Goal: Transaction & Acquisition: Purchase product/service

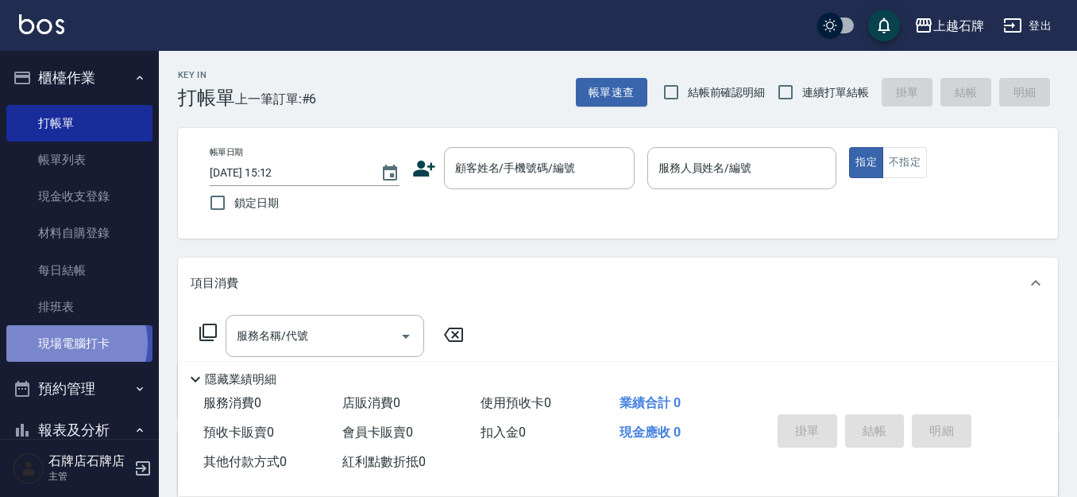
click at [68, 342] on link "現場電腦打卡" at bounding box center [79, 343] width 146 height 37
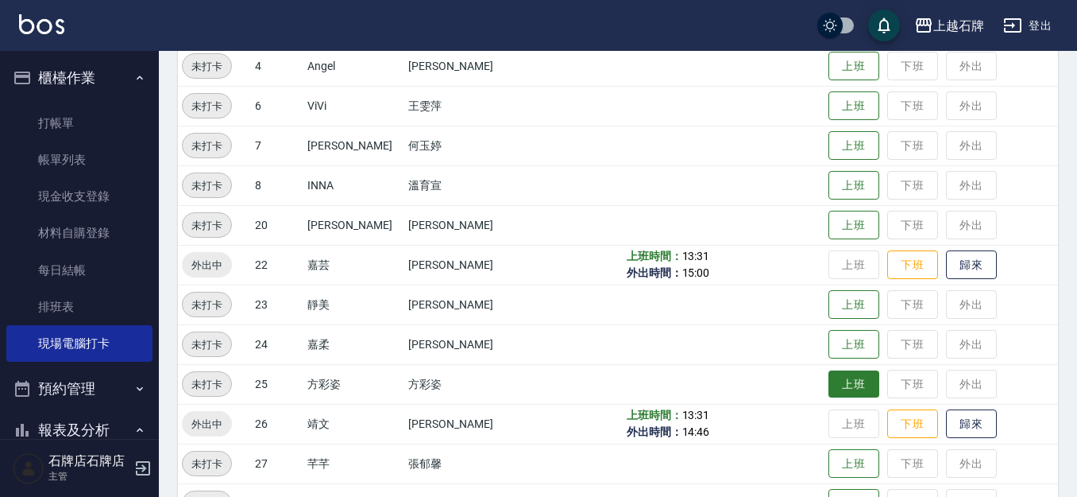
scroll to position [318, 0]
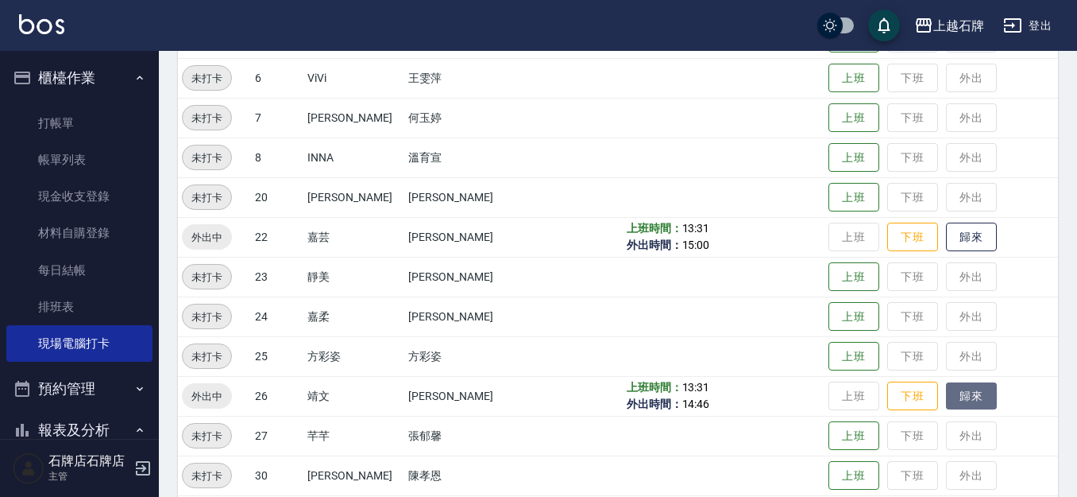
click at [972, 399] on button "歸來" at bounding box center [971, 396] width 51 height 28
click at [963, 246] on button "歸來" at bounding box center [971, 237] width 51 height 28
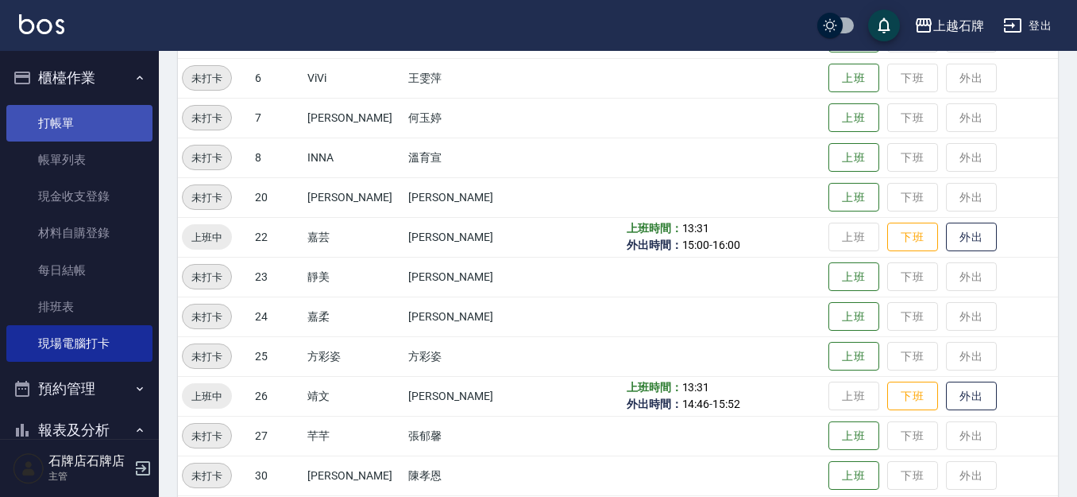
click at [116, 124] on link "打帳單" at bounding box center [79, 123] width 146 height 37
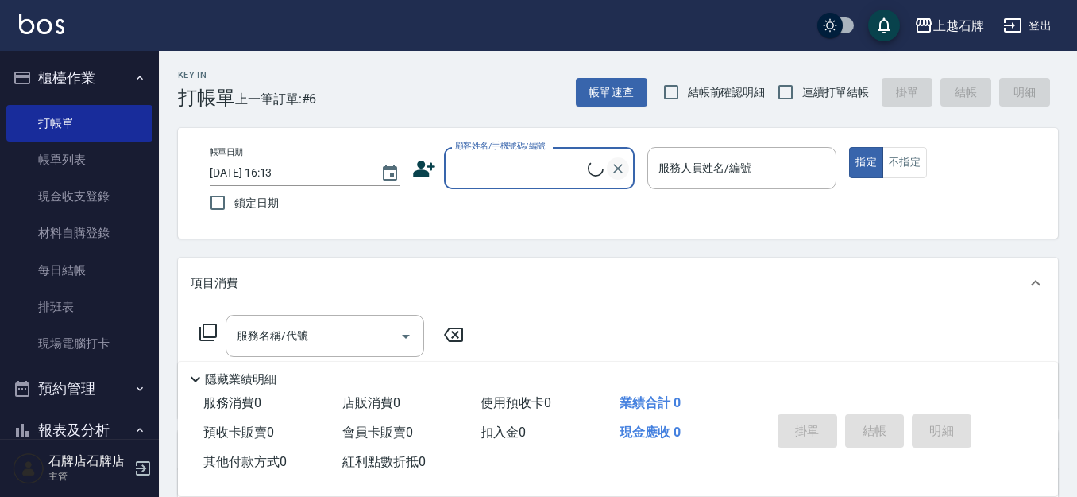
click at [554, 180] on input "顧客姓名/手機號碼/編號" at bounding box center [519, 168] width 137 height 28
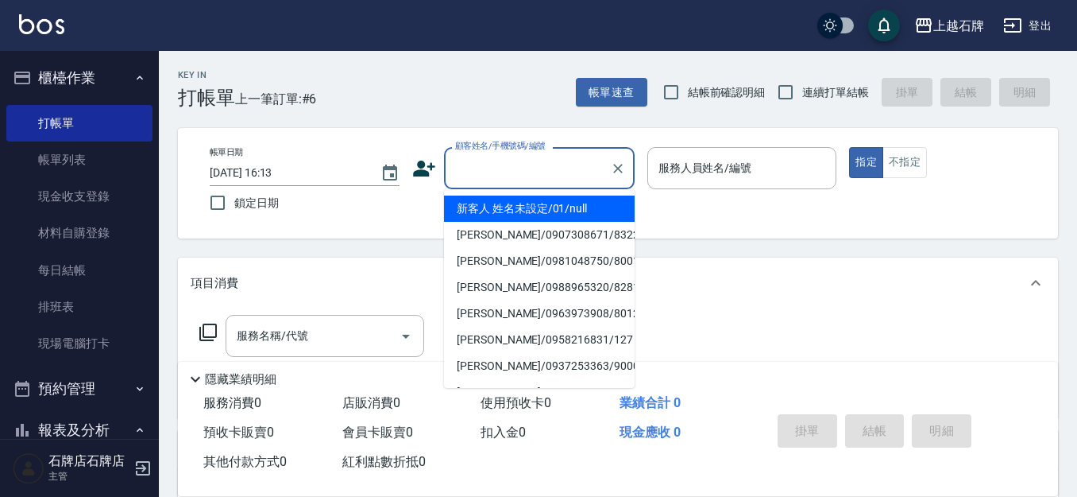
click at [581, 202] on li "新客人 姓名未設定/01/null" at bounding box center [539, 208] width 191 height 26
type input "1"
type input "新客人 姓名未設定/01/null"
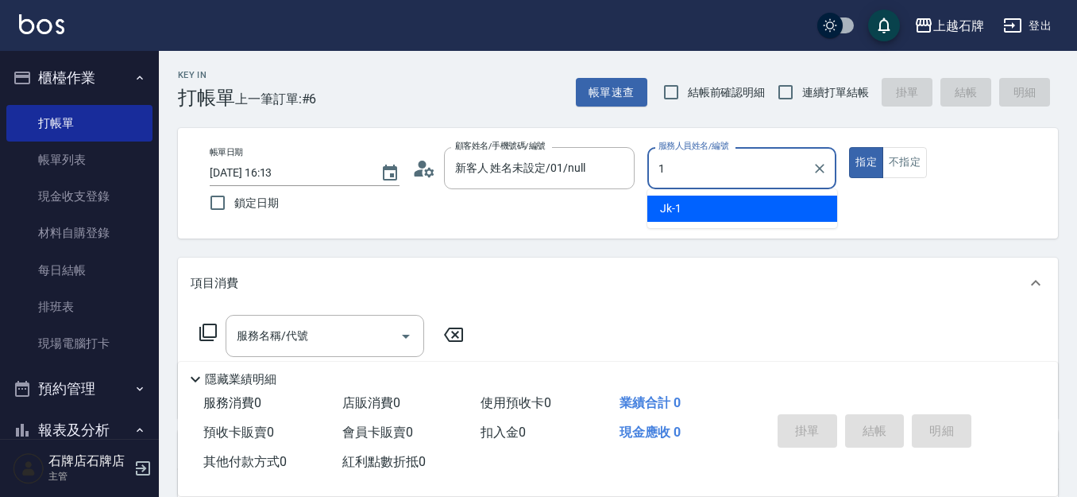
click at [693, 212] on div "Jk -1" at bounding box center [743, 208] width 190 height 26
type input "Jk-1"
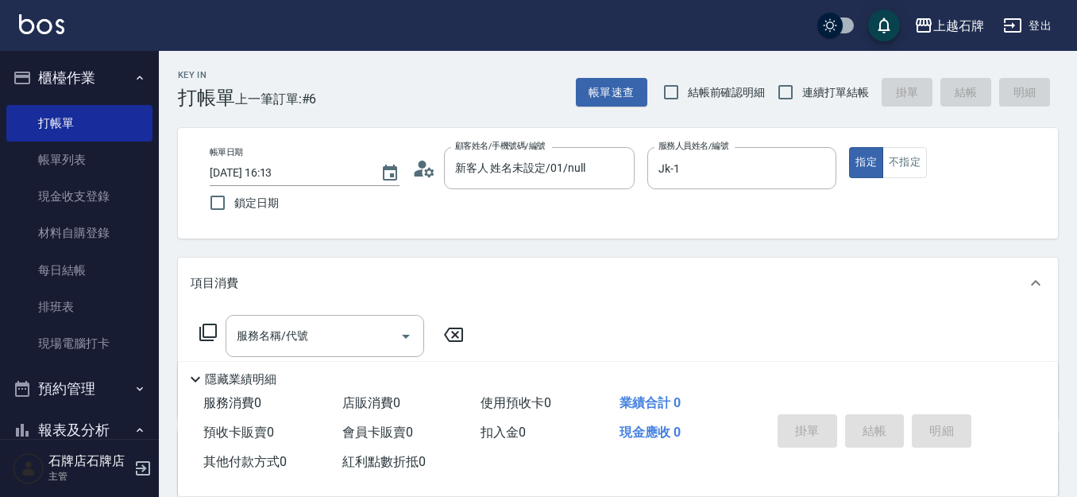
click at [304, 369] on div "隱藏業績明細" at bounding box center [622, 378] width 872 height 19
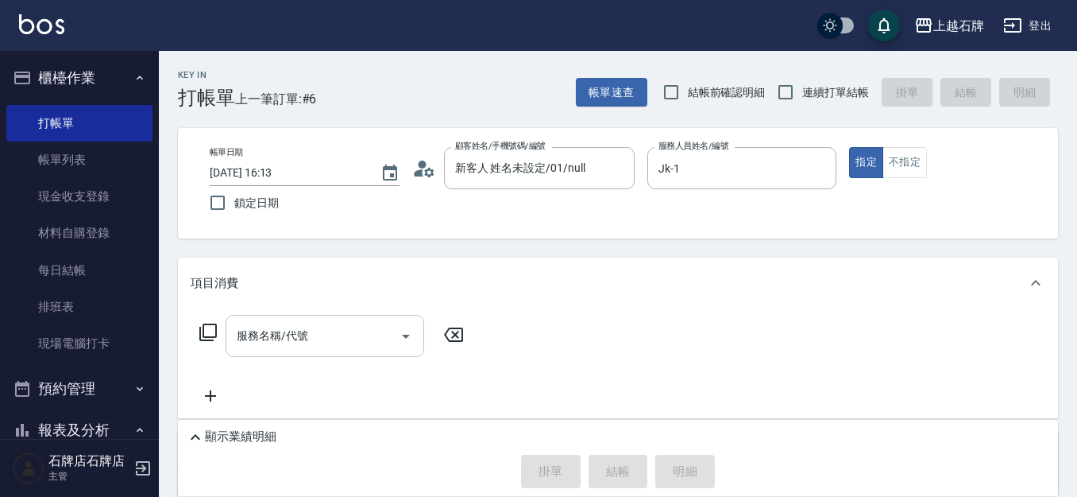
click at [307, 348] on input "服務名稱/代號" at bounding box center [313, 336] width 161 height 28
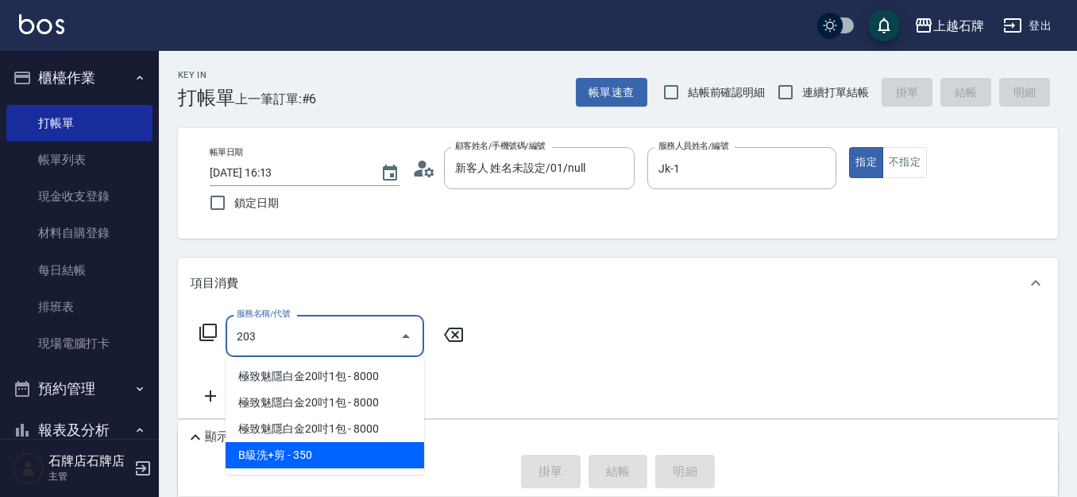
click at [369, 448] on span "B級洗+剪 - 350" at bounding box center [325, 455] width 199 height 26
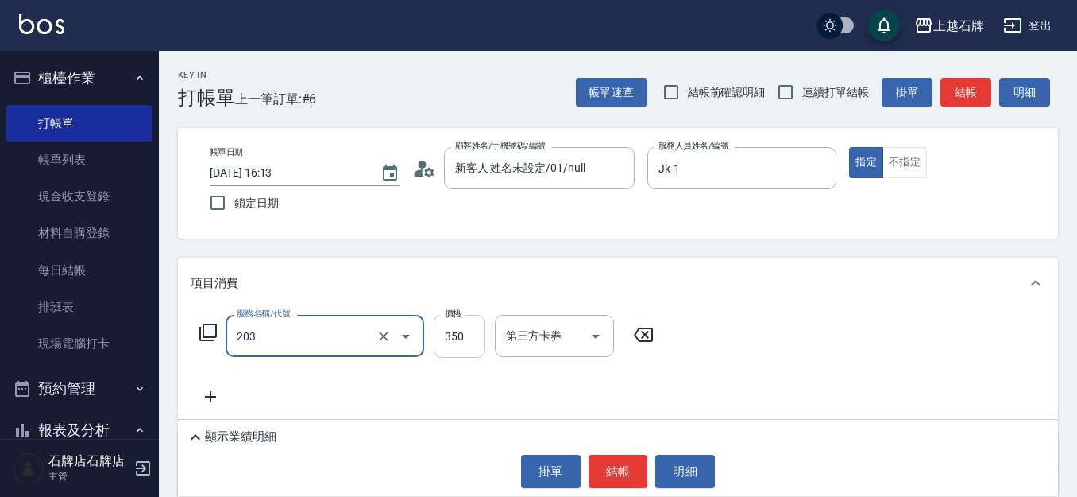
type input "B級洗+剪(203)"
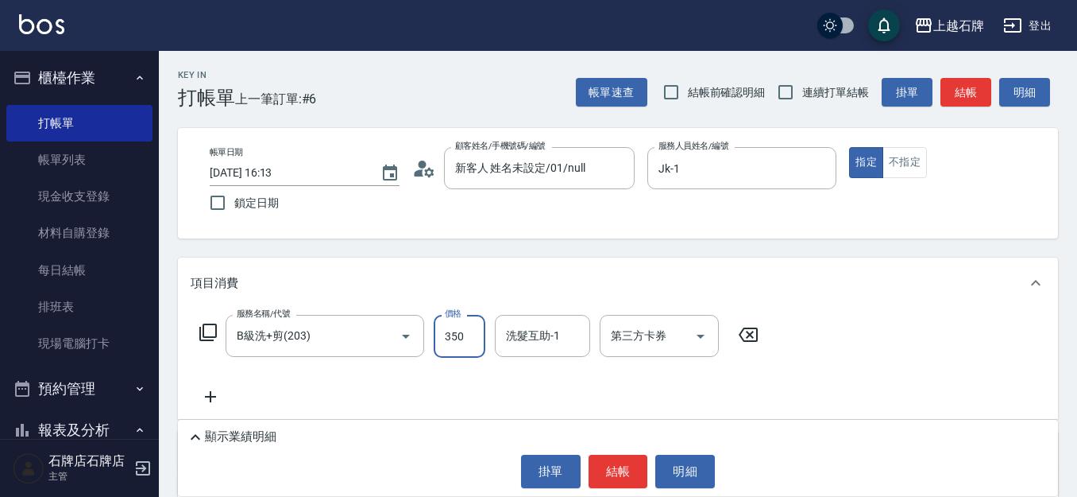
click at [447, 342] on input "350" at bounding box center [460, 336] width 52 height 43
type input "499"
click at [604, 468] on button "結帳" at bounding box center [619, 470] width 60 height 33
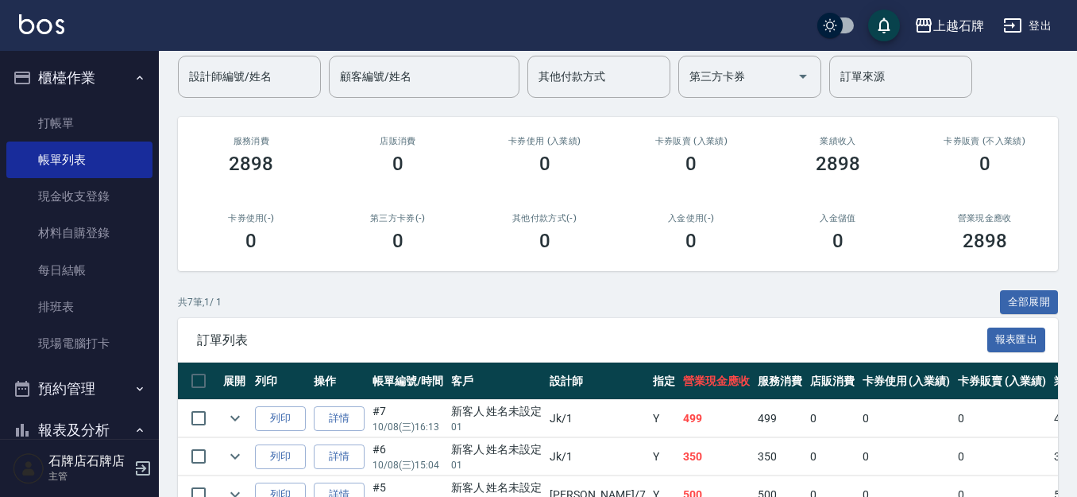
scroll to position [159, 0]
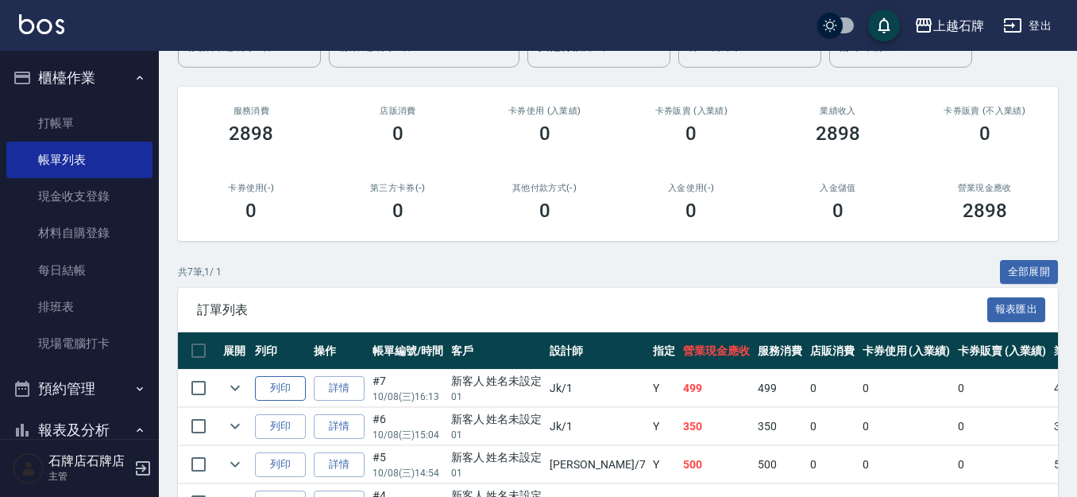
click at [286, 395] on button "列印" at bounding box center [280, 388] width 51 height 25
click at [90, 122] on link "打帳單" at bounding box center [79, 123] width 146 height 37
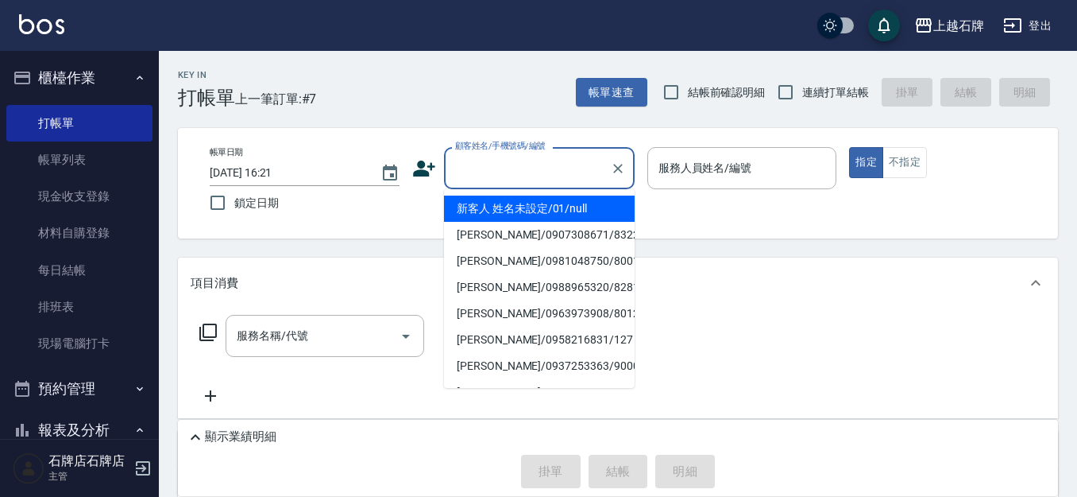
click at [527, 156] on input "顧客姓名/手機號碼/編號" at bounding box center [527, 168] width 153 height 28
click at [521, 208] on li "新客人 姓名未設定/01/null" at bounding box center [539, 208] width 191 height 26
type input "新客人 姓名未設定/01/null"
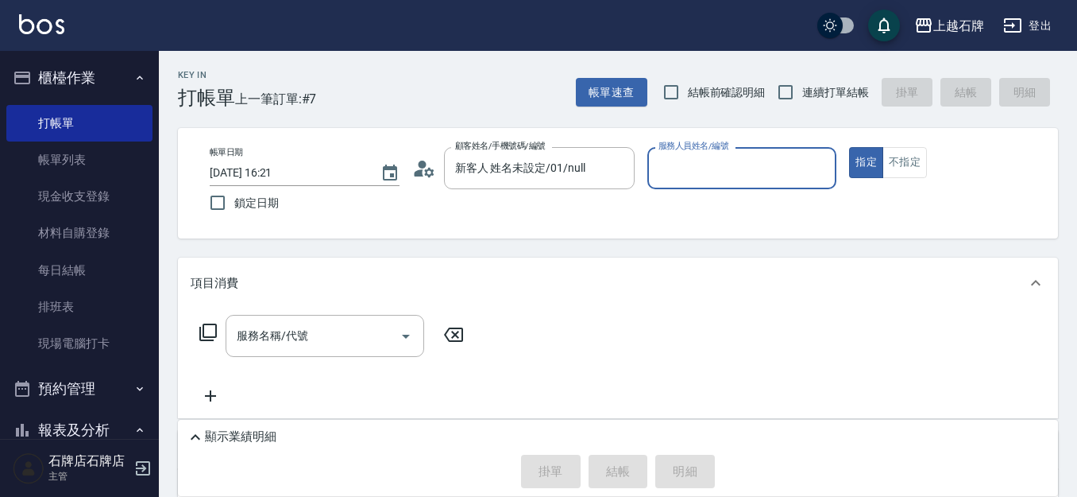
click at [700, 169] on input "服務人員姓名/編號" at bounding box center [743, 168] width 176 height 28
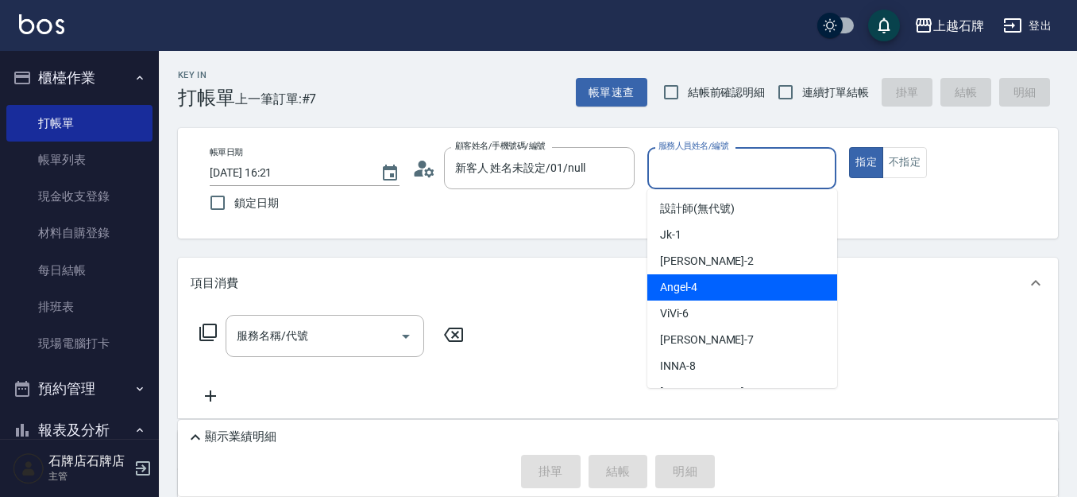
drag, startPoint x: 735, startPoint y: 286, endPoint x: 626, endPoint y: 310, distance: 111.4
click at [737, 284] on div "[PERSON_NAME] -4" at bounding box center [743, 287] width 190 height 26
type input "[PERSON_NAME]-4"
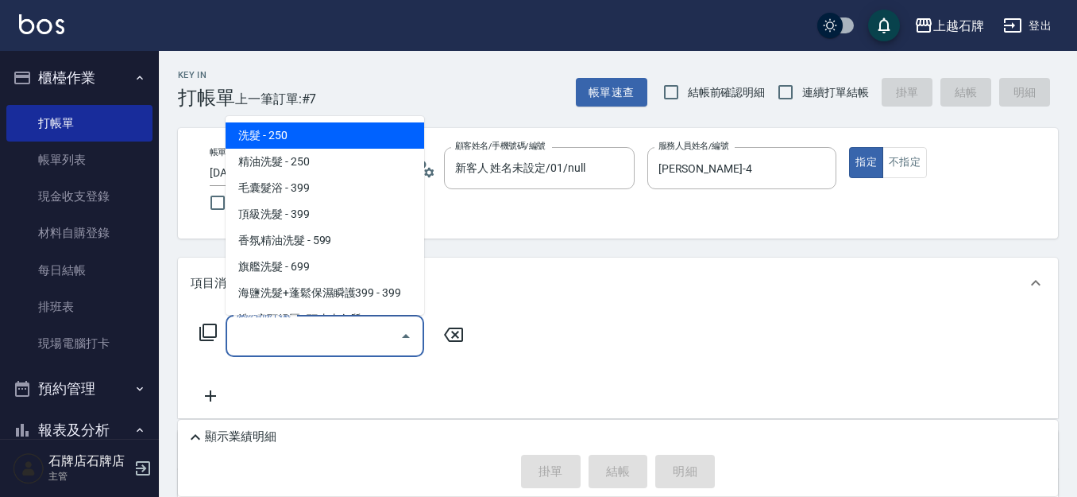
click at [327, 349] on input "服務名稱/代號" at bounding box center [313, 336] width 161 height 28
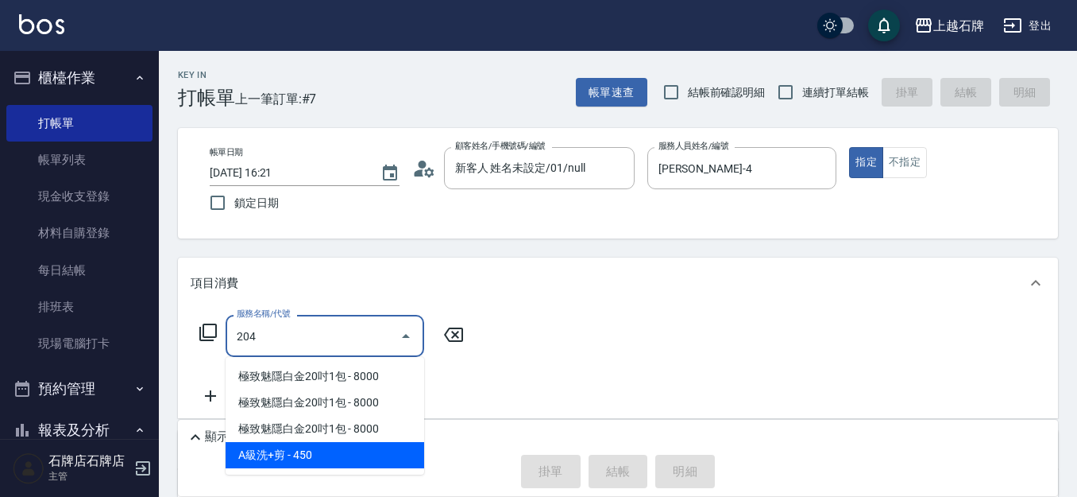
drag, startPoint x: 379, startPoint y: 452, endPoint x: 483, endPoint y: 371, distance: 131.9
click at [381, 452] on span "A級洗+剪 - 450" at bounding box center [325, 455] width 199 height 26
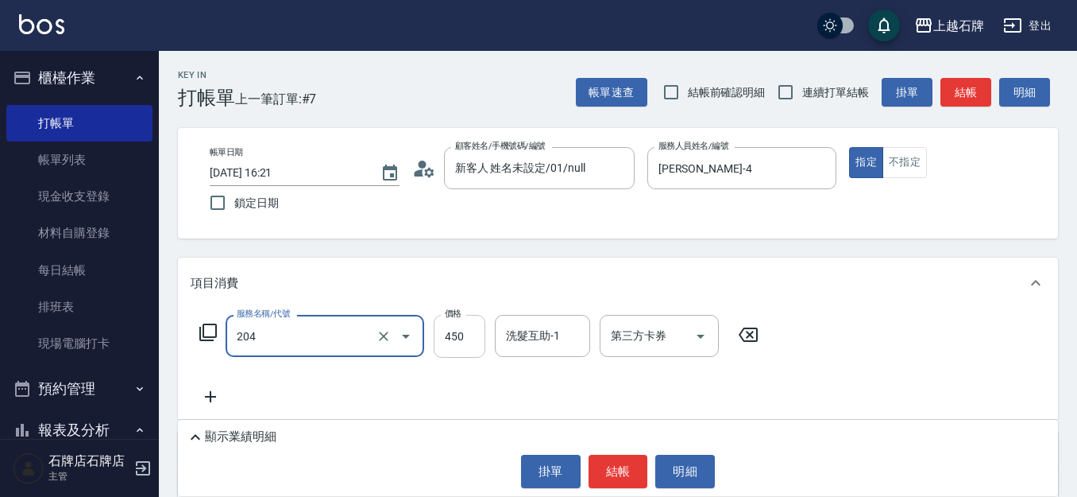
type input "A級洗+剪(204)"
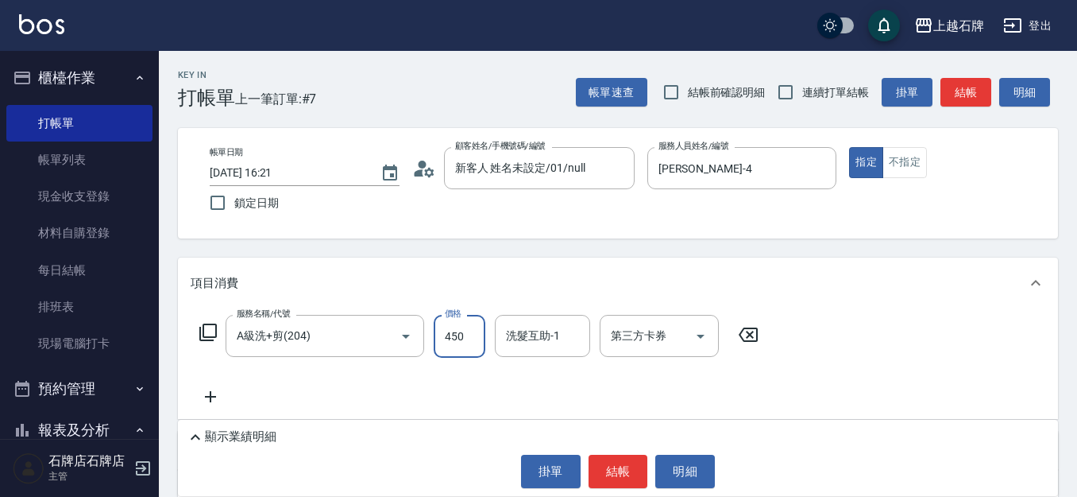
click at [470, 341] on input "450" at bounding box center [460, 336] width 52 height 43
type input "499"
click at [907, 163] on button "不指定" at bounding box center [905, 162] width 44 height 31
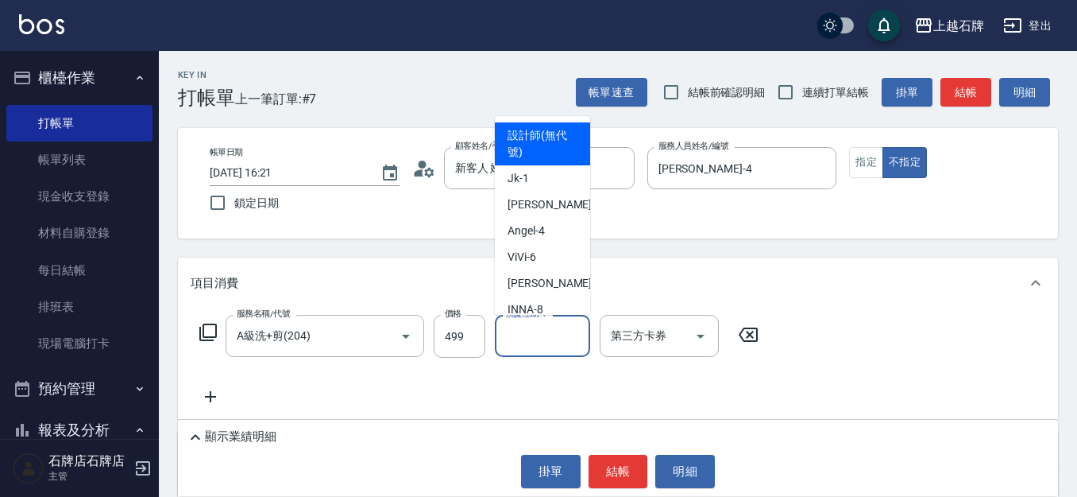
click at [546, 338] on input "洗髮互助-1" at bounding box center [542, 336] width 81 height 28
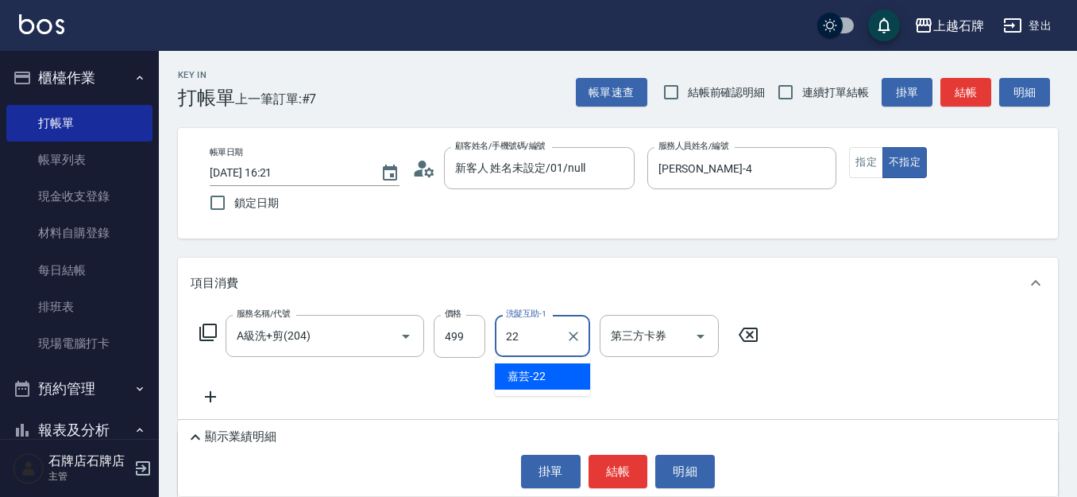
click at [548, 373] on div "嘉芸 -22" at bounding box center [542, 376] width 95 height 26
type input "嘉芸-22"
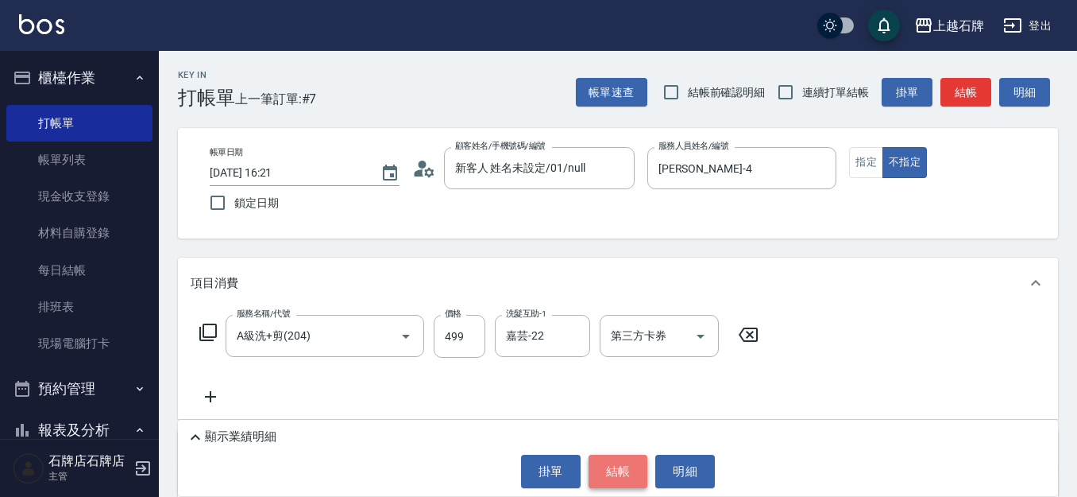
click at [622, 473] on button "結帳" at bounding box center [619, 470] width 60 height 33
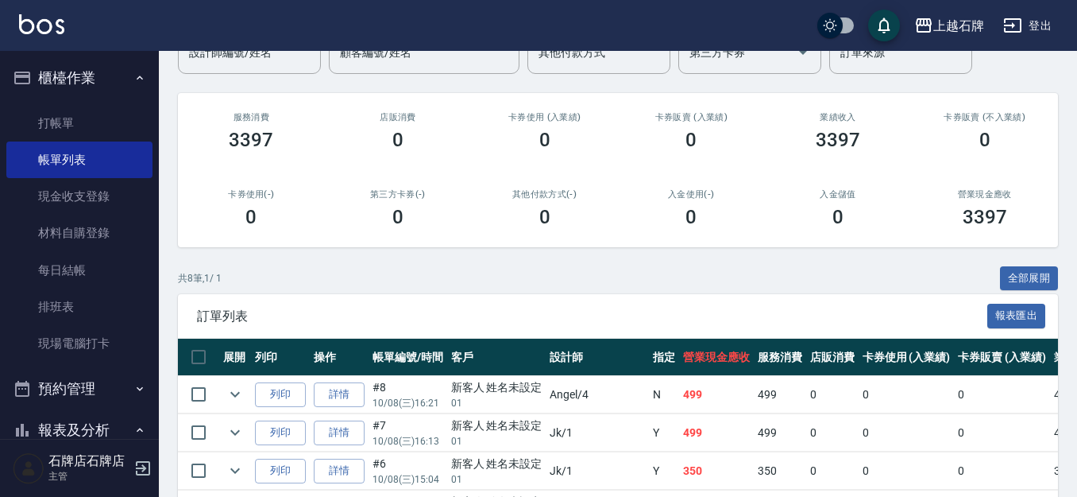
scroll to position [159, 0]
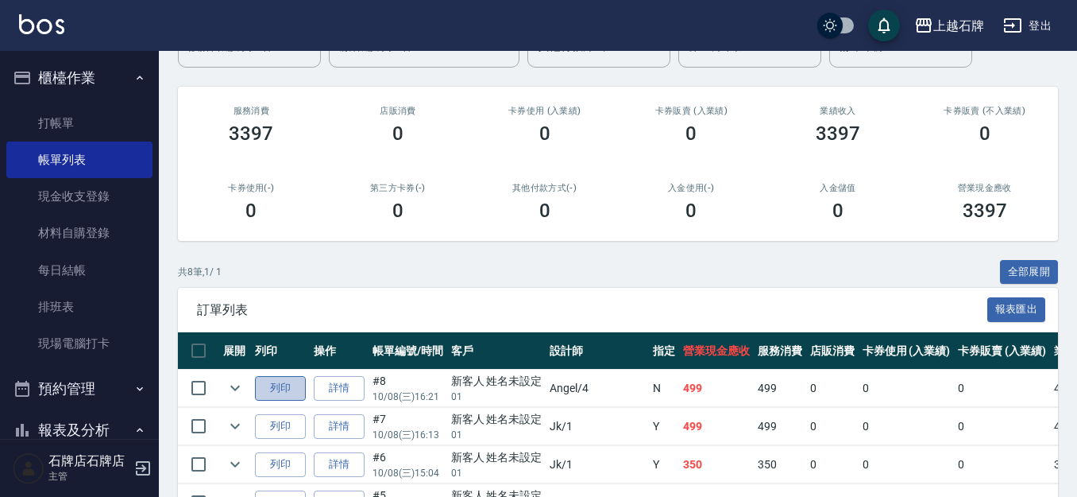
click at [279, 378] on button "列印" at bounding box center [280, 388] width 51 height 25
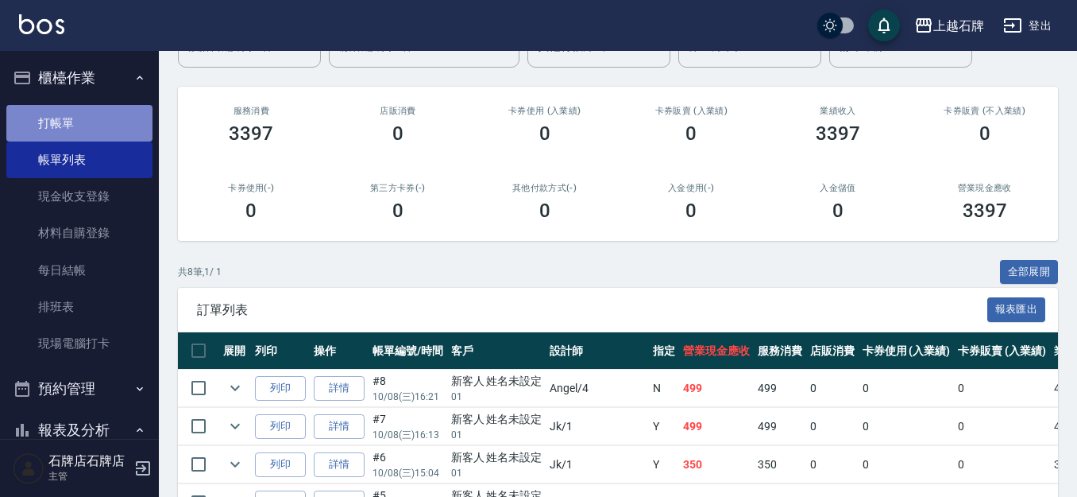
drag, startPoint x: 110, startPoint y: 115, endPoint x: 118, endPoint y: 116, distance: 8.0
click at [111, 116] on link "打帳單" at bounding box center [79, 123] width 146 height 37
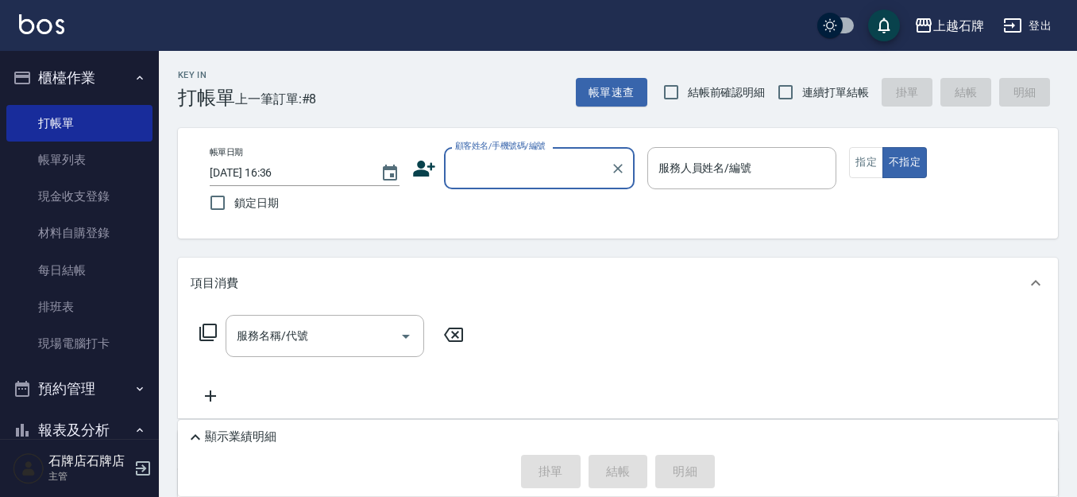
click at [570, 176] on input "顧客姓名/手機號碼/編號" at bounding box center [527, 168] width 153 height 28
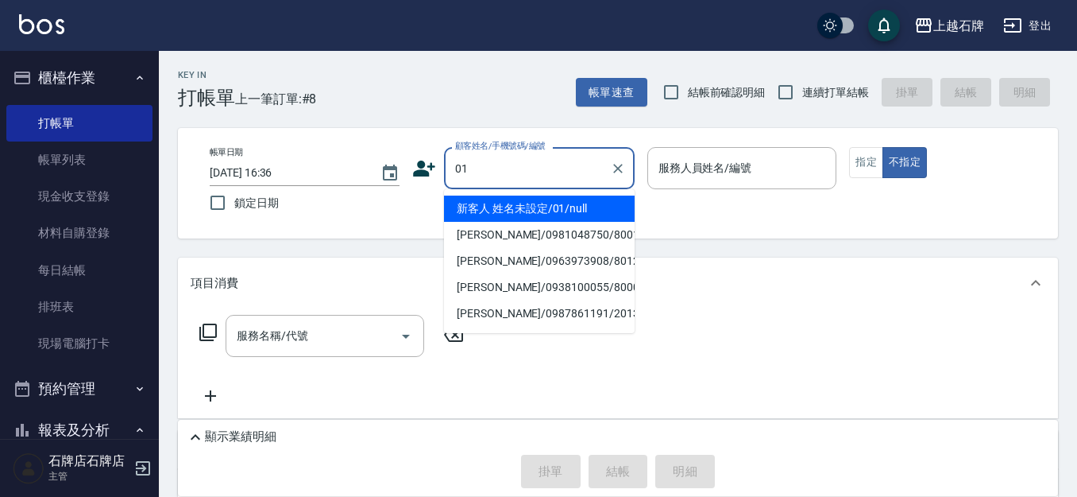
type input "新客人 姓名未設定/01/null"
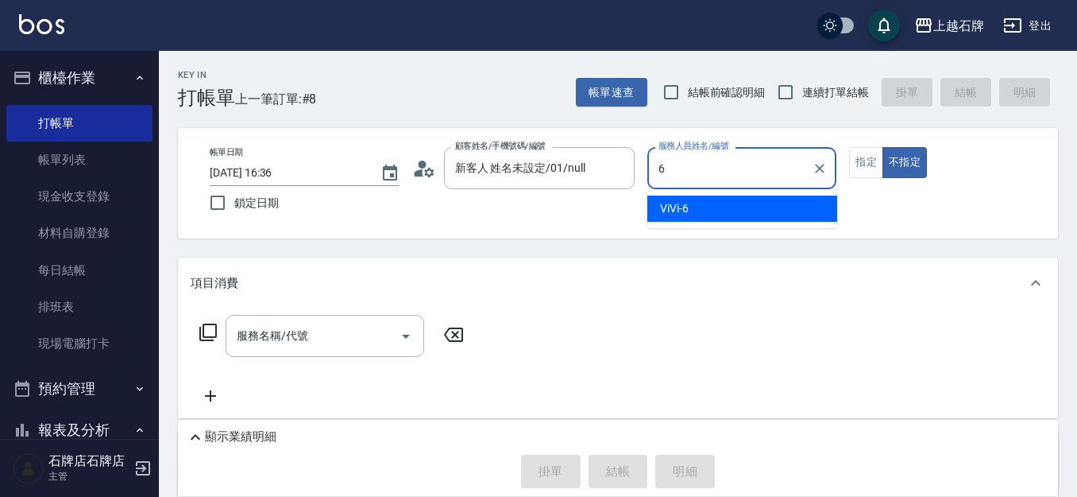
type input "ViVi-6"
type button "false"
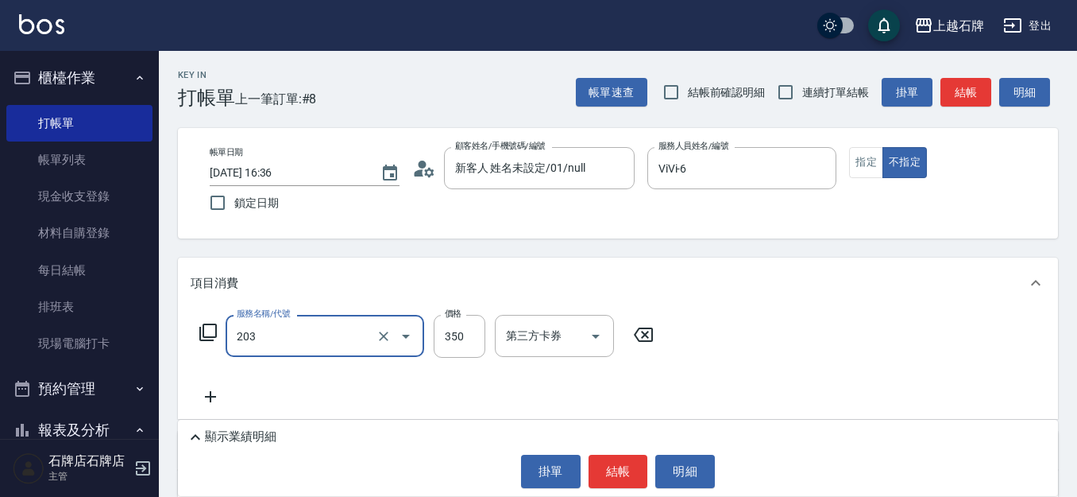
type input "B級洗+剪(203)"
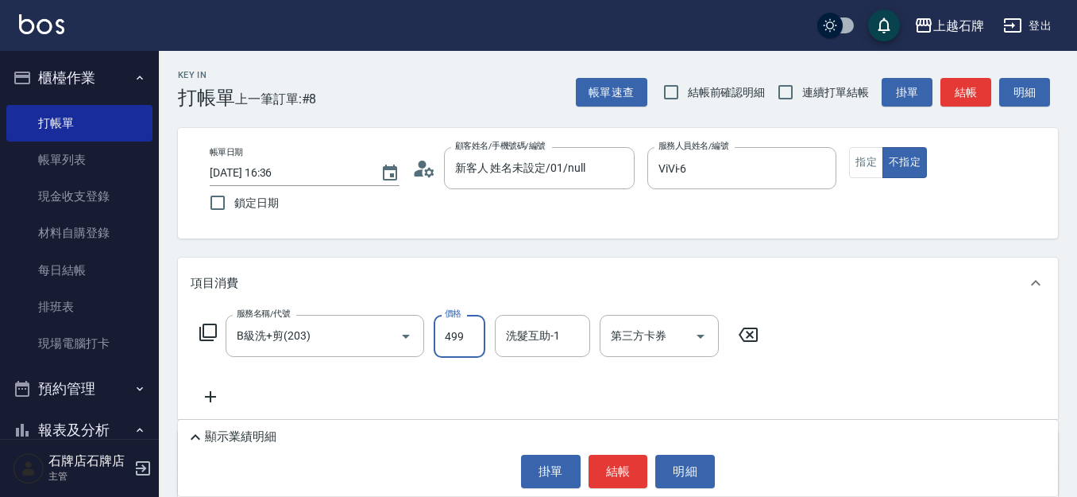
type input "499"
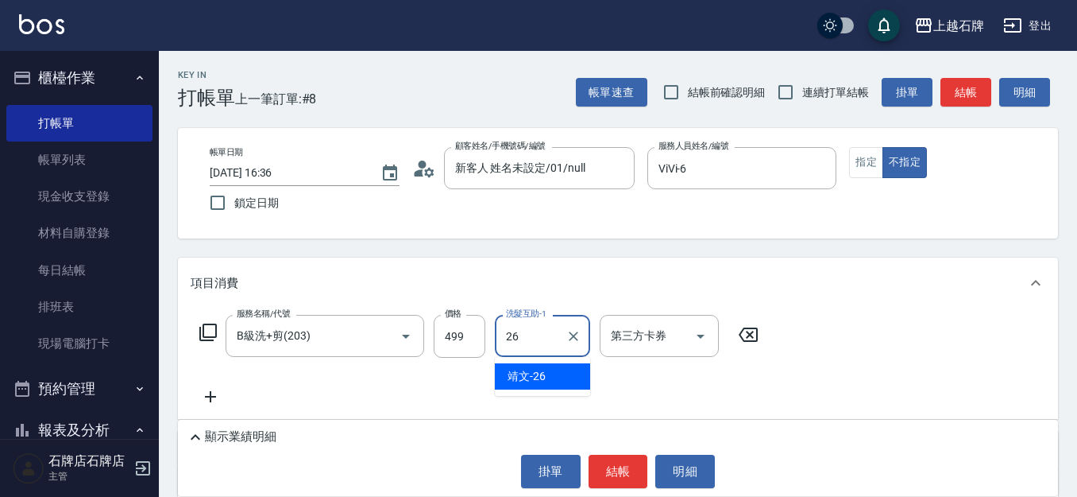
type input "靖文-26"
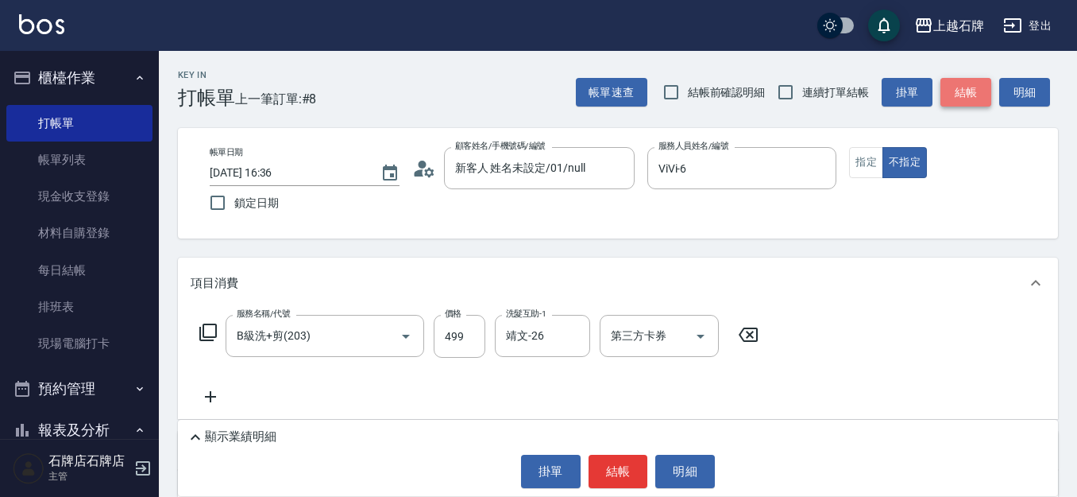
click at [956, 97] on button "結帳" at bounding box center [966, 92] width 51 height 29
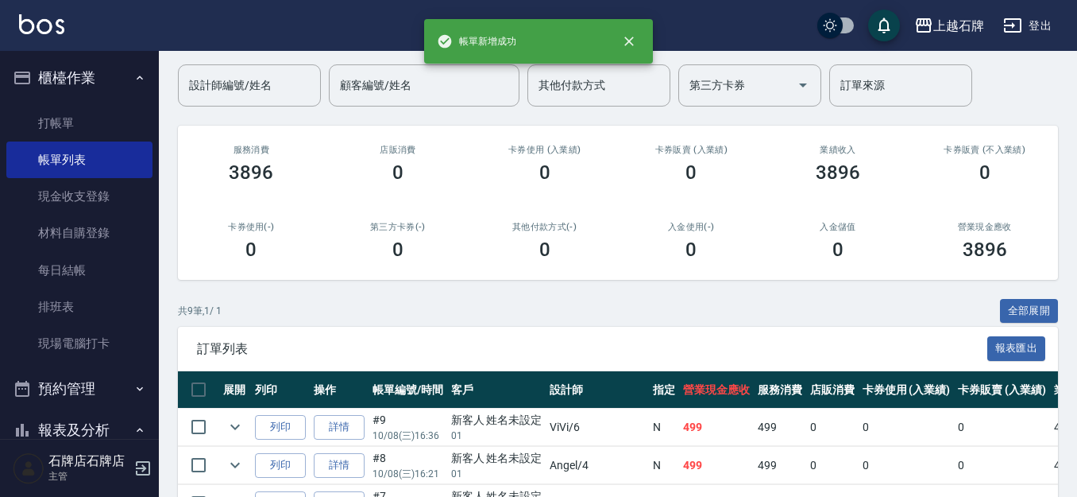
scroll to position [159, 0]
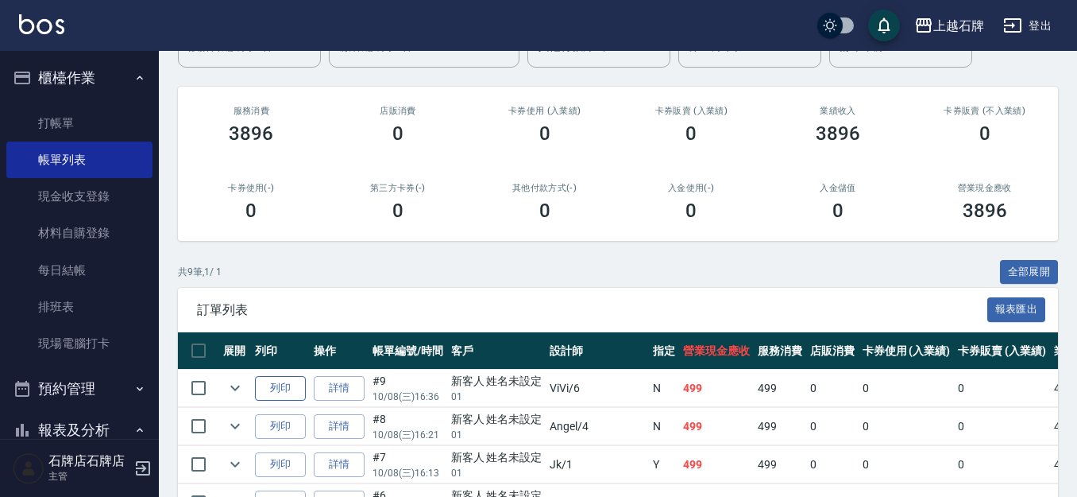
click at [273, 381] on button "列印" at bounding box center [280, 388] width 51 height 25
click at [60, 126] on link "打帳單" at bounding box center [79, 123] width 146 height 37
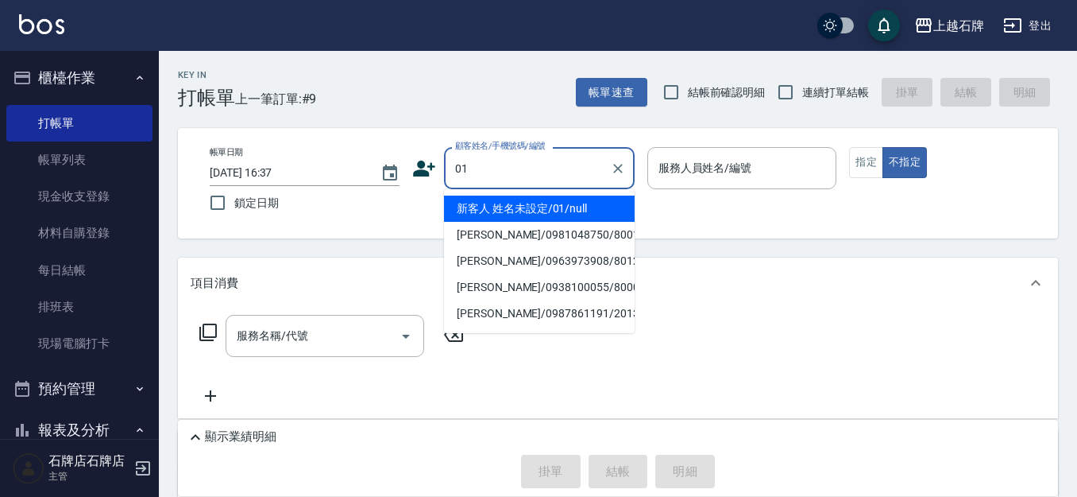
click at [527, 206] on li "新客人 姓名未設定/01/null" at bounding box center [539, 208] width 191 height 26
type input "新客人 姓名未設定/01/null"
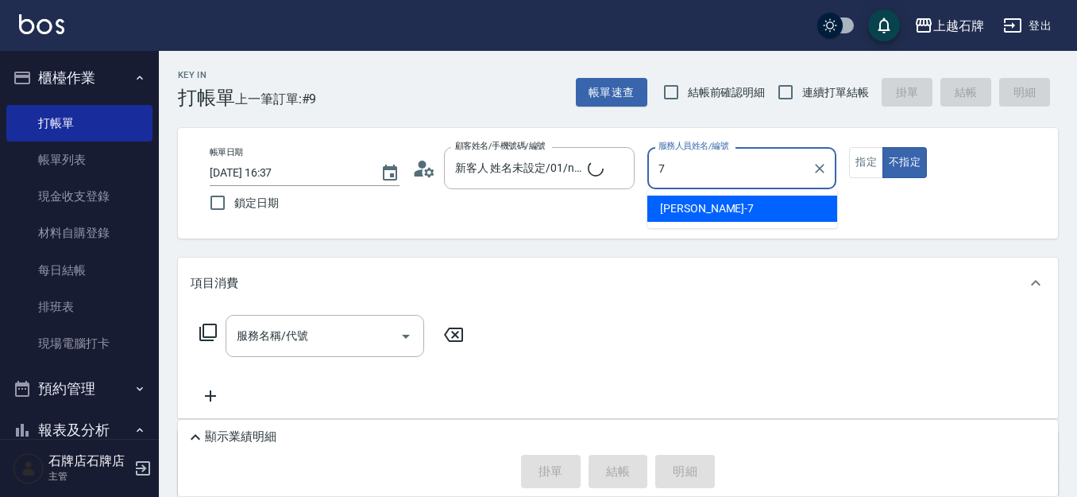
click at [756, 213] on div "[PERSON_NAME] -7" at bounding box center [743, 208] width 190 height 26
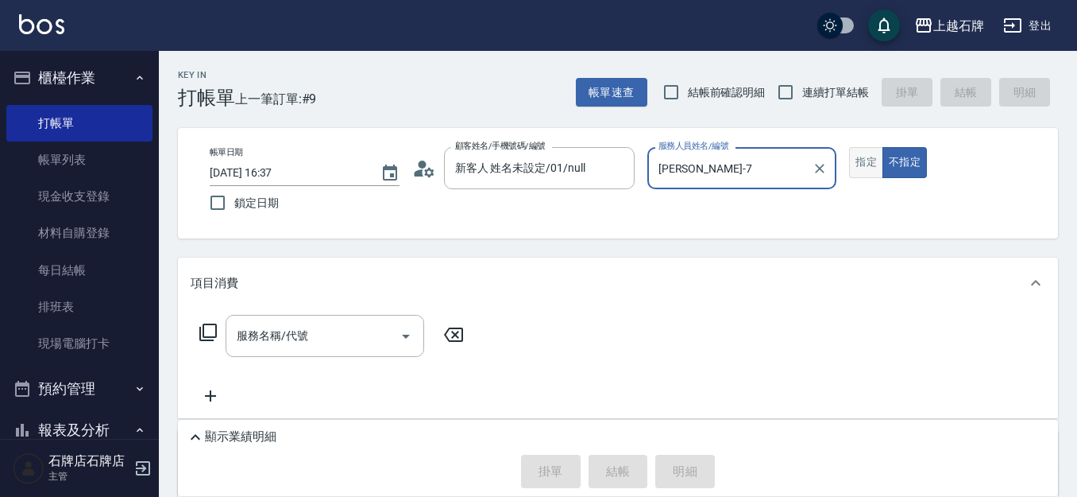
type input "[PERSON_NAME]-7"
click at [872, 169] on button "指定" at bounding box center [866, 162] width 34 height 31
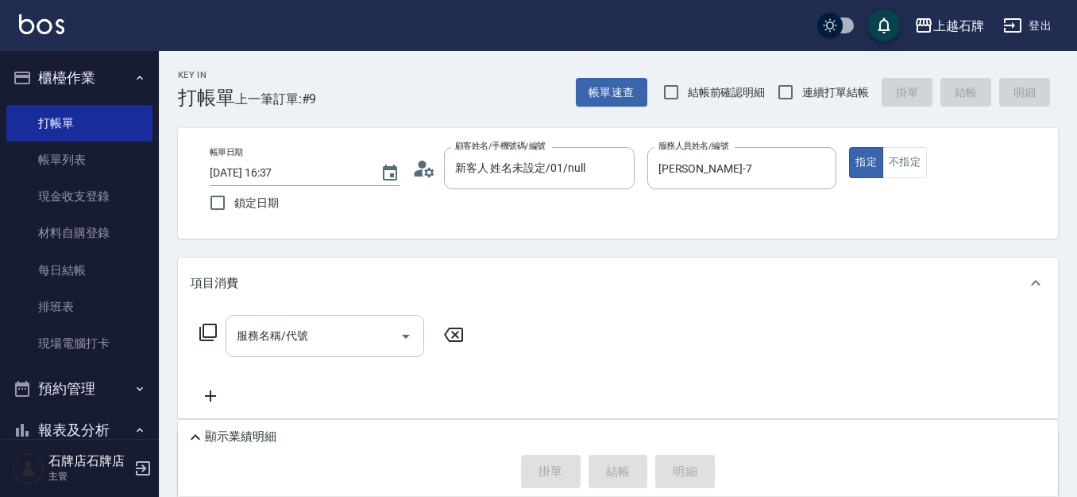
click at [242, 329] on input "服務名稱/代號" at bounding box center [313, 336] width 161 height 28
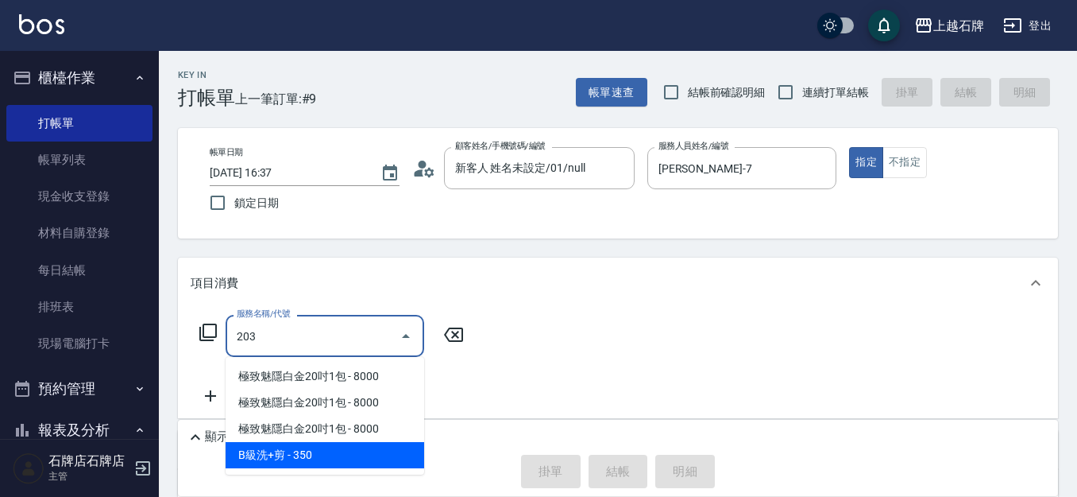
click at [355, 450] on span "B級洗+剪 - 350" at bounding box center [325, 455] width 199 height 26
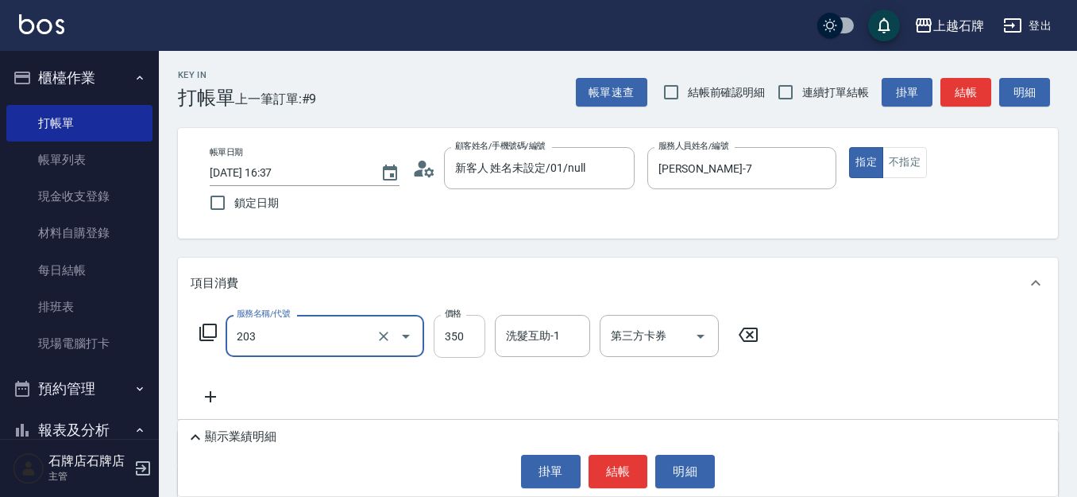
type input "B級洗+剪(203)"
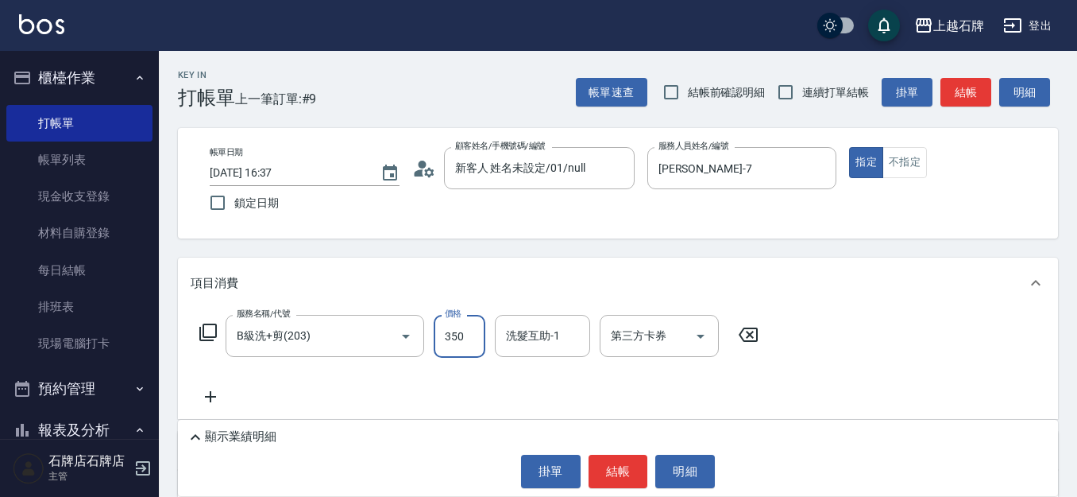
click at [454, 335] on input "350" at bounding box center [460, 336] width 52 height 43
type input "400"
click at [621, 470] on button "結帳" at bounding box center [619, 470] width 60 height 33
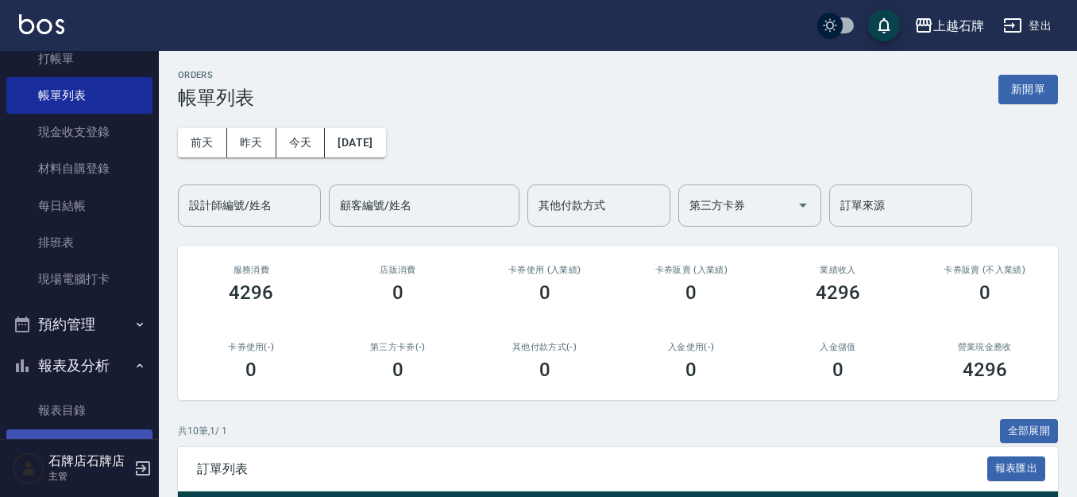
scroll to position [159, 0]
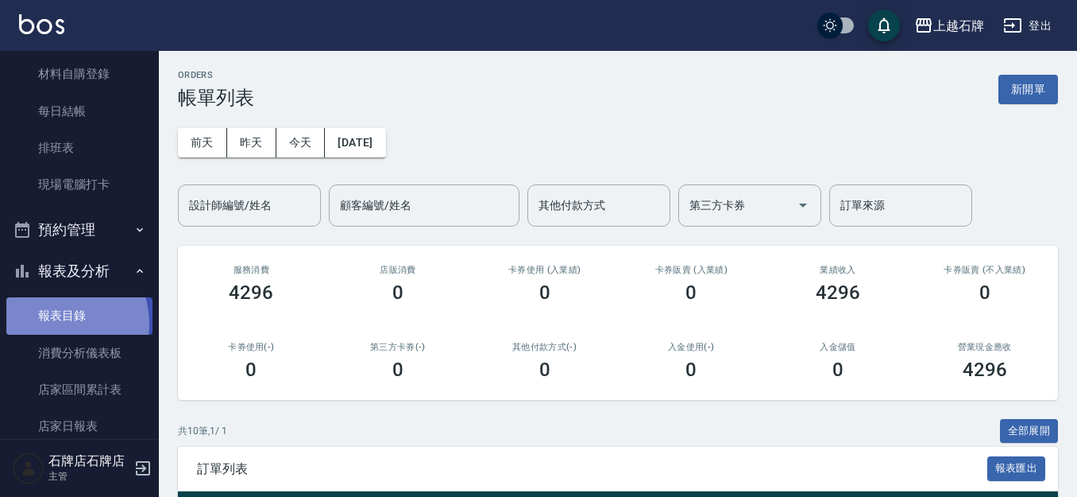
click at [48, 323] on link "報表目錄" at bounding box center [79, 315] width 146 height 37
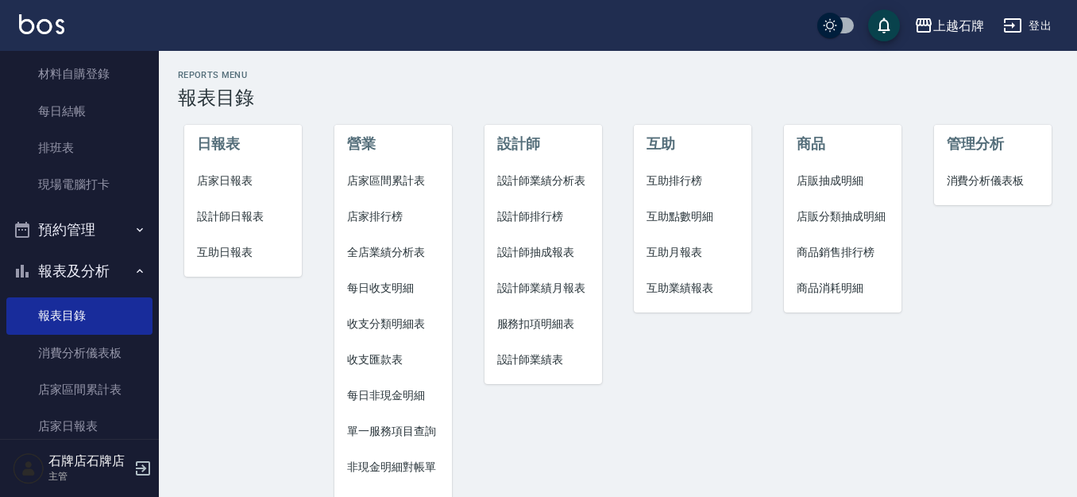
click at [231, 218] on span "設計師日報表" at bounding box center [243, 216] width 92 height 17
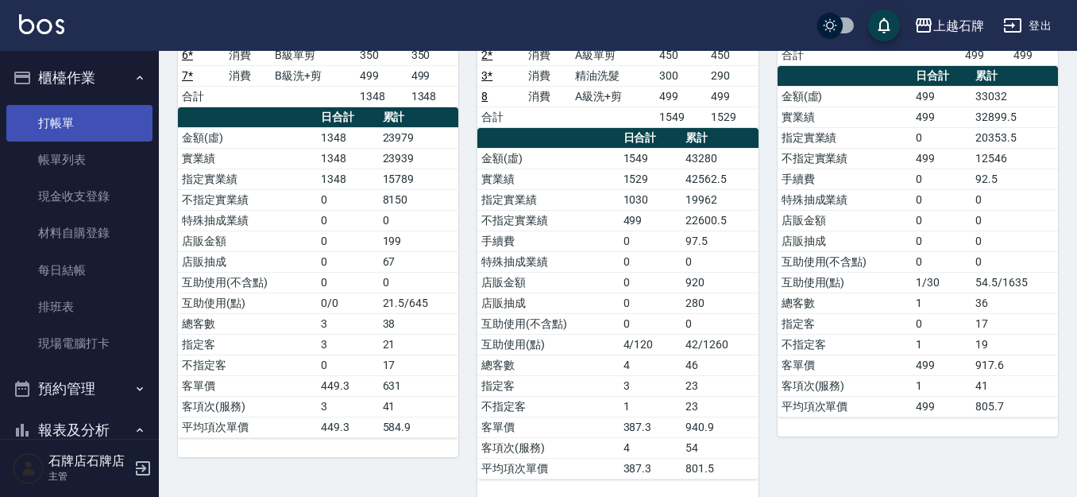
scroll to position [72, 0]
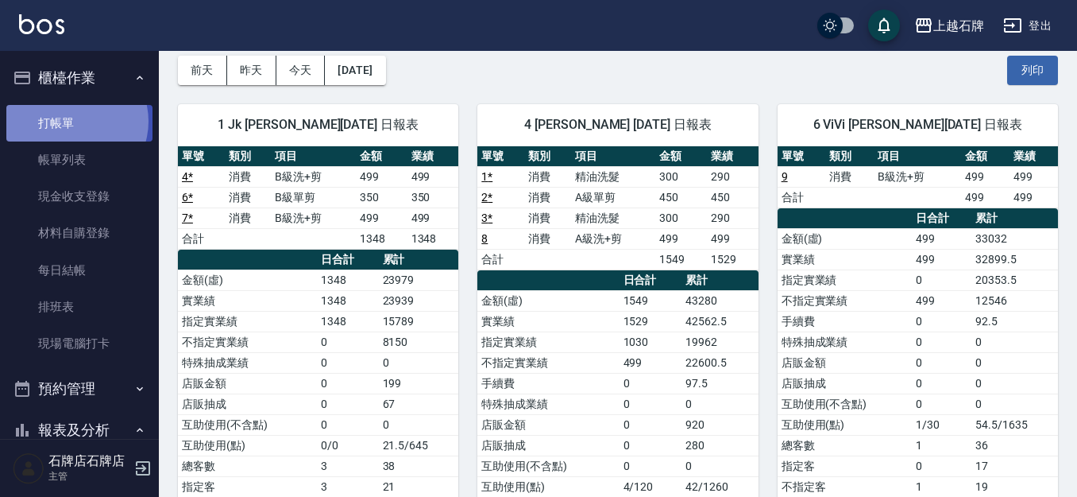
click at [72, 121] on link "打帳單" at bounding box center [79, 123] width 146 height 37
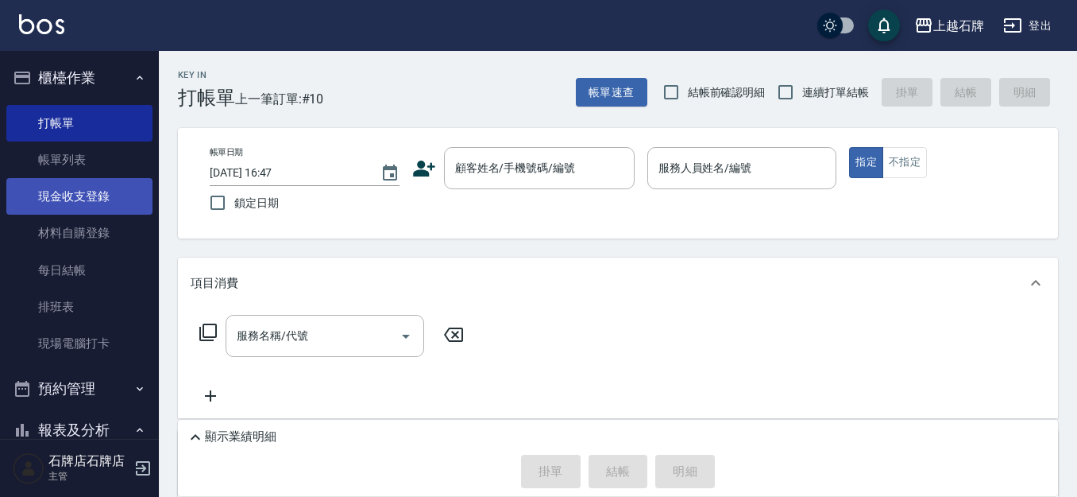
click at [76, 193] on link "現金收支登錄" at bounding box center [79, 196] width 146 height 37
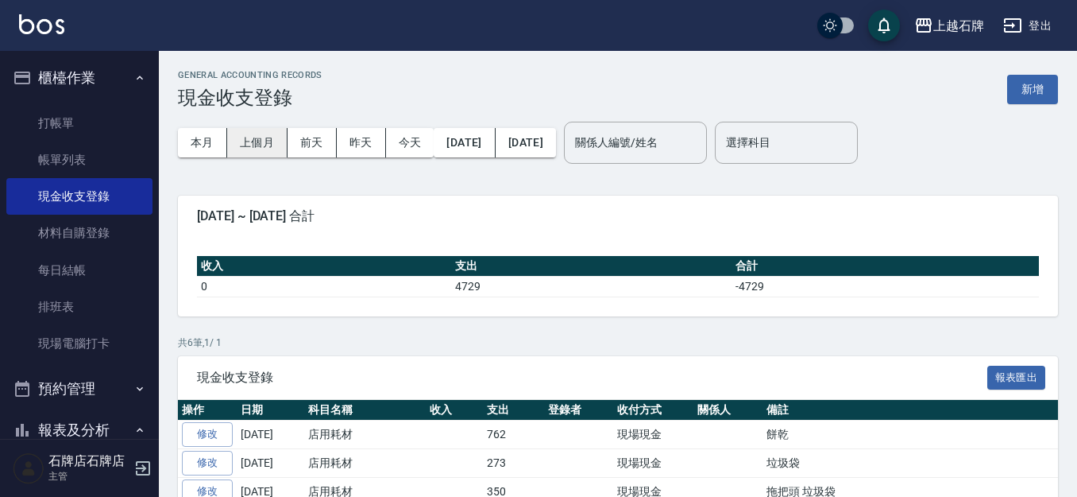
click at [258, 149] on button "上個月" at bounding box center [257, 142] width 60 height 29
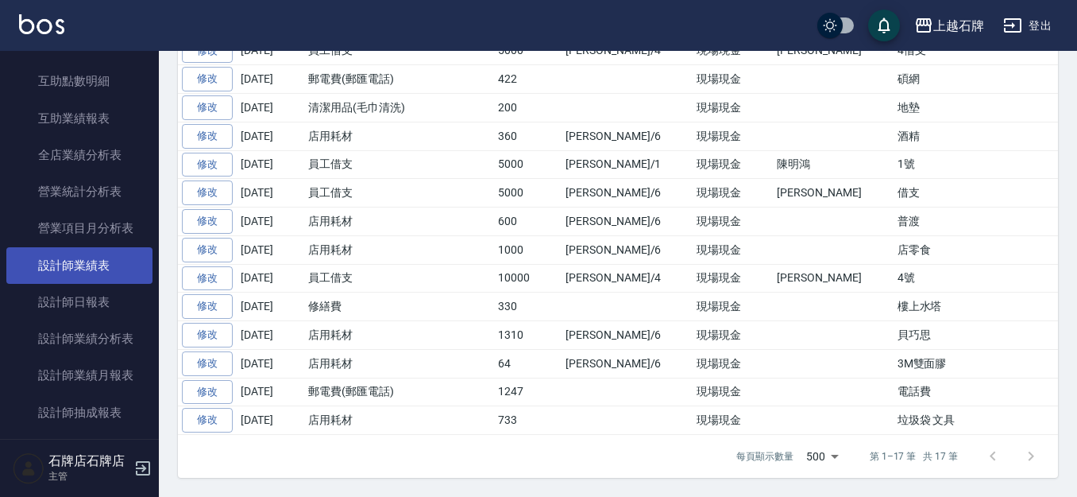
scroll to position [715, 0]
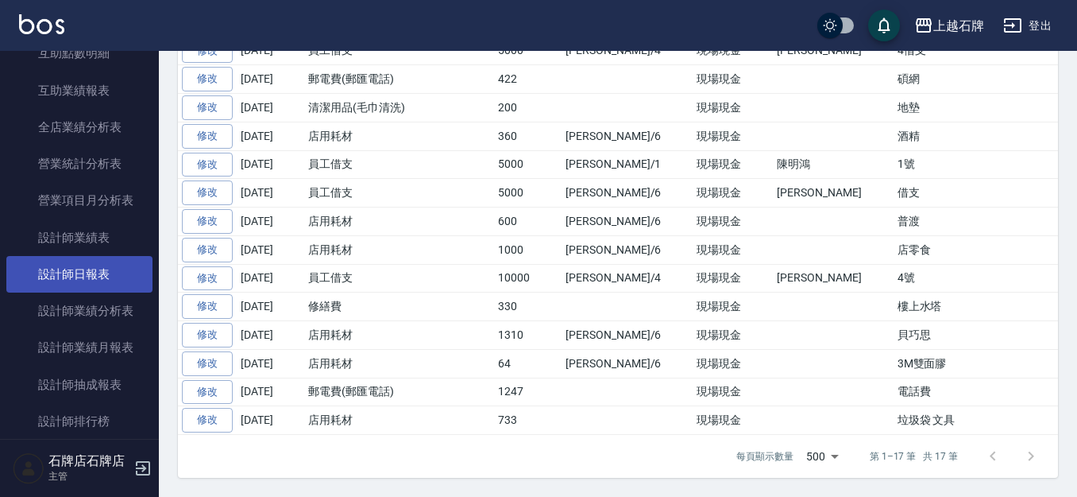
click at [72, 277] on link "設計師日報表" at bounding box center [79, 274] width 146 height 37
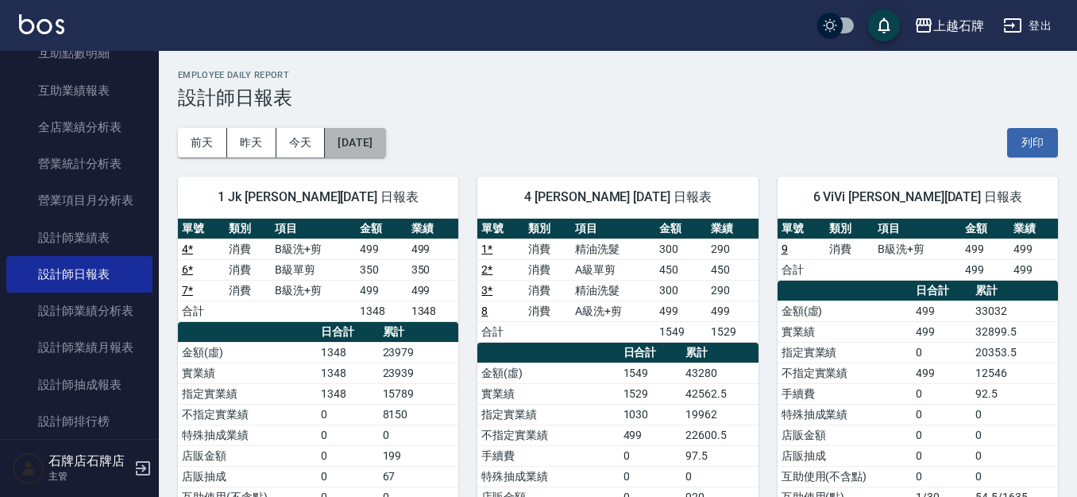
click at [358, 144] on button "[DATE]" at bounding box center [355, 142] width 60 height 29
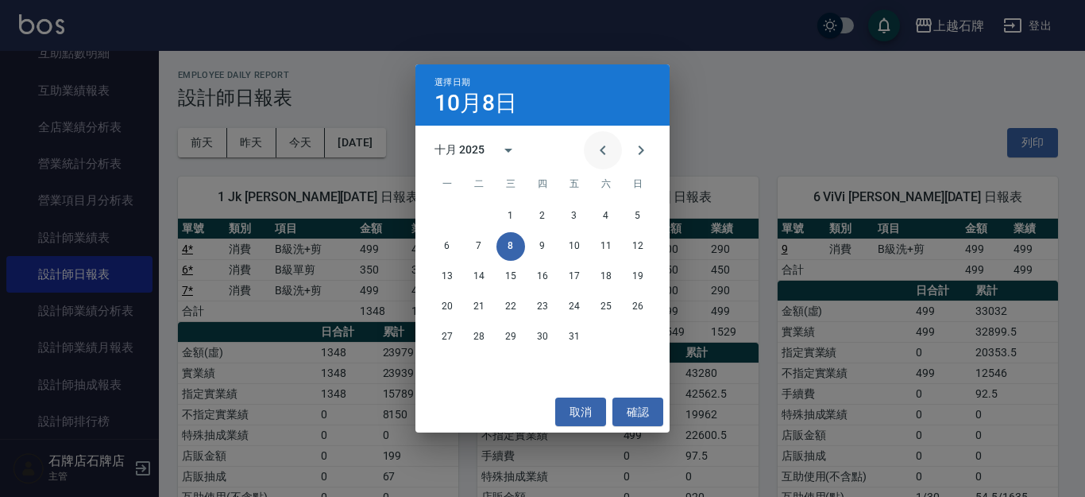
click at [606, 149] on icon "Previous month" at bounding box center [603, 150] width 19 height 19
click at [476, 335] on button "30" at bounding box center [479, 337] width 29 height 29
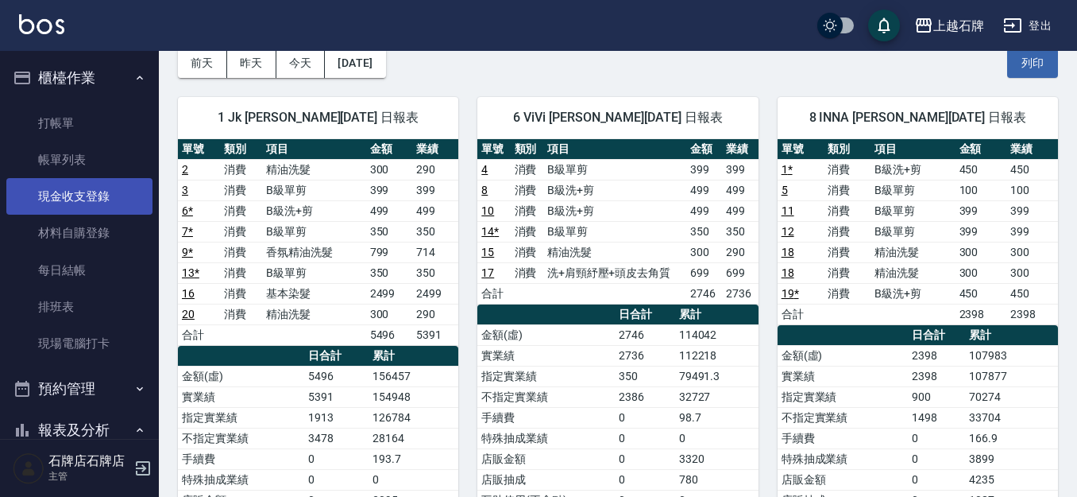
drag, startPoint x: 66, startPoint y: 191, endPoint x: 101, endPoint y: 184, distance: 35.5
click at [68, 191] on link "現金收支登錄" at bounding box center [79, 196] width 146 height 37
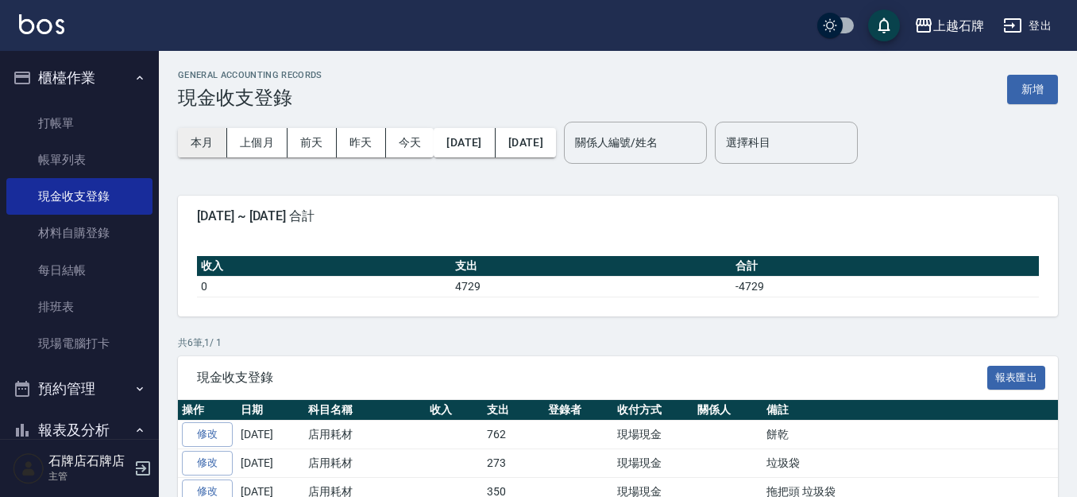
click at [195, 149] on button "本月" at bounding box center [202, 142] width 49 height 29
click at [257, 153] on button "上個月" at bounding box center [257, 142] width 60 height 29
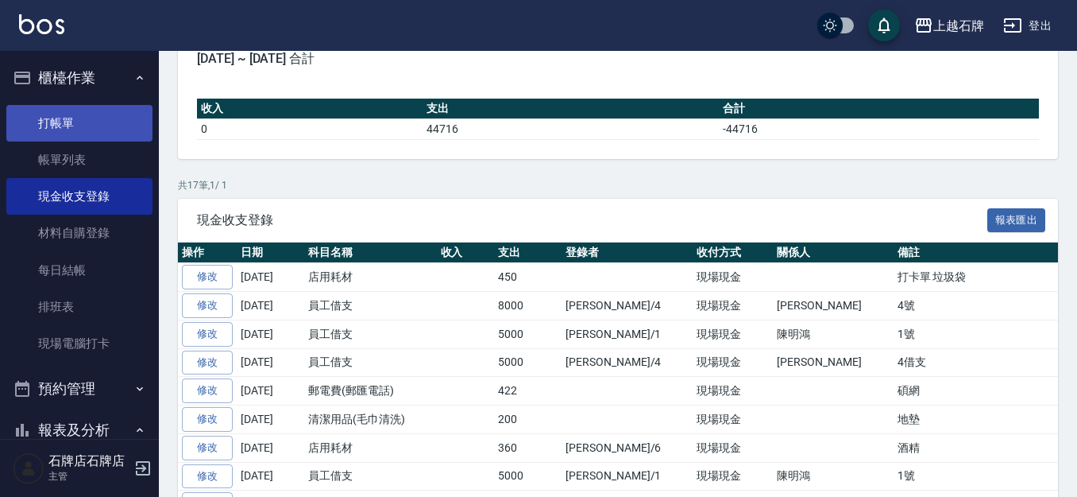
scroll to position [43, 0]
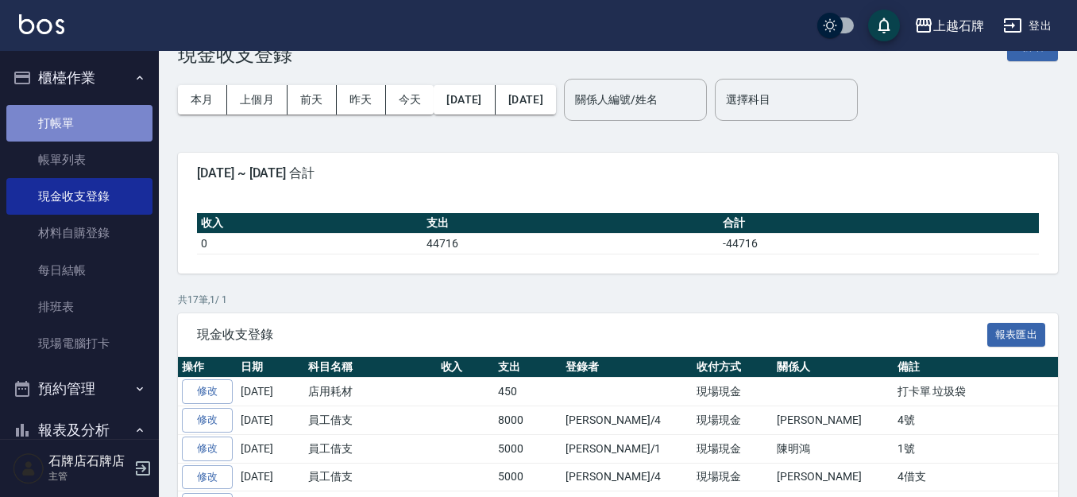
click at [130, 105] on link "打帳單" at bounding box center [79, 123] width 146 height 37
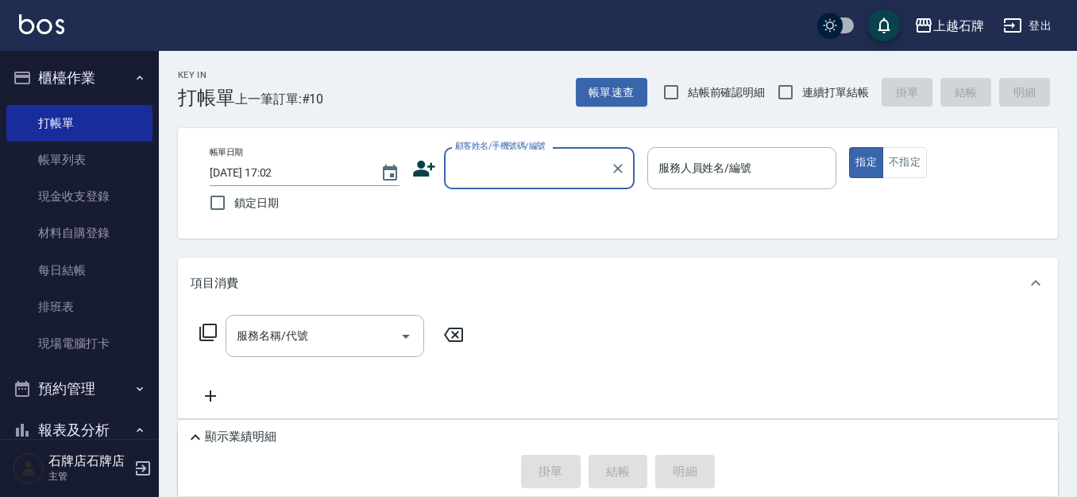
drag, startPoint x: 269, startPoint y: 440, endPoint x: 616, endPoint y: 318, distance: 367.4
click at [267, 441] on p "顯示業績明細" at bounding box center [241, 436] width 72 height 17
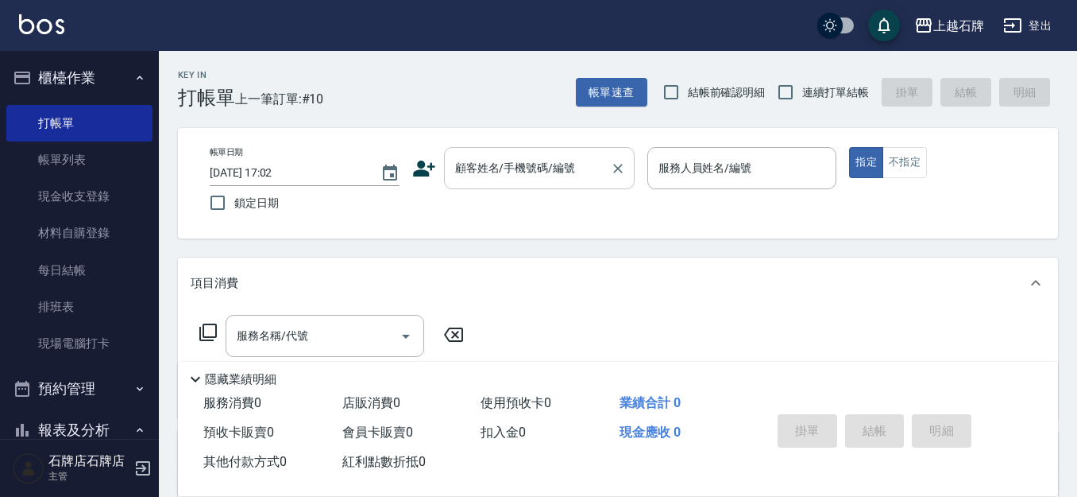
click at [555, 158] on div "顧客姓名/手機號碼/編號 顧客姓名/手機號碼/編號" at bounding box center [539, 168] width 191 height 42
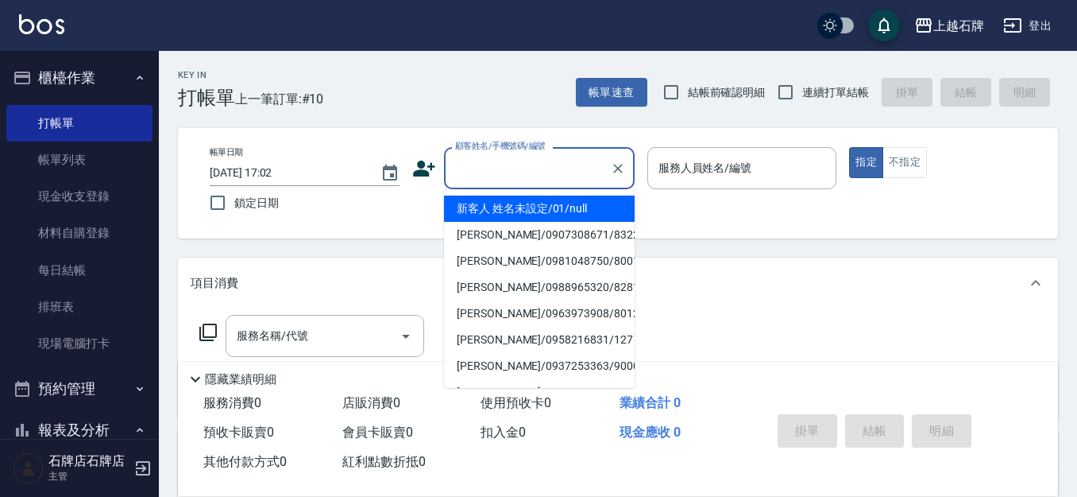
drag, startPoint x: 608, startPoint y: 199, endPoint x: 683, endPoint y: 168, distance: 81.6
click at [606, 199] on li "新客人 姓名未設定/01/null" at bounding box center [539, 208] width 191 height 26
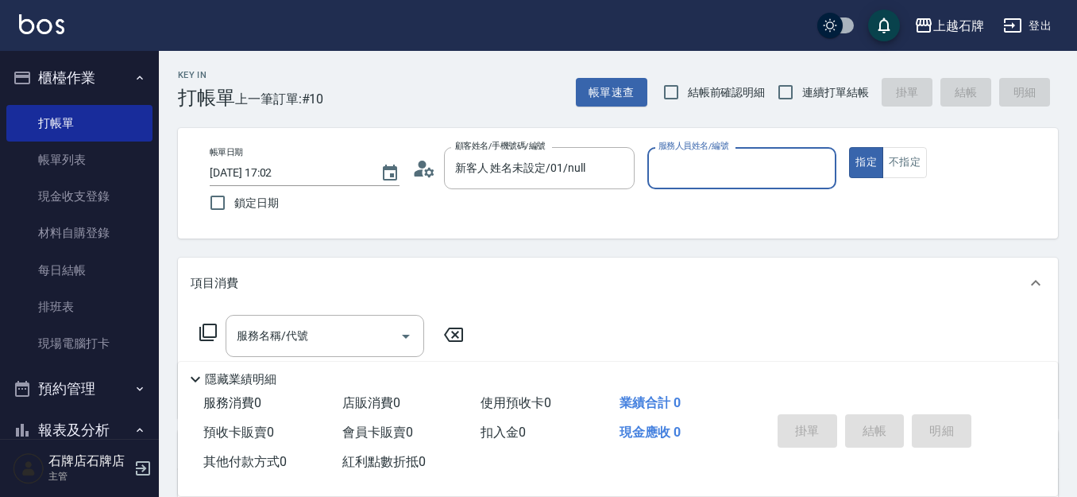
type input "新客人 姓名未設定/01/null"
click at [684, 152] on label "服務人員姓名/編號" at bounding box center [694, 146] width 70 height 12
click at [684, 168] on input "服務人員姓名/編號" at bounding box center [743, 168] width 176 height 28
click at [737, 176] on input "服務人員姓名/編號" at bounding box center [743, 168] width 176 height 28
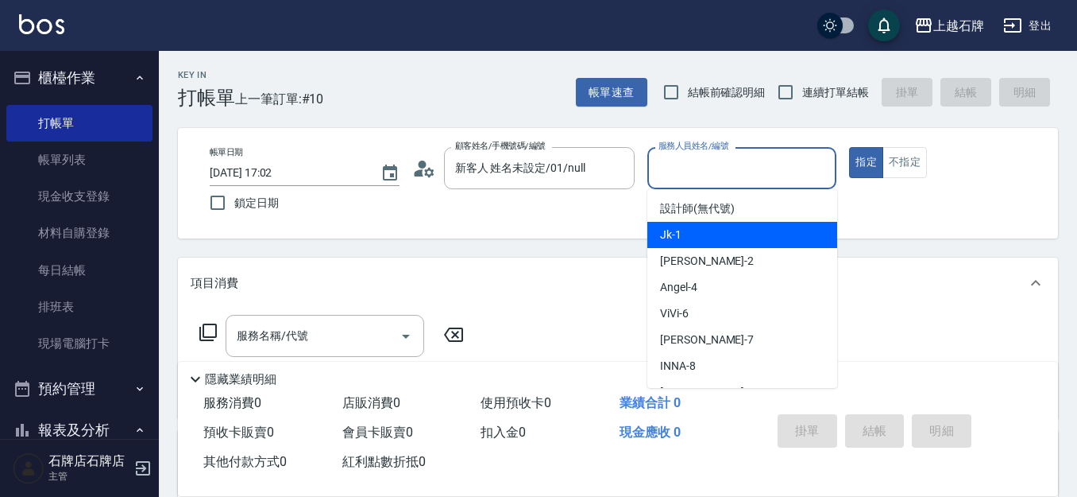
drag, startPoint x: 764, startPoint y: 241, endPoint x: 909, endPoint y: 175, distance: 158.9
click at [764, 240] on div "Jk -1" at bounding box center [743, 235] width 190 height 26
type input "Jk-1"
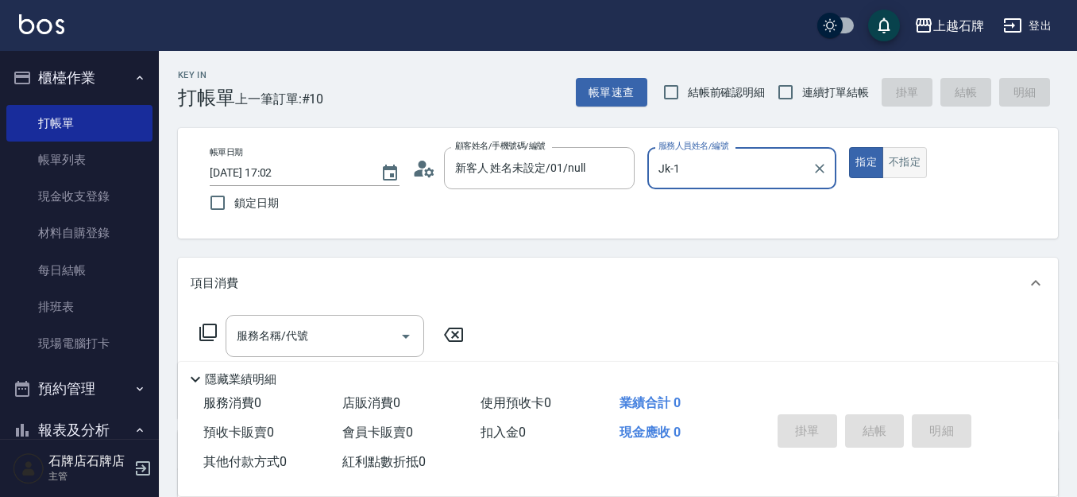
click at [911, 169] on button "不指定" at bounding box center [905, 162] width 44 height 31
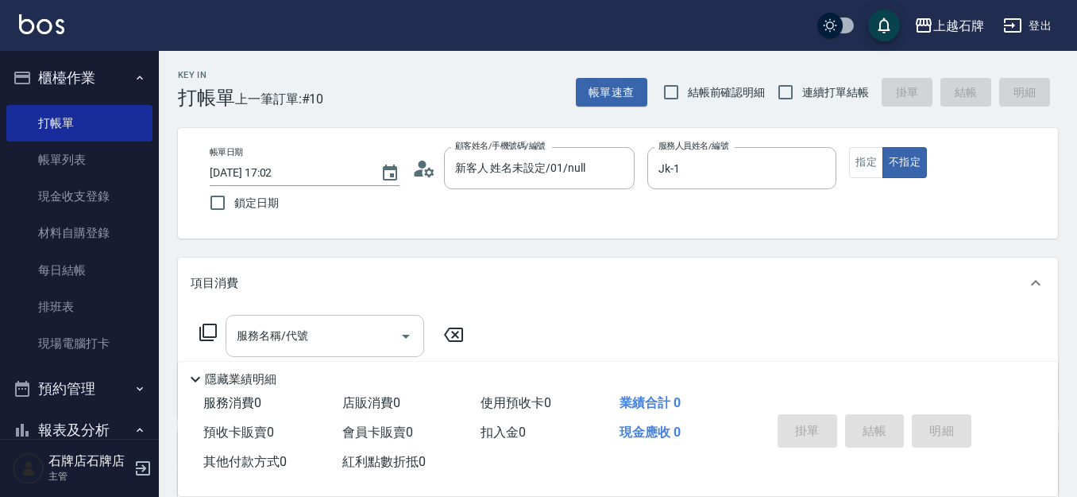
click at [290, 353] on div "Key In 打帳單 上一筆訂單:#10 帳單速查 結帳前確認明細 連續打單結帳 掛單 結帳 明細 帳單日期 [DATE] 17:02 鎖定日期 顧客姓名/手…" at bounding box center [618, 412] width 919 height 723
click at [293, 342] on div "服務名稱/代號 服務名稱/代號" at bounding box center [325, 336] width 199 height 42
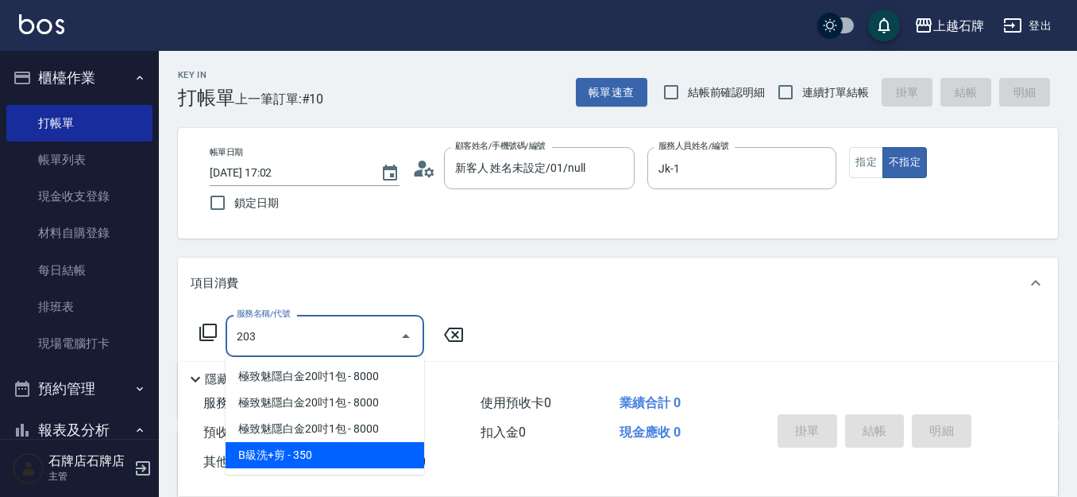
click at [292, 462] on span "B級洗+剪 - 350" at bounding box center [325, 455] width 199 height 26
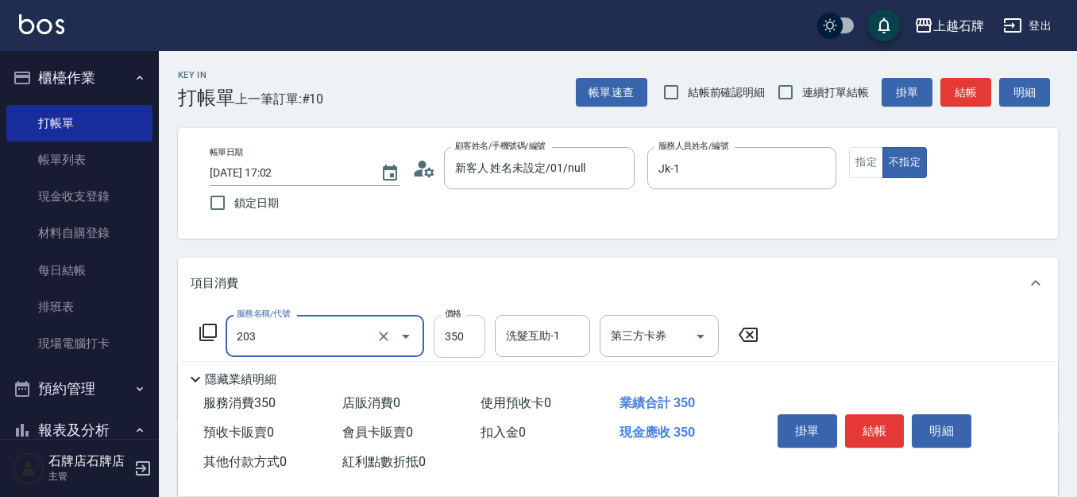
type input "B級洗+剪(203)"
click at [455, 350] on input "350" at bounding box center [460, 336] width 52 height 43
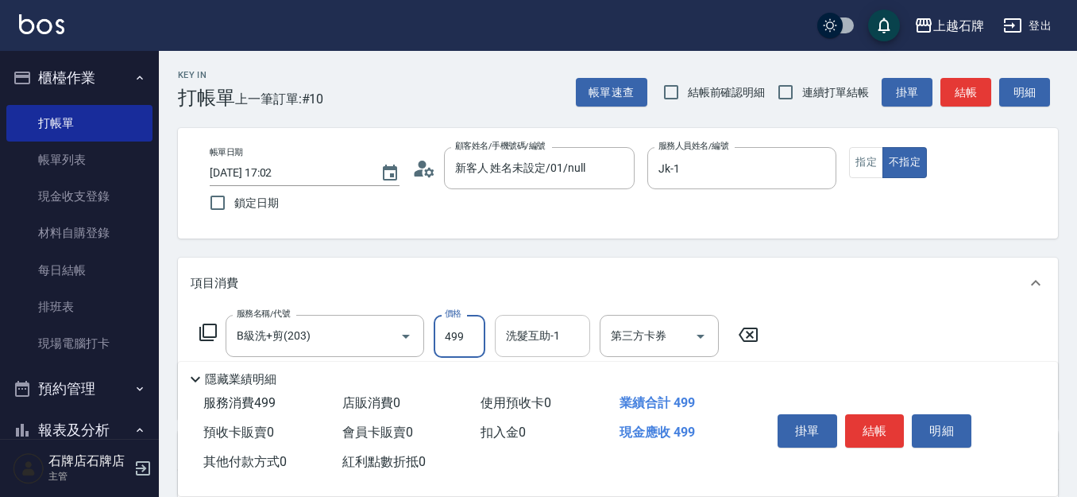
click at [559, 315] on div "洗髮互助-1" at bounding box center [542, 336] width 95 height 42
type input "499"
click at [552, 337] on input "洗髮互助-1" at bounding box center [542, 336] width 81 height 28
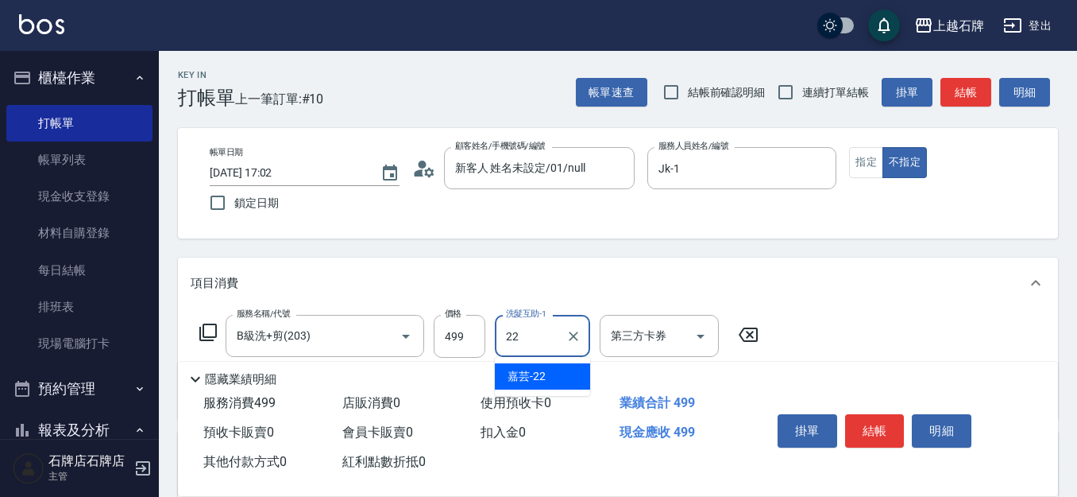
click at [573, 374] on div "嘉芸 -22" at bounding box center [542, 376] width 95 height 26
type input "嘉芸-22"
click at [873, 426] on button "結帳" at bounding box center [875, 430] width 60 height 33
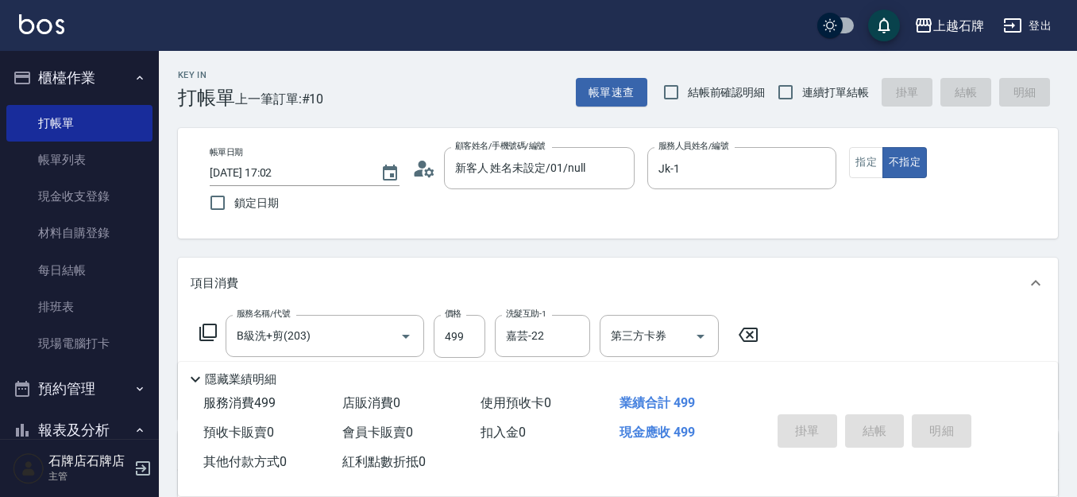
click at [463, 118] on div "Key In 打帳單 上一筆訂單:#10 帳單速查 結帳前確認明細 連續打單結帳 掛單 結帳 明細 帳單日期 [DATE] 17:02 鎖定日期 顧客姓名/手…" at bounding box center [618, 413] width 919 height 724
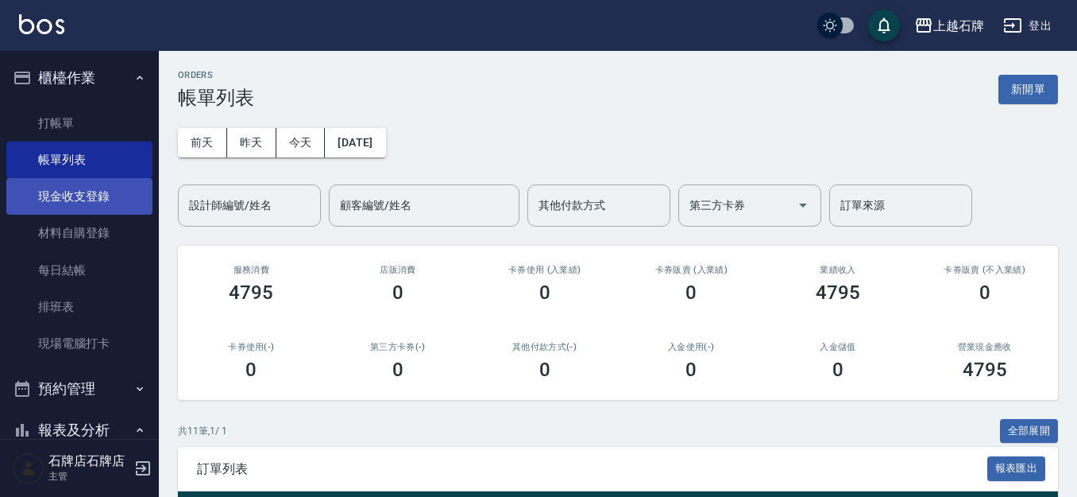
click at [104, 190] on link "現金收支登錄" at bounding box center [79, 196] width 146 height 37
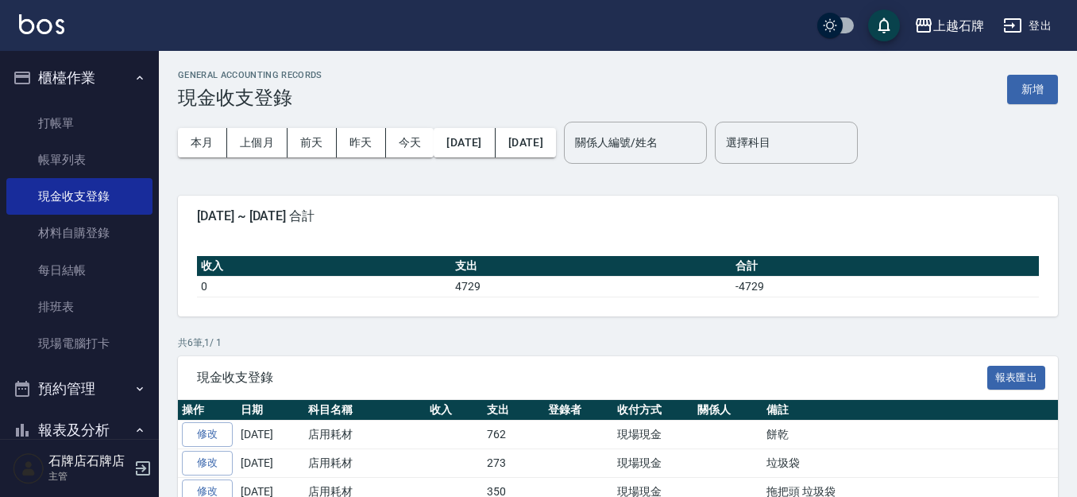
click at [260, 145] on button "上個月" at bounding box center [257, 142] width 60 height 29
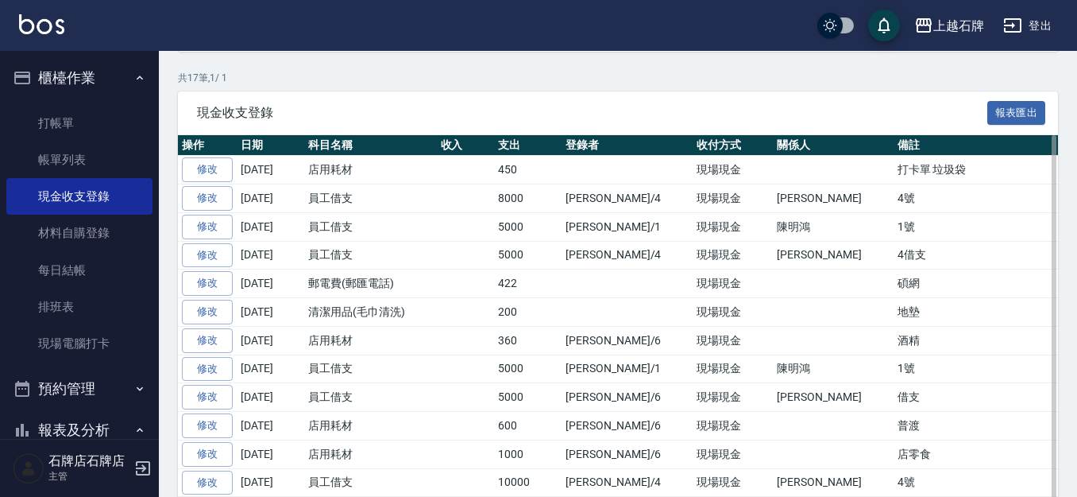
scroll to position [238, 0]
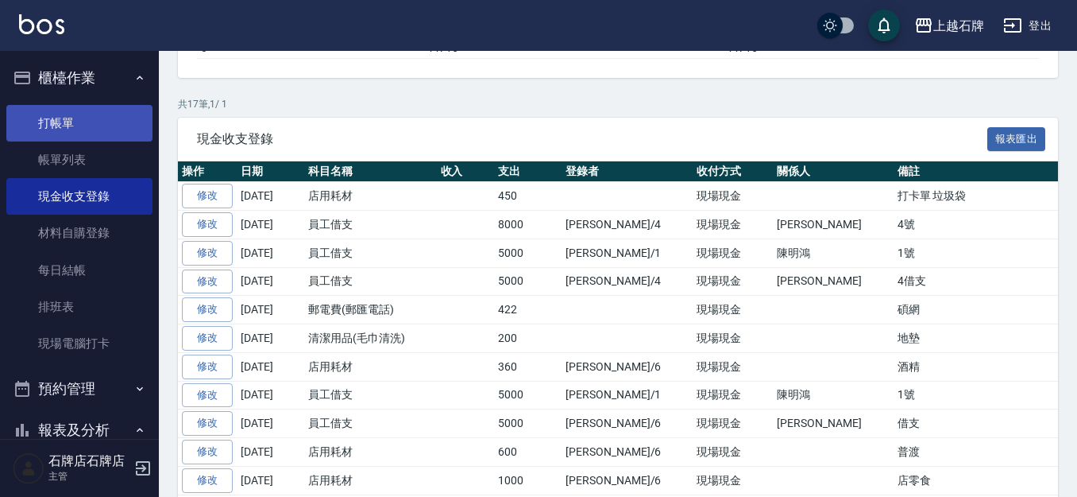
click at [79, 137] on link "打帳單" at bounding box center [79, 123] width 146 height 37
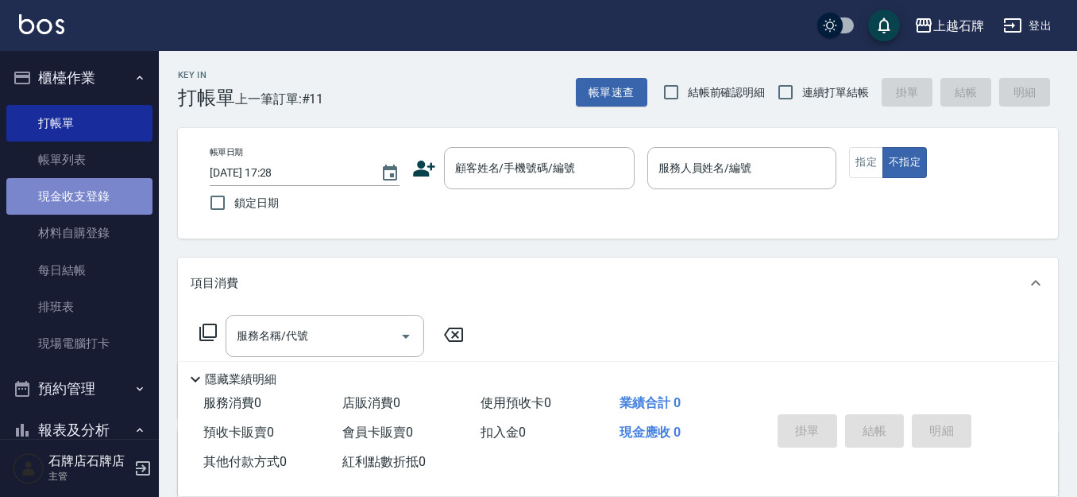
click at [102, 199] on link "現金收支登錄" at bounding box center [79, 196] width 146 height 37
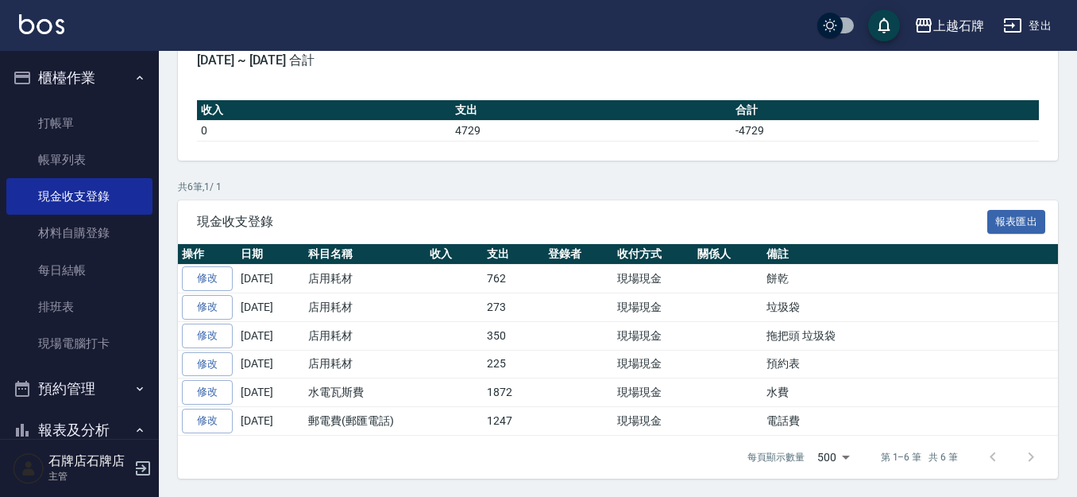
scroll to position [157, 0]
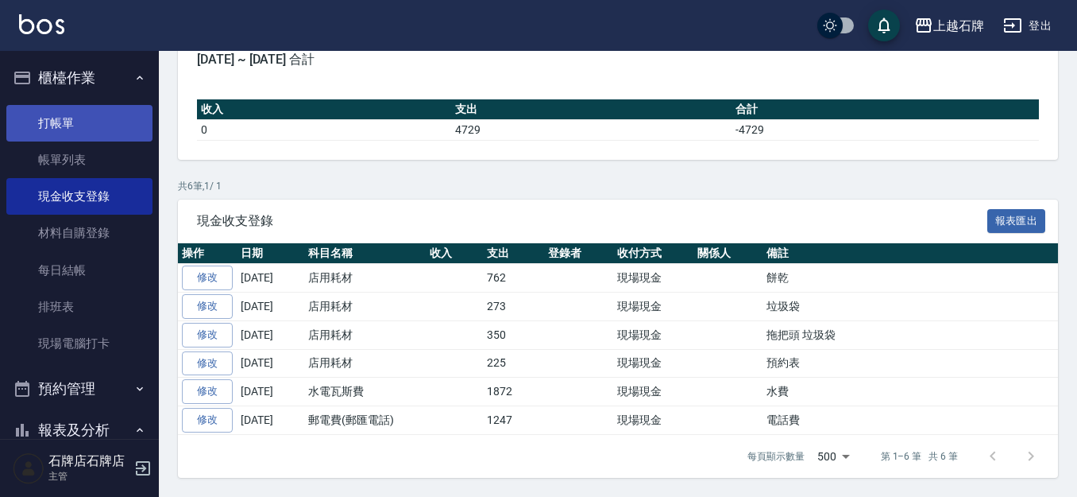
click at [79, 135] on link "打帳單" at bounding box center [79, 123] width 146 height 37
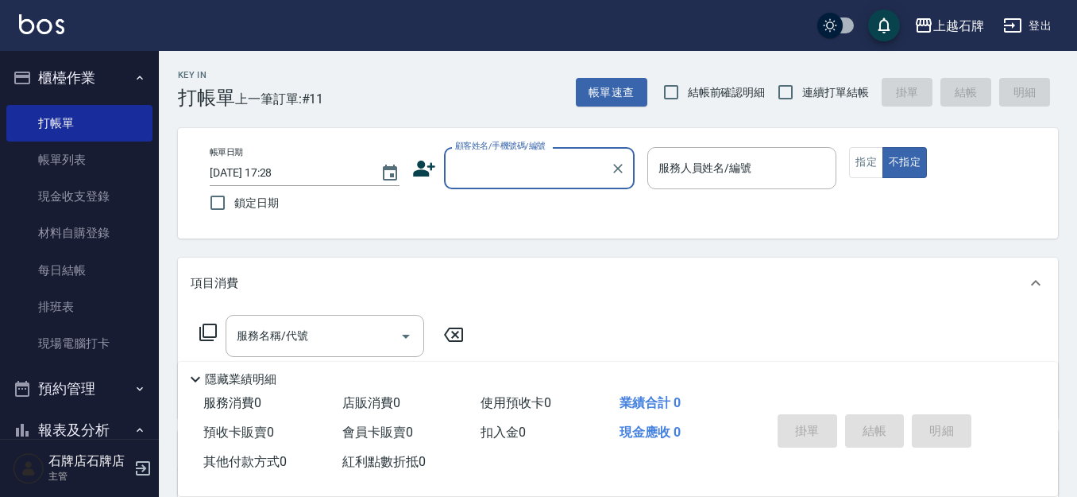
click at [482, 103] on div "Key In 打帳單 上一筆訂單:#11 帳單速查 結帳前確認明細 連續打單結帳 掛單 結帳 明細" at bounding box center [608, 80] width 899 height 58
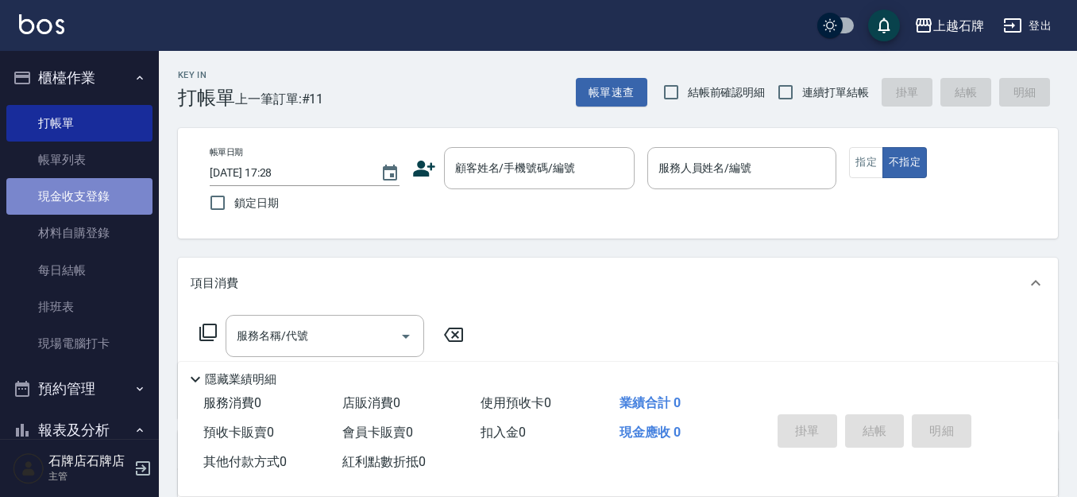
click at [116, 195] on link "現金收支登錄" at bounding box center [79, 196] width 146 height 37
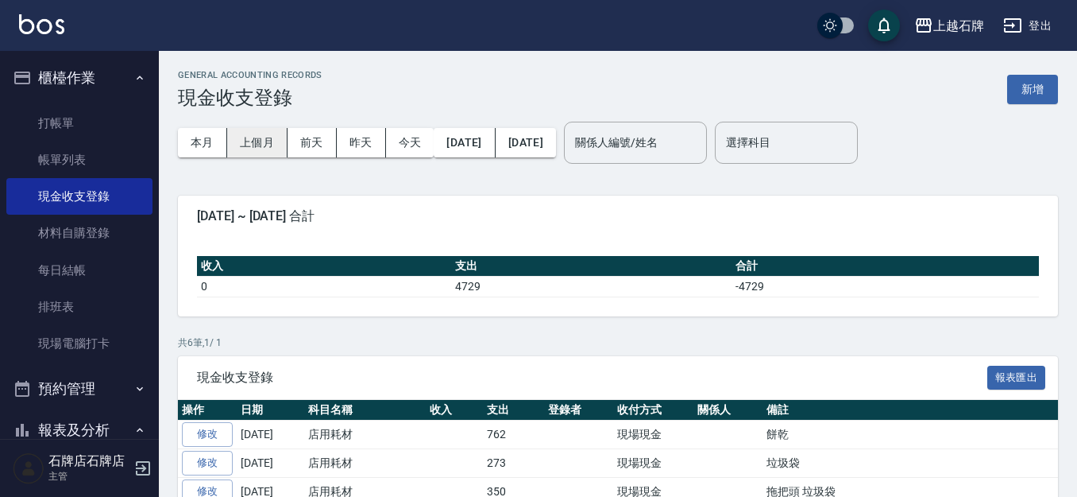
click at [244, 138] on button "上個月" at bounding box center [257, 142] width 60 height 29
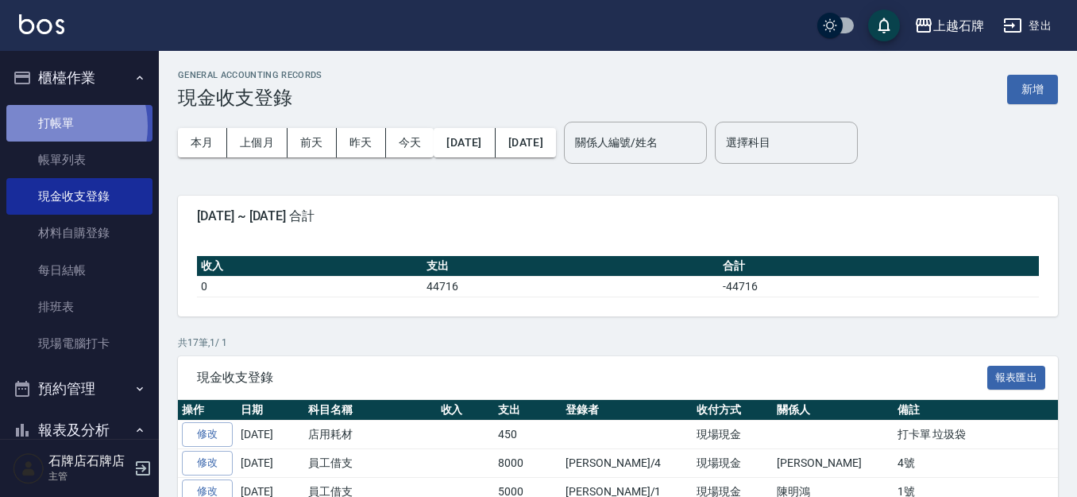
click at [54, 126] on link "打帳單" at bounding box center [79, 123] width 146 height 37
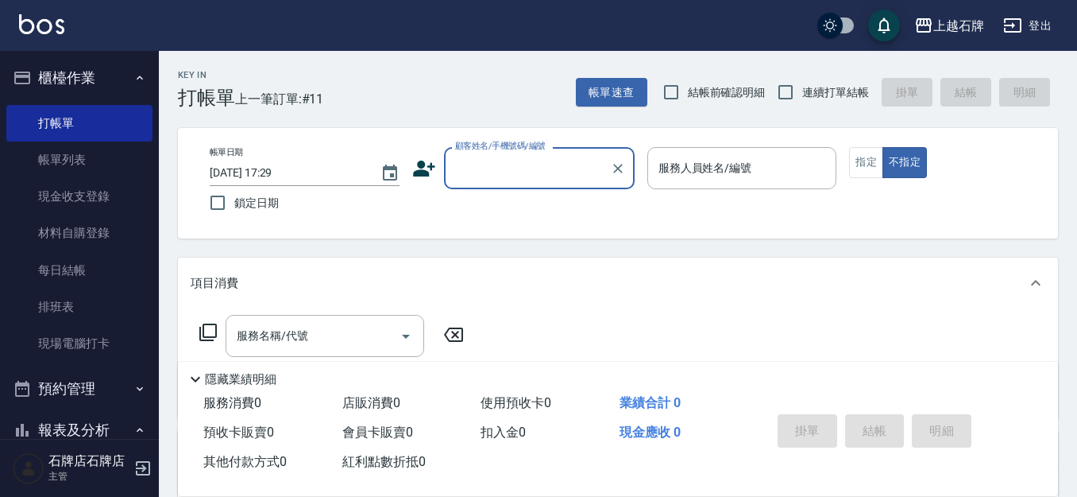
click at [490, 100] on div "Key In 打帳單 上一筆訂單:#11 帳單速查 結帳前確認明細 連續打單結帳 掛單 結帳 明細" at bounding box center [608, 80] width 899 height 58
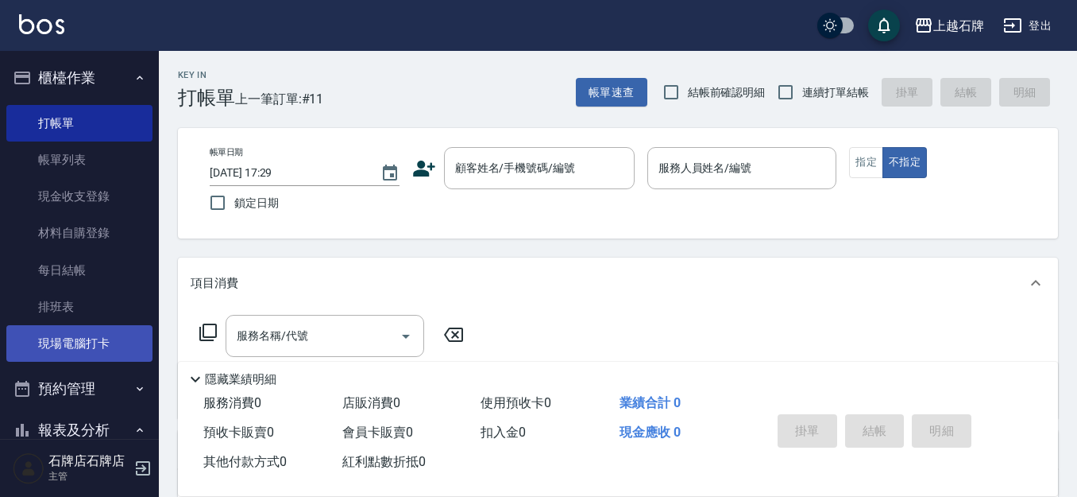
scroll to position [159, 0]
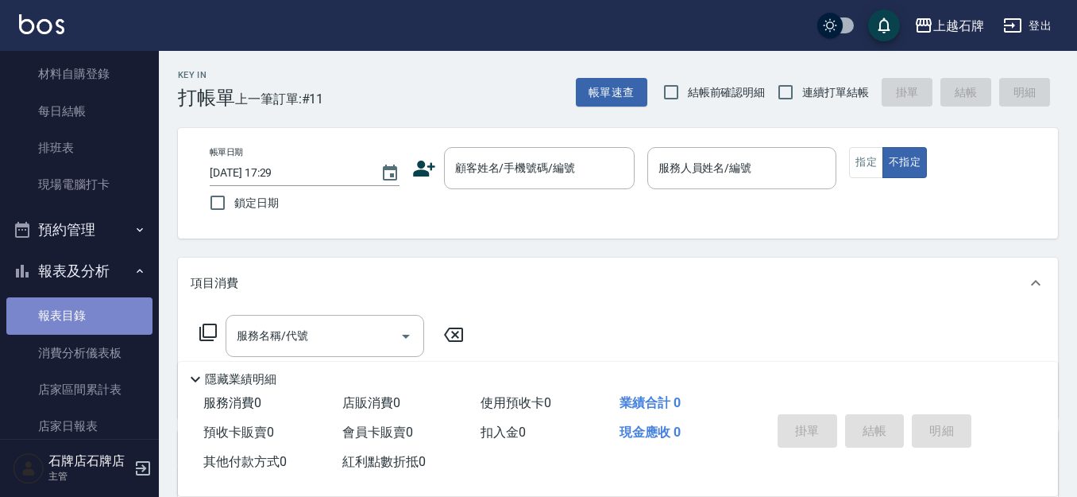
click at [81, 315] on link "報表目錄" at bounding box center [79, 315] width 146 height 37
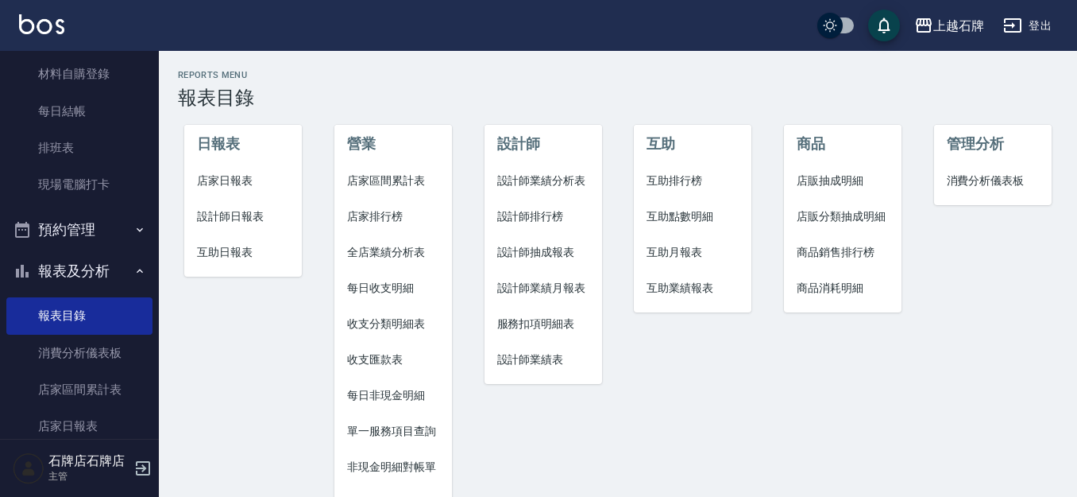
click at [217, 216] on span "設計師日報表" at bounding box center [243, 216] width 92 height 17
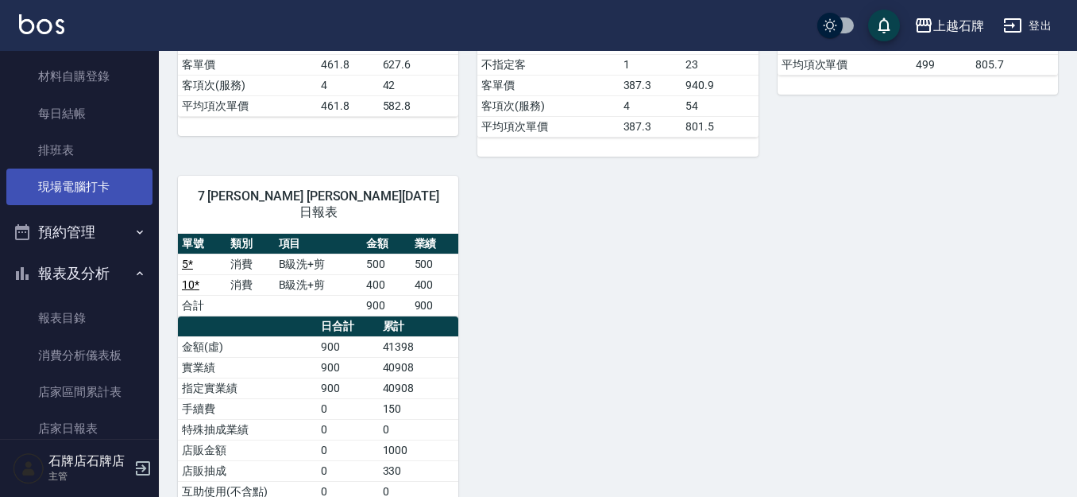
scroll to position [159, 0]
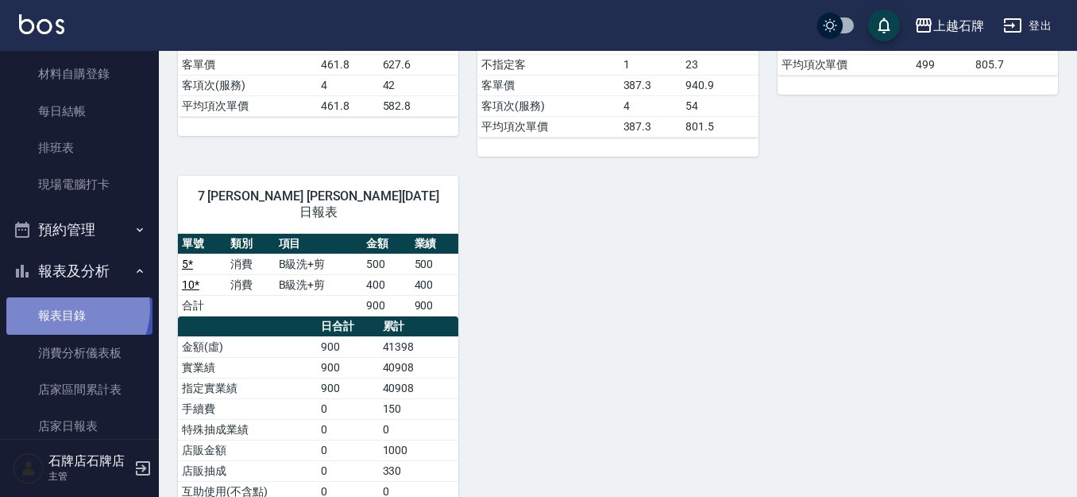
click at [67, 307] on link "報表目錄" at bounding box center [79, 315] width 146 height 37
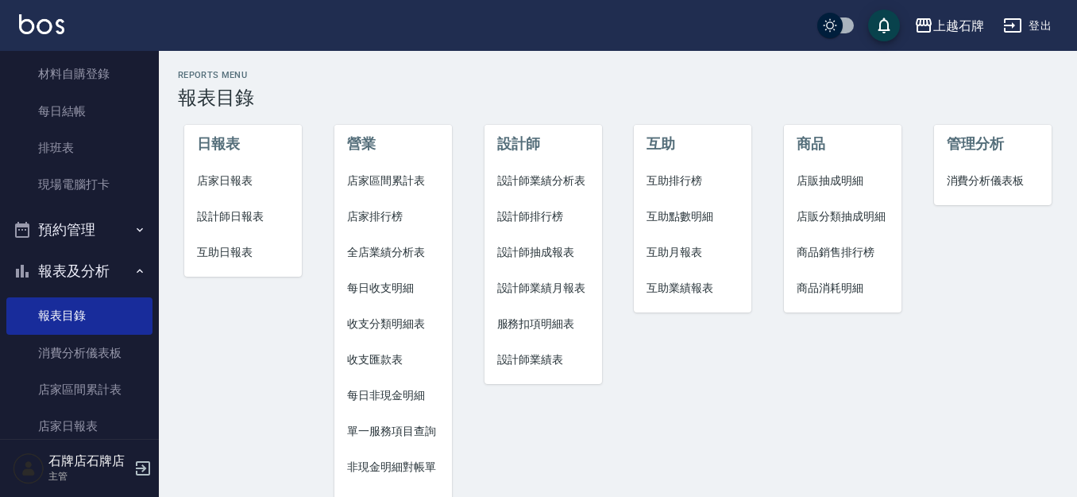
click at [226, 184] on span "店家日報表" at bounding box center [243, 180] width 92 height 17
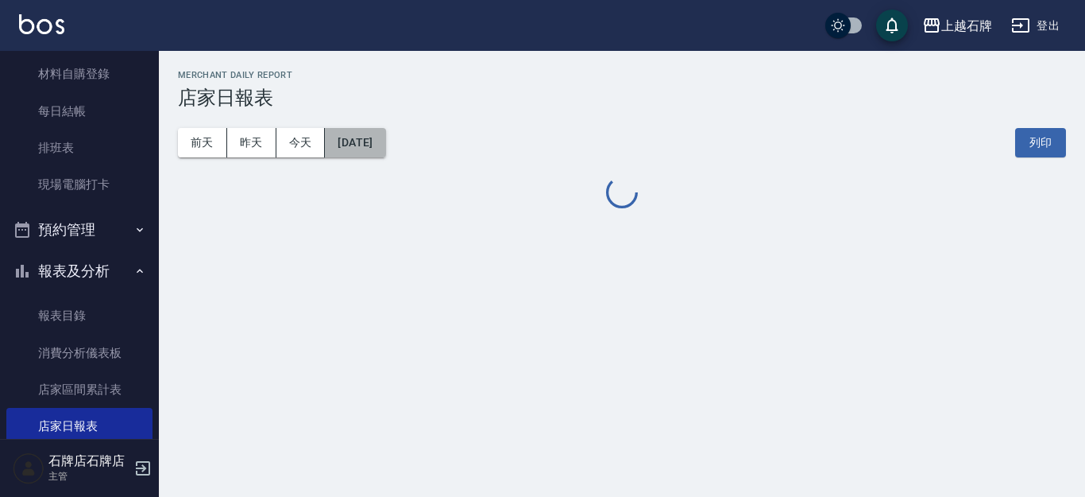
click at [356, 145] on button "[DATE]" at bounding box center [355, 142] width 60 height 29
click at [333, 139] on button "[DATE]" at bounding box center [355, 142] width 60 height 29
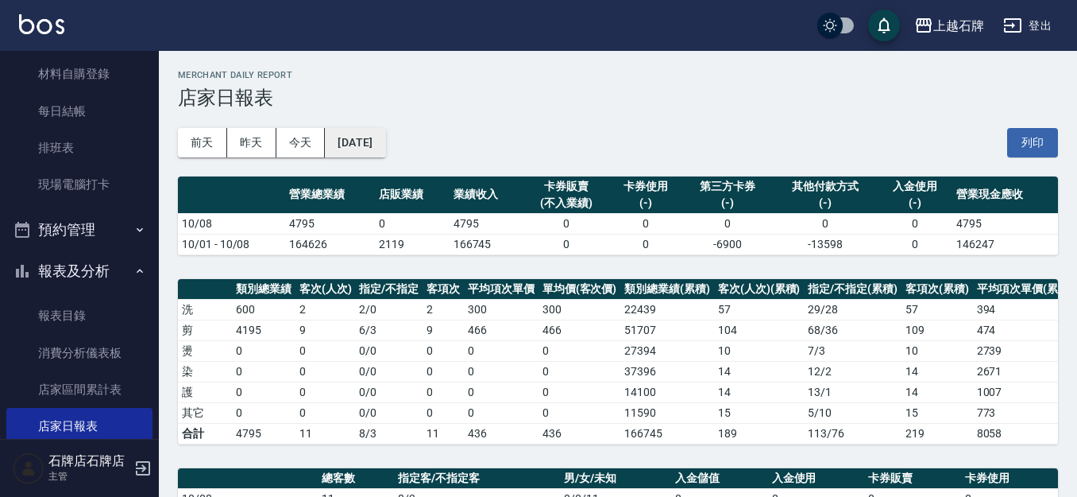
click at [385, 145] on button "[DATE]" at bounding box center [355, 142] width 60 height 29
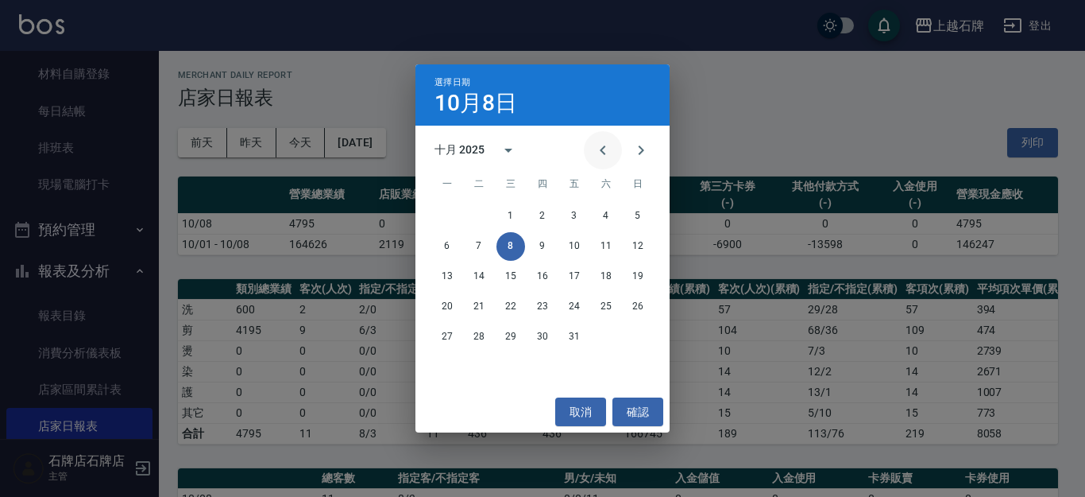
click at [600, 157] on icon "Previous month" at bounding box center [603, 150] width 19 height 19
click at [477, 331] on button "30" at bounding box center [479, 337] width 29 height 29
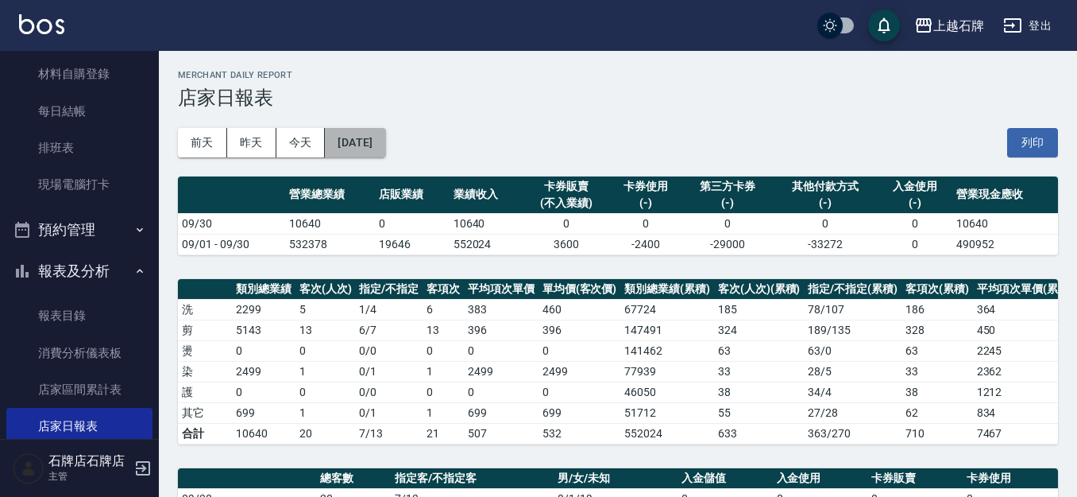
click at [385, 149] on button "[DATE]" at bounding box center [355, 142] width 60 height 29
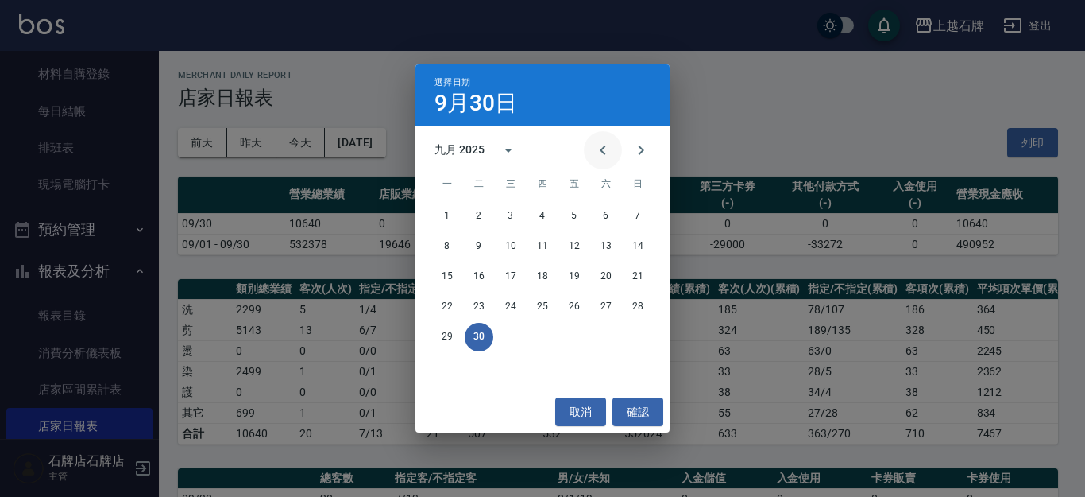
click at [601, 153] on icon "Previous month" at bounding box center [603, 150] width 19 height 19
click at [644, 341] on button "31" at bounding box center [638, 337] width 29 height 29
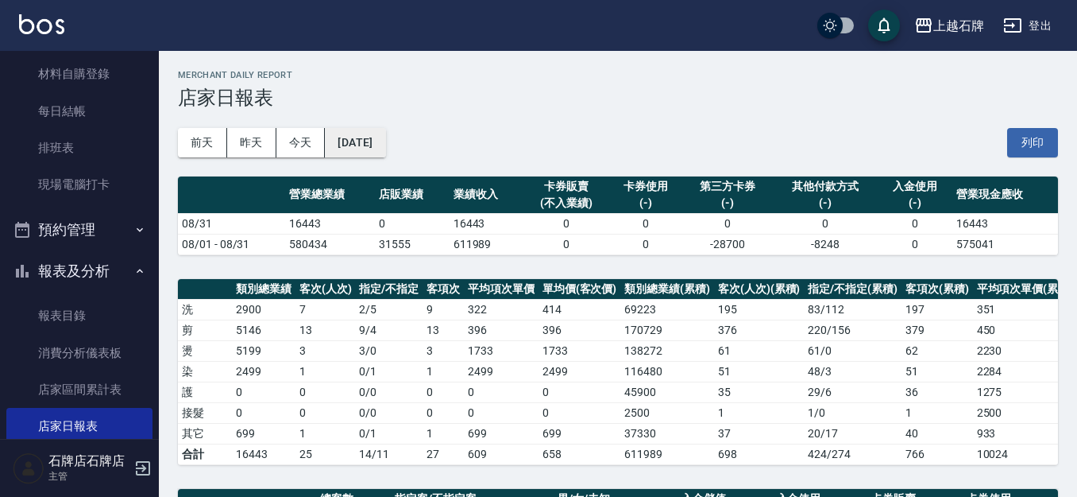
click at [385, 153] on button "[DATE]" at bounding box center [355, 142] width 60 height 29
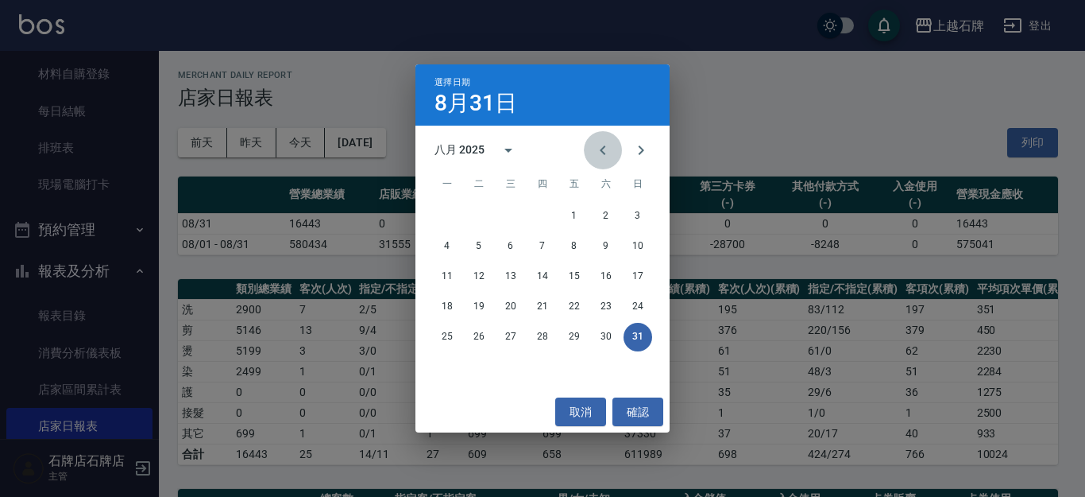
click at [598, 149] on icon "Previous month" at bounding box center [603, 150] width 19 height 19
click at [550, 328] on button "31" at bounding box center [542, 337] width 29 height 29
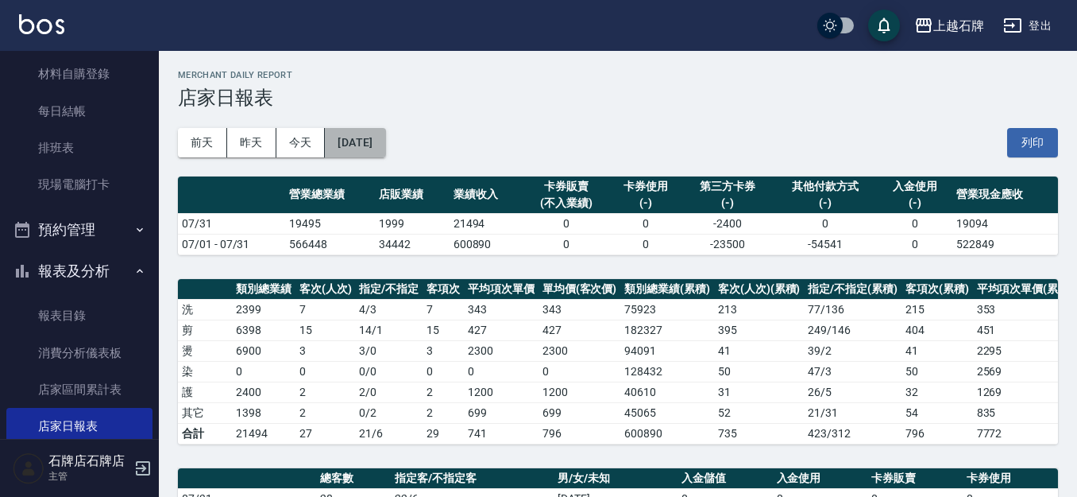
click at [371, 137] on button "[DATE]" at bounding box center [355, 142] width 60 height 29
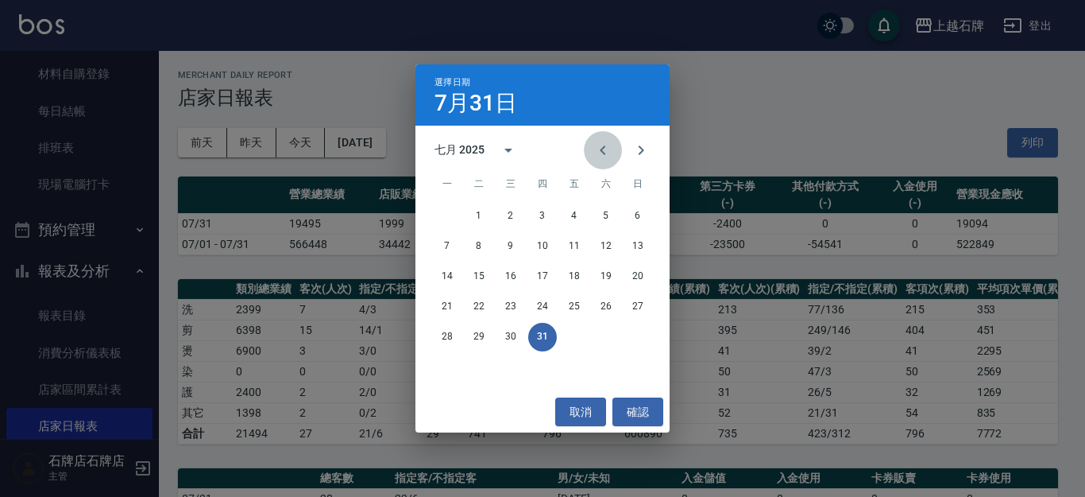
click at [601, 153] on icon "Previous month" at bounding box center [603, 150] width 19 height 19
click at [447, 369] on button "30" at bounding box center [447, 367] width 29 height 29
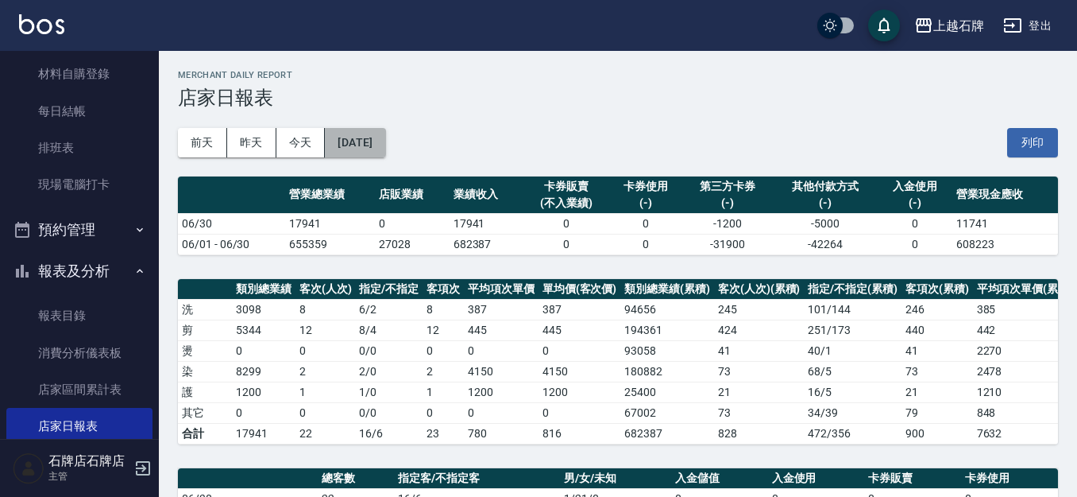
click at [385, 150] on button "[DATE]" at bounding box center [355, 142] width 60 height 29
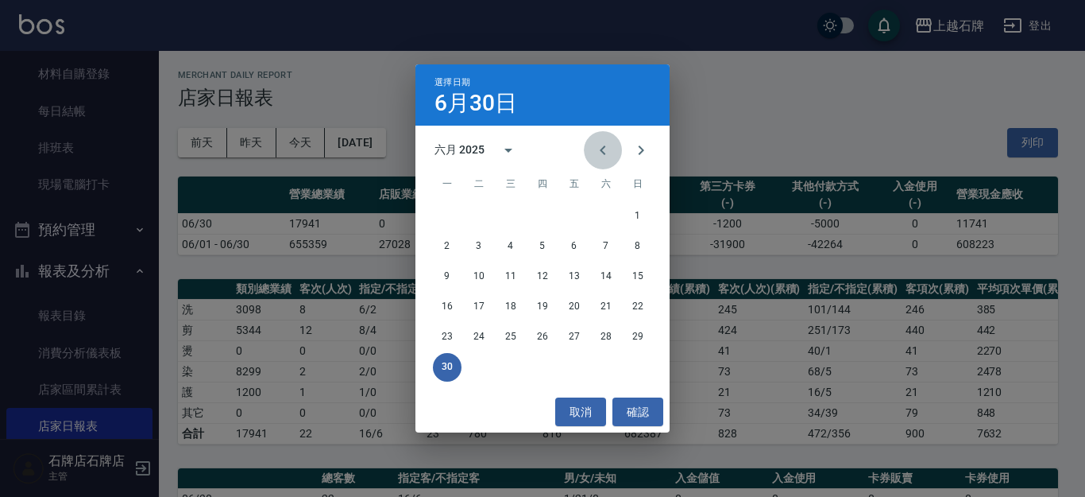
click at [605, 157] on icon "Previous month" at bounding box center [603, 150] width 19 height 19
click at [602, 339] on button "31" at bounding box center [606, 337] width 29 height 29
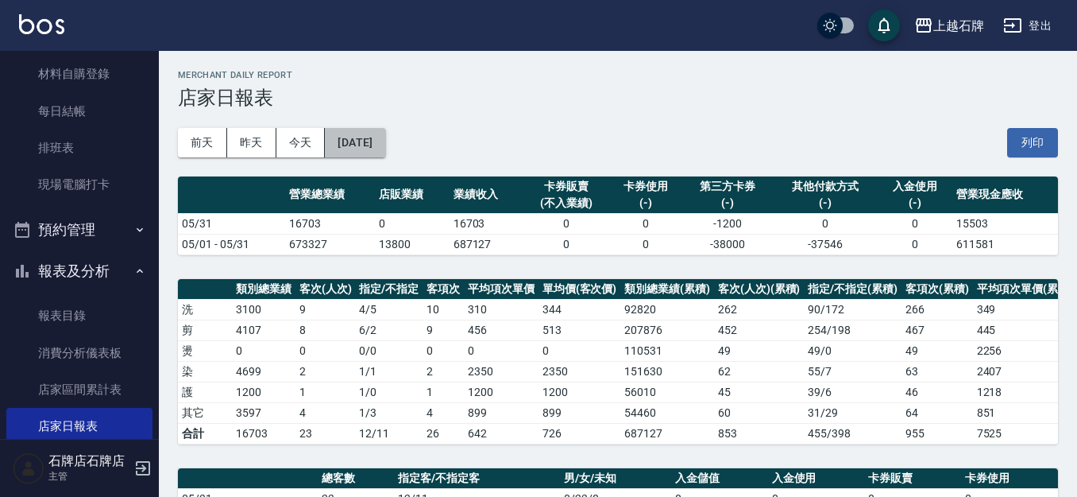
click at [377, 144] on button "[DATE]" at bounding box center [355, 142] width 60 height 29
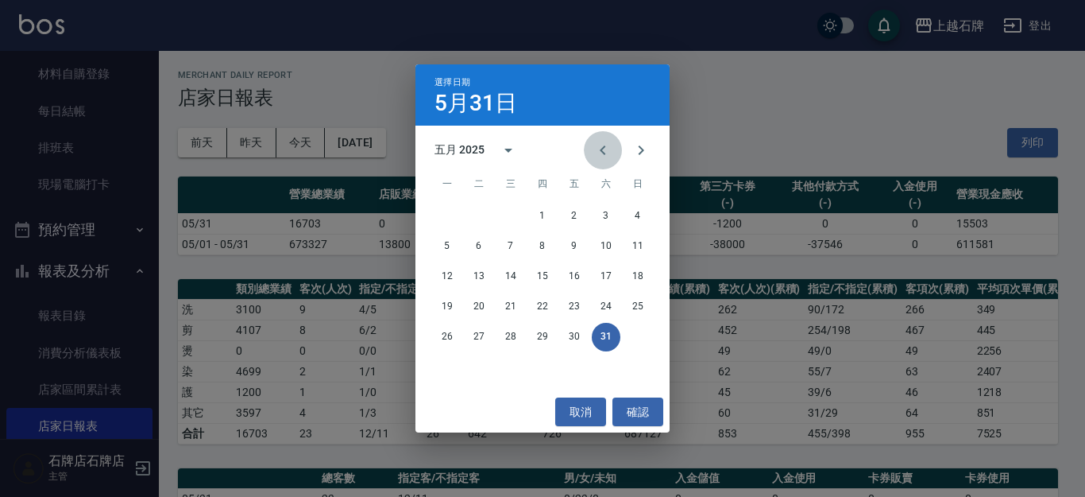
click at [610, 154] on icon "Previous month" at bounding box center [603, 150] width 19 height 19
click at [511, 339] on button "30" at bounding box center [511, 337] width 29 height 29
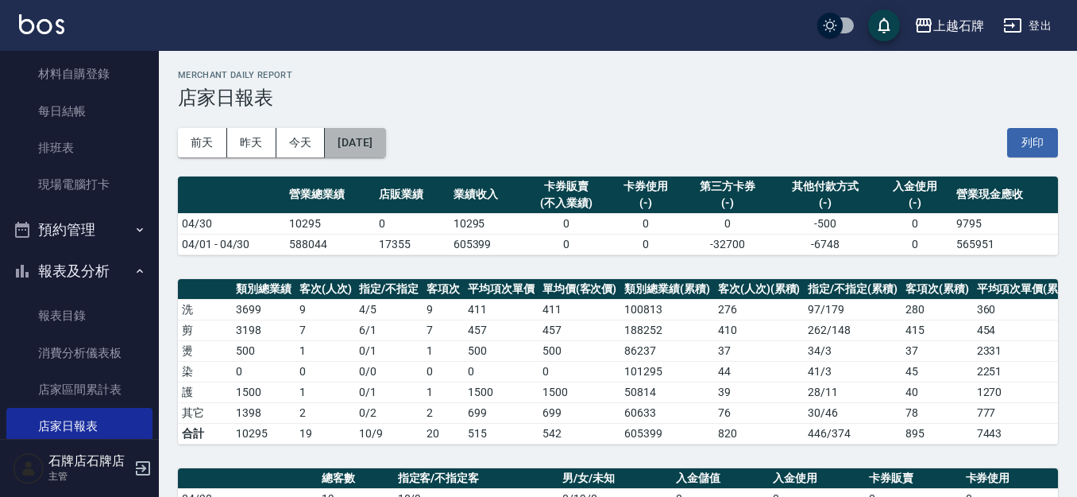
click at [377, 133] on button "[DATE]" at bounding box center [355, 142] width 60 height 29
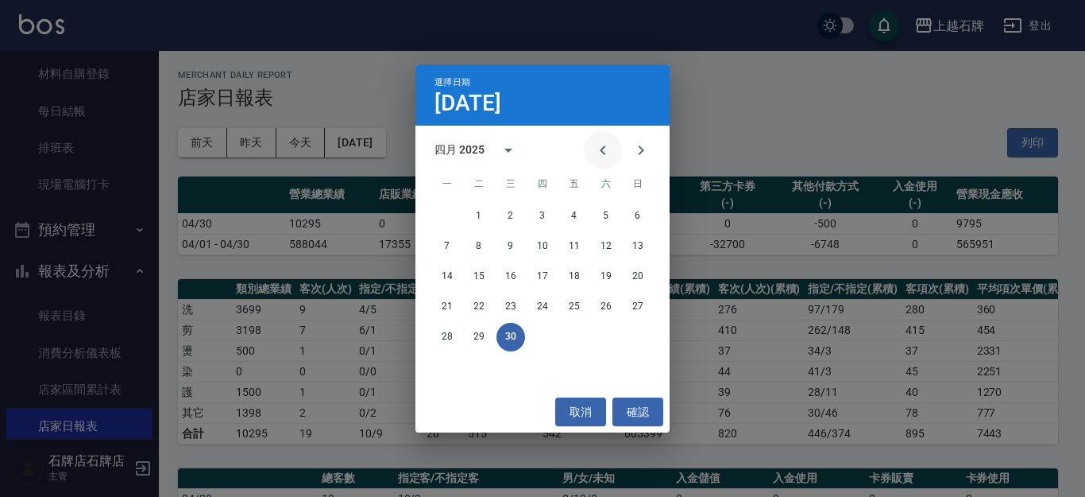
click at [605, 159] on icon "Previous month" at bounding box center [603, 150] width 19 height 19
click at [451, 370] on button "31" at bounding box center [447, 367] width 29 height 29
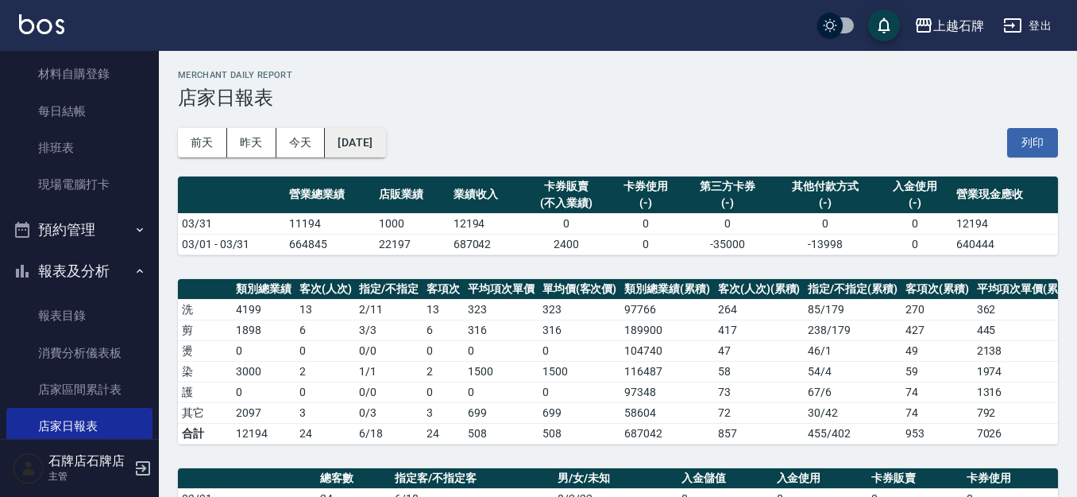
click at [369, 133] on button "[DATE]" at bounding box center [355, 142] width 60 height 29
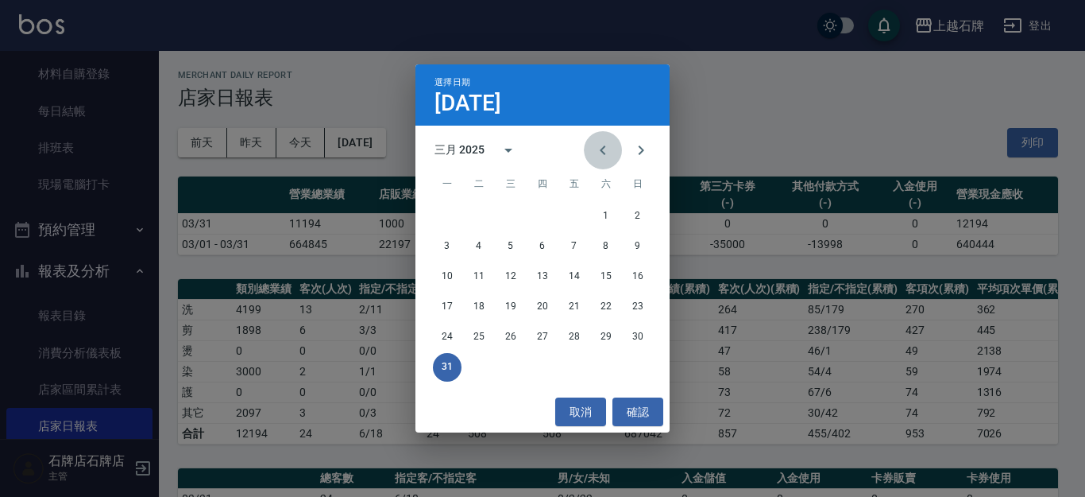
click at [613, 157] on button "Previous month" at bounding box center [603, 150] width 38 height 38
click at [578, 333] on button "28" at bounding box center [574, 337] width 29 height 29
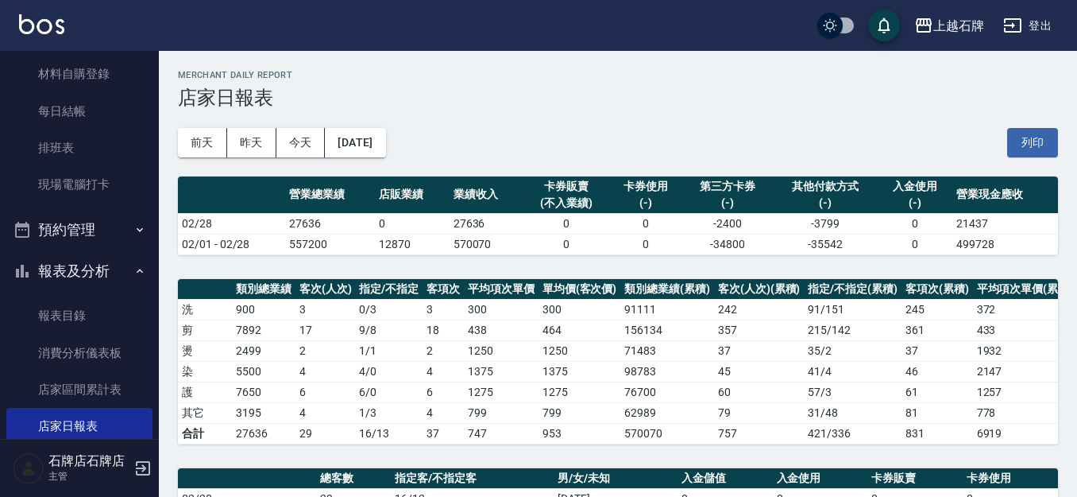
click at [373, 143] on button "[DATE]" at bounding box center [355, 142] width 60 height 29
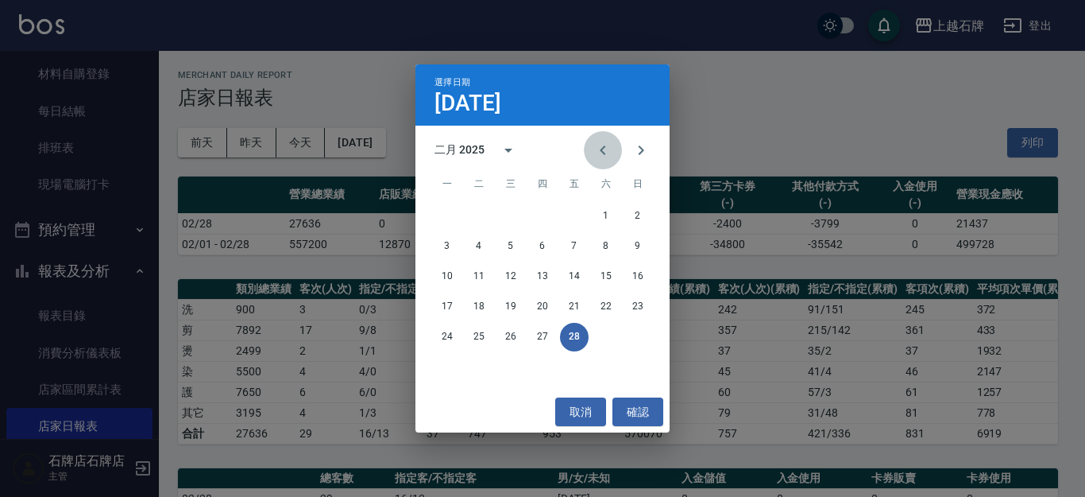
click at [600, 149] on icon "Previous month" at bounding box center [603, 150] width 19 height 19
click at [585, 336] on button "31" at bounding box center [574, 337] width 29 height 29
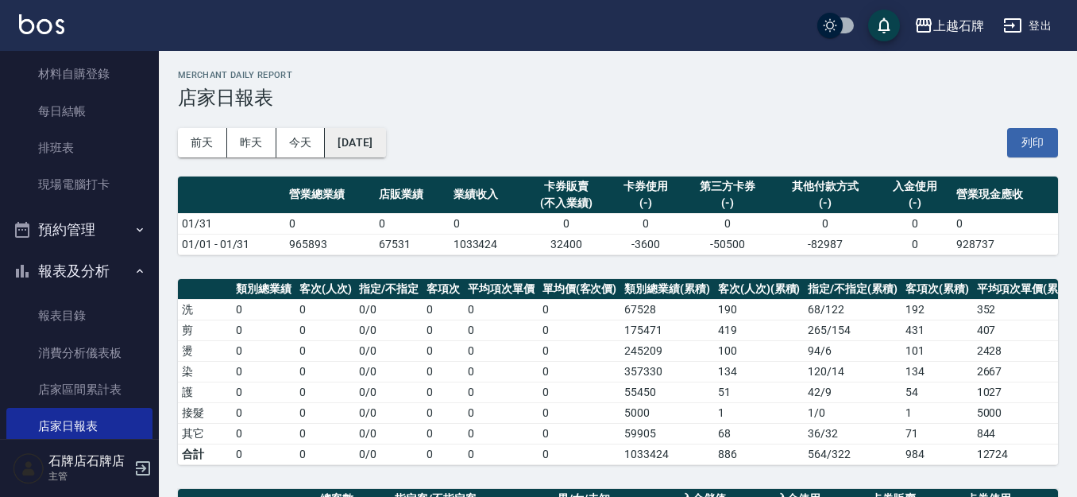
click at [385, 145] on button "[DATE]" at bounding box center [355, 142] width 60 height 29
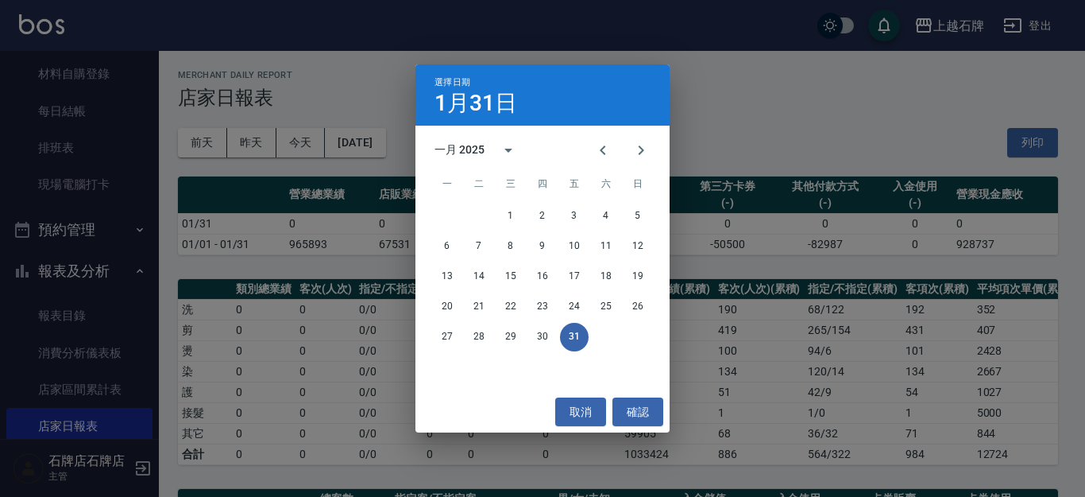
drag, startPoint x: 777, startPoint y: 86, endPoint x: 772, endPoint y: 96, distance: 11.4
click at [775, 89] on div "選擇日期 [DATE] 一月 2025 一 二 三 四 五 六 日 1 2 3 4 5 6 7 8 9 10 11 12 13 14 15 16 17 18 …" at bounding box center [542, 248] width 1085 height 497
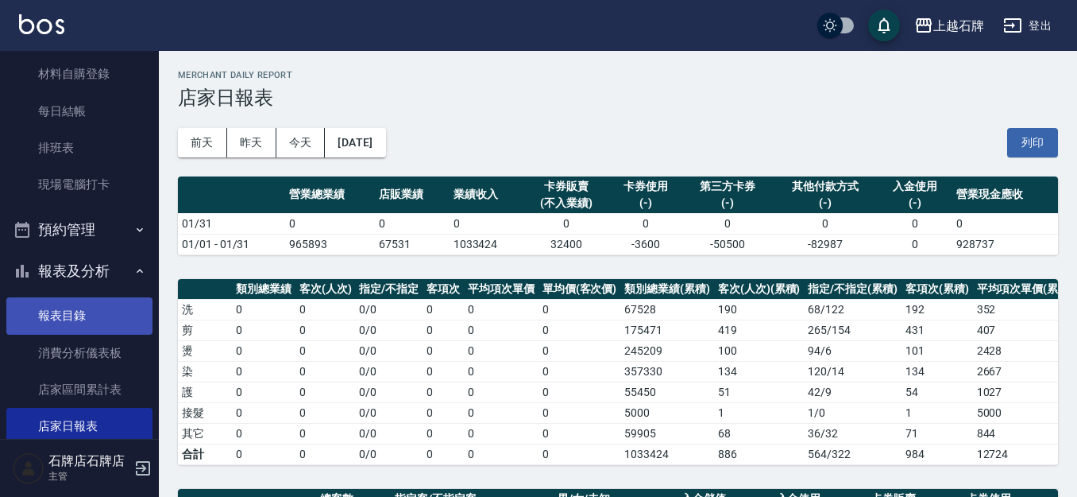
click at [53, 307] on link "報表目錄" at bounding box center [79, 315] width 146 height 37
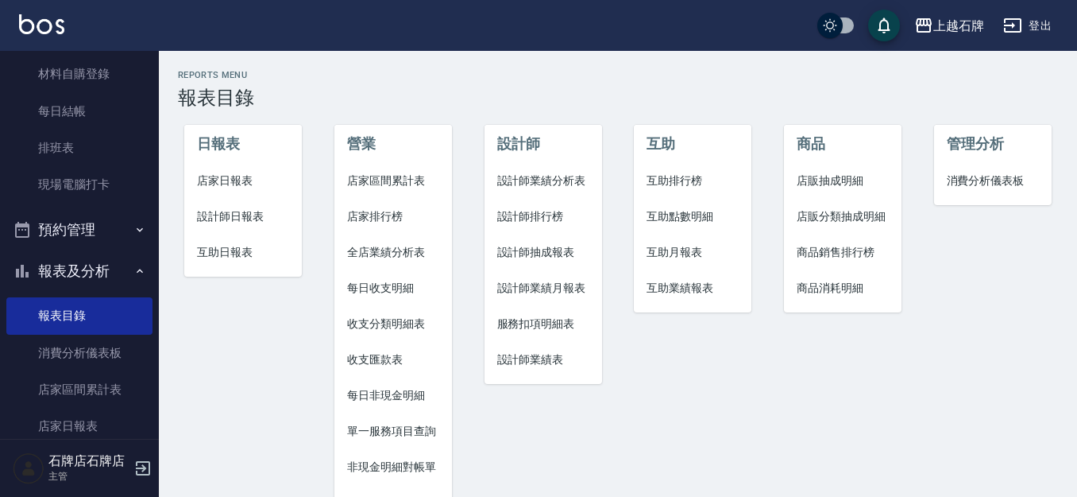
click at [216, 218] on span "設計師日報表" at bounding box center [243, 216] width 92 height 17
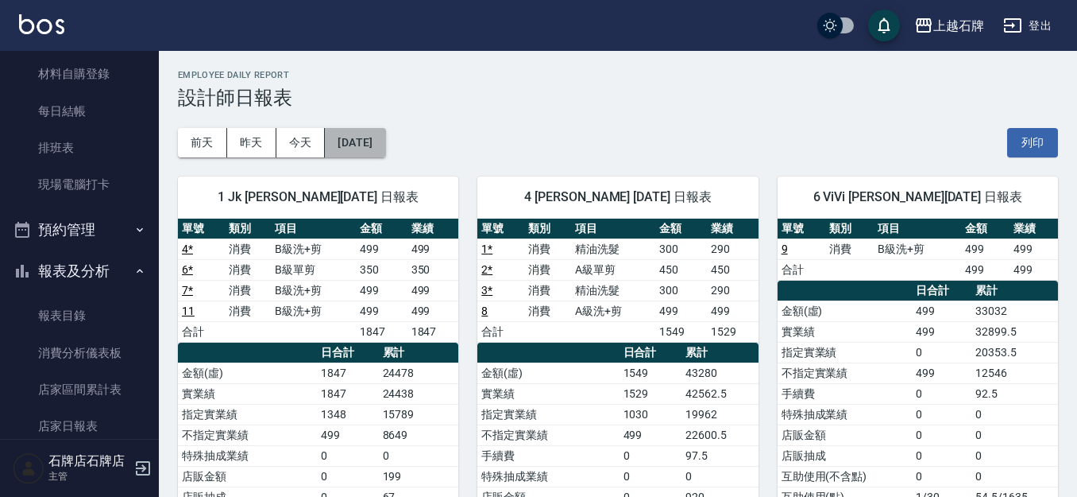
click at [385, 154] on button "[DATE]" at bounding box center [355, 142] width 60 height 29
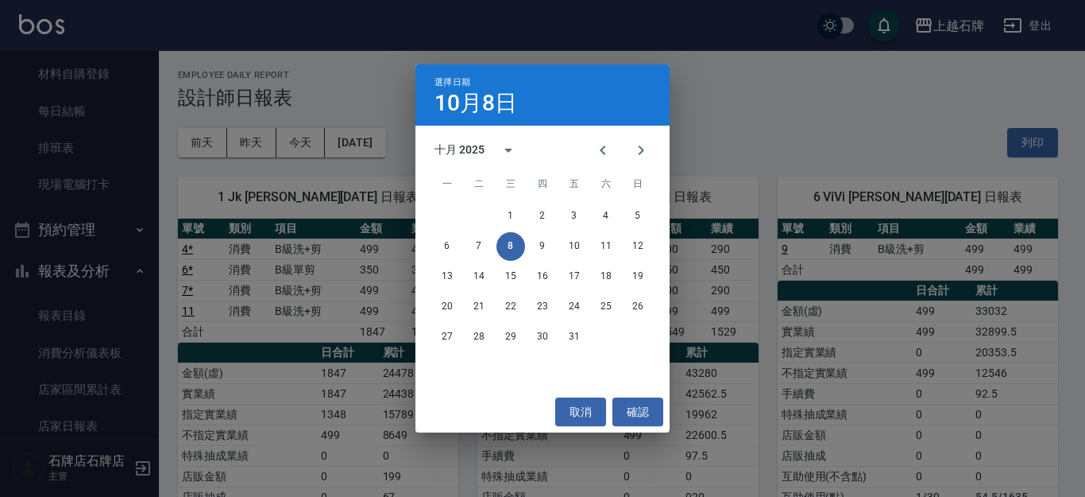
click at [937, 138] on div "選擇日期 [DATE] 十月 2025 一 二 三 四 五 六 日 1 2 3 4 5 6 7 8 9 10 11 12 13 14 15 16 17 18 …" at bounding box center [542, 248] width 1085 height 497
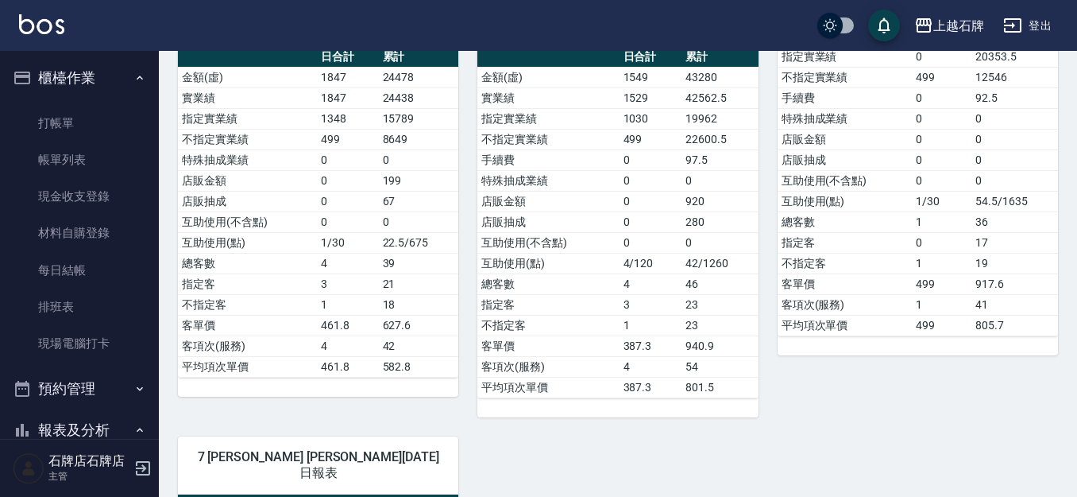
scroll to position [238, 0]
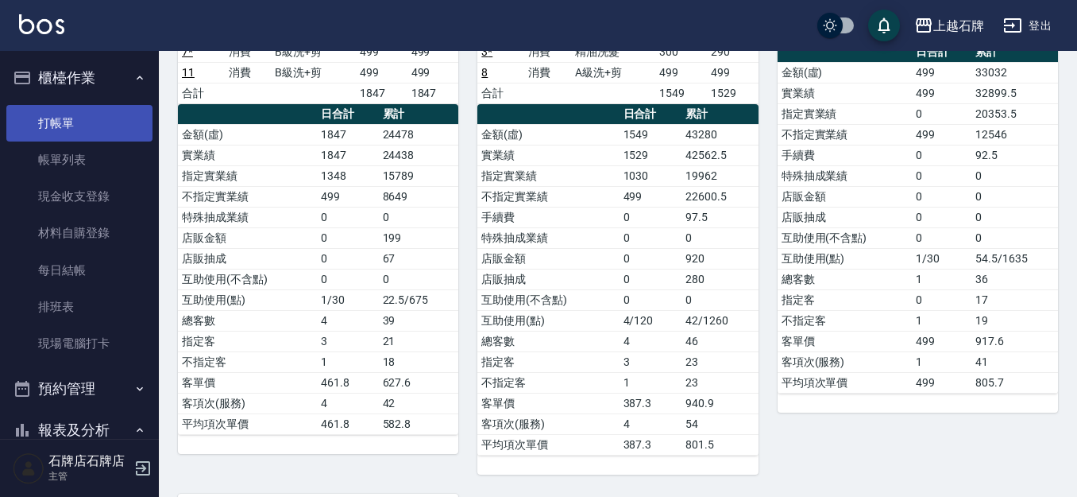
click at [48, 121] on link "打帳單" at bounding box center [79, 123] width 146 height 37
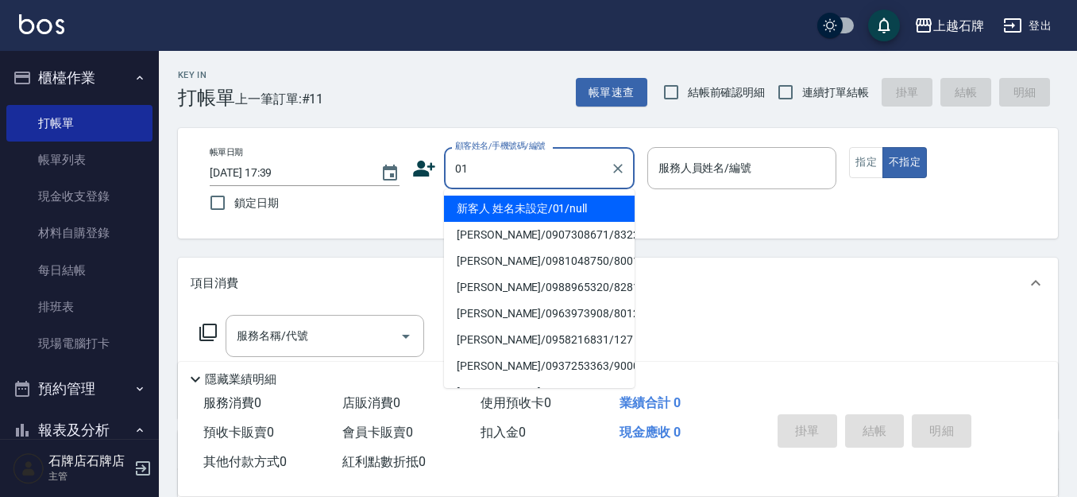
type input "01"
type input "6"
type input "新客人 姓名未設定/01/null"
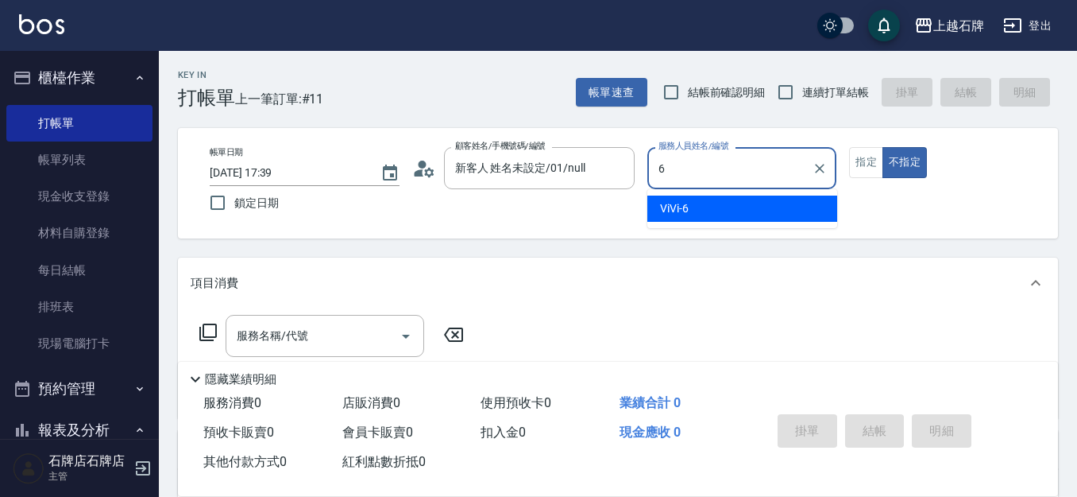
type input "ViVi-6"
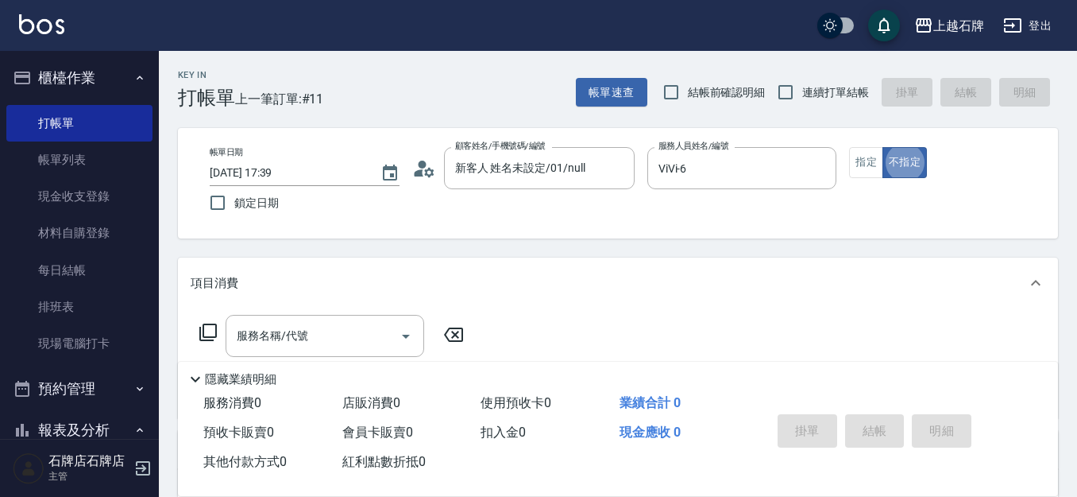
type button "false"
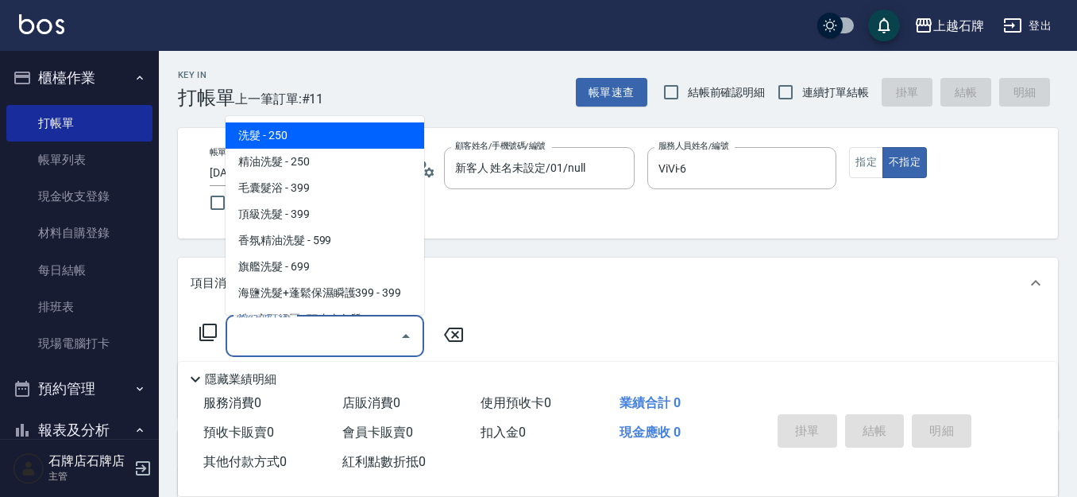
click at [349, 323] on input "服務名稱/代號" at bounding box center [313, 336] width 161 height 28
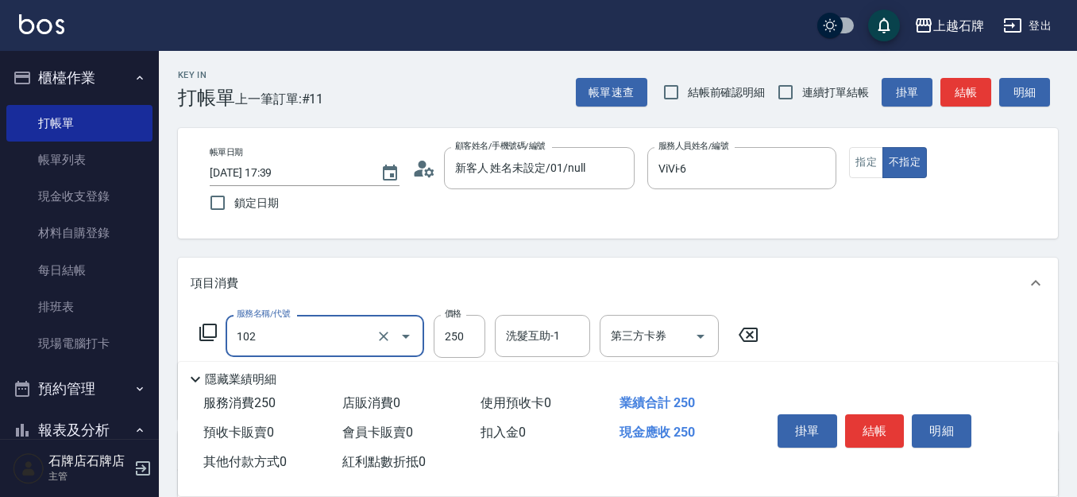
type input "精油洗髮(102)"
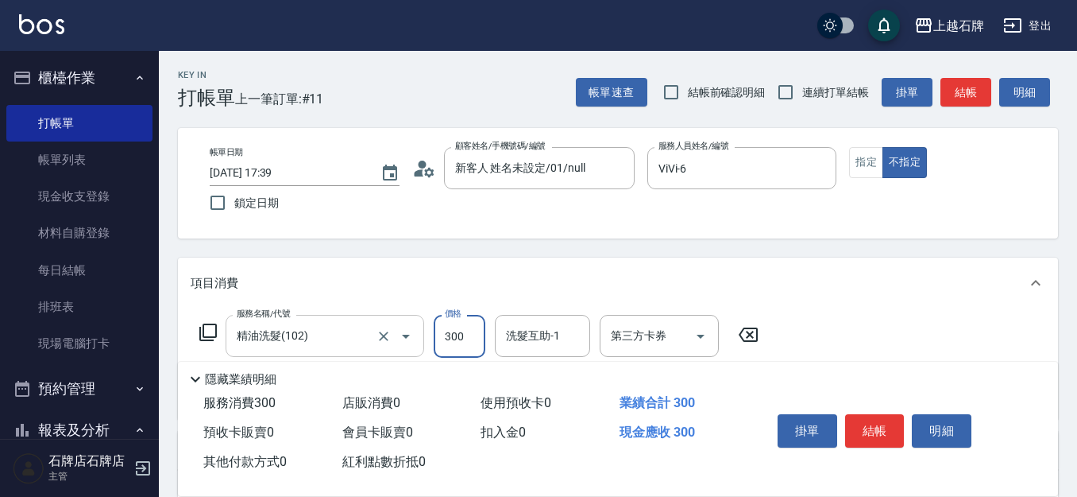
type input "300"
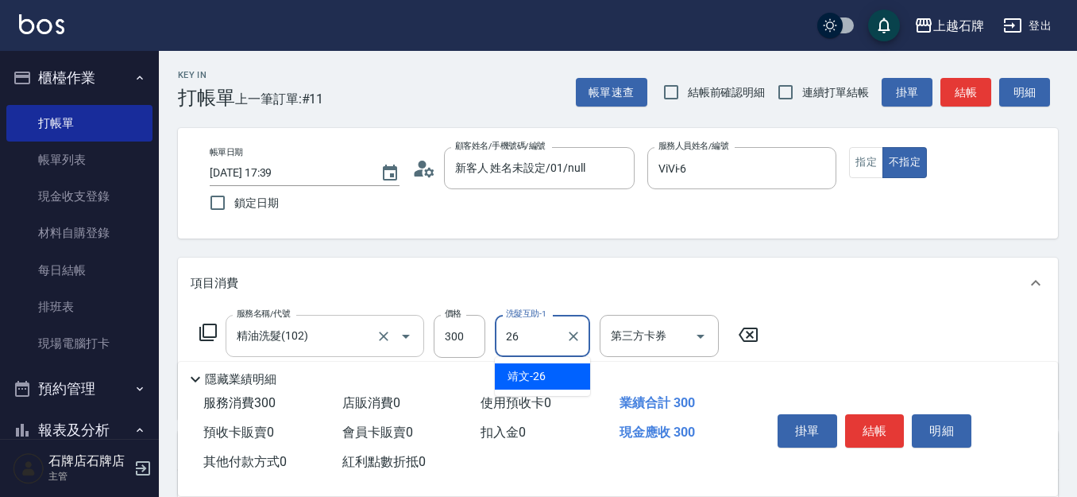
type input "靖文-26"
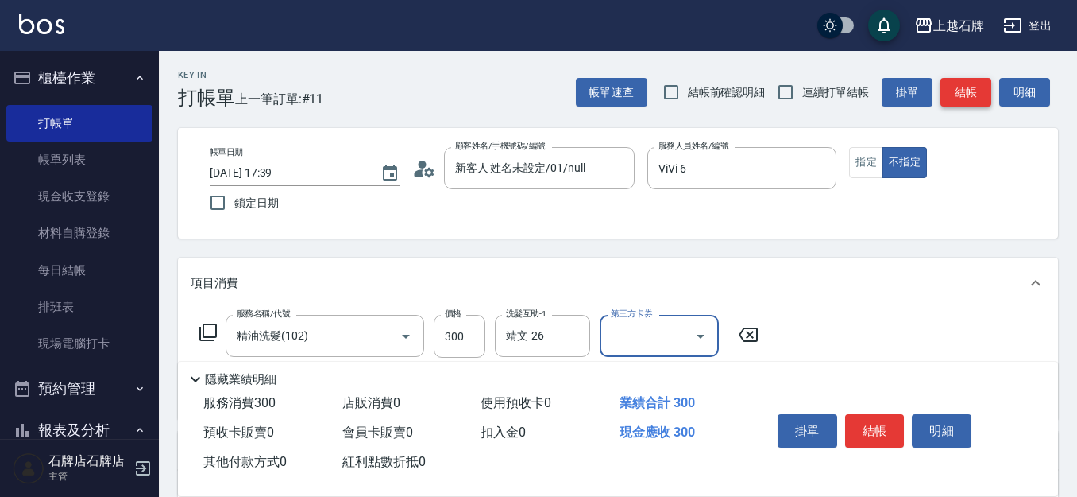
click at [971, 82] on button "結帳" at bounding box center [966, 92] width 51 height 29
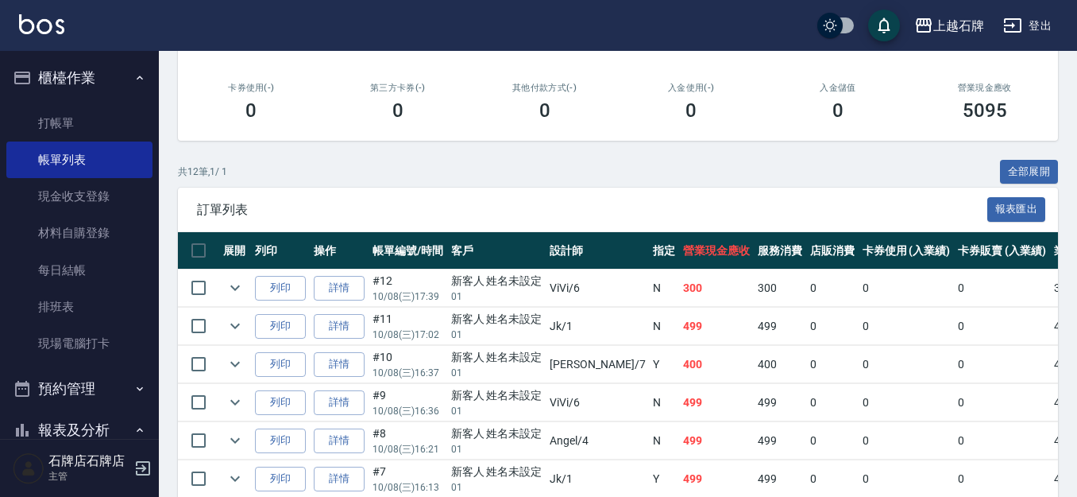
scroll to position [318, 0]
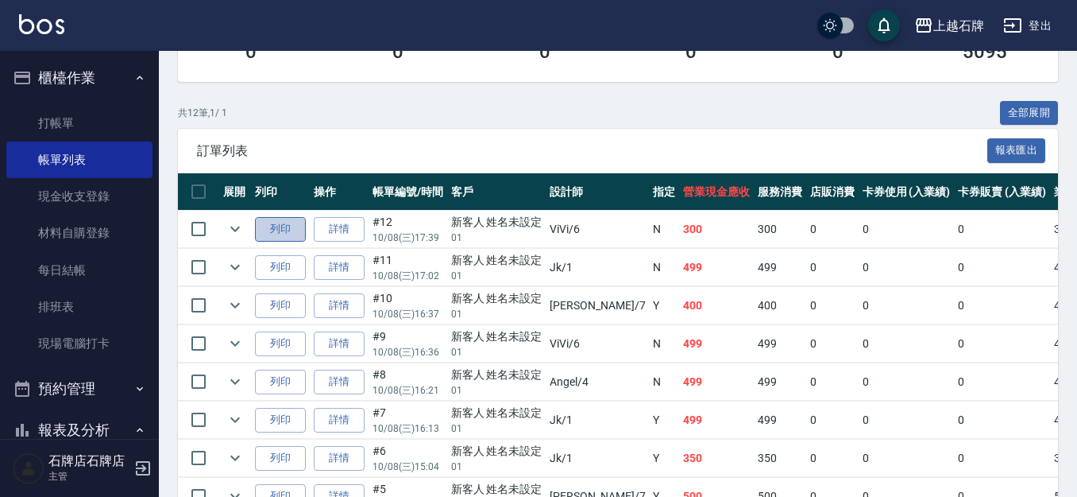
click at [268, 226] on button "列印" at bounding box center [280, 229] width 51 height 25
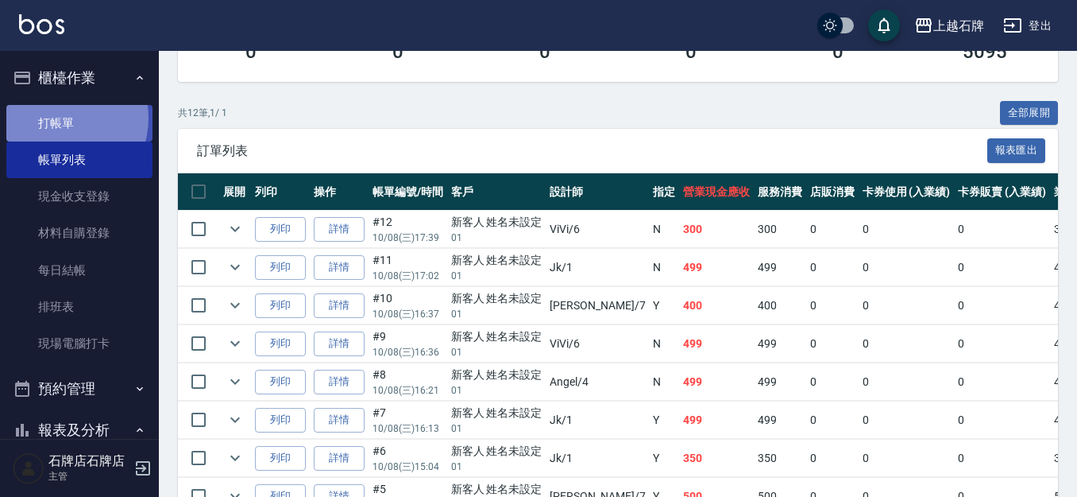
click at [58, 116] on link "打帳單" at bounding box center [79, 123] width 146 height 37
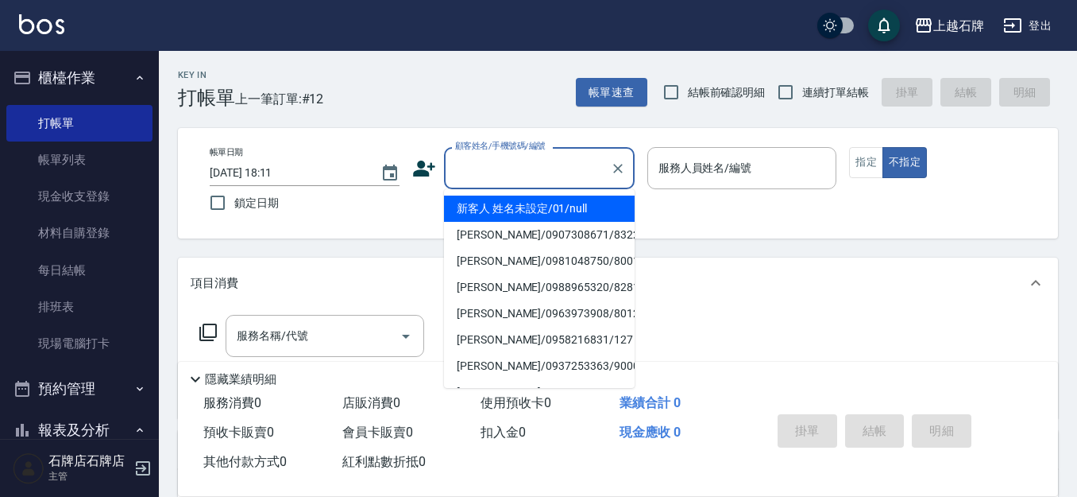
click at [529, 170] on input "顧客姓名/手機號碼/編號" at bounding box center [527, 168] width 153 height 28
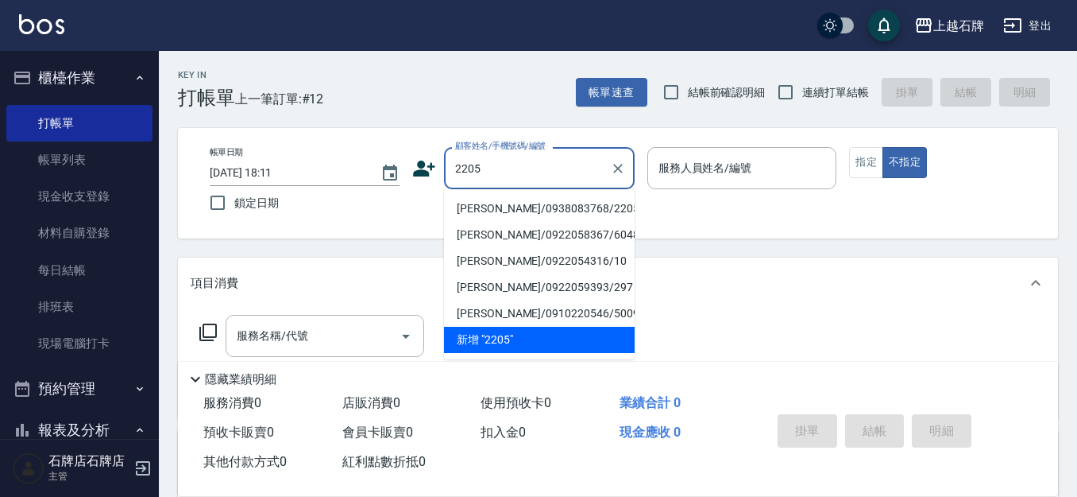
drag, startPoint x: 514, startPoint y: 212, endPoint x: 737, endPoint y: 190, distance: 224.4
click at [515, 212] on li "[PERSON_NAME]/0938083768/2205" at bounding box center [539, 208] width 191 height 26
type input "[PERSON_NAME]/0938083768/2205"
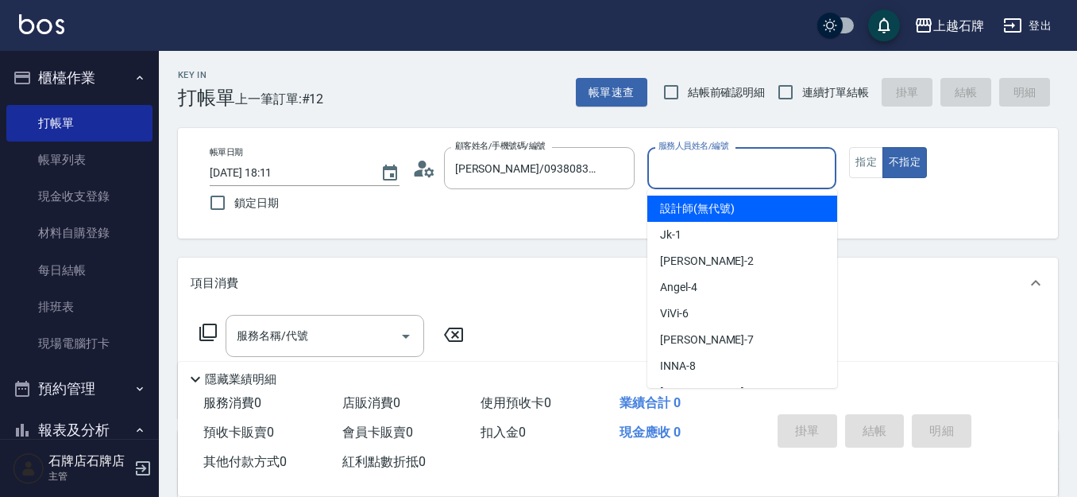
click at [748, 171] on input "服務人員姓名/編號" at bounding box center [743, 168] width 176 height 28
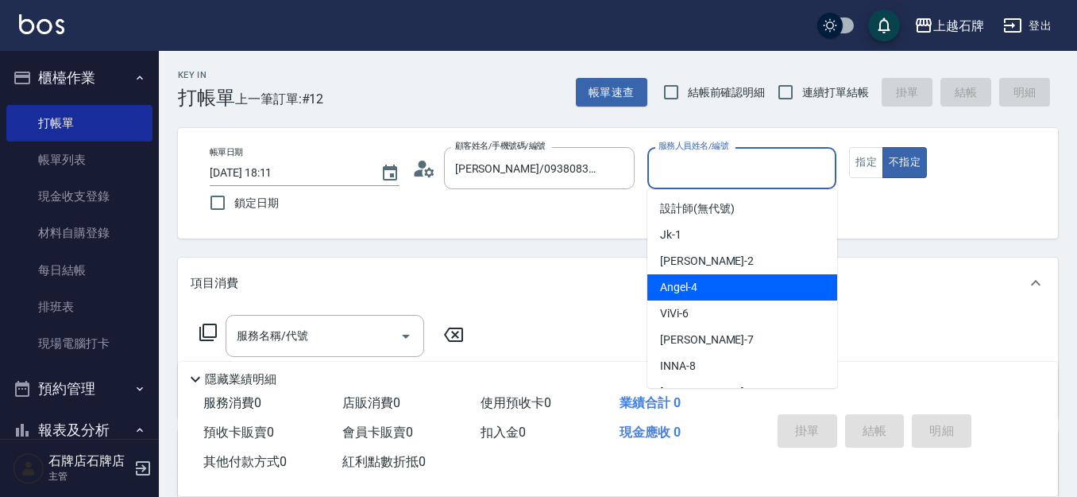
click at [749, 284] on div "[PERSON_NAME] -4" at bounding box center [743, 287] width 190 height 26
type input "[PERSON_NAME]-4"
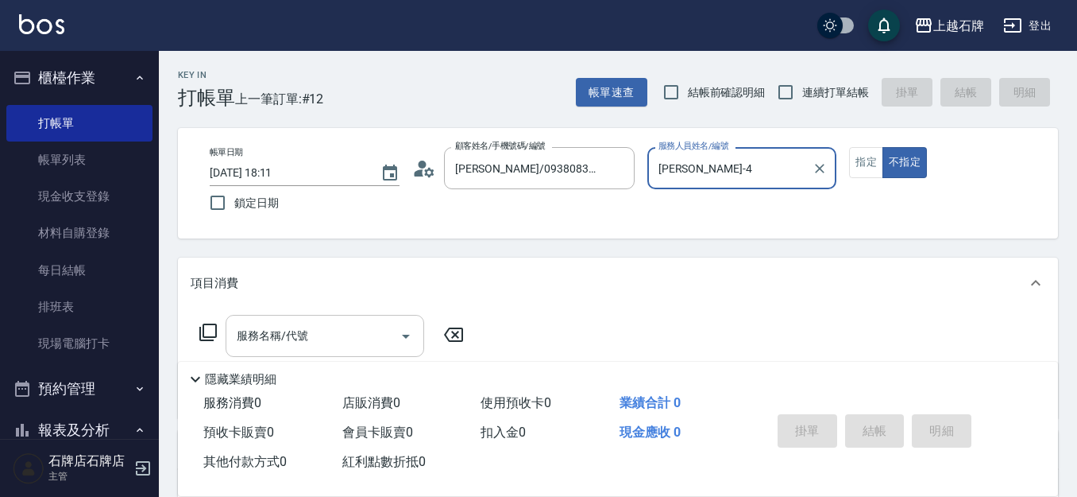
drag, startPoint x: 360, startPoint y: 334, endPoint x: 357, endPoint y: 321, distance: 13.1
click at [359, 333] on input "服務名稱/代號" at bounding box center [313, 336] width 161 height 28
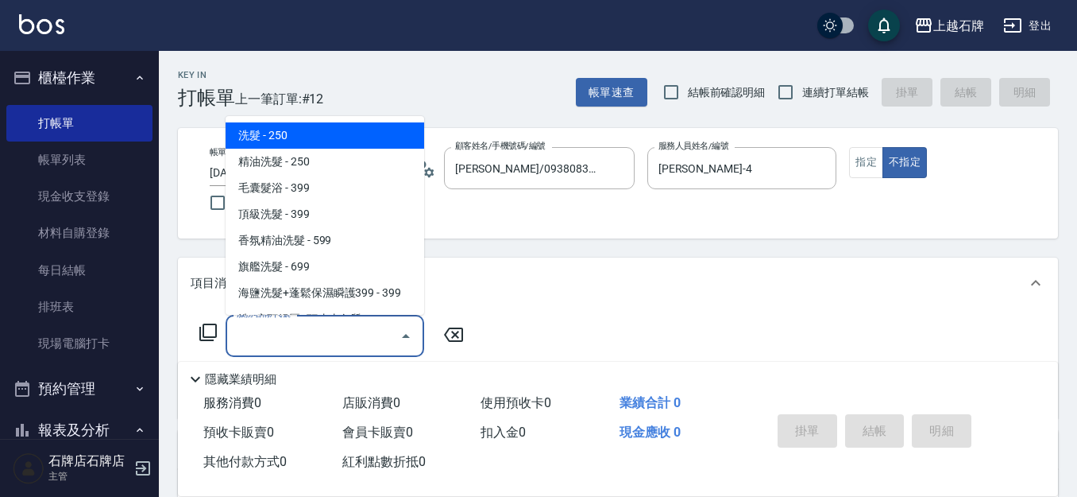
click at [355, 137] on span "洗髮 - 250" at bounding box center [325, 135] width 199 height 26
type input "洗髮(101)"
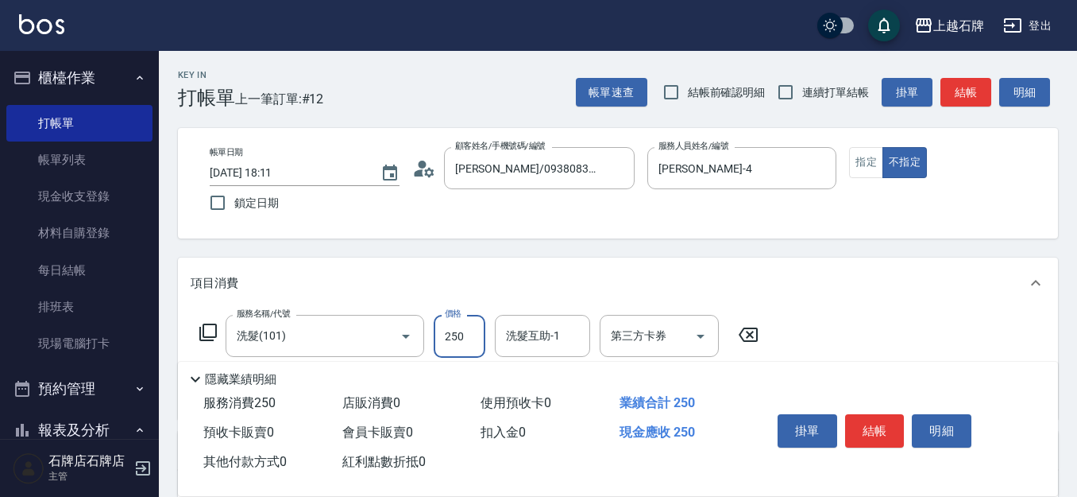
click at [457, 342] on input "250" at bounding box center [460, 336] width 52 height 43
type input "300"
click at [867, 164] on button "指定" at bounding box center [866, 162] width 34 height 31
click at [888, 427] on button "結帳" at bounding box center [875, 430] width 60 height 33
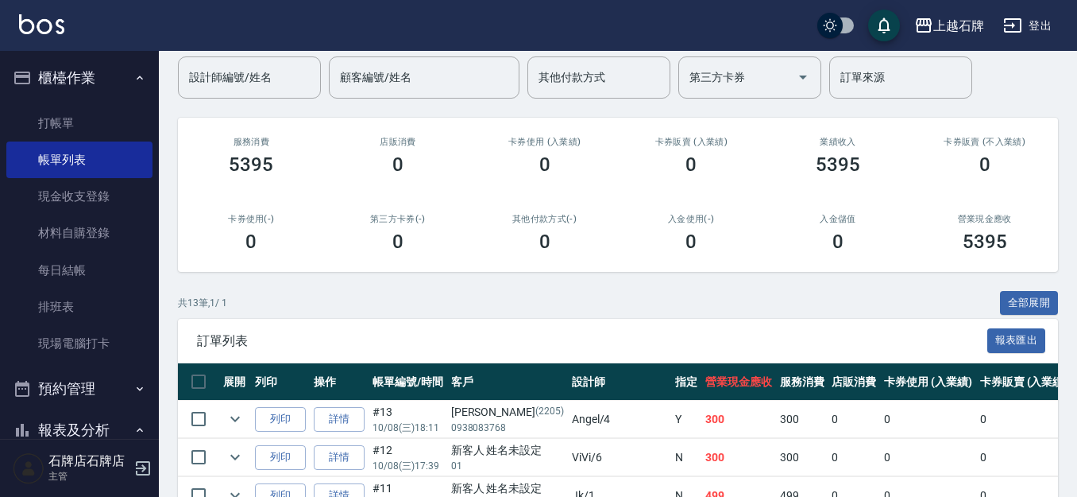
scroll to position [159, 0]
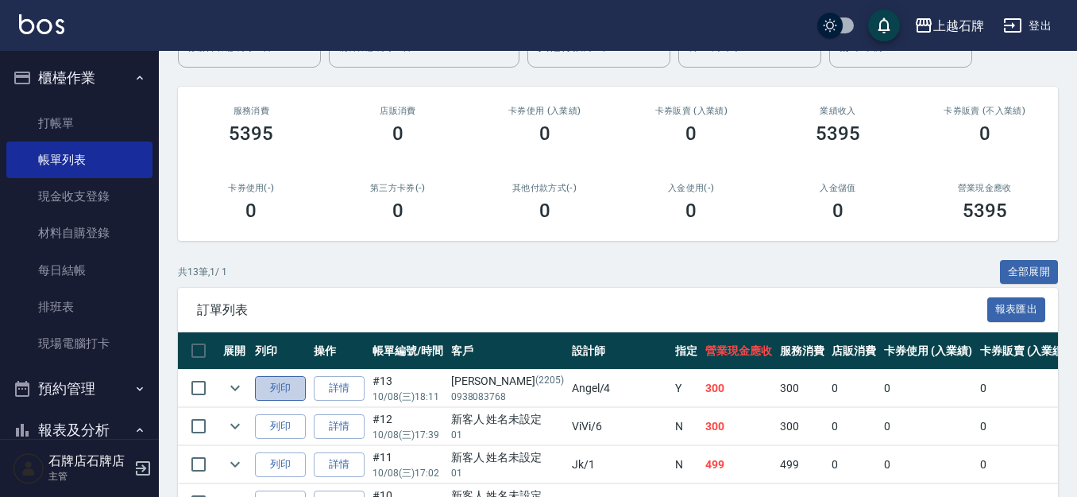
click at [280, 391] on button "列印" at bounding box center [280, 388] width 51 height 25
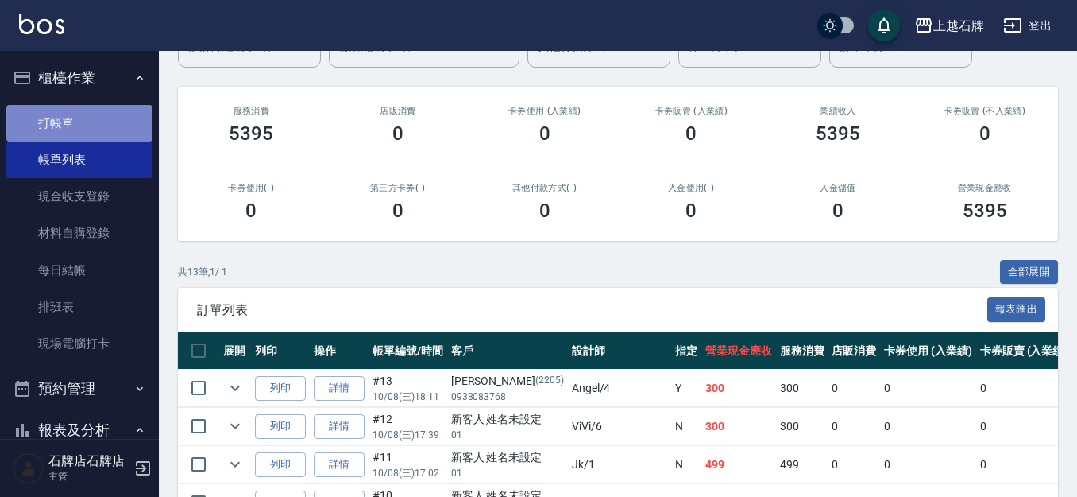
click at [106, 124] on link "打帳單" at bounding box center [79, 123] width 146 height 37
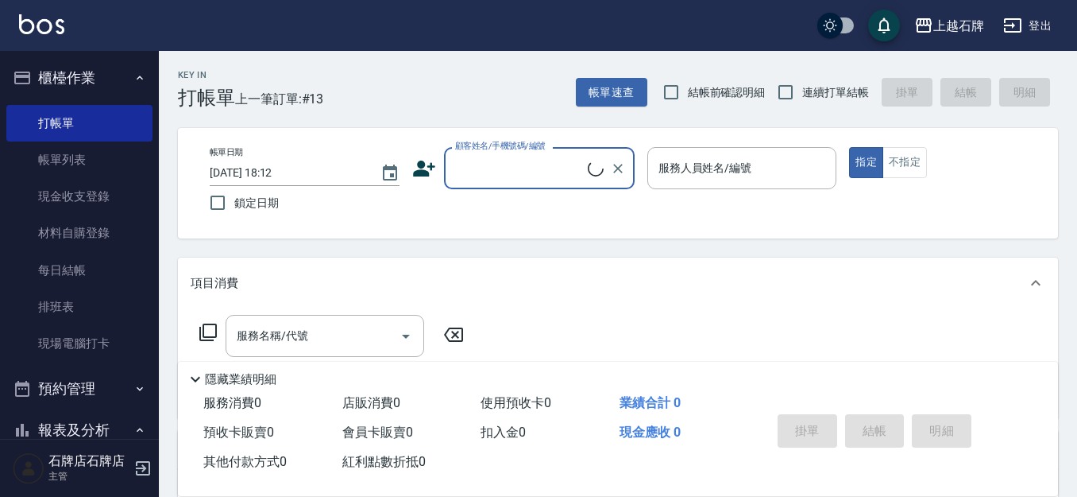
click at [505, 165] on input "顧客姓名/手機號碼/編號" at bounding box center [519, 168] width 137 height 28
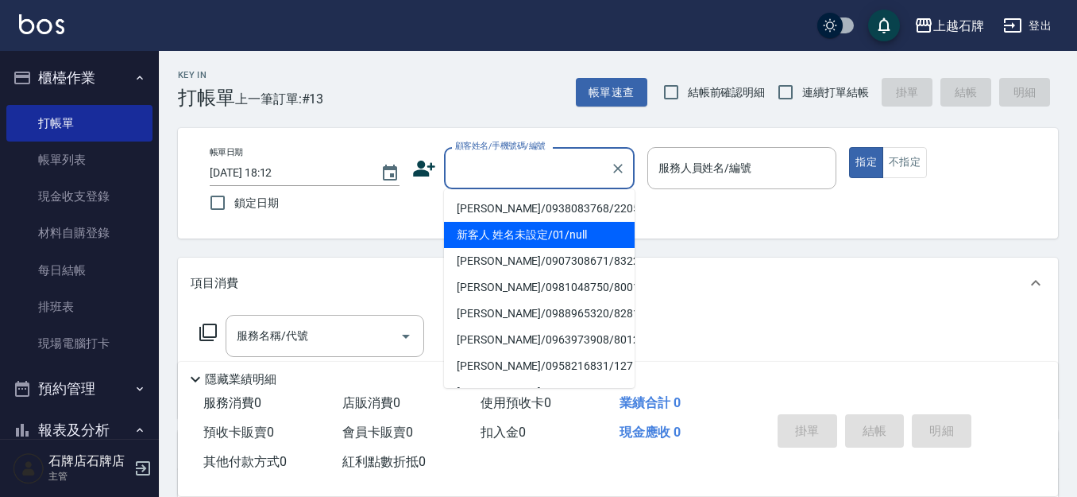
click at [520, 229] on li "新客人 姓名未設定/01/null" at bounding box center [539, 235] width 191 height 26
type input "新客人 姓名未設定/01/null"
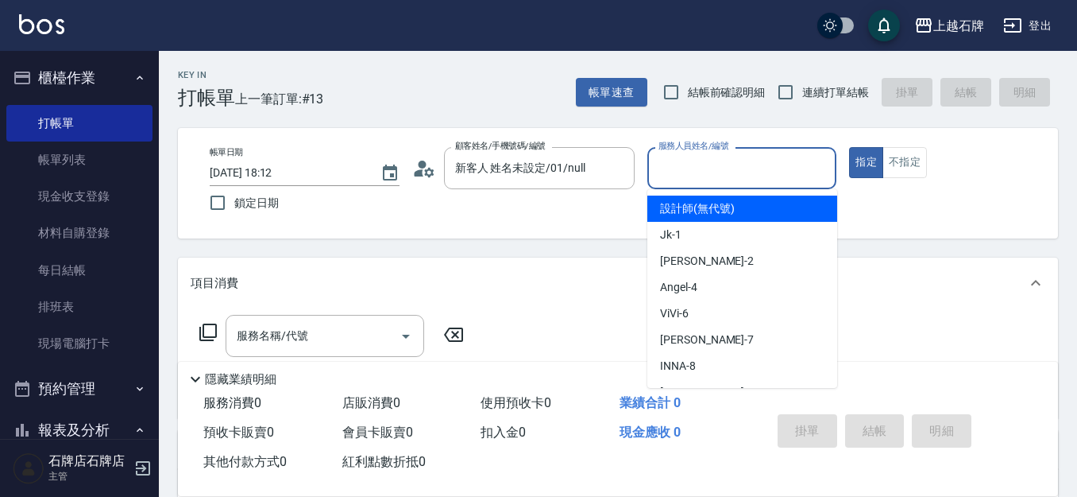
click at [732, 159] on input "服務人員姓名/編號" at bounding box center [743, 168] width 176 height 28
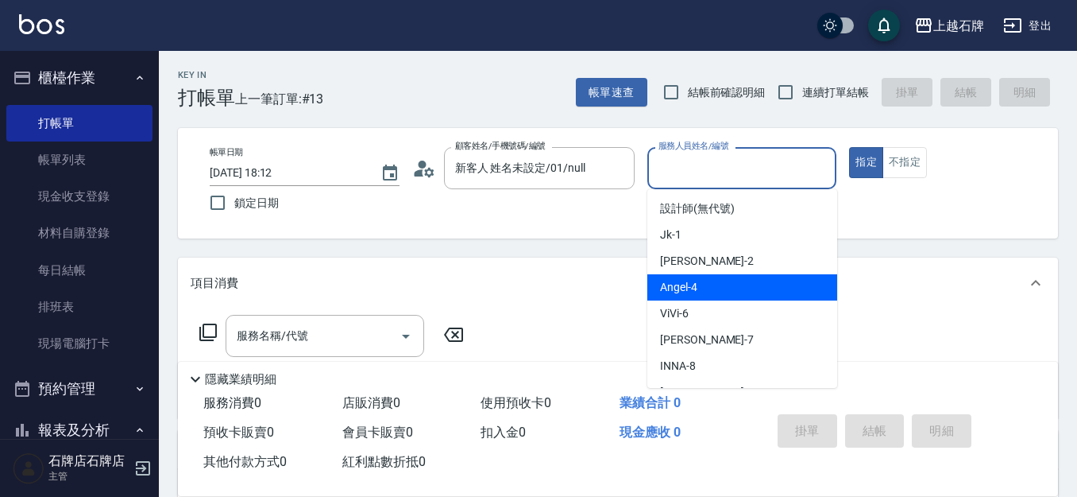
drag, startPoint x: 738, startPoint y: 282, endPoint x: 511, endPoint y: 321, distance: 230.6
click at [736, 283] on div "[PERSON_NAME] -4" at bounding box center [743, 287] width 190 height 26
type input "[PERSON_NAME]-4"
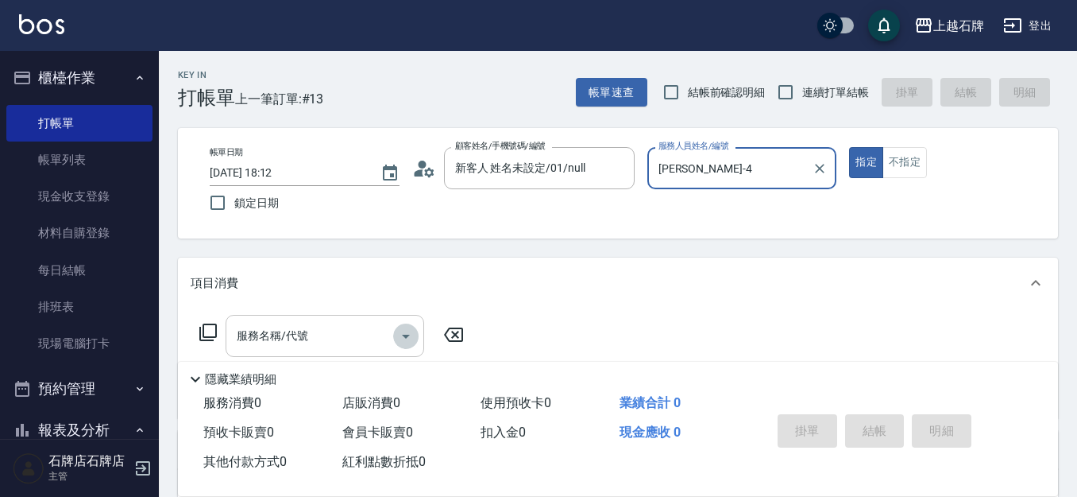
click at [396, 335] on button "Open" at bounding box center [405, 335] width 25 height 25
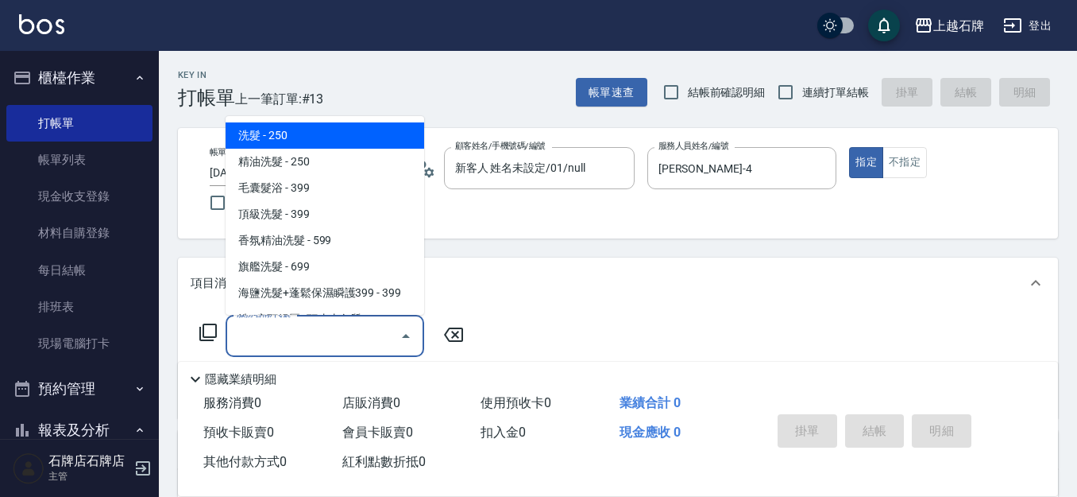
click at [372, 138] on span "洗髮 - 250" at bounding box center [325, 135] width 199 height 26
type input "洗髮(101)"
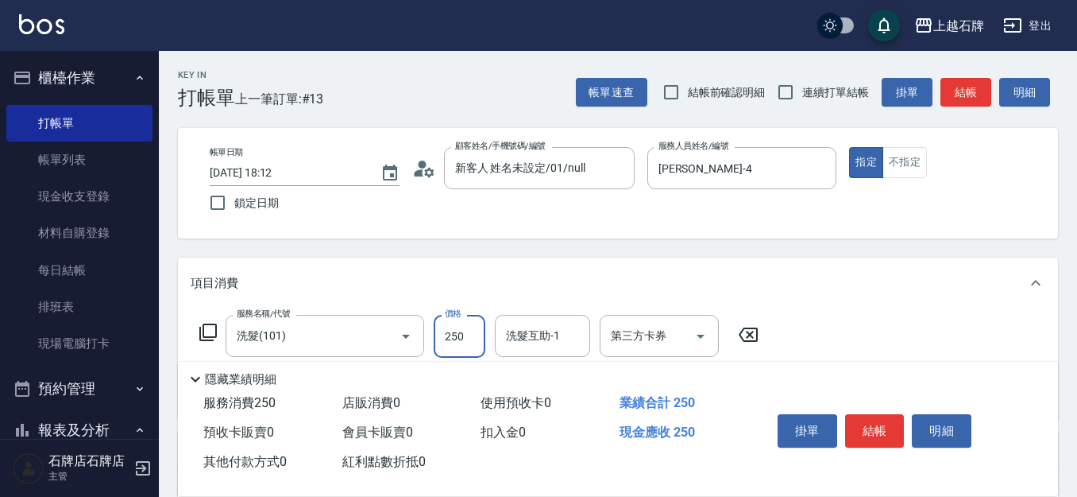
click at [466, 325] on input "250" at bounding box center [460, 336] width 52 height 43
type input "300"
click at [551, 340] on input "洗髮互助-1" at bounding box center [542, 336] width 81 height 28
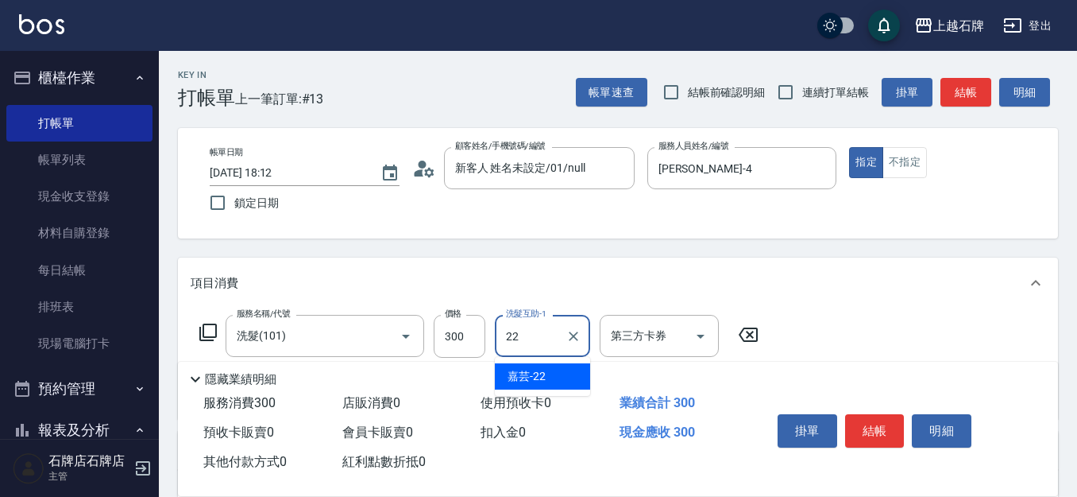
click at [533, 368] on span "嘉芸 -22" at bounding box center [527, 376] width 38 height 17
type input "嘉芸-22"
click at [879, 419] on button "結帳" at bounding box center [875, 430] width 60 height 33
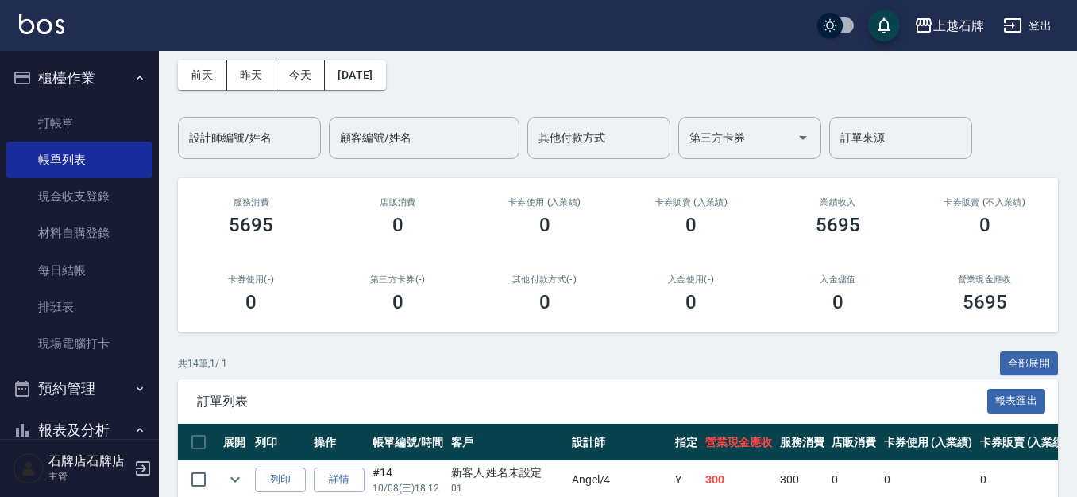
scroll to position [238, 0]
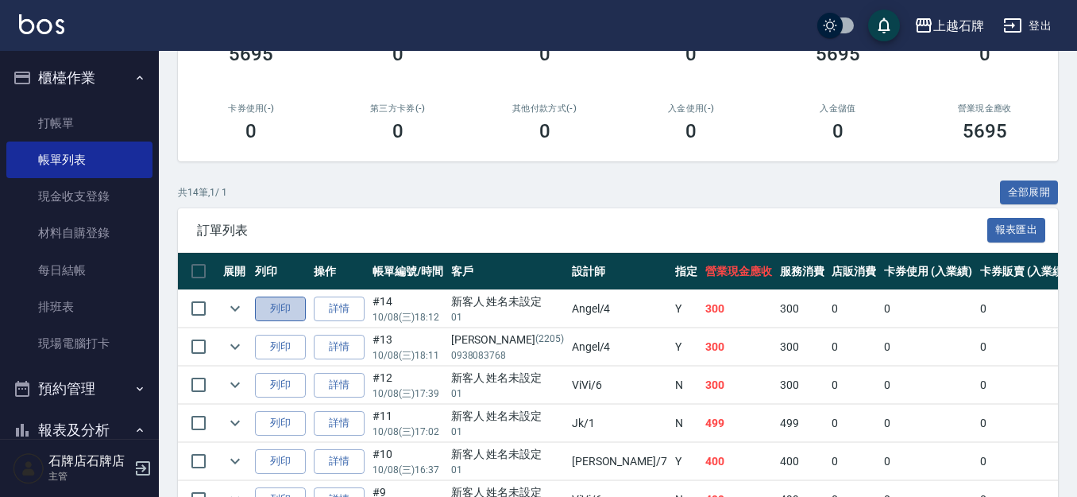
click at [276, 314] on button "列印" at bounding box center [280, 308] width 51 height 25
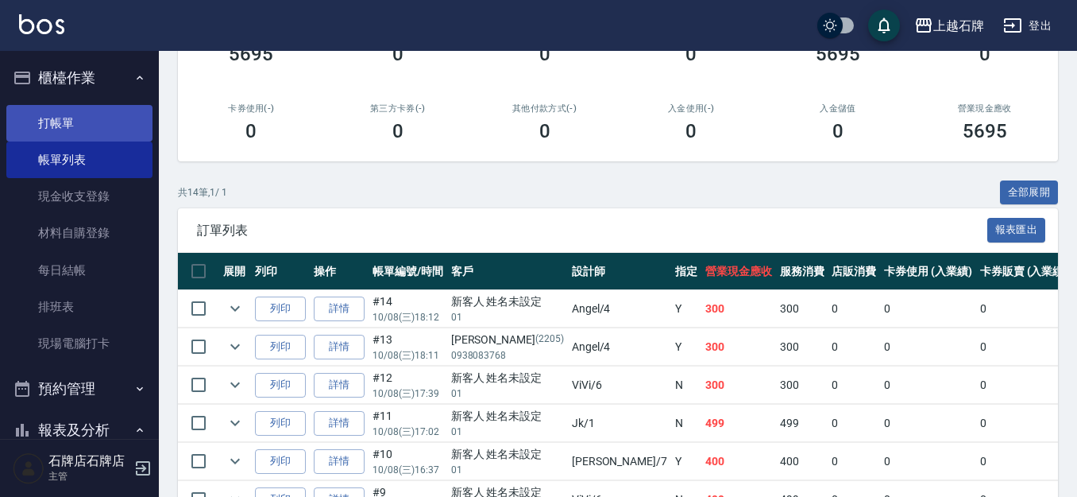
click at [31, 114] on link "打帳單" at bounding box center [79, 123] width 146 height 37
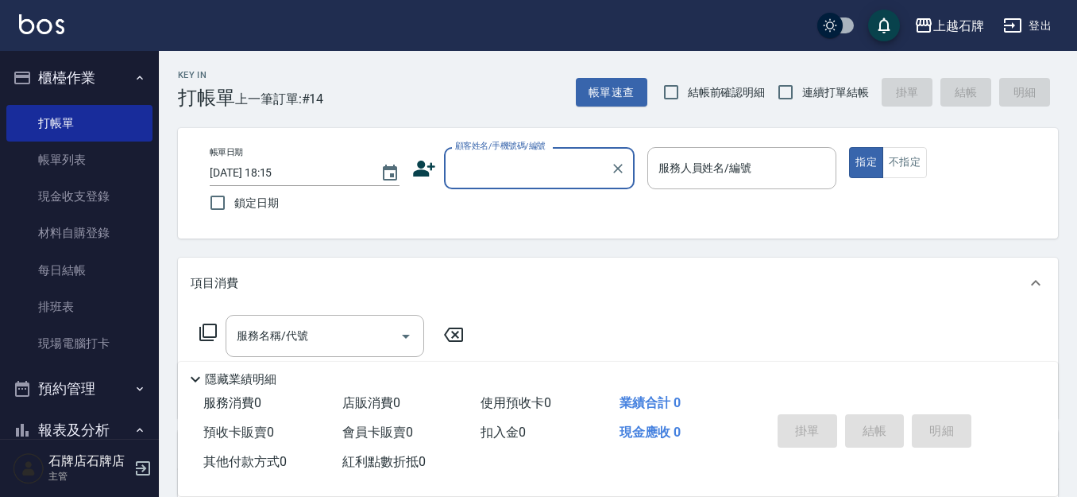
click at [552, 178] on input "顧客姓名/手機號碼/編號" at bounding box center [527, 168] width 153 height 28
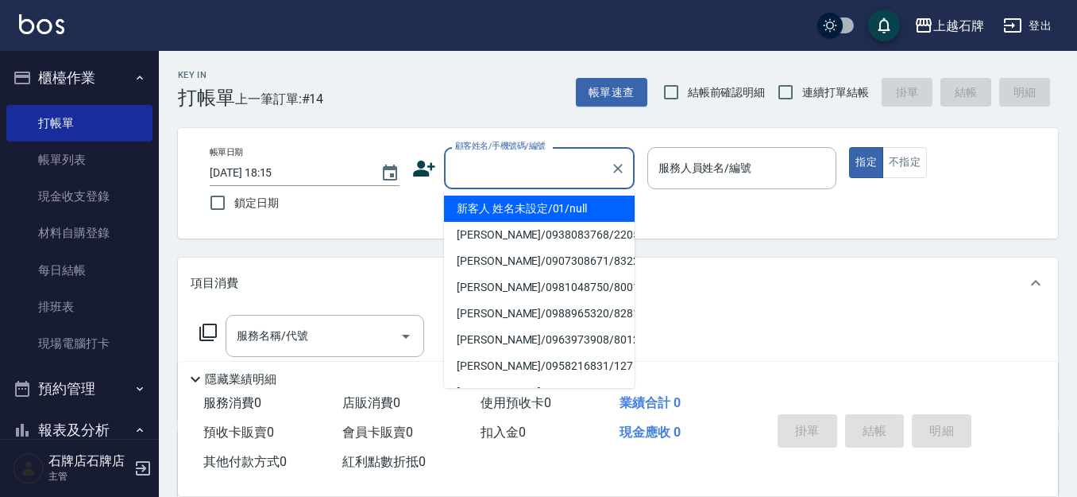
click at [571, 199] on li "新客人 姓名未設定/01/null" at bounding box center [539, 208] width 191 height 26
type input "1"
type input "新客人 姓名未設定/01/null"
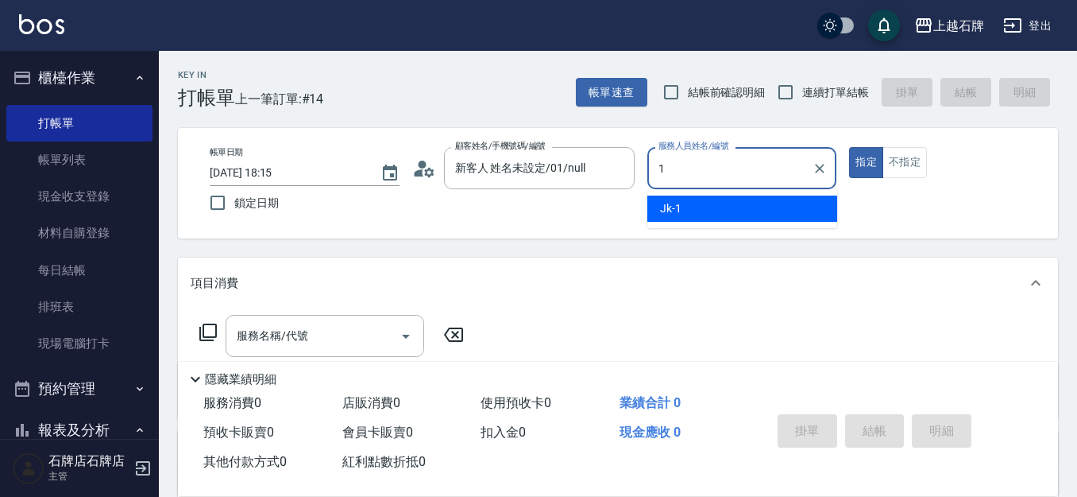
click at [818, 223] on ul "Jk -1" at bounding box center [743, 208] width 190 height 39
click at [826, 201] on div "Jk -1" at bounding box center [743, 208] width 190 height 26
type input "Jk-1"
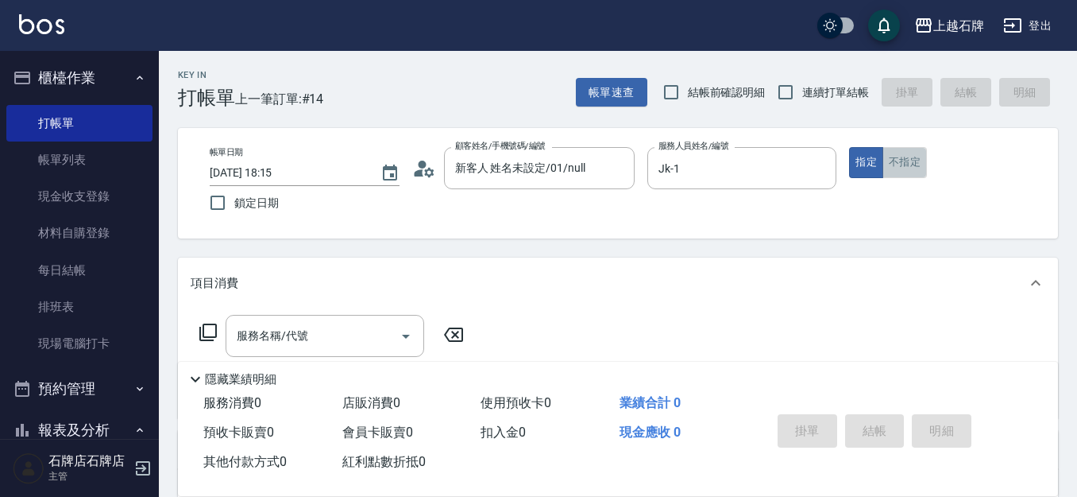
click at [893, 155] on button "不指定" at bounding box center [905, 162] width 44 height 31
click at [281, 345] on input "服務名稱/代號" at bounding box center [313, 336] width 161 height 28
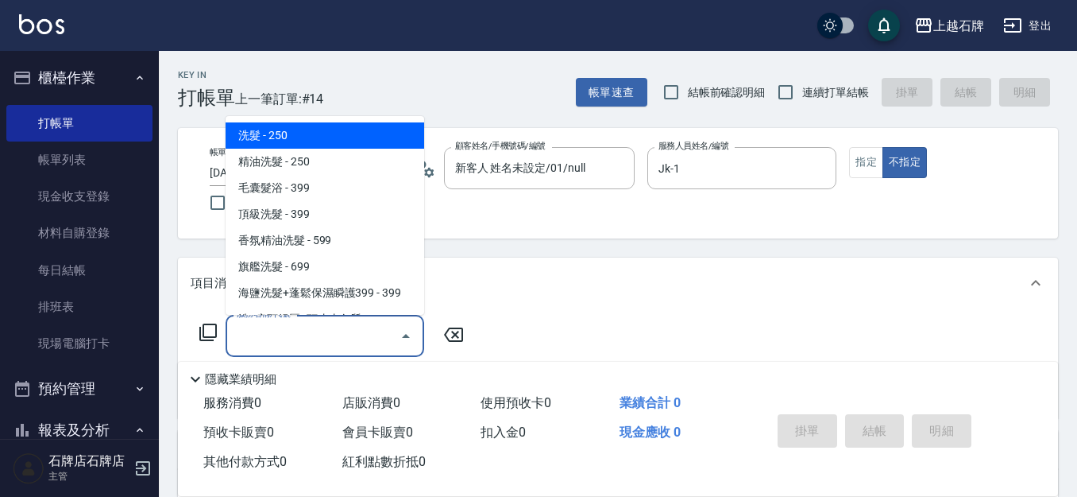
click at [350, 159] on span "精油洗髮 - 250" at bounding box center [325, 162] width 199 height 26
type input "精油洗髮(102)"
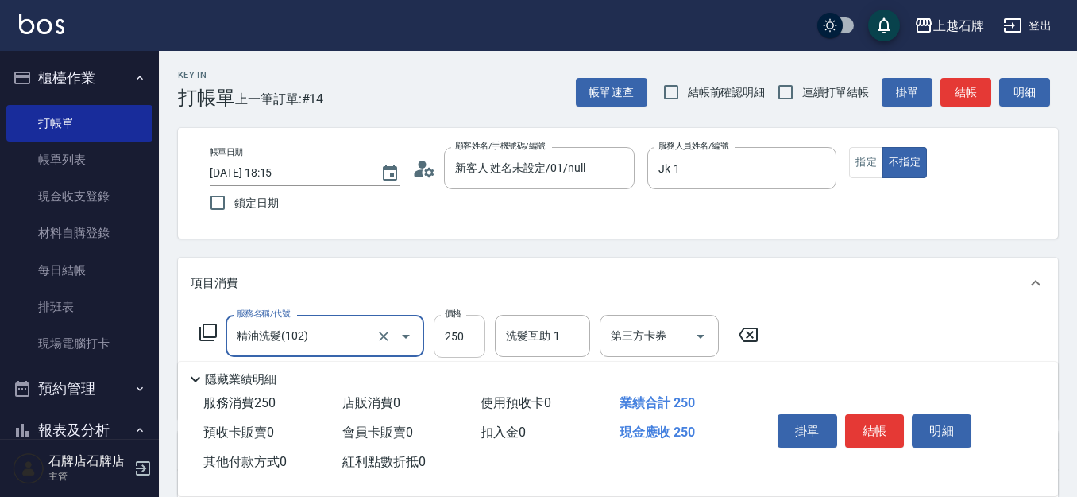
click at [462, 331] on input "250" at bounding box center [460, 336] width 52 height 43
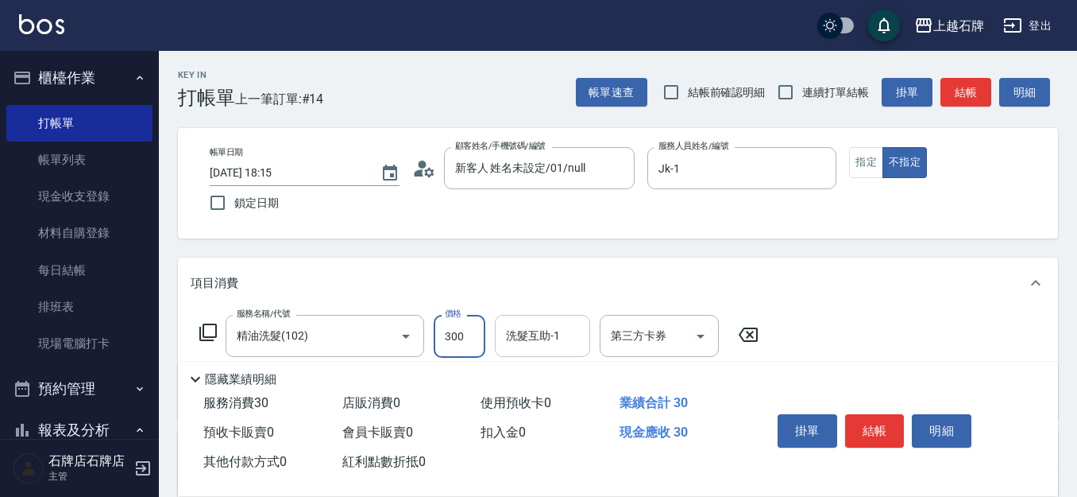
type input "300"
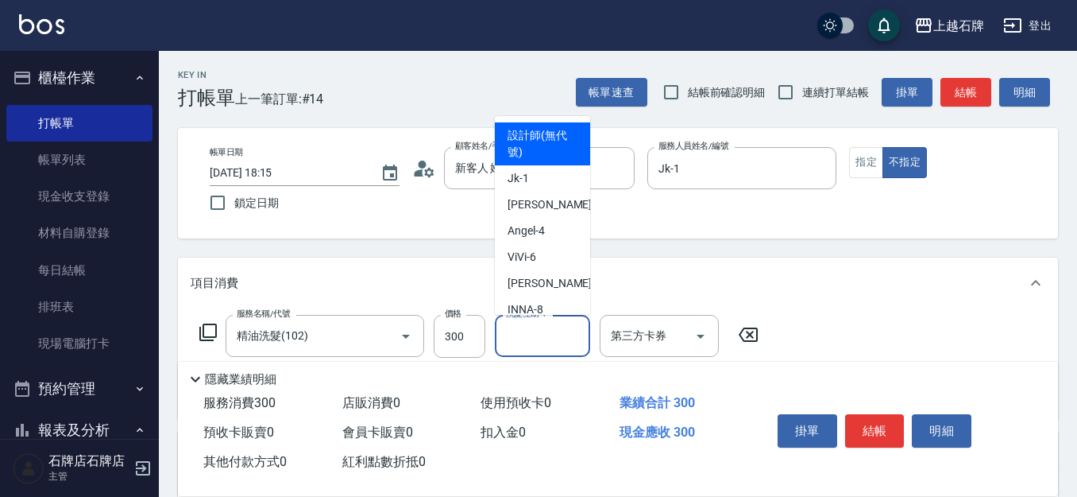
click at [537, 329] on div "洗髮互助-1 洗髮互助-1" at bounding box center [542, 336] width 95 height 42
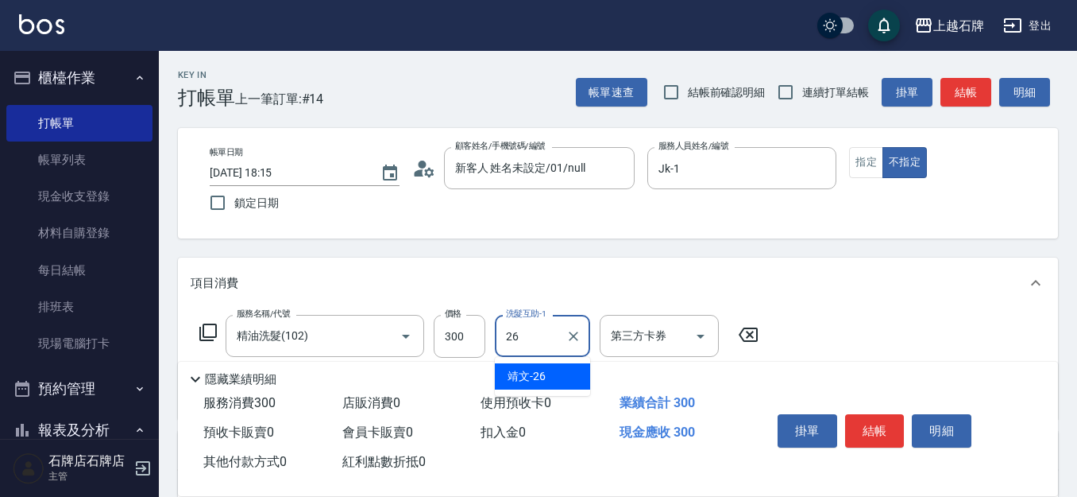
drag, startPoint x: 561, startPoint y: 374, endPoint x: 756, endPoint y: 360, distance: 196.0
click at [562, 373] on div "靖文 -26" at bounding box center [542, 376] width 95 height 26
type input "靖文-26"
click at [887, 415] on button "結帳" at bounding box center [875, 430] width 60 height 33
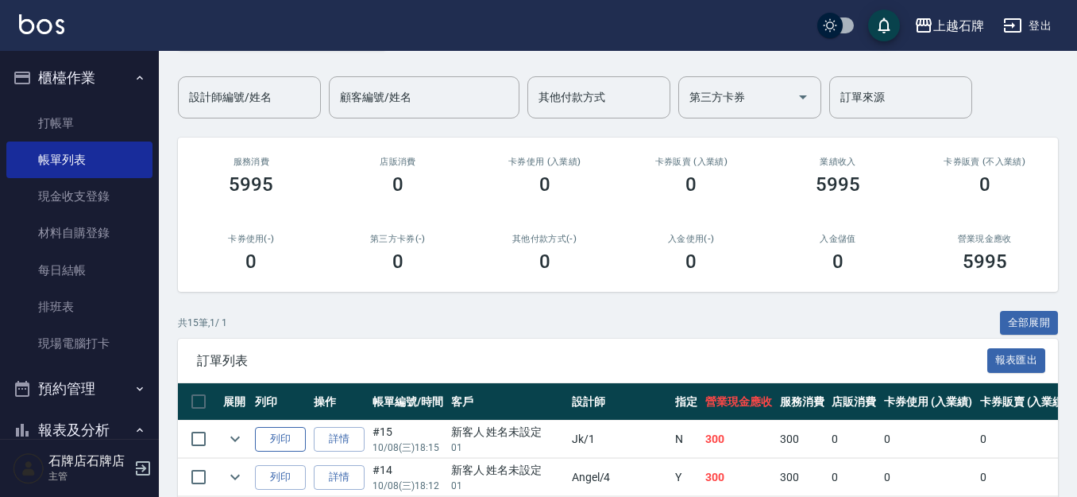
scroll to position [159, 0]
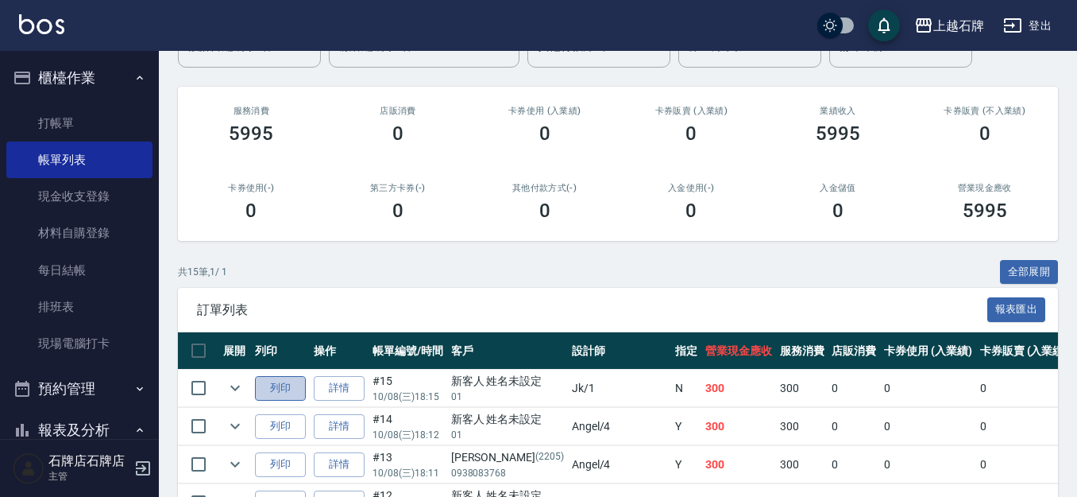
click at [288, 377] on button "列印" at bounding box center [280, 388] width 51 height 25
click at [115, 132] on link "打帳單" at bounding box center [79, 123] width 146 height 37
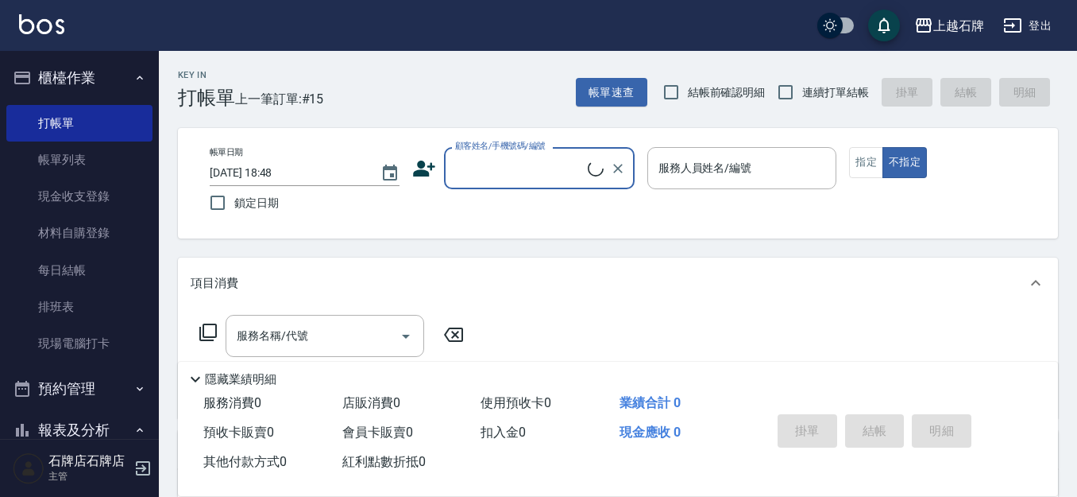
click at [492, 162] on input "顧客姓名/手機號碼/編號" at bounding box center [519, 168] width 137 height 28
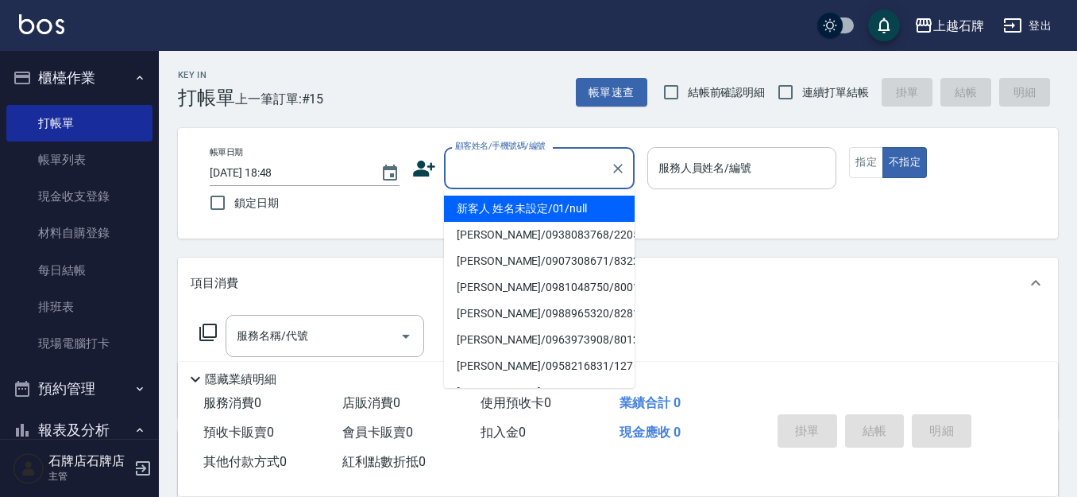
drag, startPoint x: 577, startPoint y: 209, endPoint x: 767, endPoint y: 176, distance: 192.8
click at [578, 208] on li "新客人 姓名未設定/01/null" at bounding box center [539, 208] width 191 height 26
type input "新客人 姓名未設定/01/null"
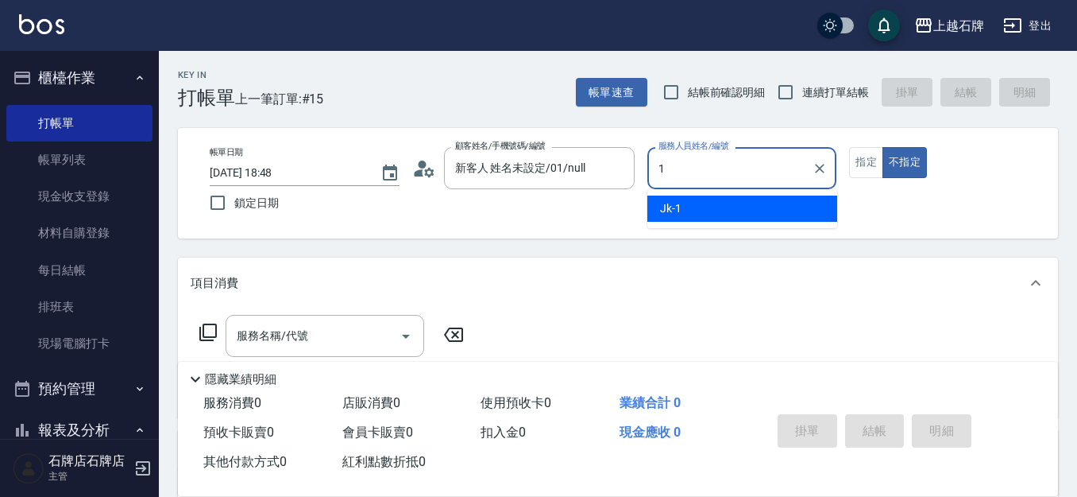
drag, startPoint x: 771, startPoint y: 226, endPoint x: 860, endPoint y: 191, distance: 95.6
click at [772, 226] on ul "Jk -1" at bounding box center [743, 208] width 190 height 39
drag, startPoint x: 820, startPoint y: 214, endPoint x: 888, endPoint y: 171, distance: 80.7
click at [822, 208] on div "Jk -1" at bounding box center [743, 208] width 190 height 26
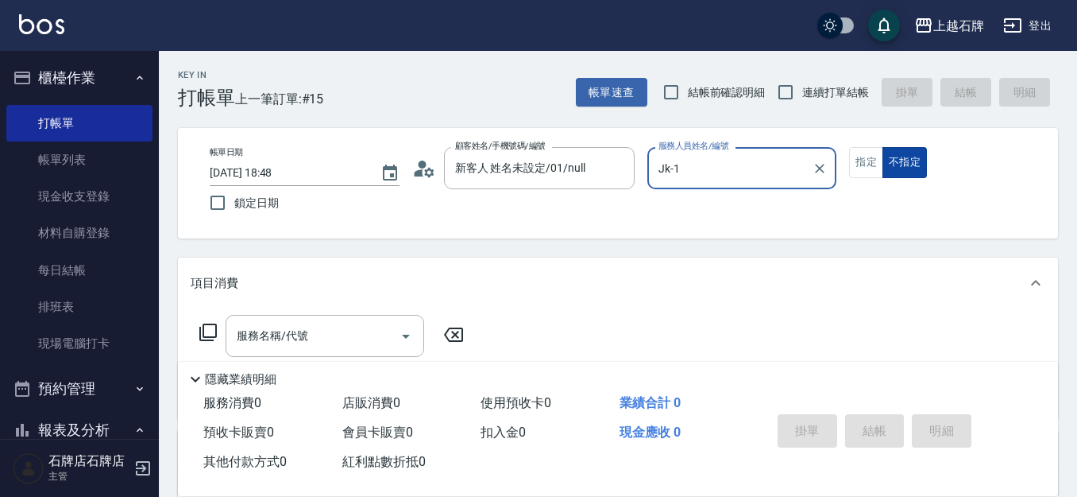
type input "Jk-1"
drag, startPoint x: 899, startPoint y: 161, endPoint x: 888, endPoint y: 161, distance: 10.3
click at [891, 161] on button "不指定" at bounding box center [905, 162] width 44 height 31
click at [884, 160] on button "不指定" at bounding box center [905, 162] width 44 height 31
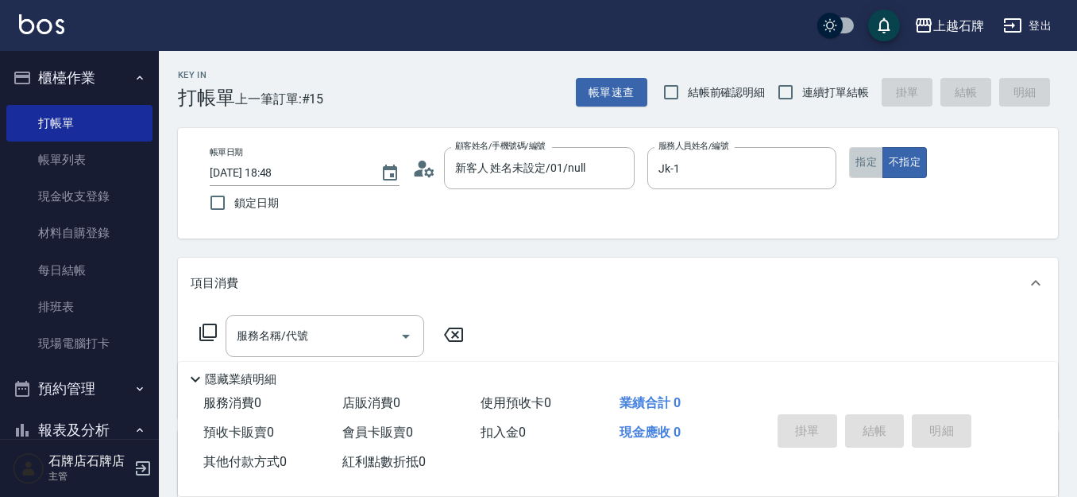
click at [850, 161] on button "指定" at bounding box center [866, 162] width 34 height 31
drag, startPoint x: 347, startPoint y: 354, endPoint x: 364, endPoint y: 288, distance: 67.3
click at [350, 349] on div "Key In 打帳單 上一筆訂單:#15 帳單速查 結帳前確認明細 連續打單結帳 掛單 結帳 明細 帳單日期 [DATE] 18:48 鎖定日期 顧客姓名/手…" at bounding box center [618, 412] width 919 height 723
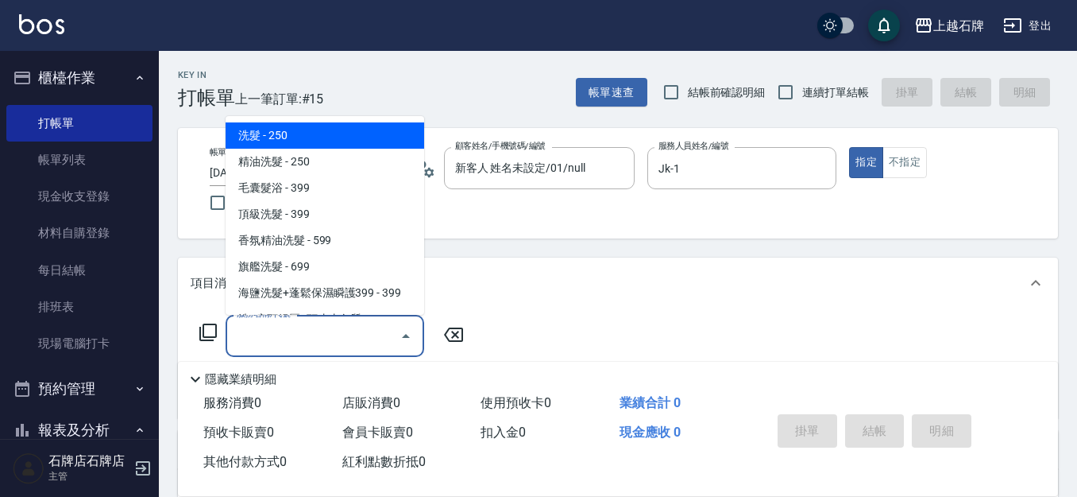
click at [353, 325] on input "服務名稱/代號" at bounding box center [313, 336] width 161 height 28
drag, startPoint x: 342, startPoint y: 130, endPoint x: 479, endPoint y: 279, distance: 201.9
click at [342, 130] on span "洗髮 - 250" at bounding box center [325, 135] width 199 height 26
type input "洗髮(101)"
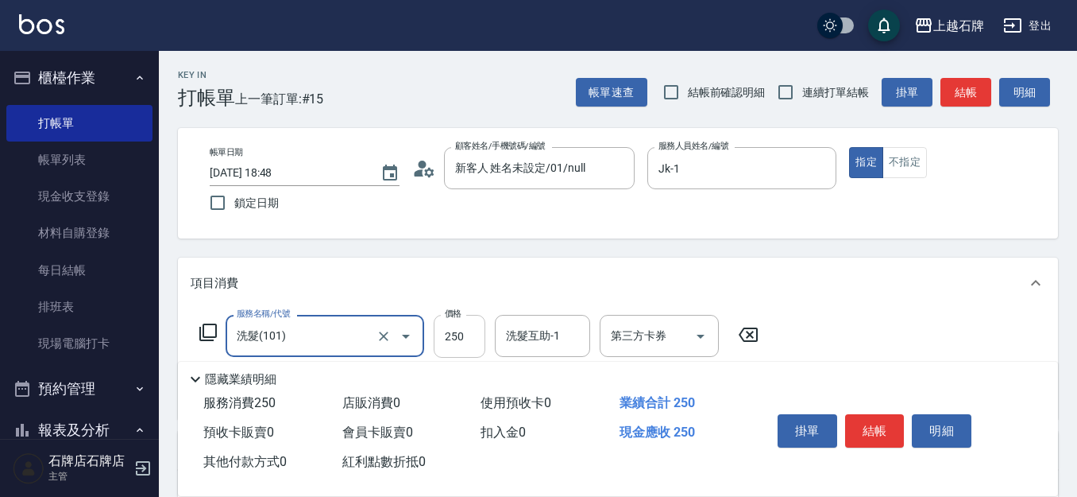
click at [469, 315] on input "250" at bounding box center [460, 336] width 52 height 43
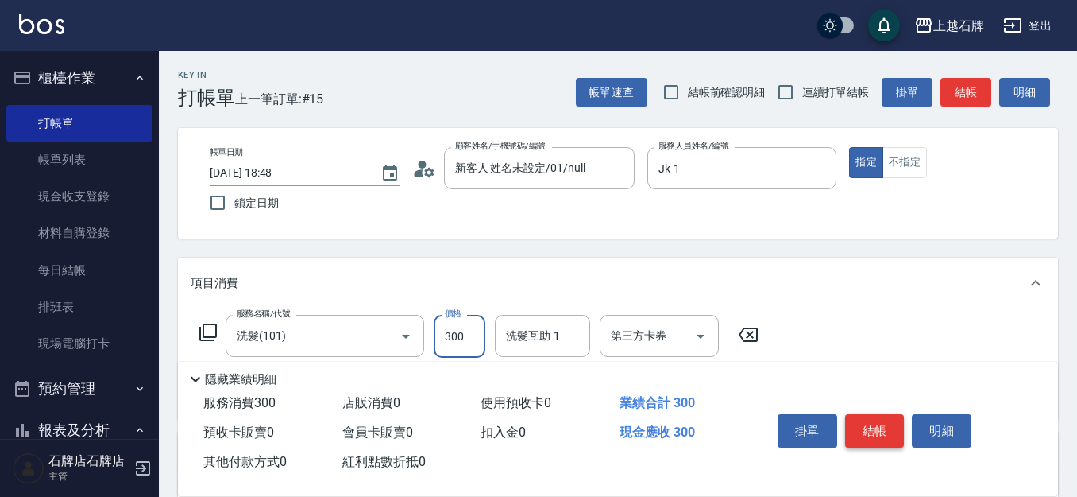
type input "300"
click at [893, 414] on button "結帳" at bounding box center [875, 430] width 60 height 33
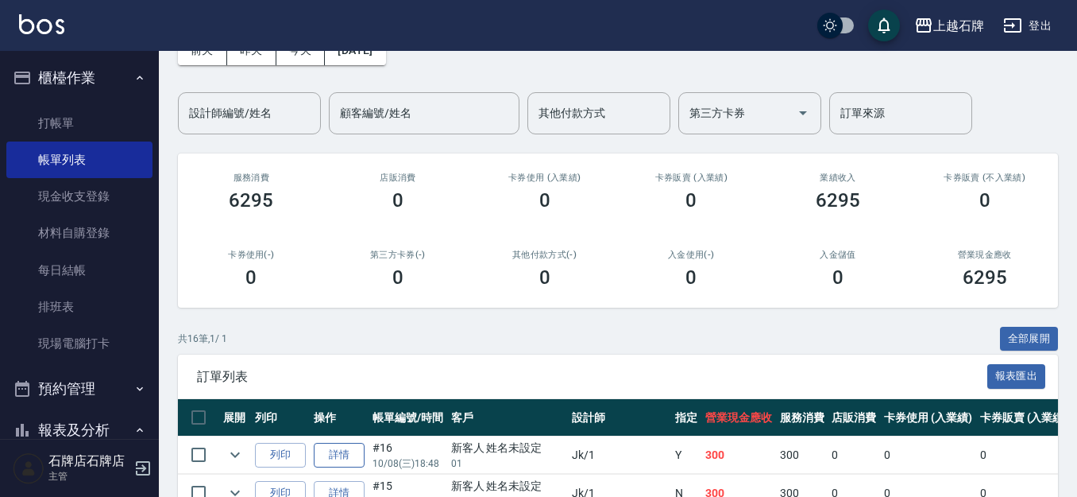
scroll to position [238, 0]
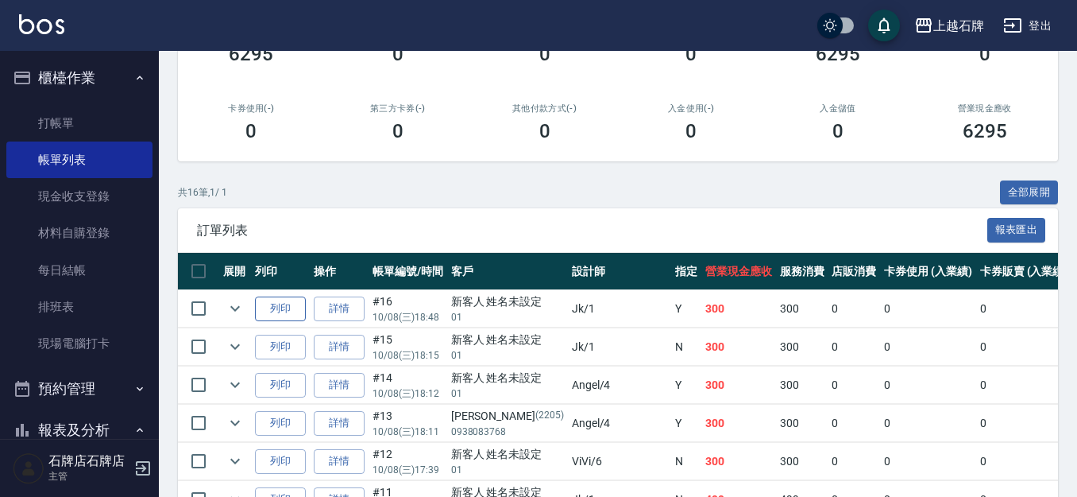
click at [295, 315] on td "列印" at bounding box center [280, 308] width 59 height 37
drag, startPoint x: 295, startPoint y: 315, endPoint x: 301, endPoint y: 309, distance: 9.0
click at [295, 315] on button "列印" at bounding box center [280, 308] width 51 height 25
click at [67, 130] on link "打帳單" at bounding box center [79, 123] width 146 height 37
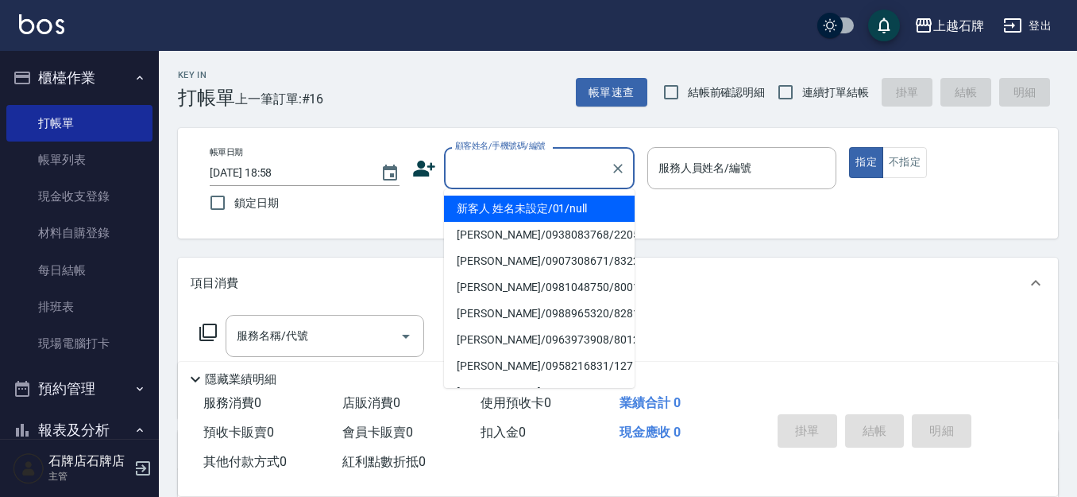
click at [549, 182] on input "顧客姓名/手機號碼/編號" at bounding box center [527, 168] width 153 height 28
type input "01+"
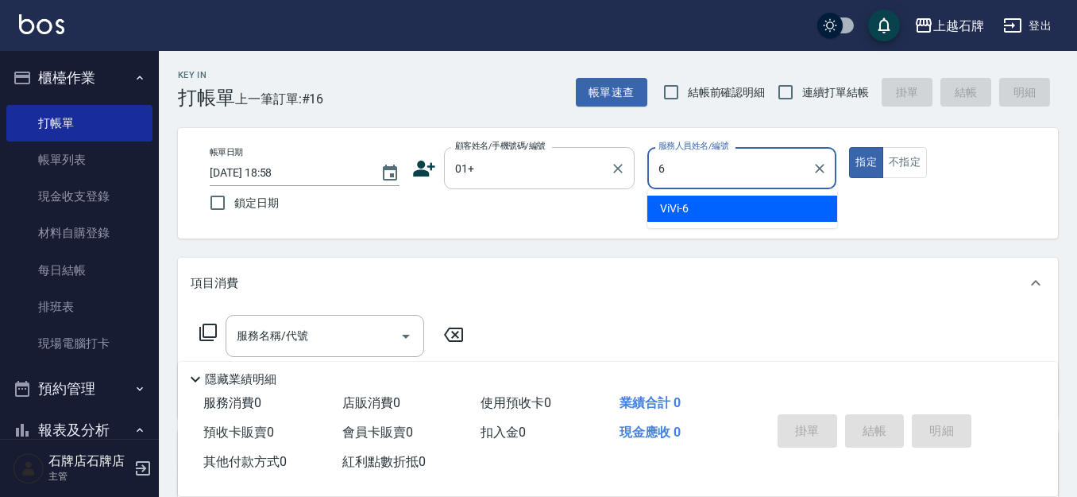
click at [604, 175] on div "01+ 顧客姓名/手機號碼/編號" at bounding box center [539, 168] width 191 height 42
type input "6"
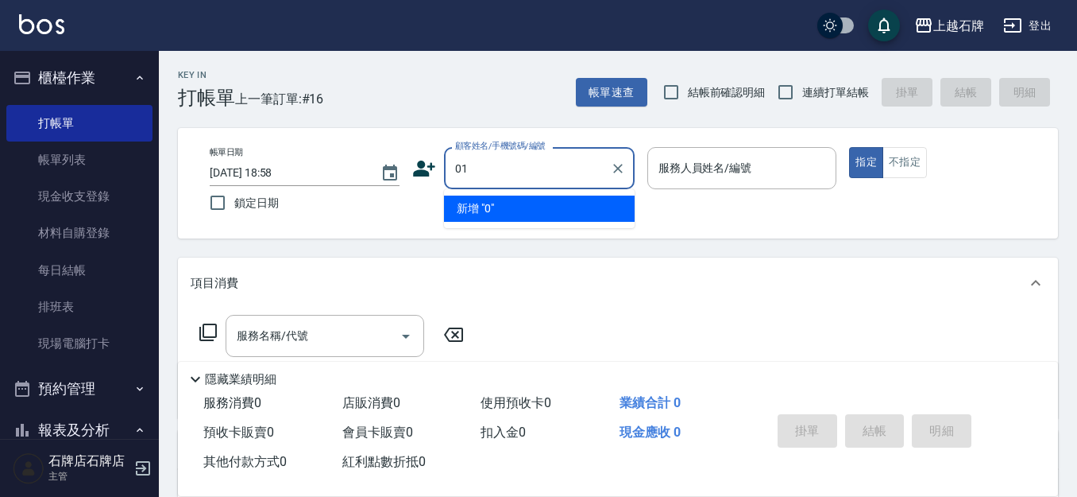
type input "0"
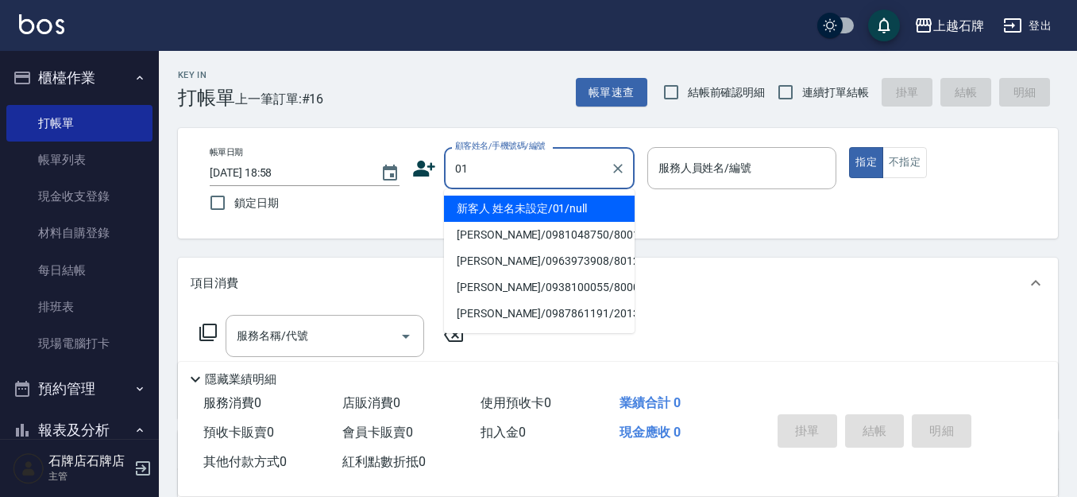
type input "新客人 姓名未設定/01/null"
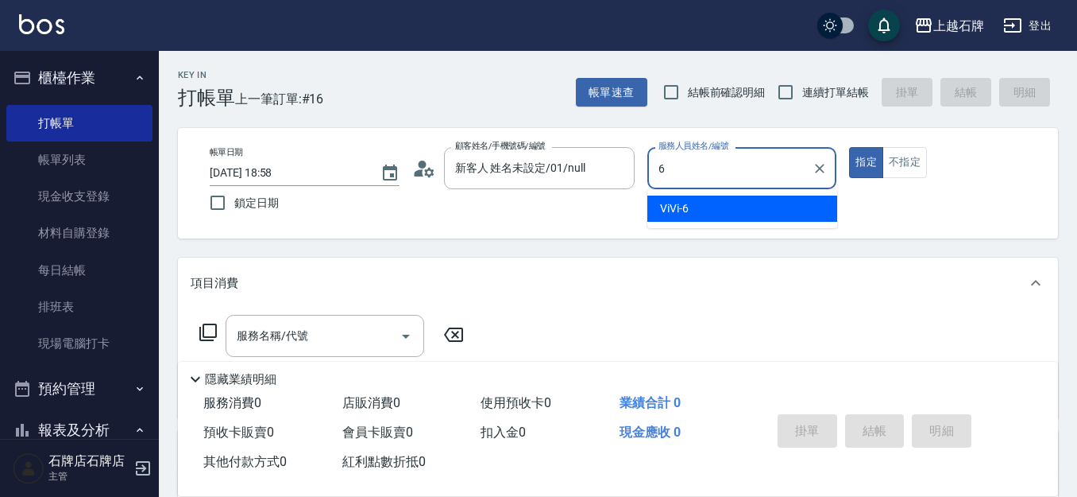
type input "6"
type button "true"
type input "ViVi-6"
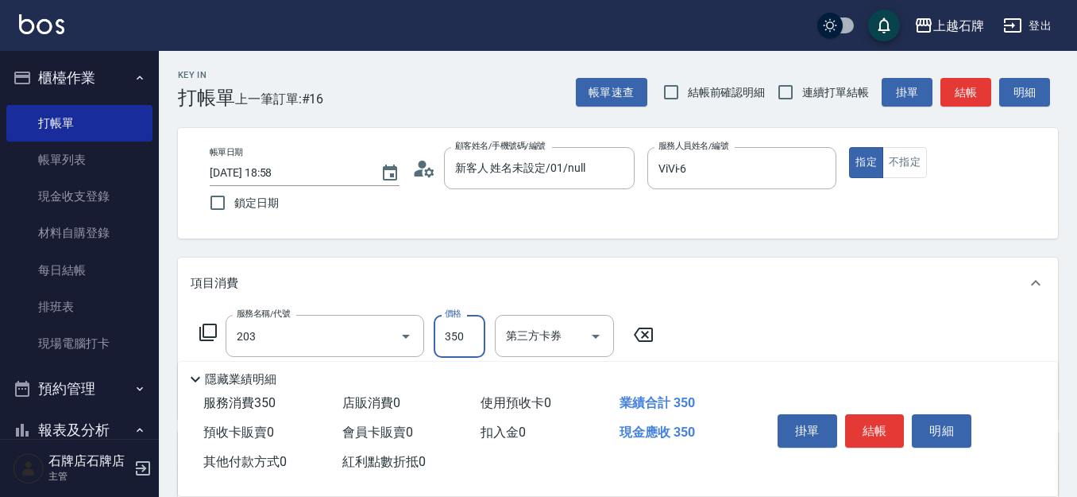
type input "B級洗+剪(203)"
type input "450"
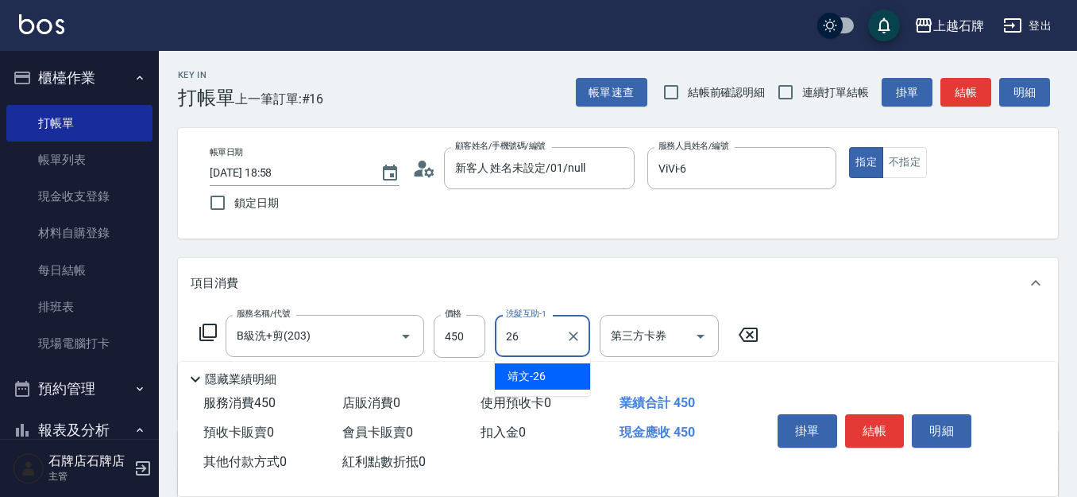
type input "靖文-26"
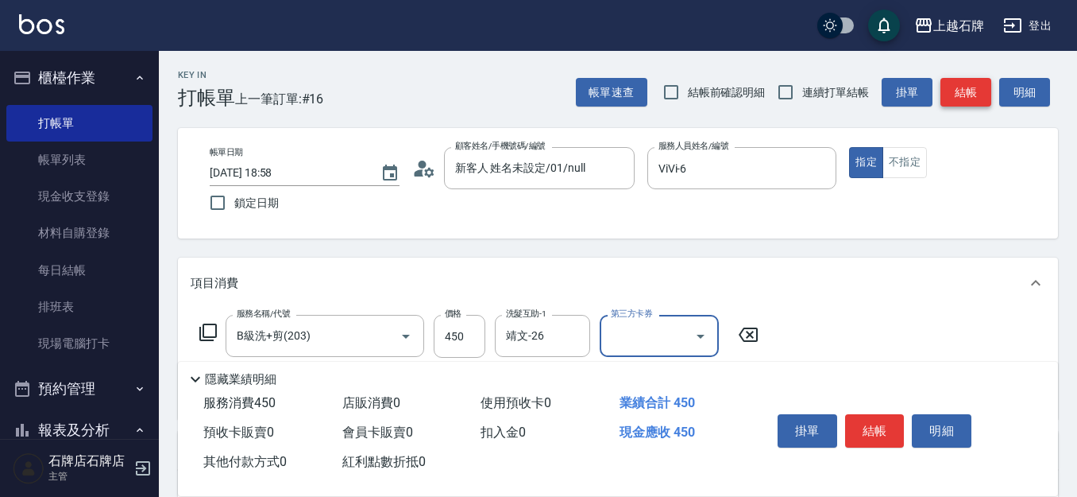
click at [957, 85] on button "結帳" at bounding box center [966, 92] width 51 height 29
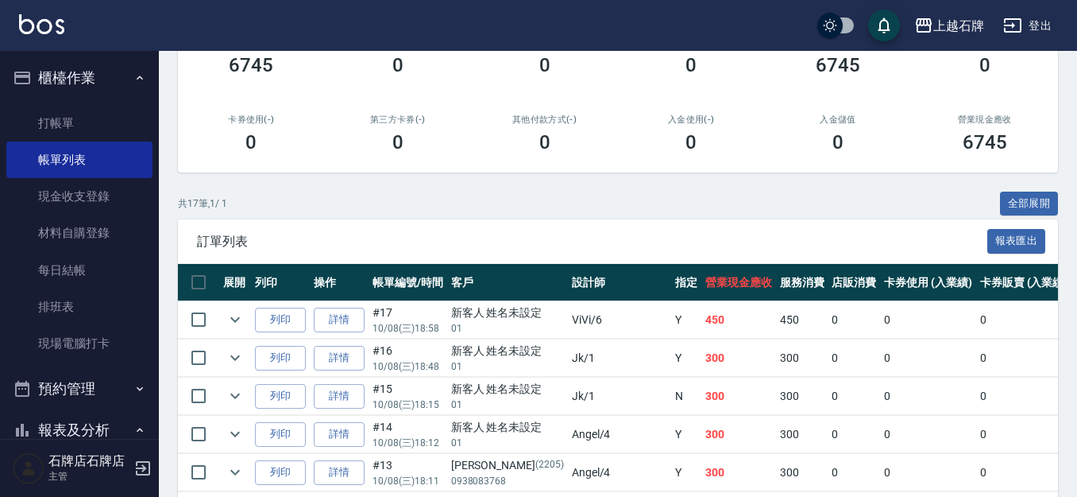
scroll to position [238, 0]
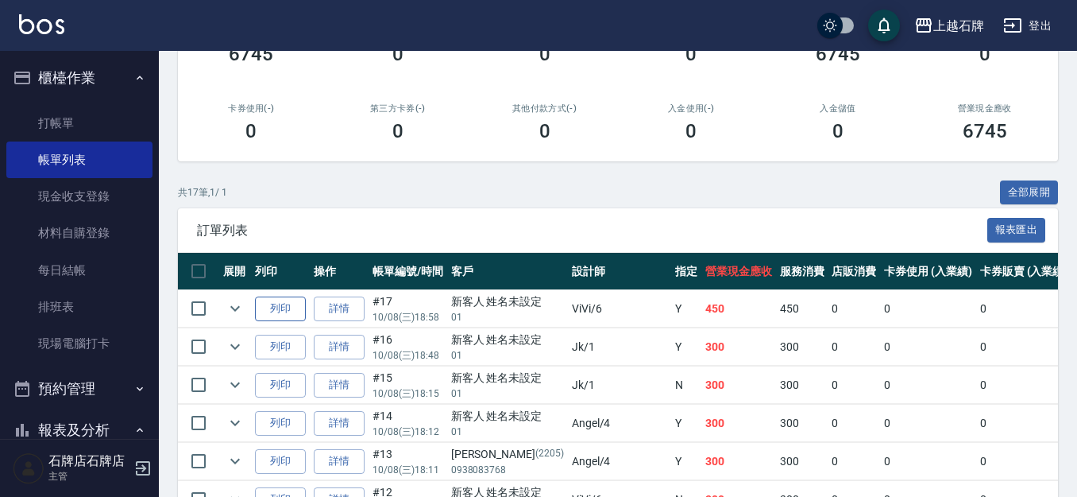
click at [292, 316] on button "列印" at bounding box center [280, 308] width 51 height 25
click at [83, 132] on link "打帳單" at bounding box center [79, 123] width 146 height 37
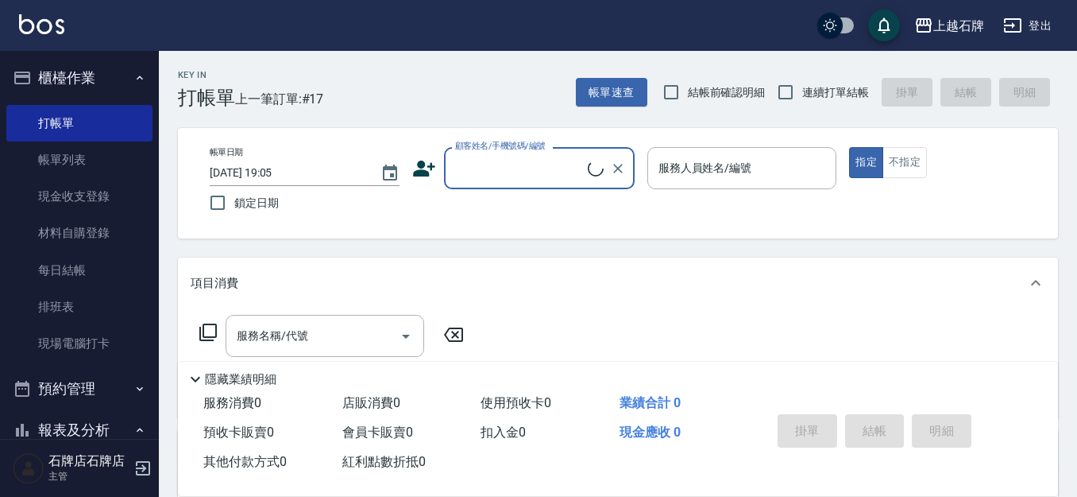
click at [505, 167] on input "顧客姓名/手機號碼/編號" at bounding box center [519, 168] width 137 height 28
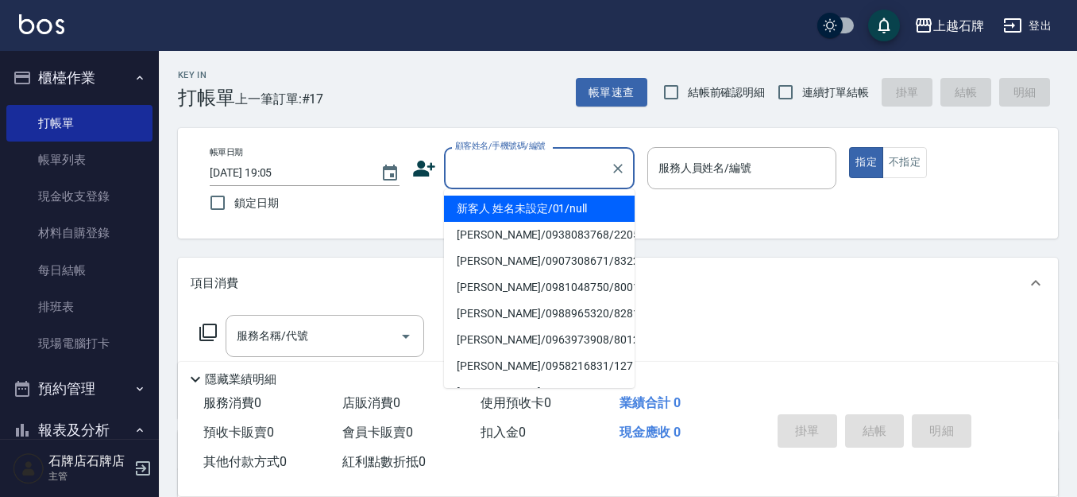
drag, startPoint x: 574, startPoint y: 206, endPoint x: 736, endPoint y: 217, distance: 162.5
click at [574, 205] on li "新客人 姓名未設定/01/null" at bounding box center [539, 208] width 191 height 26
type input "1"
type input "新客人 姓名未設定/01/null"
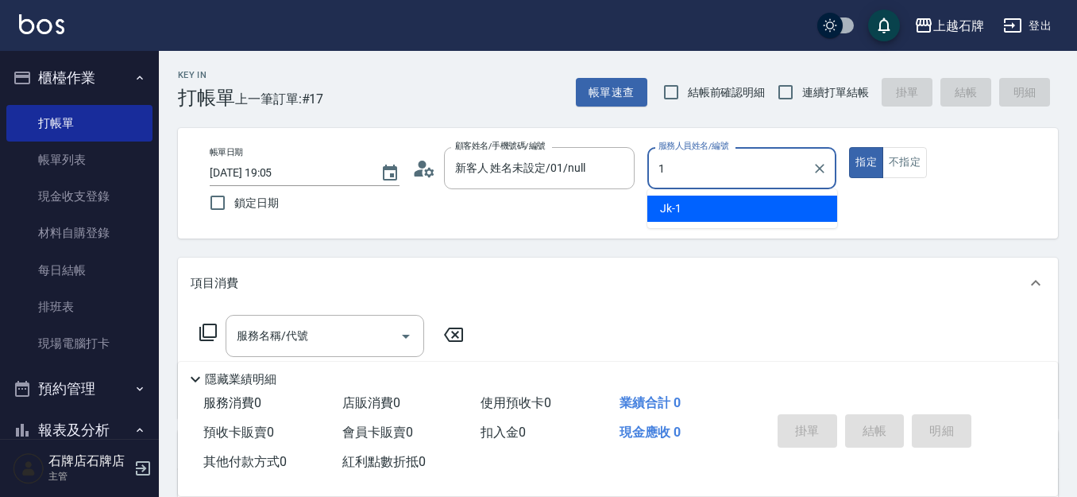
click at [736, 215] on div "Jk -1" at bounding box center [743, 208] width 190 height 26
type input "Jk-1"
click at [336, 333] on input "服務名稱/代號" at bounding box center [313, 336] width 161 height 28
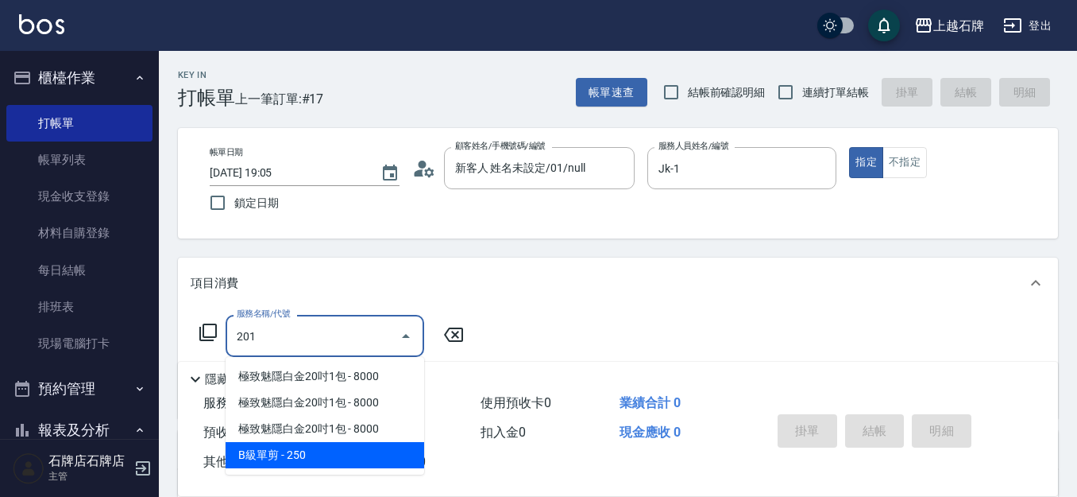
click at [400, 454] on span "B級單剪 - 250" at bounding box center [325, 455] width 199 height 26
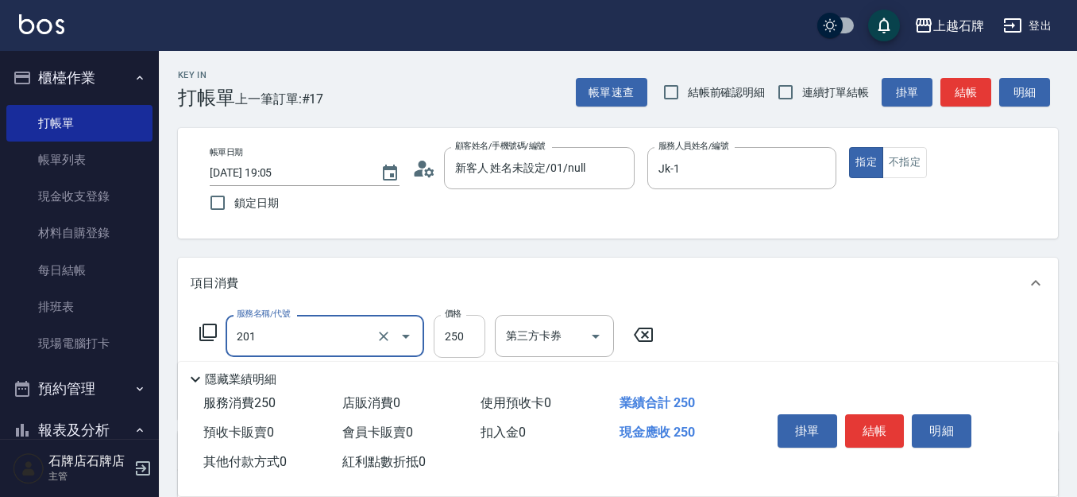
type input "B級單剪(201)"
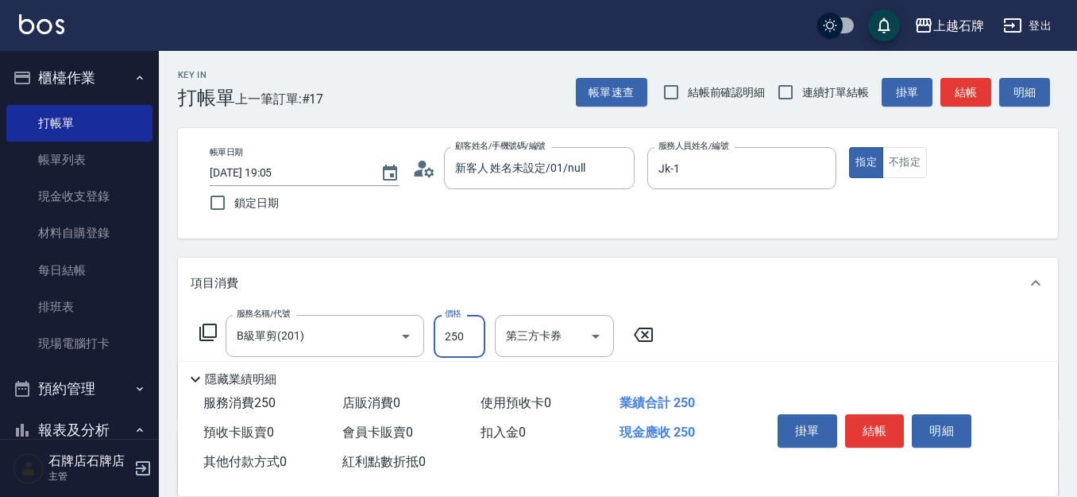
click at [472, 327] on input "250" at bounding box center [460, 336] width 52 height 43
type input "350"
drag, startPoint x: 884, startPoint y: 420, endPoint x: 887, endPoint y: 409, distance: 10.8
click at [883, 420] on button "結帳" at bounding box center [875, 430] width 60 height 33
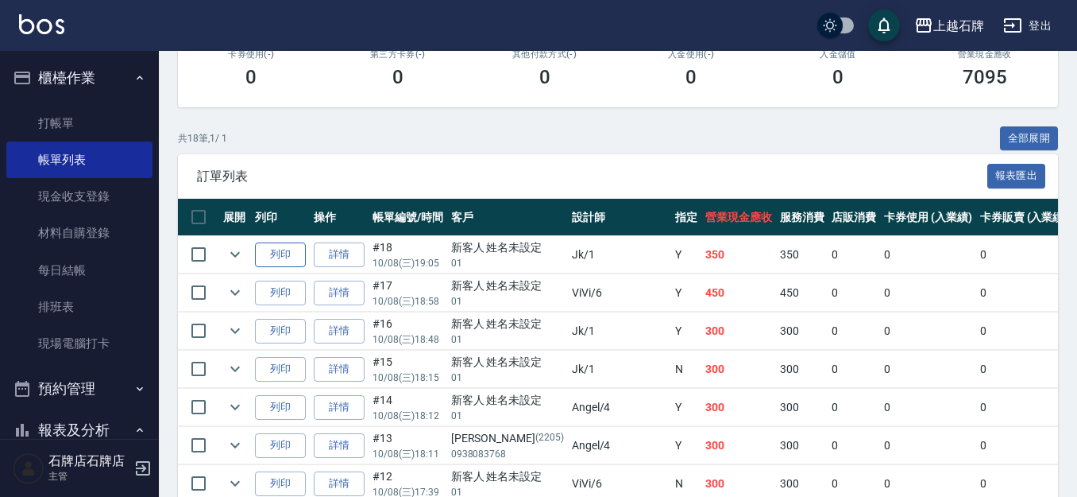
scroll to position [318, 0]
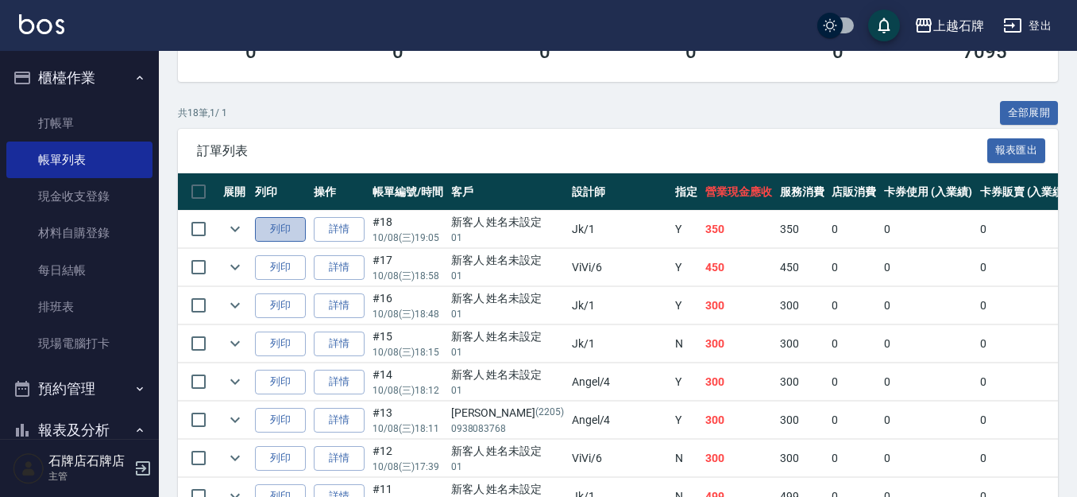
click at [288, 236] on button "列印" at bounding box center [280, 229] width 51 height 25
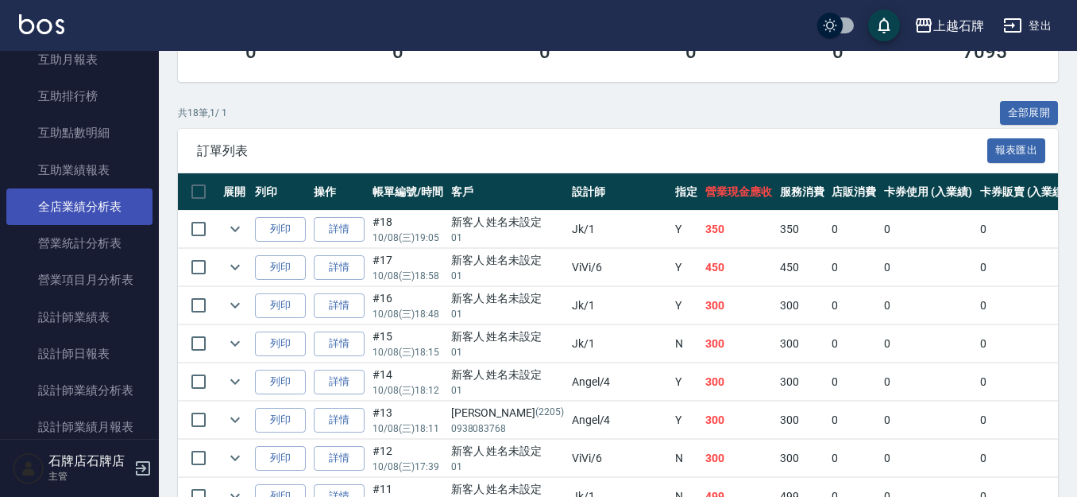
scroll to position [795, 0]
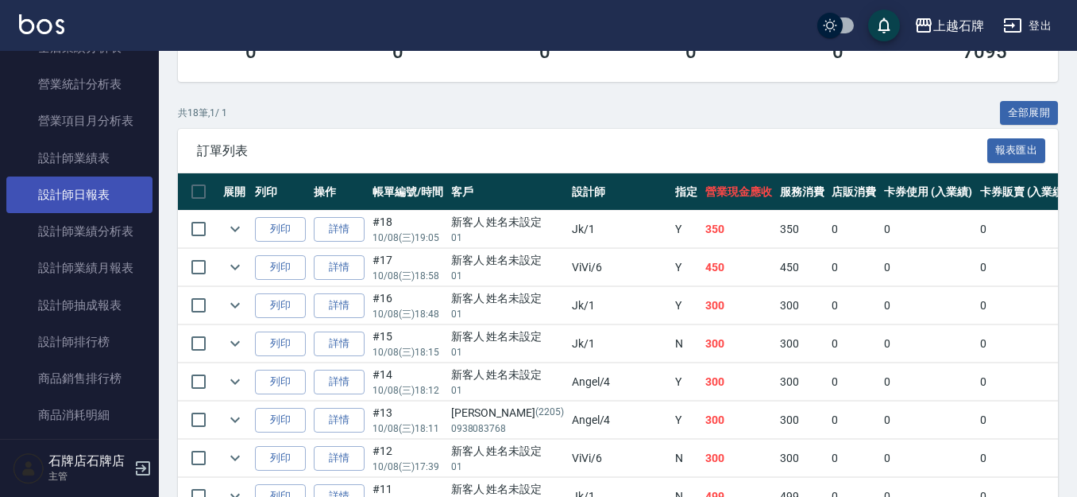
click at [126, 210] on link "設計師日報表" at bounding box center [79, 194] width 146 height 37
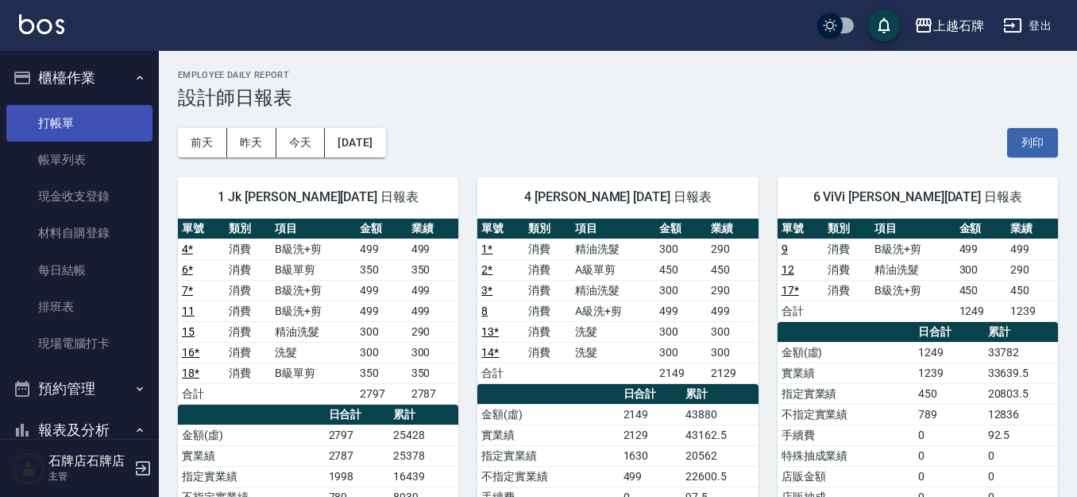
click at [64, 119] on link "打帳單" at bounding box center [79, 123] width 146 height 37
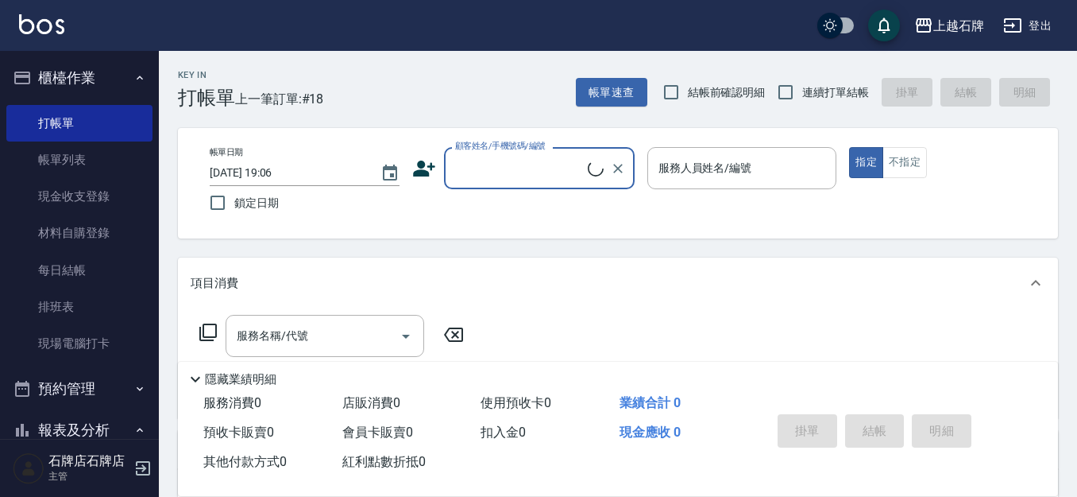
click at [463, 106] on div "Key In 打帳單 上一筆訂單:#18 帳單速查 結帳前確認明細 連續打單結帳 掛單 結帳 明細" at bounding box center [608, 80] width 899 height 58
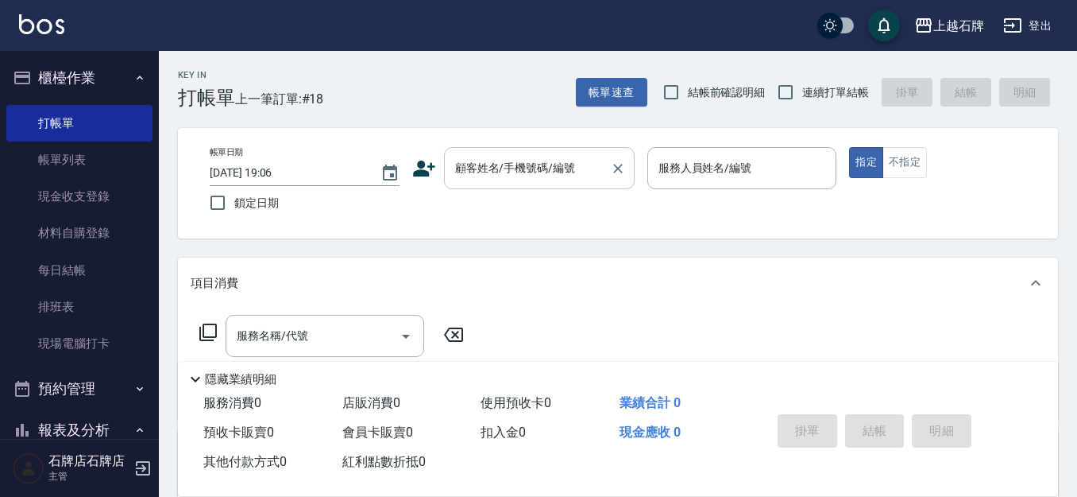
click at [561, 152] on div "顧客姓名/手機號碼/編號" at bounding box center [539, 168] width 191 height 42
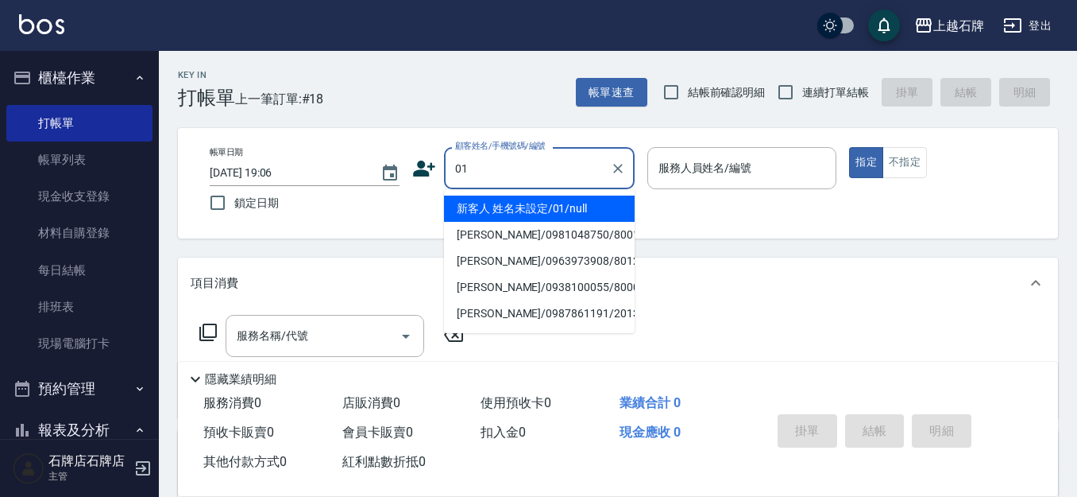
type input "01"
type input "6"
type input "新客人 姓名未設定/01/null"
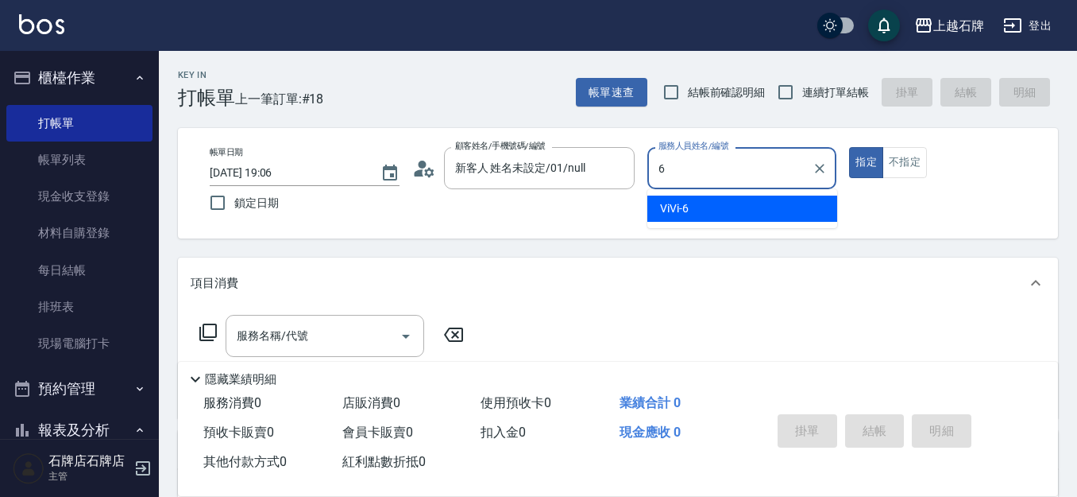
type input "6"
type button "true"
type input "ViVi-6"
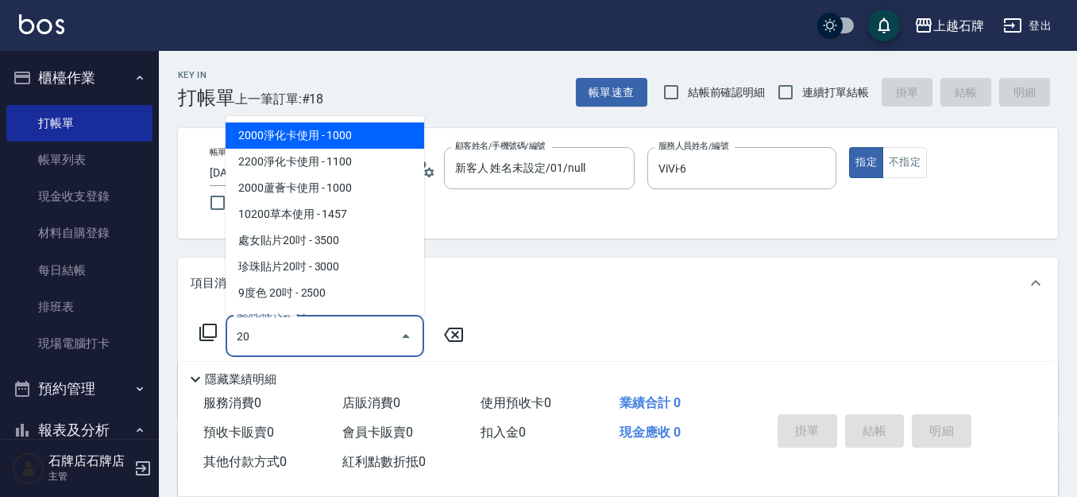
type input "2"
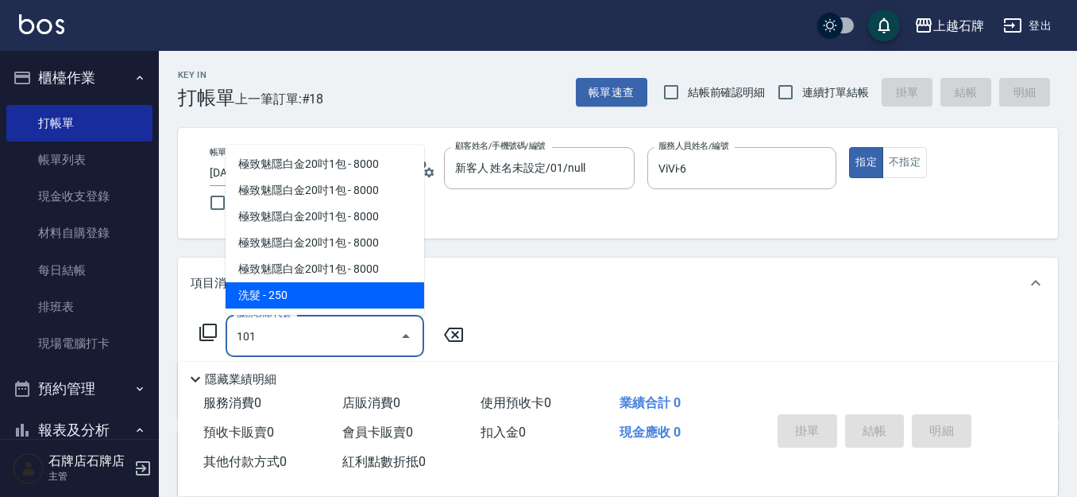
type input "洗髮(101)"
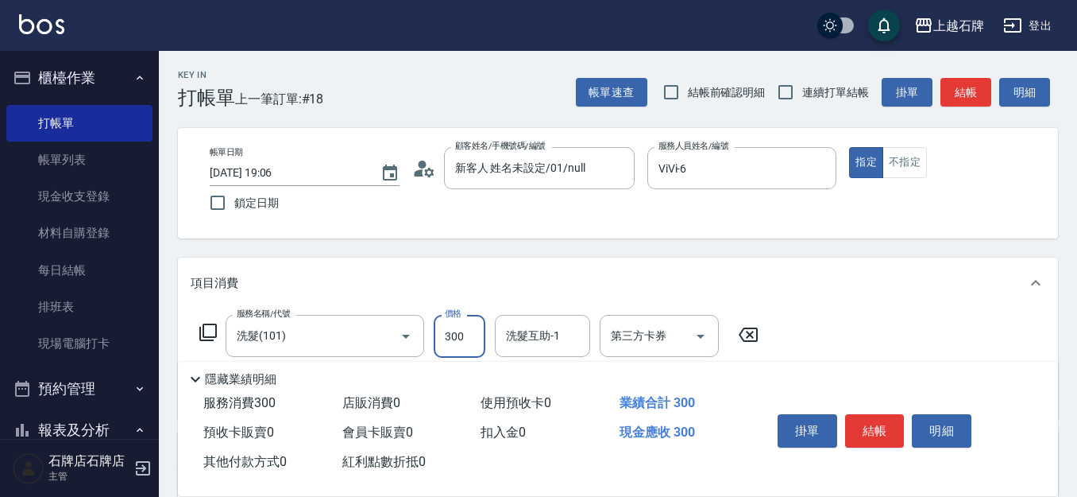
type input "300"
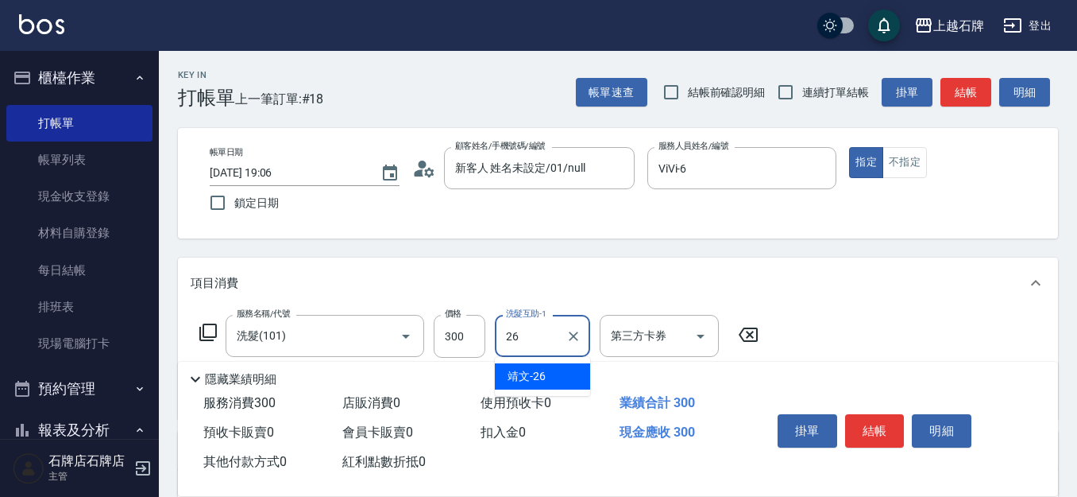
type input "靖文-26"
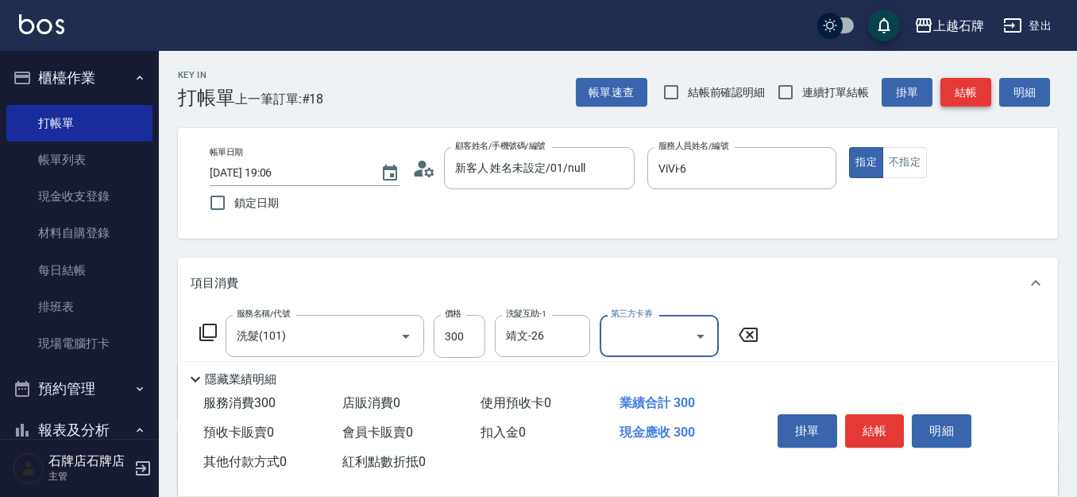
click at [950, 101] on button "結帳" at bounding box center [966, 92] width 51 height 29
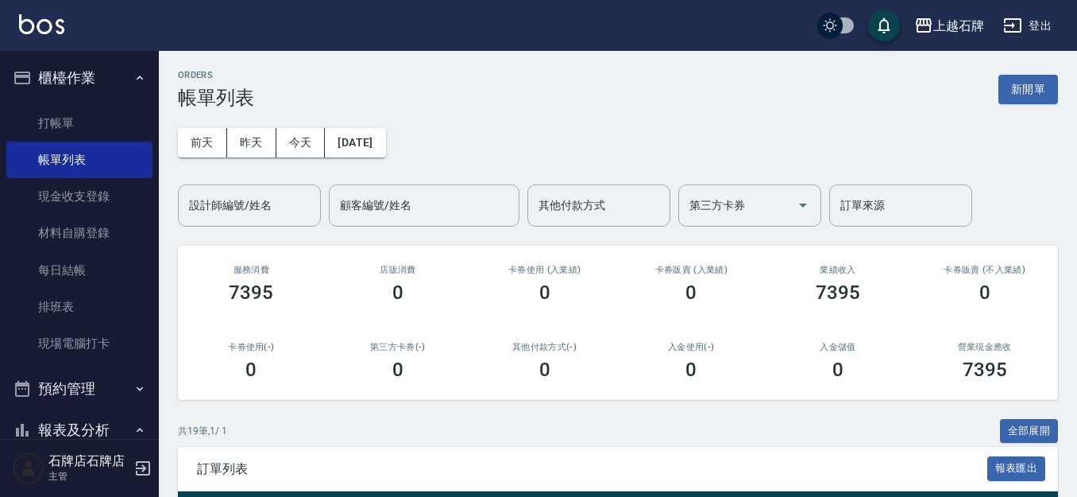
scroll to position [238, 0]
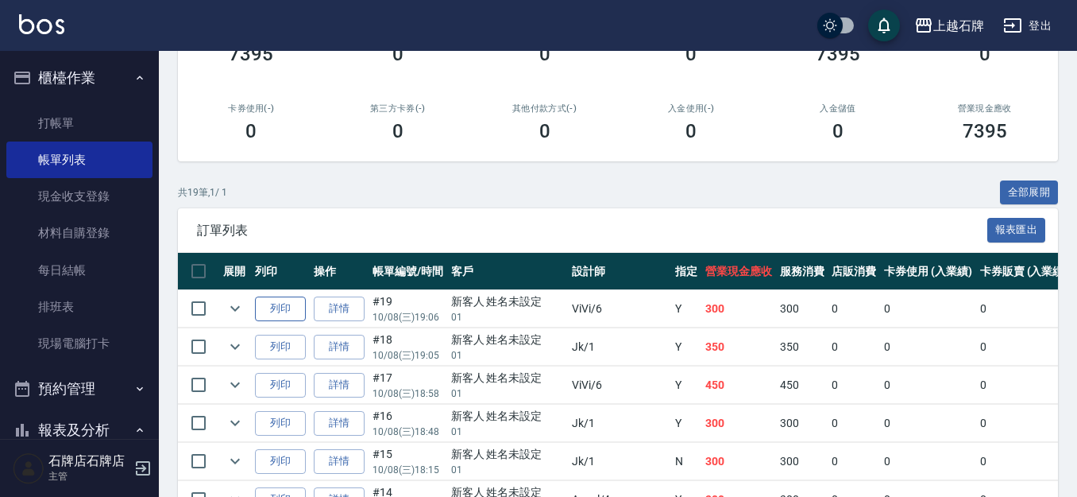
click at [299, 305] on button "列印" at bounding box center [280, 308] width 51 height 25
click at [95, 121] on link "打帳單" at bounding box center [79, 123] width 146 height 37
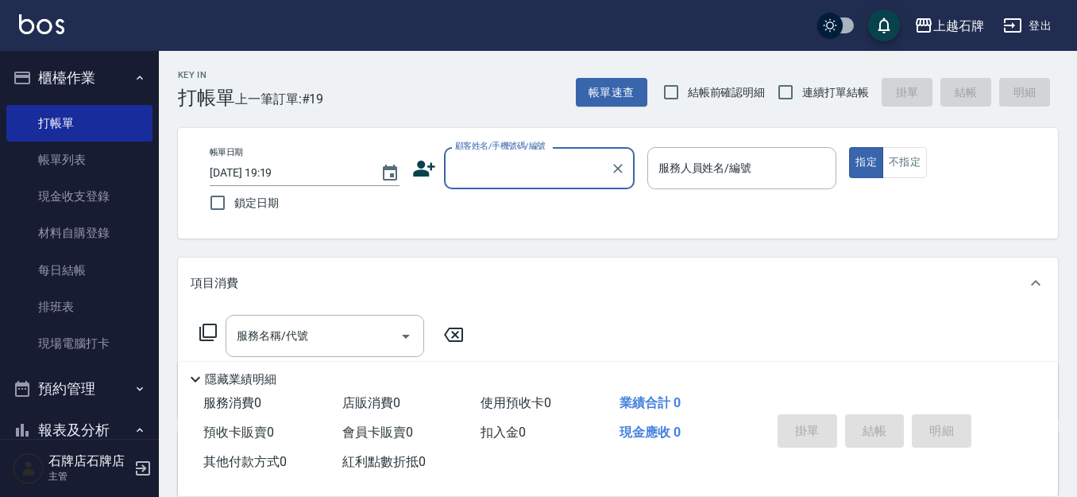
click at [492, 182] on input "顧客姓名/手機號碼/編號" at bounding box center [527, 168] width 153 height 28
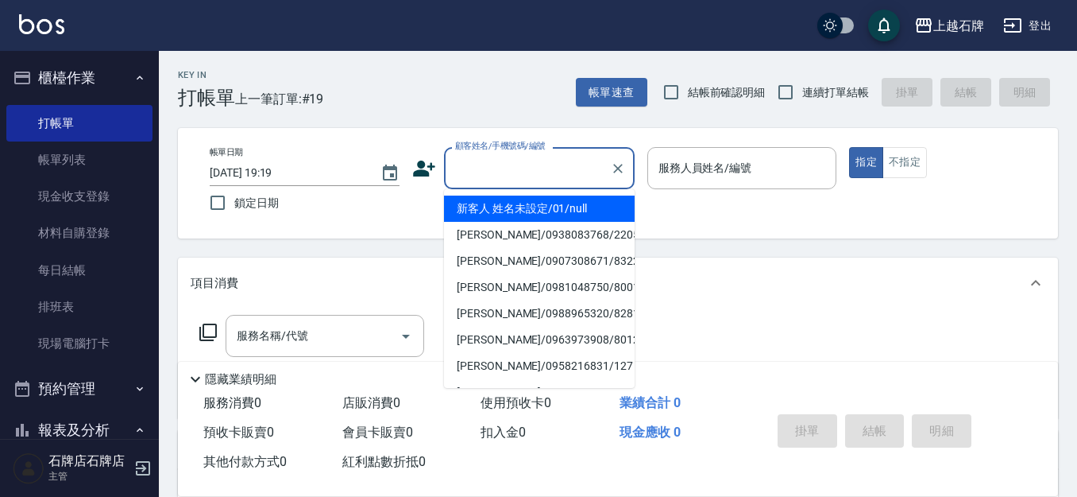
click at [515, 206] on li "新客人 姓名未設定/01/null" at bounding box center [539, 208] width 191 height 26
type input "新客人 姓名未設定/01/null"
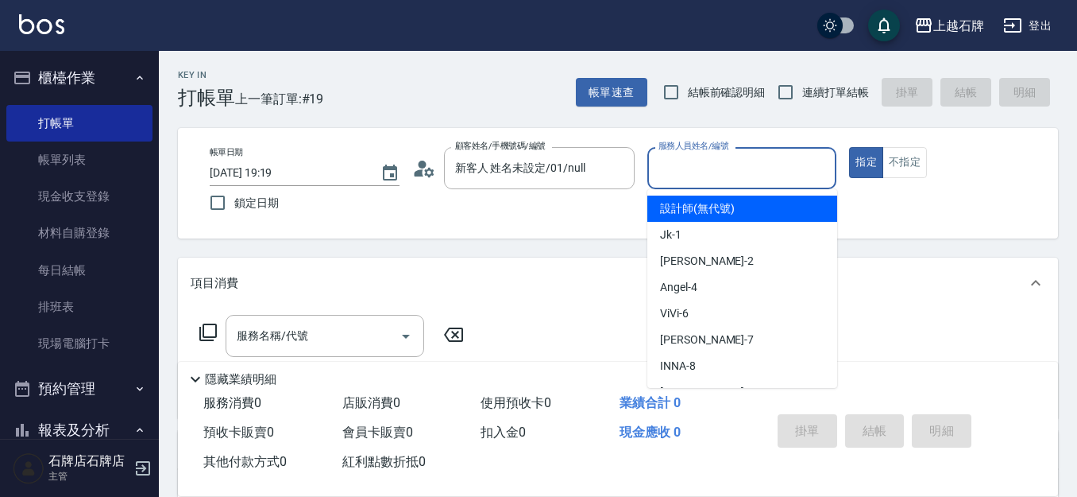
click at [711, 177] on input "服務人員姓名/編號" at bounding box center [743, 168] width 176 height 28
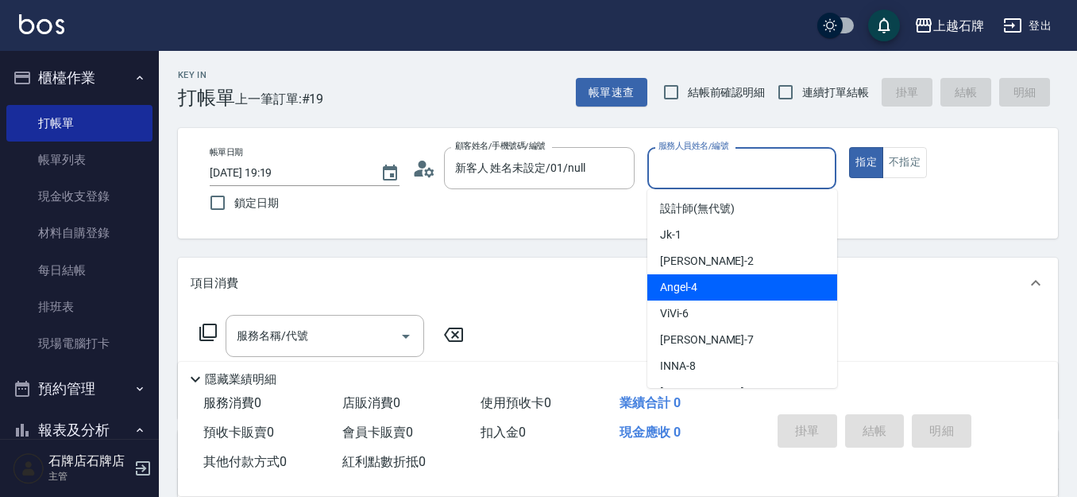
click at [697, 282] on span "[PERSON_NAME] -4" at bounding box center [678, 287] width 37 height 17
type input "[PERSON_NAME]-4"
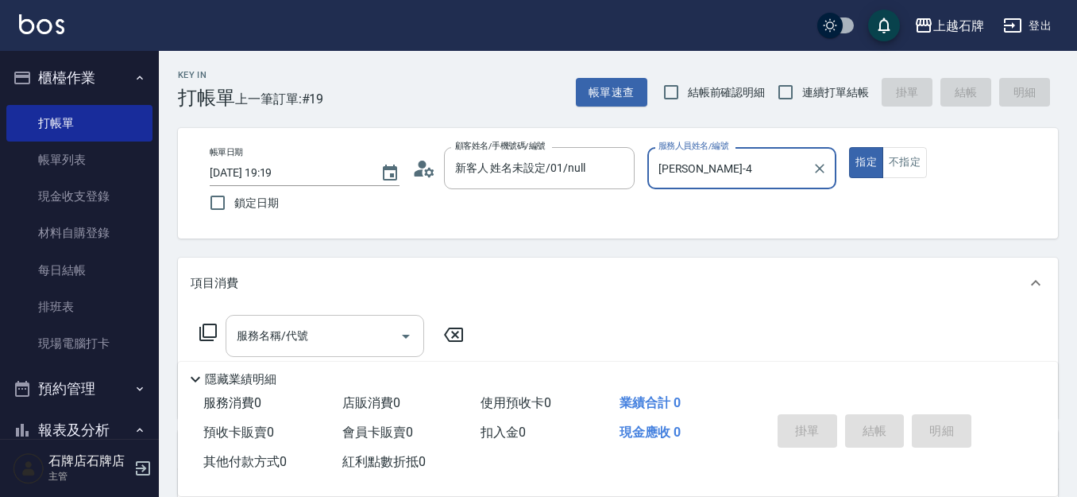
click at [383, 335] on input "服務名稱/代號" at bounding box center [313, 336] width 161 height 28
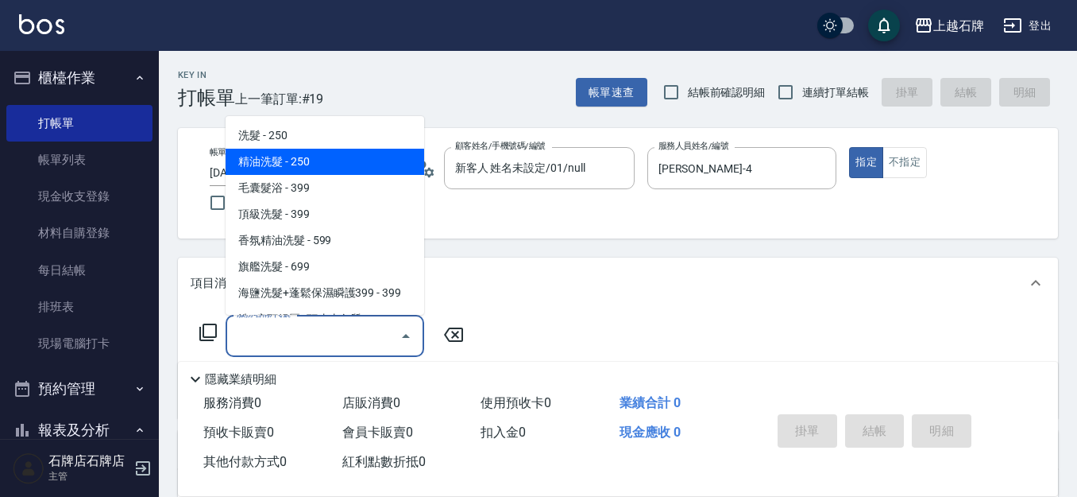
click at [335, 166] on span "精油洗髮 - 250" at bounding box center [325, 162] width 199 height 26
type input "精油洗髮(102)"
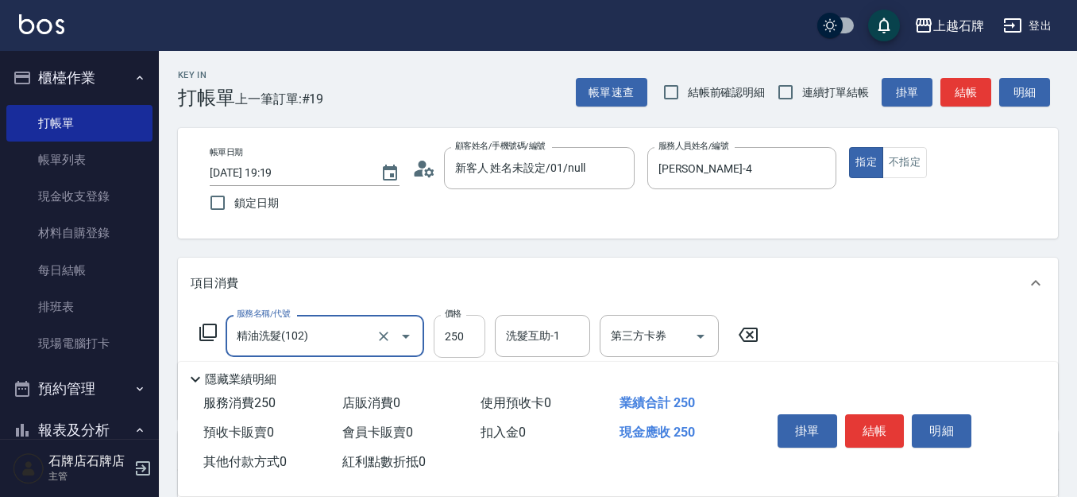
click at [456, 341] on input "250" at bounding box center [460, 336] width 52 height 43
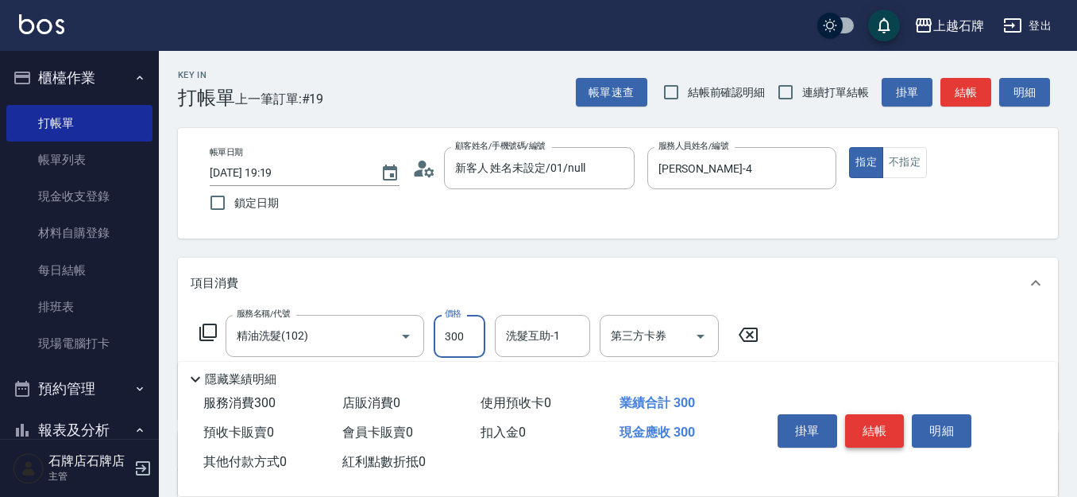
type input "300"
click at [894, 425] on button "結帳" at bounding box center [875, 430] width 60 height 33
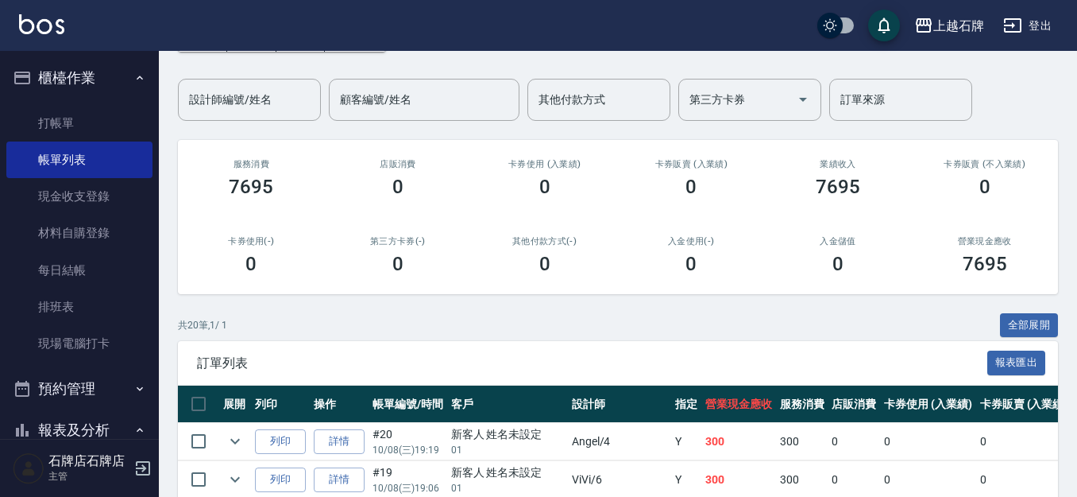
scroll to position [159, 0]
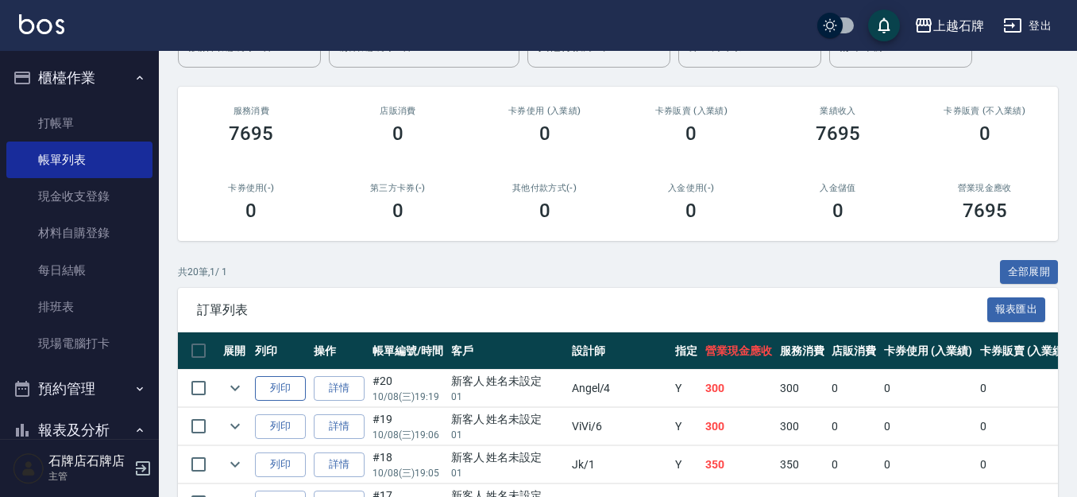
click at [286, 385] on button "列印" at bounding box center [280, 388] width 51 height 25
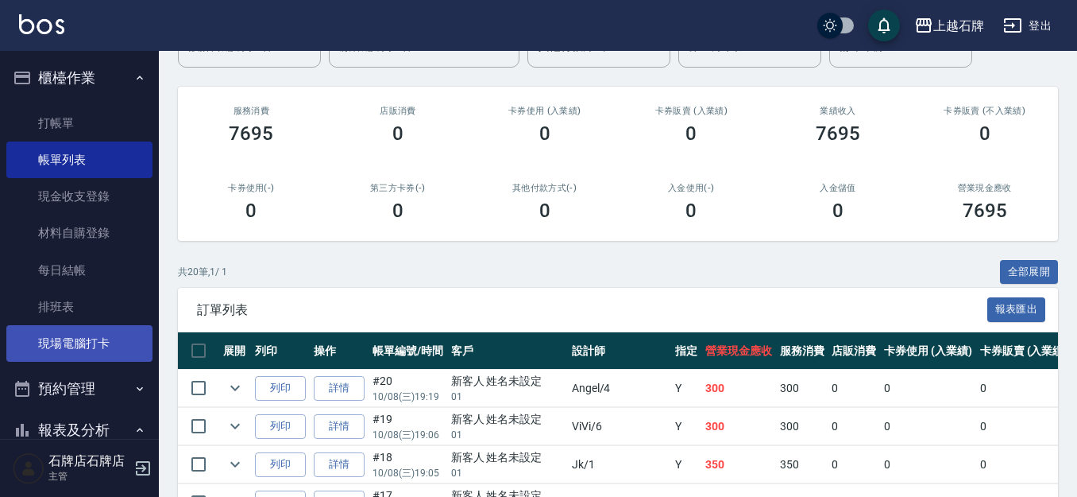
click at [75, 346] on link "現場電腦打卡" at bounding box center [79, 343] width 146 height 37
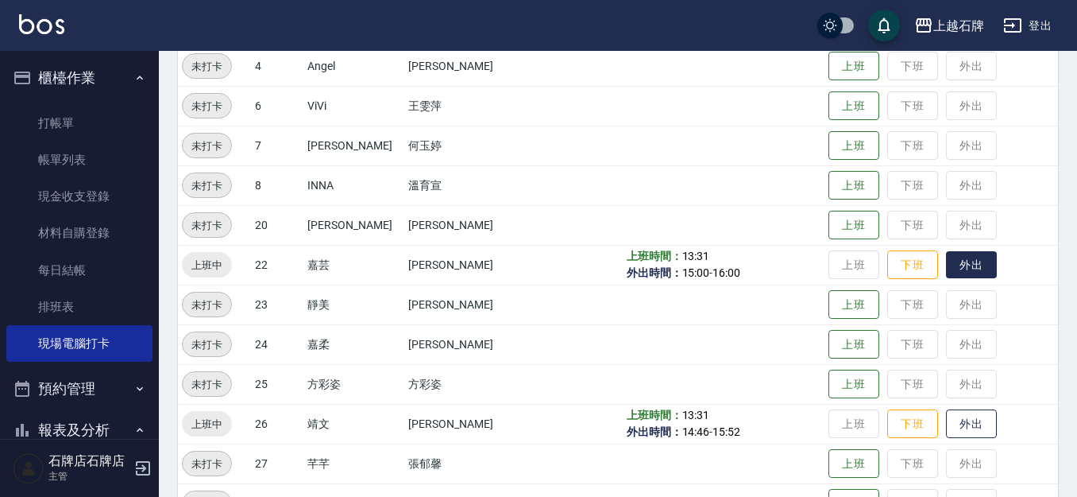
scroll to position [318, 0]
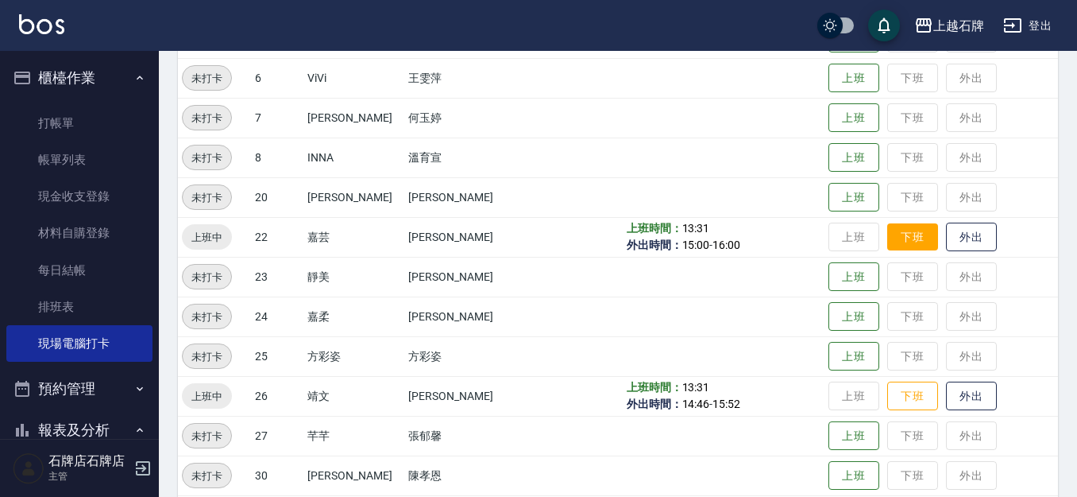
click at [908, 248] on button "下班" at bounding box center [913, 237] width 51 height 28
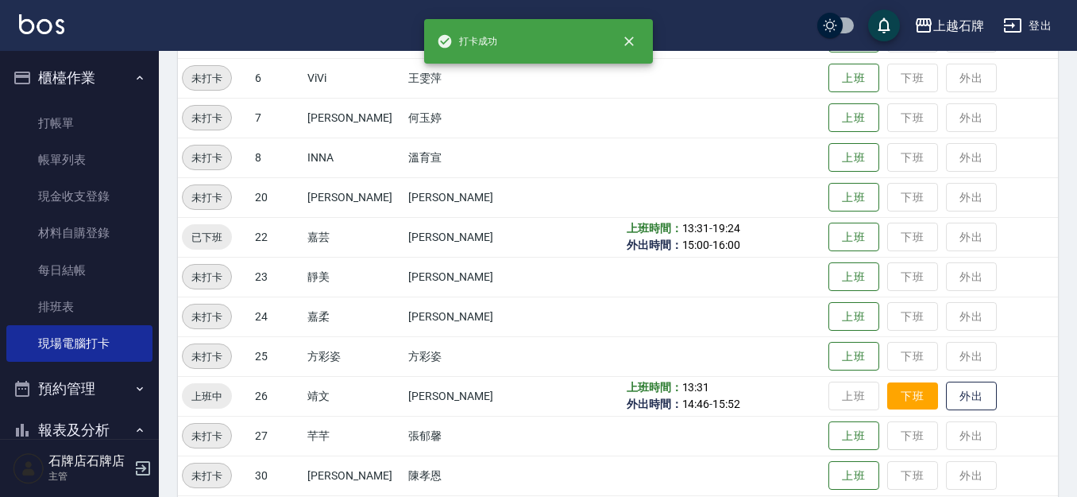
click at [888, 389] on button "下班" at bounding box center [913, 396] width 51 height 28
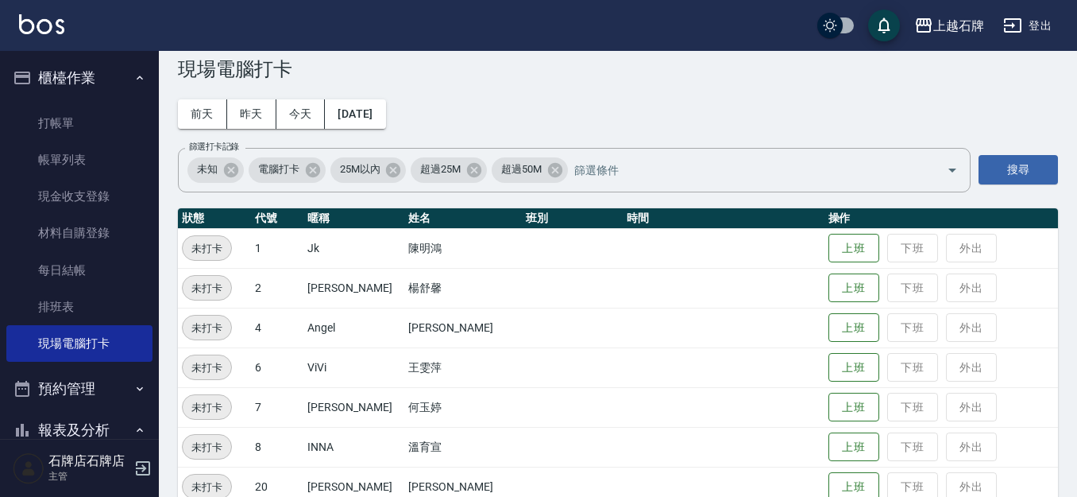
scroll to position [0, 0]
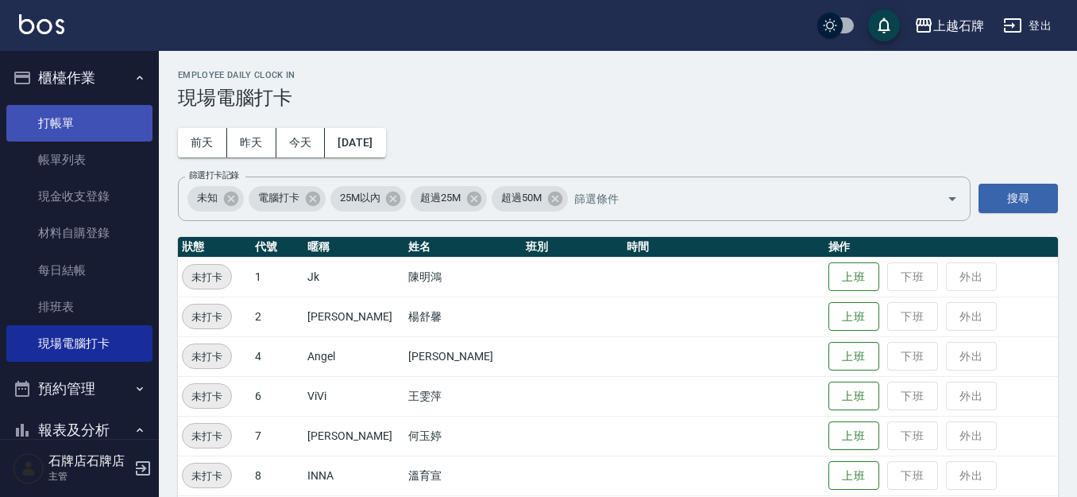
click at [40, 119] on link "打帳單" at bounding box center [79, 123] width 146 height 37
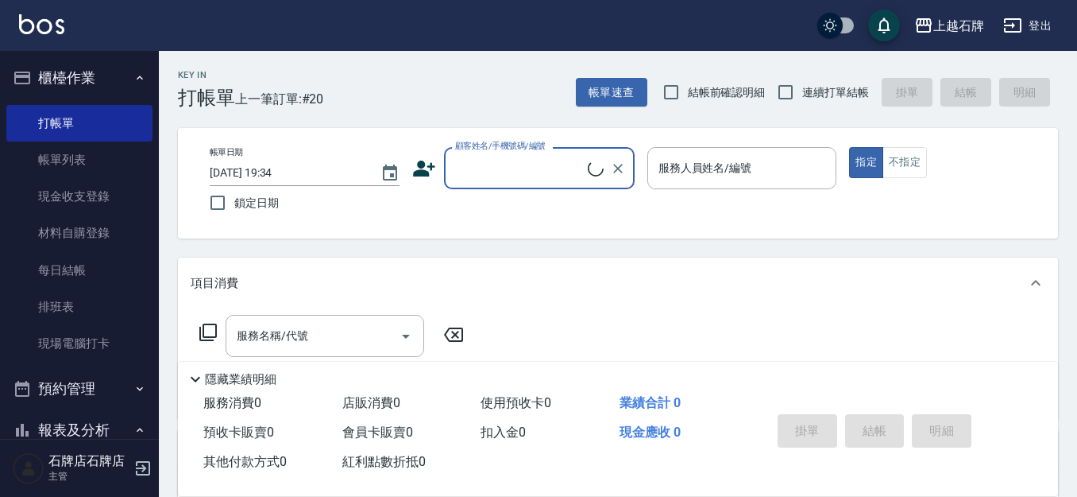
click at [511, 171] on input "顧客姓名/手機號碼/編號" at bounding box center [519, 168] width 137 height 28
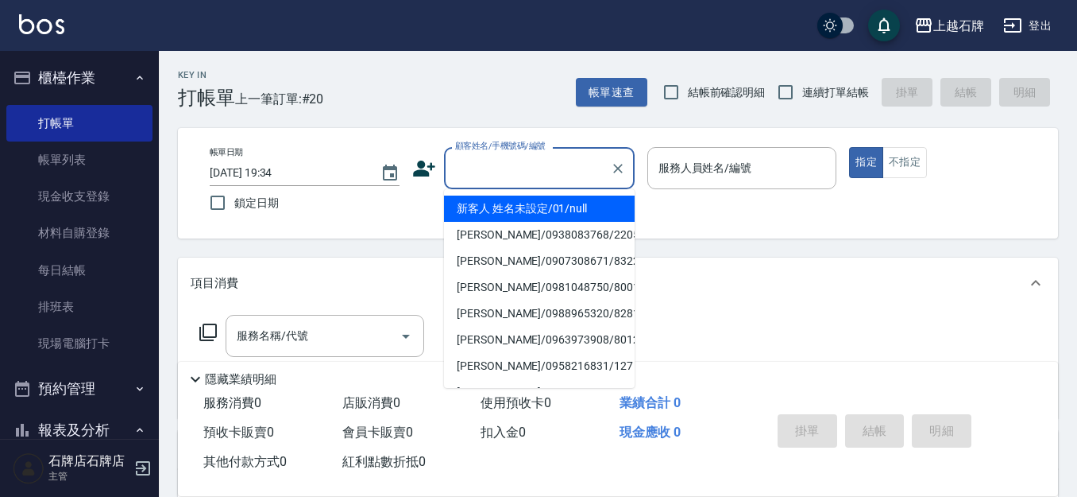
type input "1"
type input "新客人 姓名未設定/01/null"
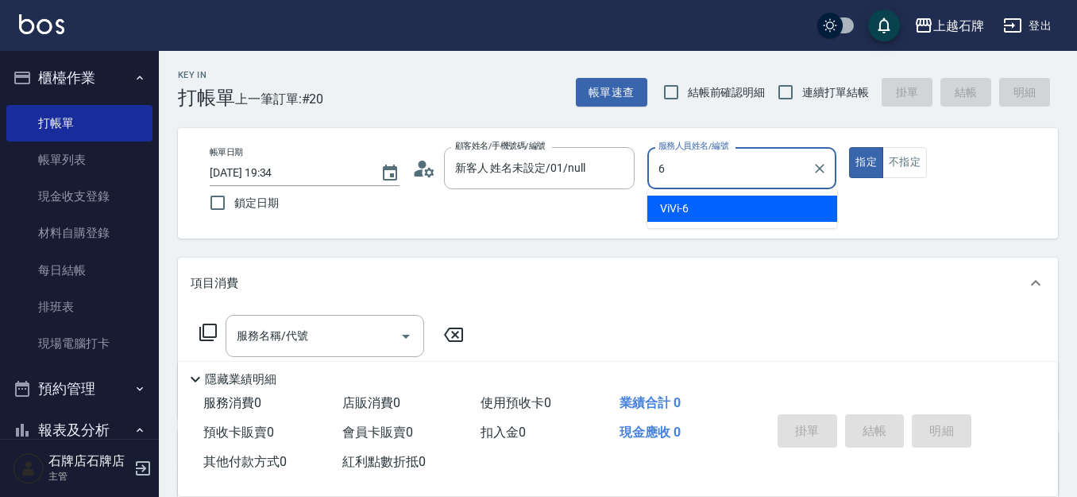
type input "ViVi-6"
type button "true"
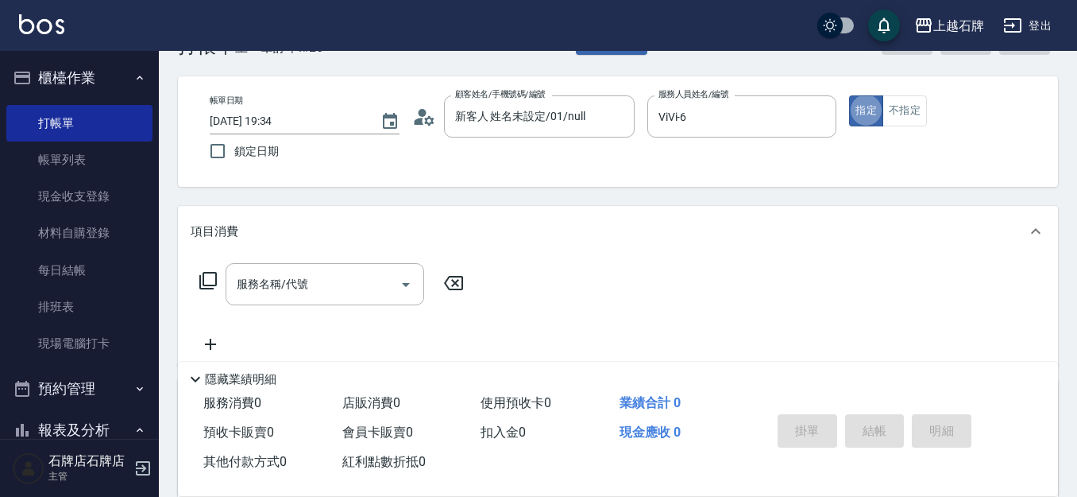
scroll to position [79, 0]
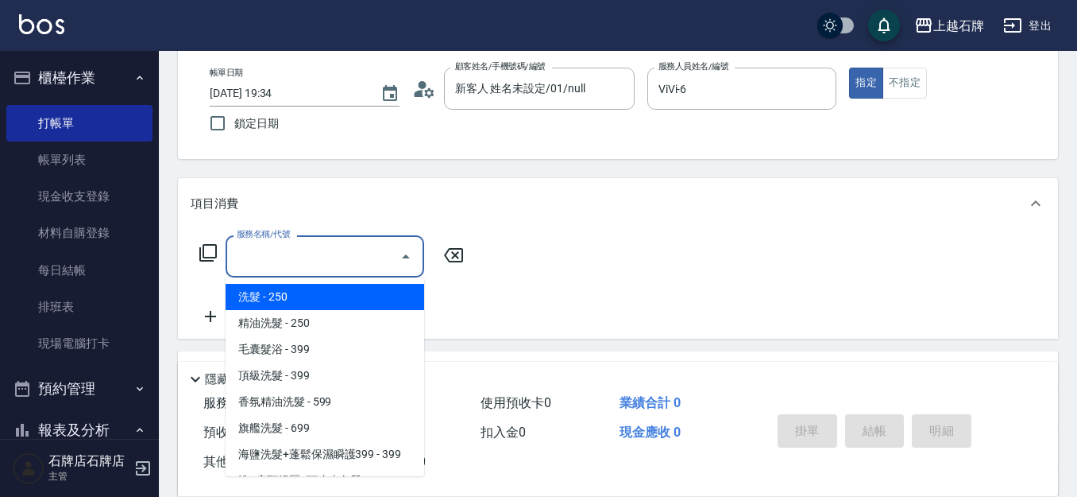
click at [319, 249] on input "服務名稱/代號" at bounding box center [313, 256] width 161 height 28
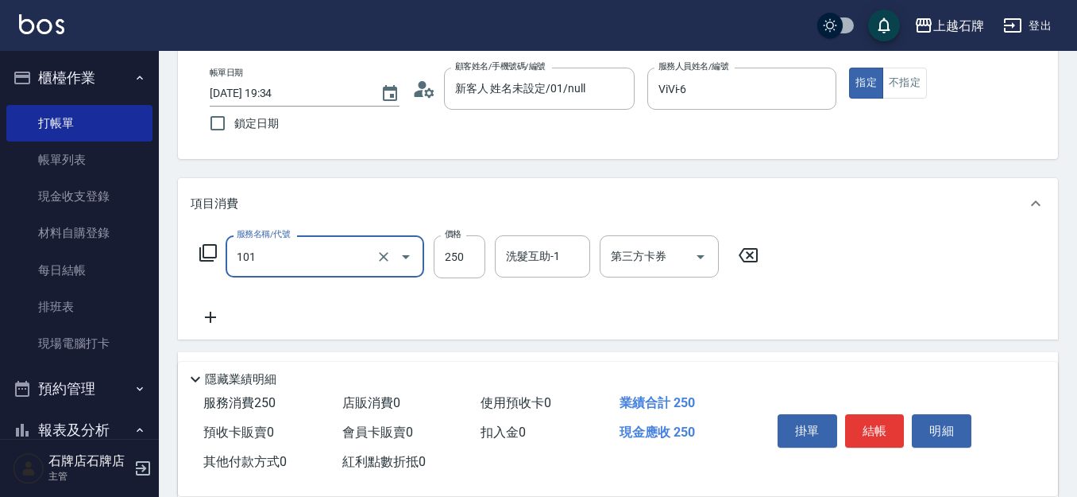
type input "洗髮(101)"
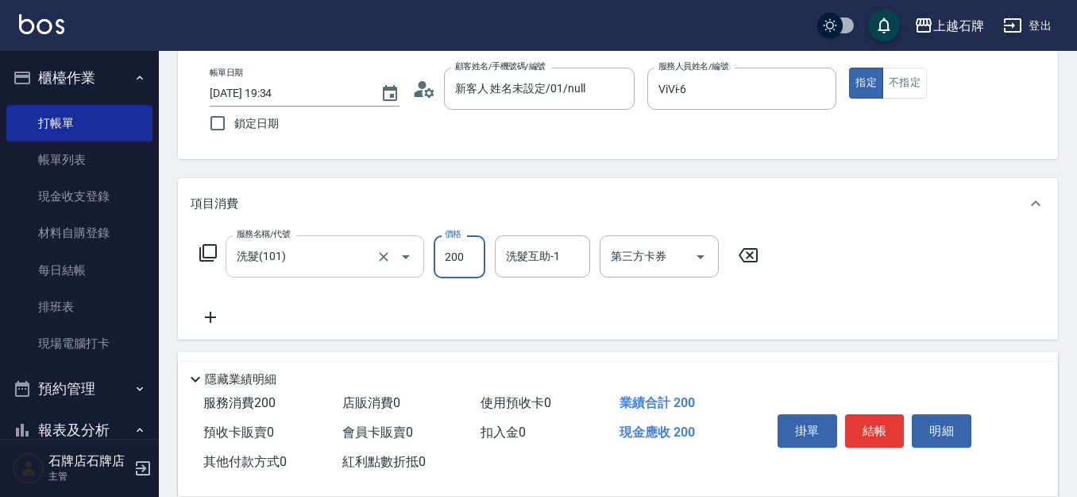
type input "200"
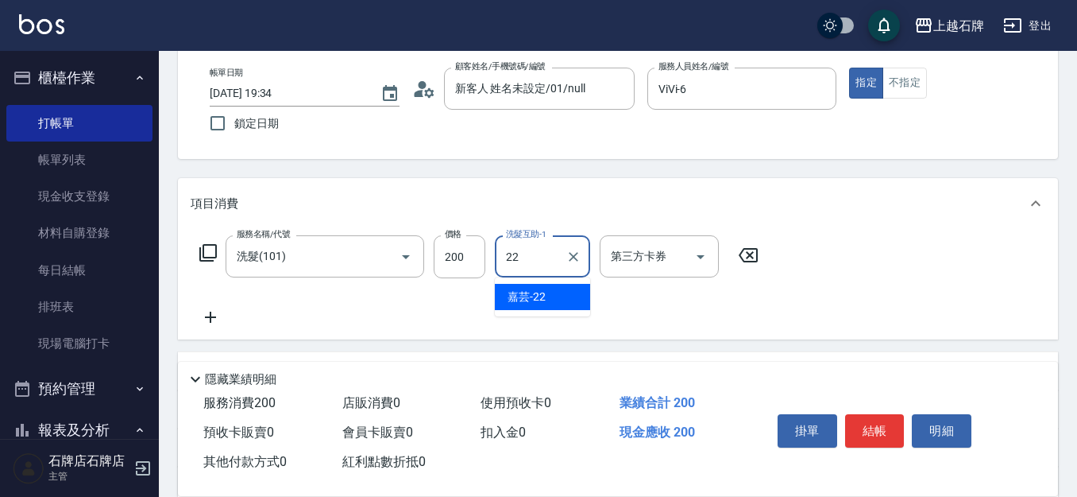
type input "嘉芸-22"
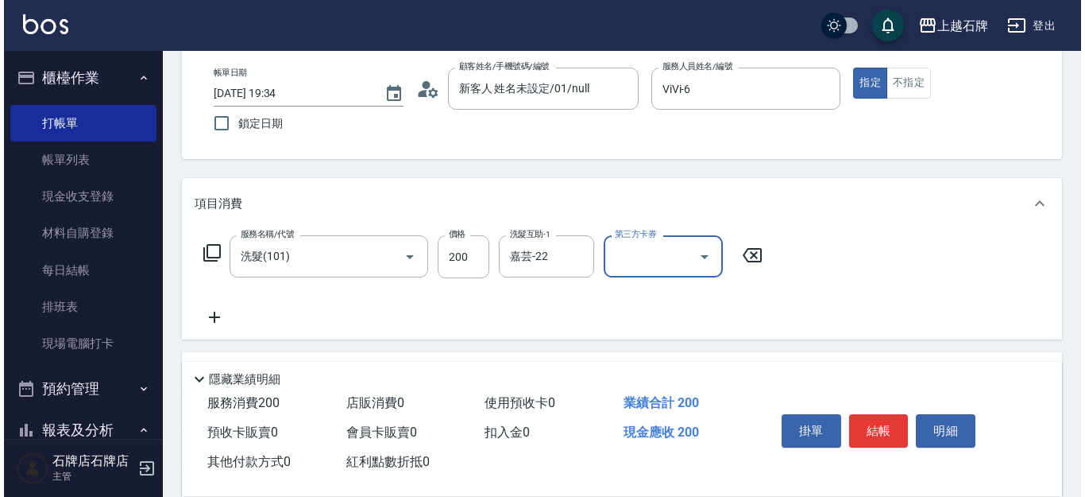
scroll to position [0, 0]
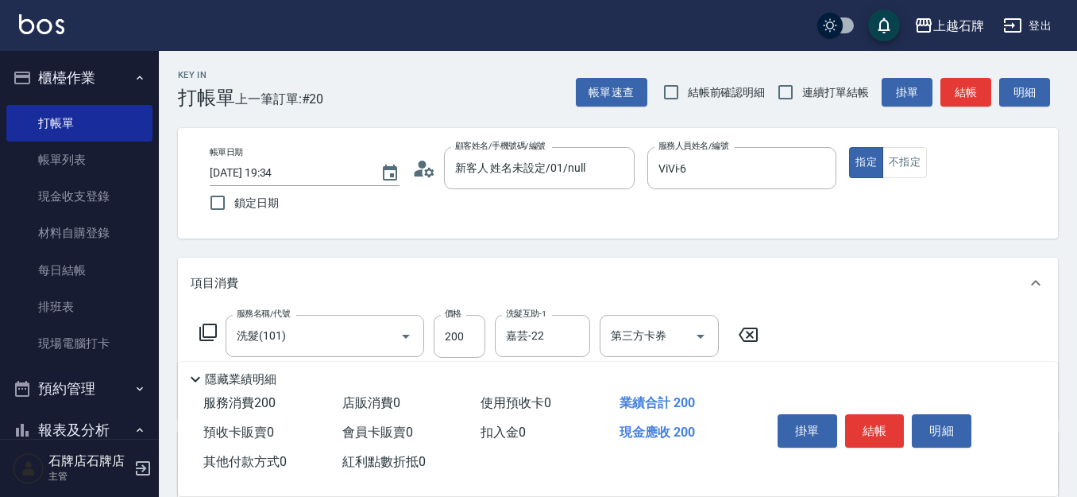
click at [969, 64] on div "Key In 打帳單 上一筆訂單:#20 帳單速查 結帳前確認明細 連續打單結帳 掛單 結帳 明細" at bounding box center [608, 80] width 899 height 58
click at [981, 100] on button "結帳" at bounding box center [966, 92] width 51 height 29
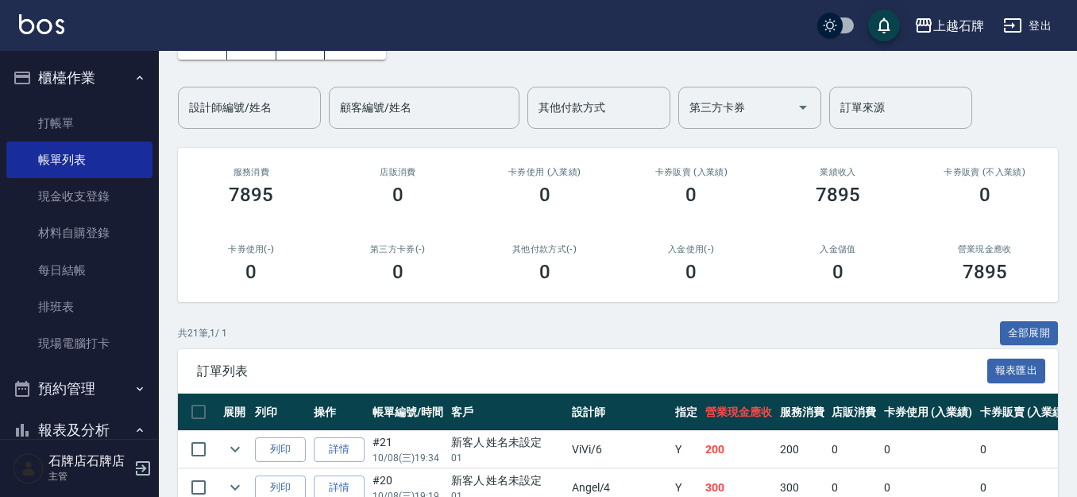
scroll to position [159, 0]
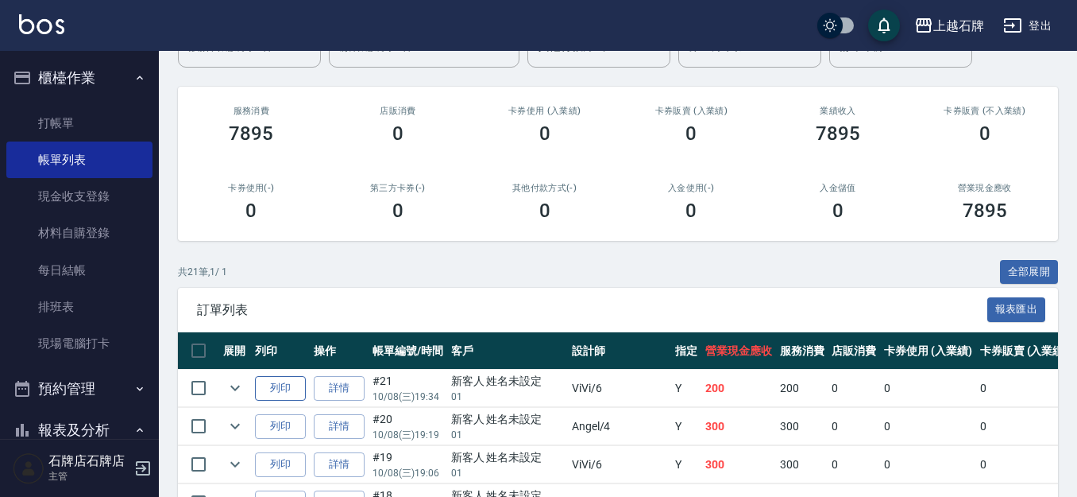
click at [275, 393] on button "列印" at bounding box center [280, 388] width 51 height 25
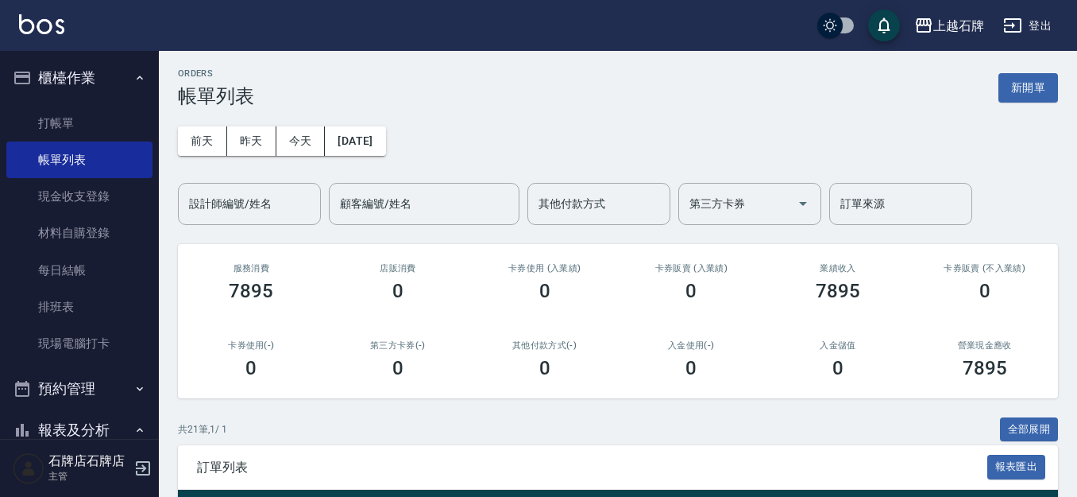
scroll to position [0, 0]
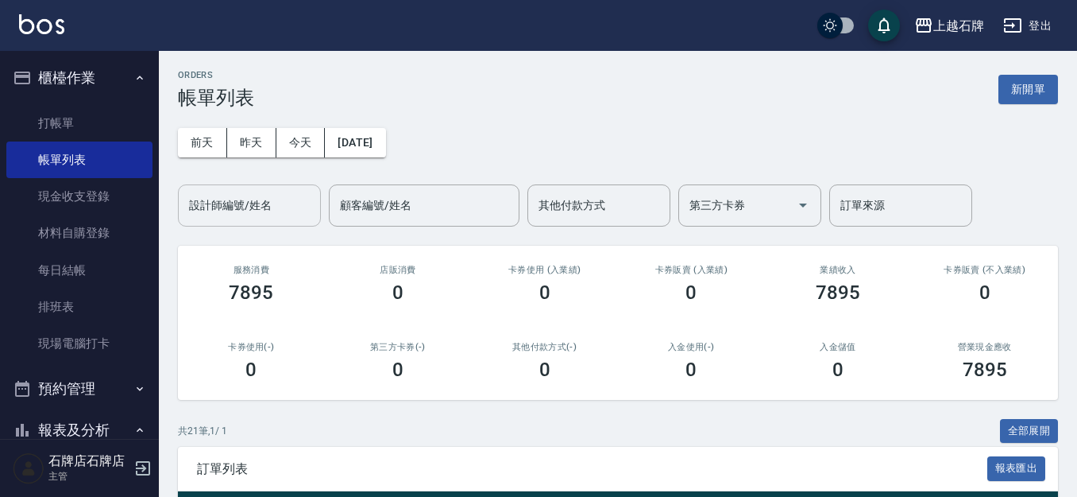
drag, startPoint x: 322, startPoint y: 182, endPoint x: 310, endPoint y: 191, distance: 15.3
click at [310, 191] on div "[DATE] [DATE] [DATE] [DATE] 設計師編號/姓名 設計師編號/姓名 顧客編號/姓名 顧客編號/姓名 其他付款方式 其他付款方式 第三方…" at bounding box center [618, 168] width 880 height 118
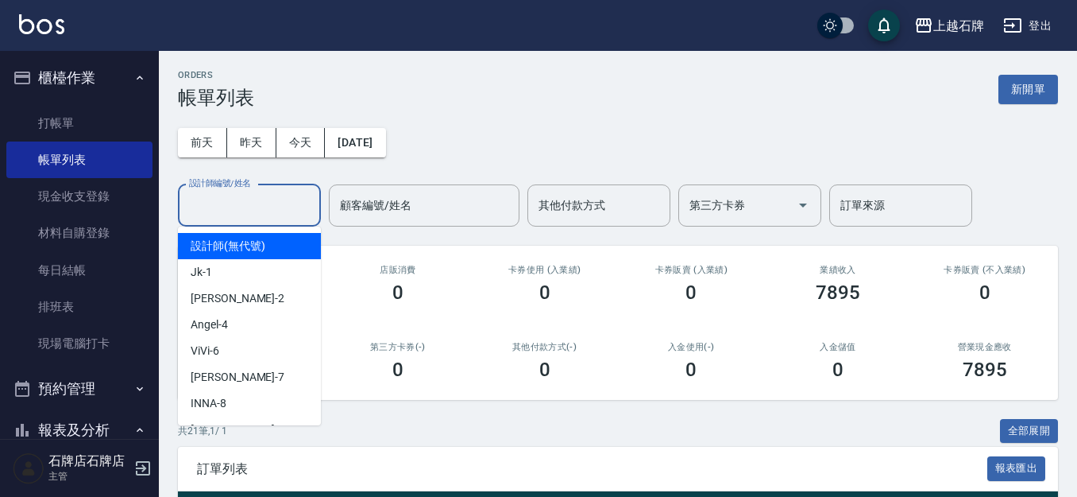
click at [310, 191] on input "設計師編號/姓名" at bounding box center [249, 205] width 129 height 28
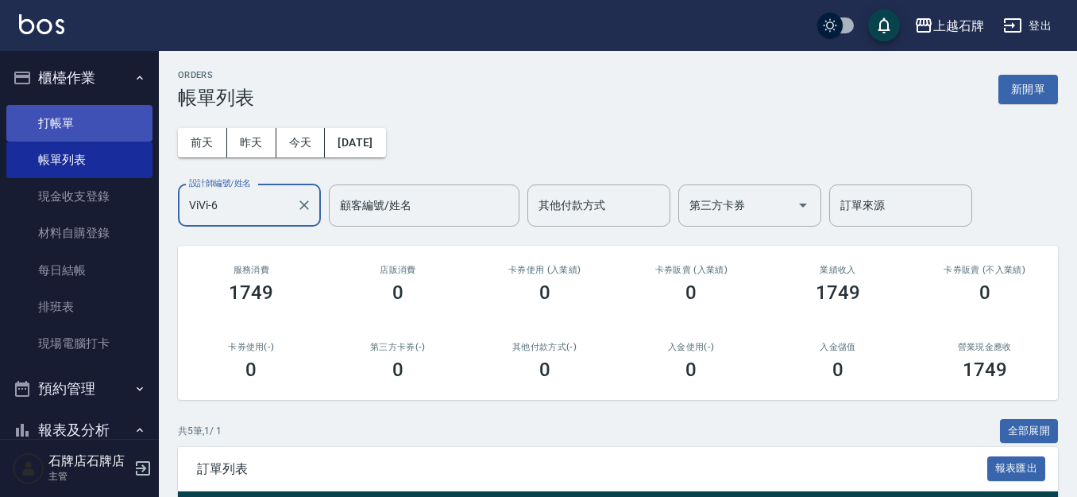
type input "ViVi-6"
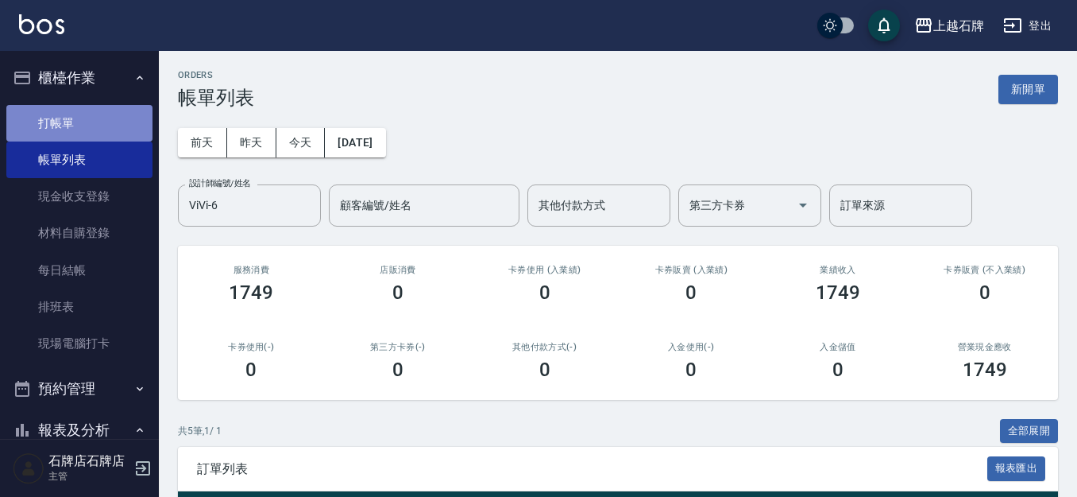
click at [111, 122] on link "打帳單" at bounding box center [79, 123] width 146 height 37
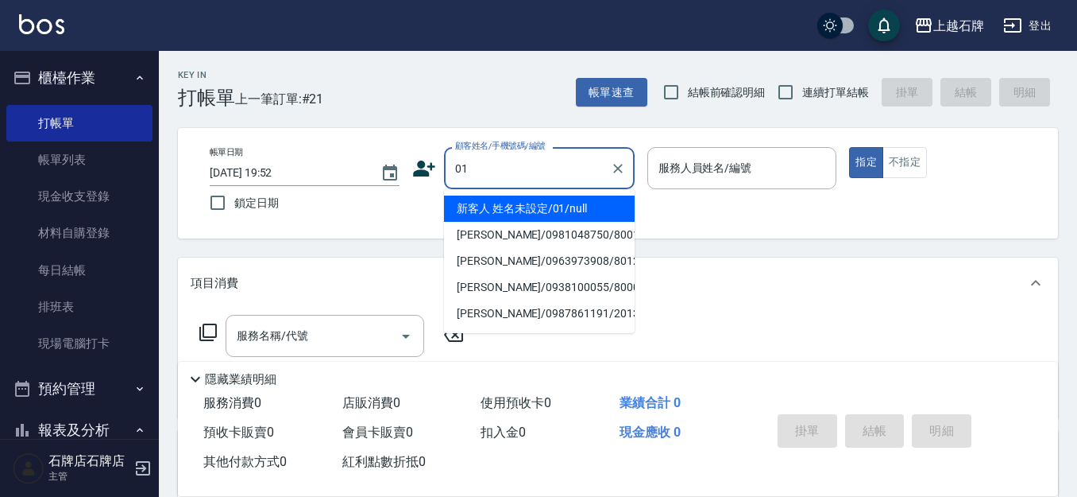
click at [484, 204] on li "新客人 姓名未設定/01/null" at bounding box center [539, 208] width 191 height 26
type input "新客人 姓名未設定/01/null"
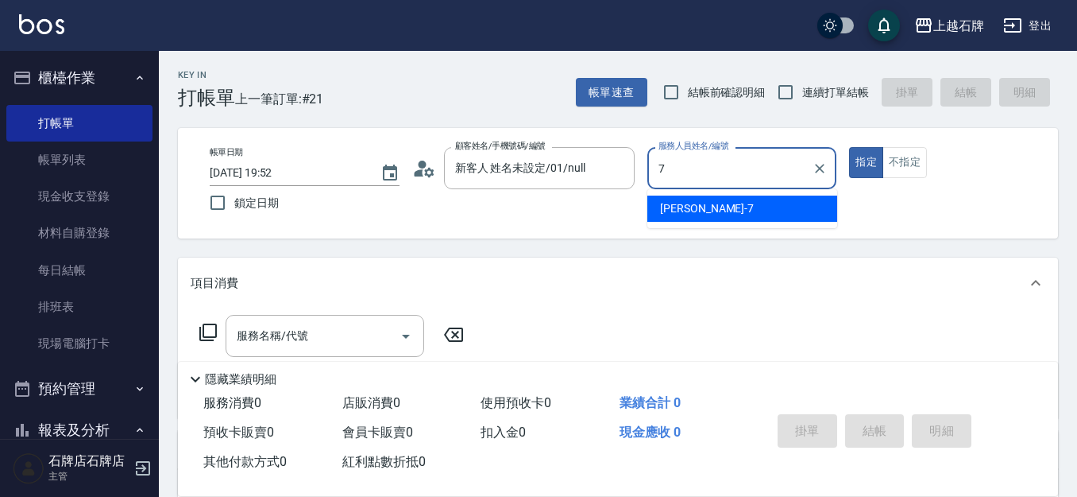
click at [702, 200] on div "[PERSON_NAME] -7" at bounding box center [743, 208] width 190 height 26
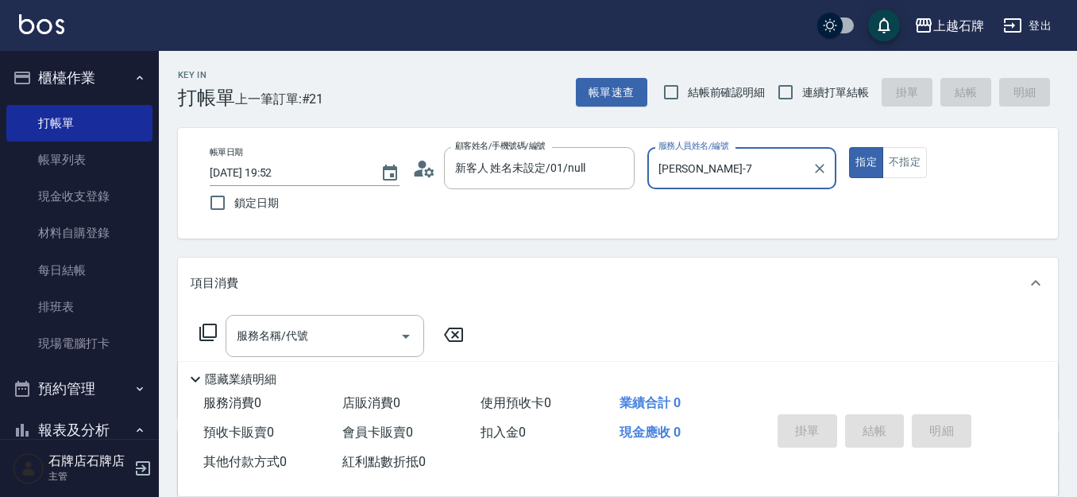
type input "[PERSON_NAME]-7"
click at [333, 313] on div "服務名稱/代號 服務名稱/代號" at bounding box center [618, 363] width 880 height 110
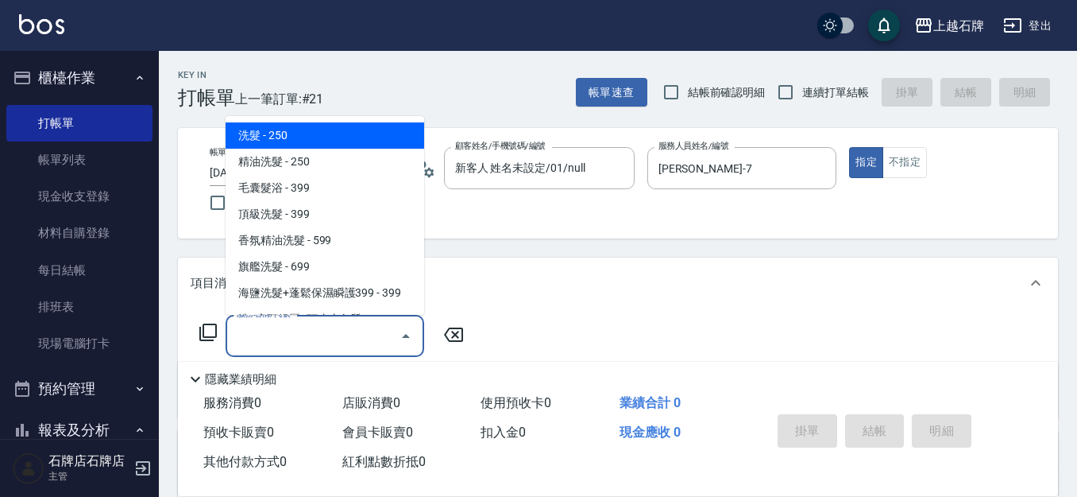
click at [315, 329] on input "服務名稱/代號" at bounding box center [313, 336] width 161 height 28
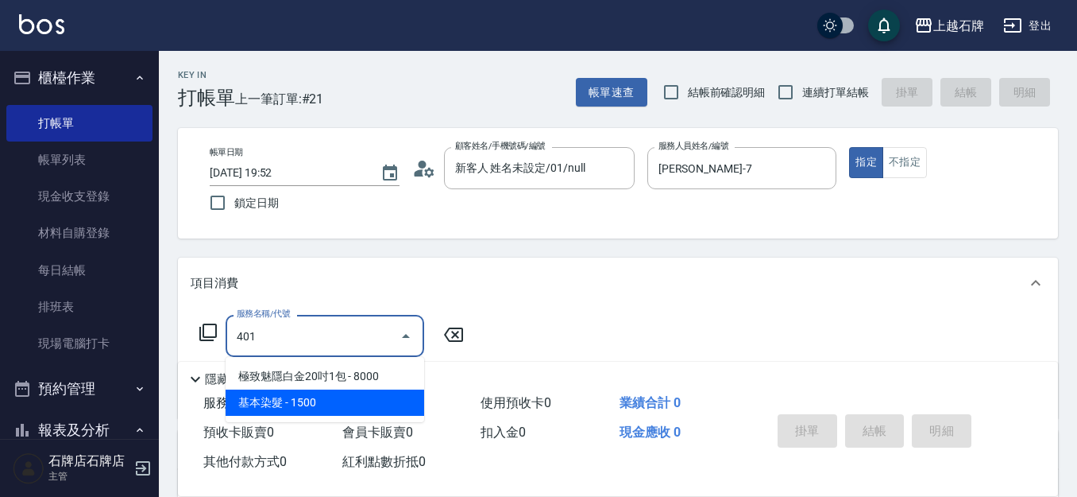
click at [318, 404] on span "基本染髮 - 1500" at bounding box center [325, 402] width 199 height 26
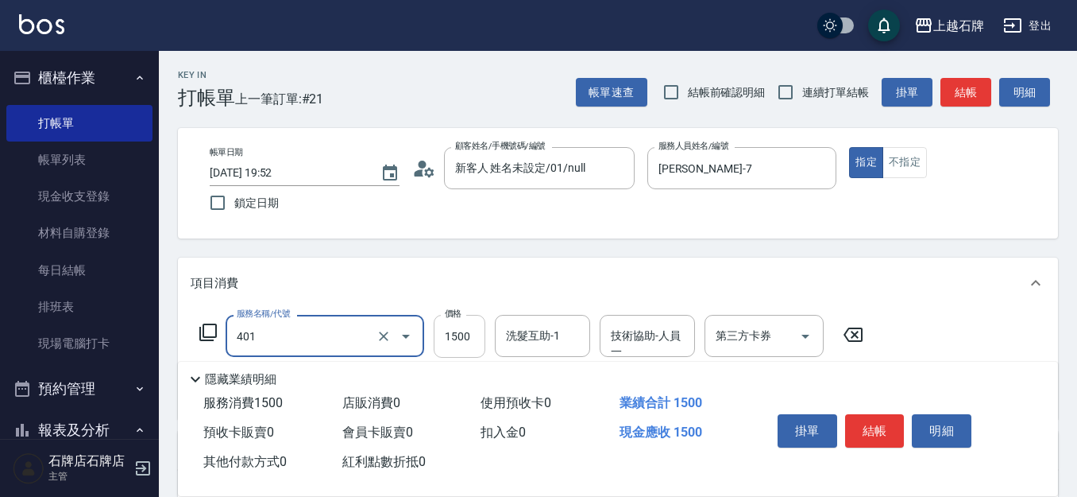
click at [497, 333] on div "洗髮互助-1" at bounding box center [542, 336] width 95 height 42
type input "基本染髮(401)"
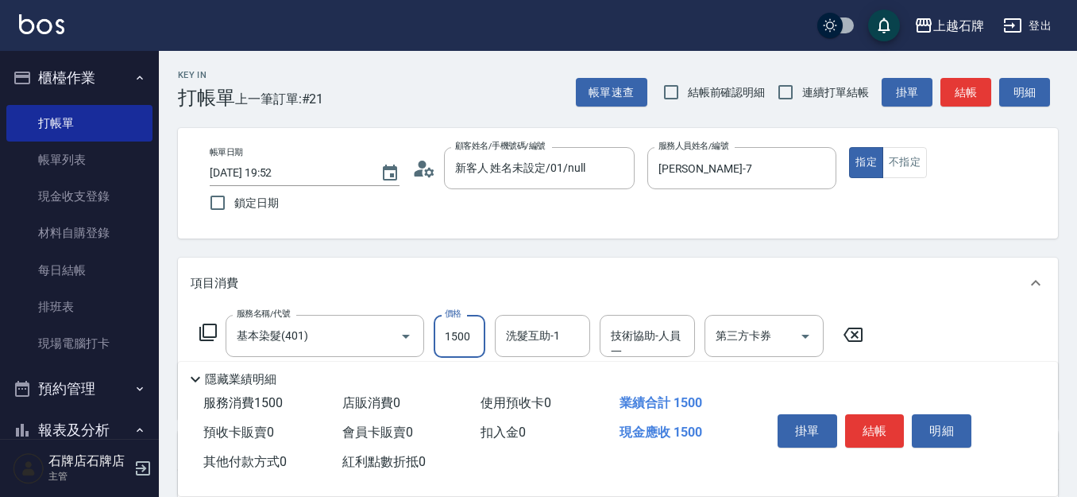
click at [465, 333] on input "1500" at bounding box center [460, 336] width 52 height 43
type input "1000"
click at [872, 423] on button "結帳" at bounding box center [875, 430] width 60 height 33
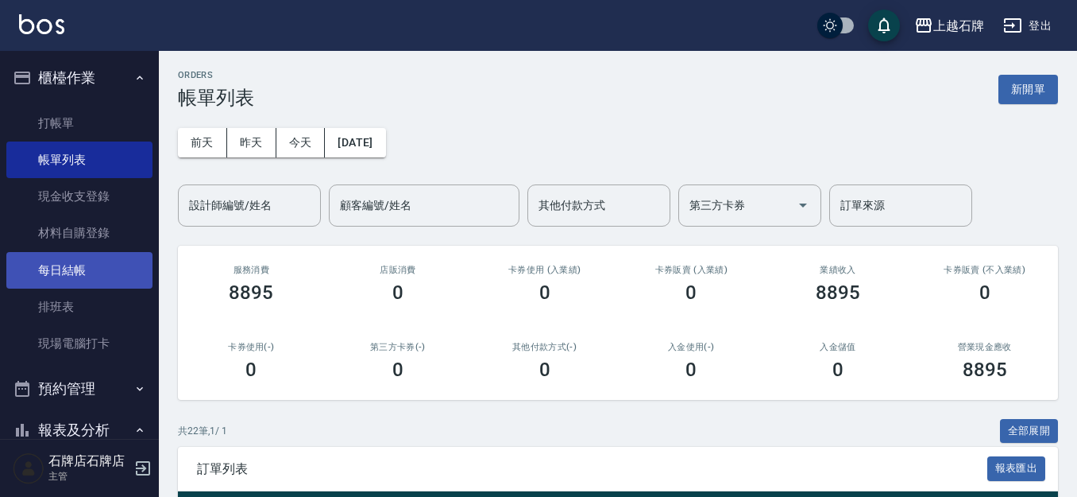
click at [64, 277] on link "每日結帳" at bounding box center [79, 270] width 146 height 37
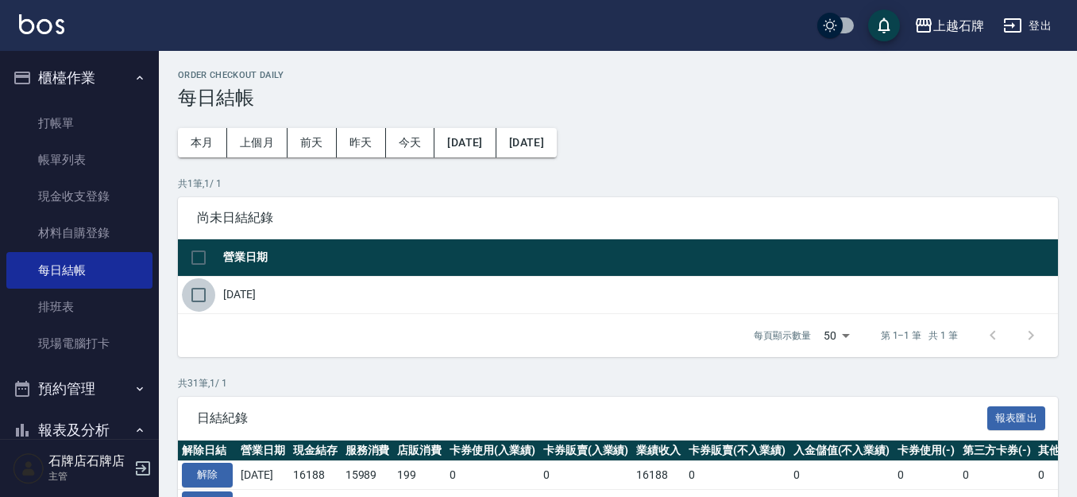
click at [202, 285] on input "checkbox" at bounding box center [198, 294] width 33 height 33
checkbox input "true"
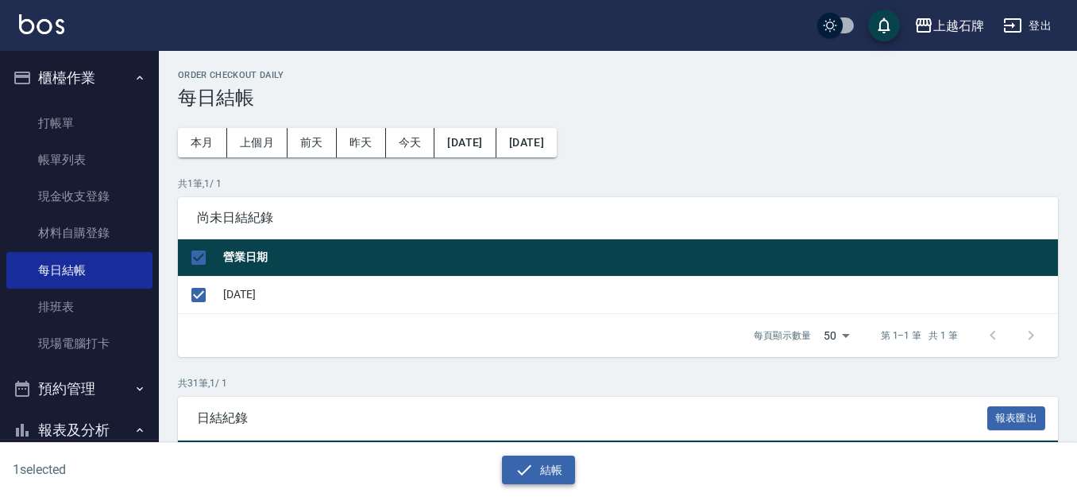
click at [566, 458] on button "結帳" at bounding box center [539, 469] width 74 height 29
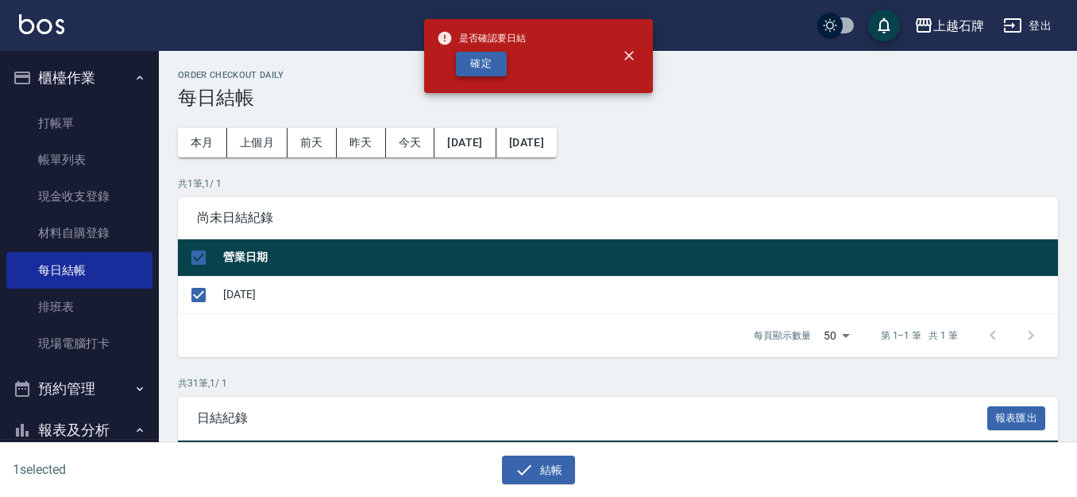
click at [488, 61] on button "確定" at bounding box center [481, 64] width 51 height 25
checkbox input "false"
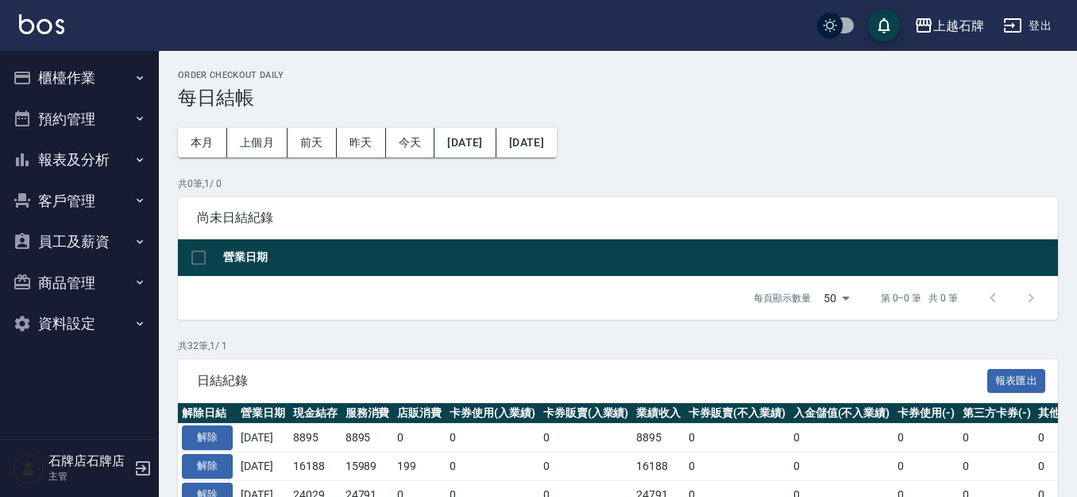
click at [82, 167] on button "報表及分析" at bounding box center [79, 159] width 146 height 41
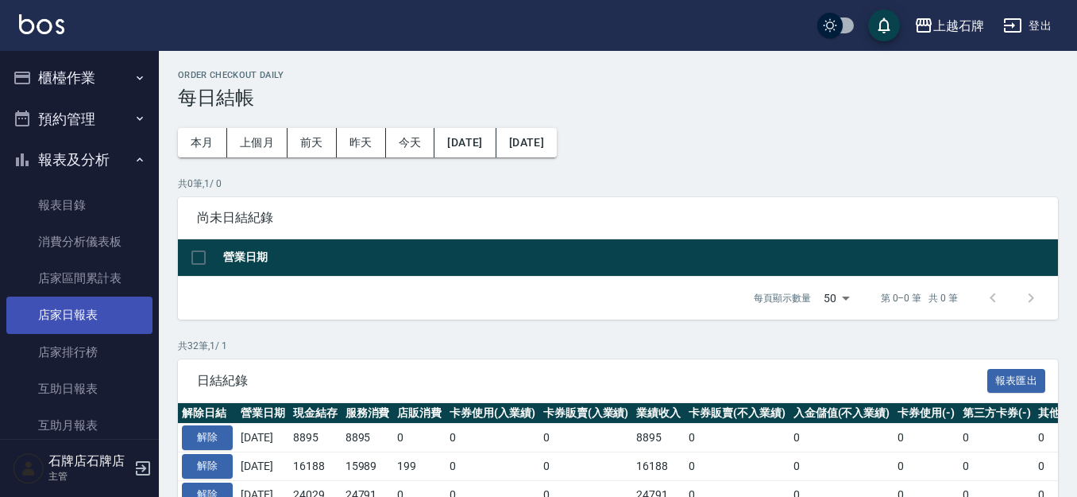
click at [94, 305] on link "店家日報表" at bounding box center [79, 314] width 146 height 37
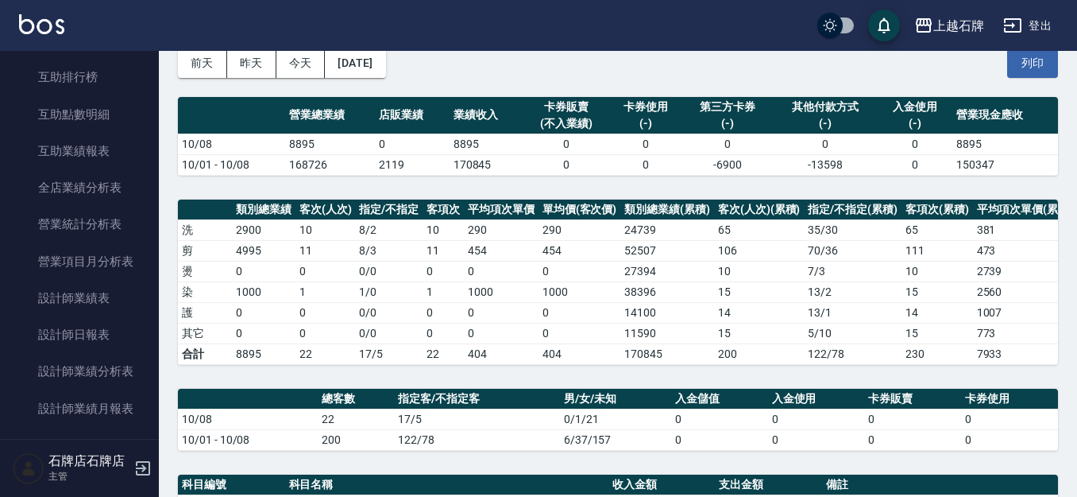
scroll to position [397, 0]
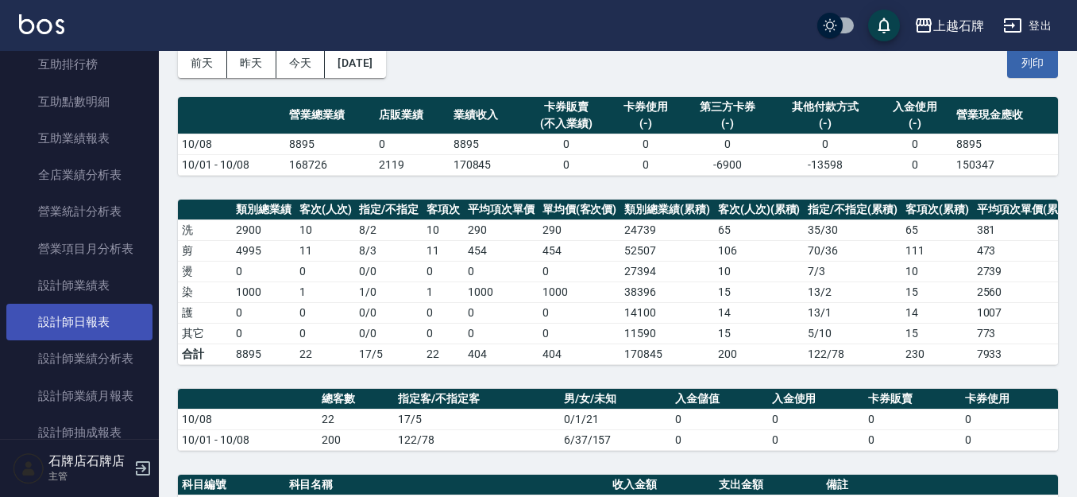
click at [72, 320] on link "設計師日報表" at bounding box center [79, 322] width 146 height 37
